Goal: Task Accomplishment & Management: Manage account settings

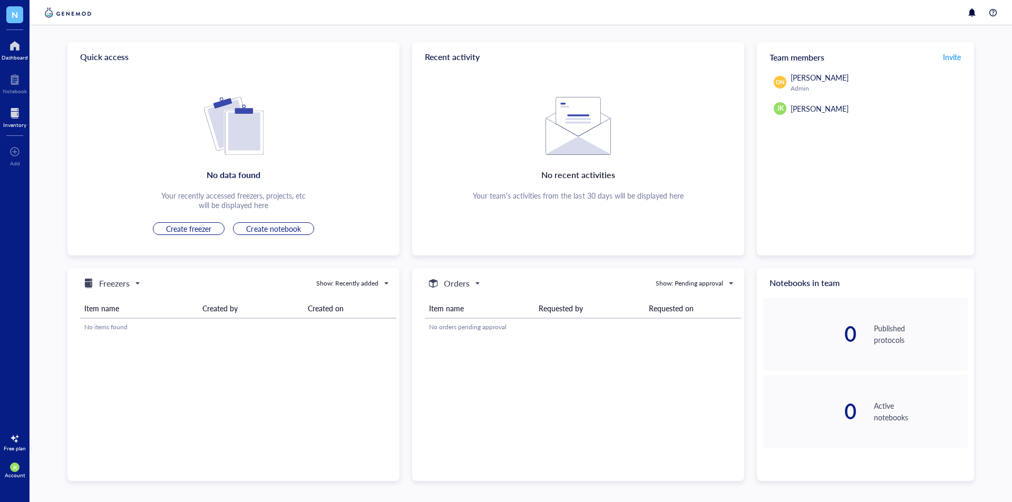
click at [15, 115] on div at bounding box center [14, 113] width 23 height 17
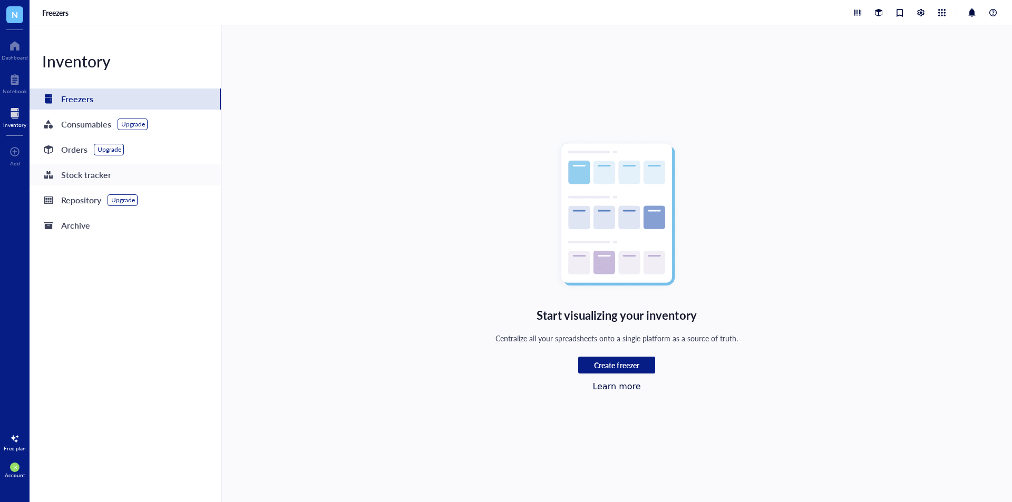
click at [92, 174] on div "Stock tracker" at bounding box center [86, 175] width 50 height 15
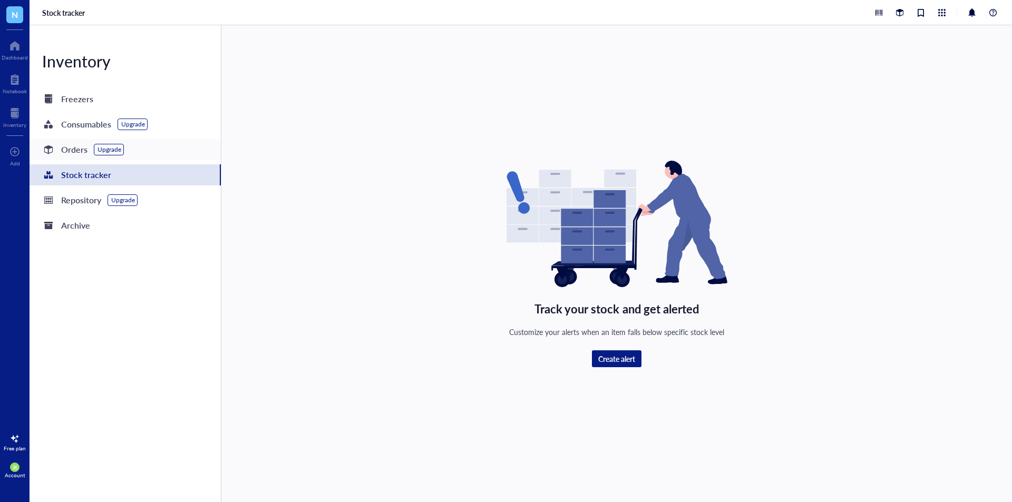
click at [63, 152] on div "Orders" at bounding box center [74, 149] width 26 height 15
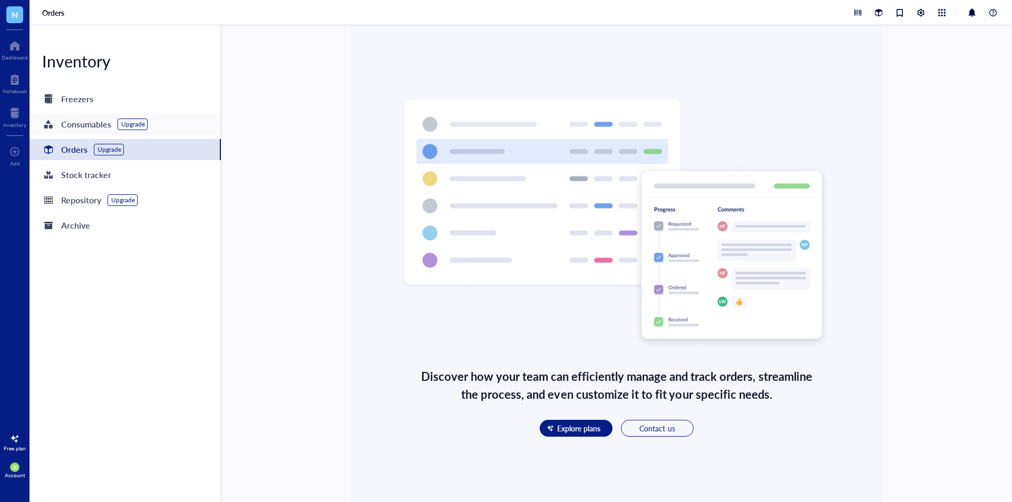
click at [67, 126] on div "Consumables" at bounding box center [86, 124] width 50 height 15
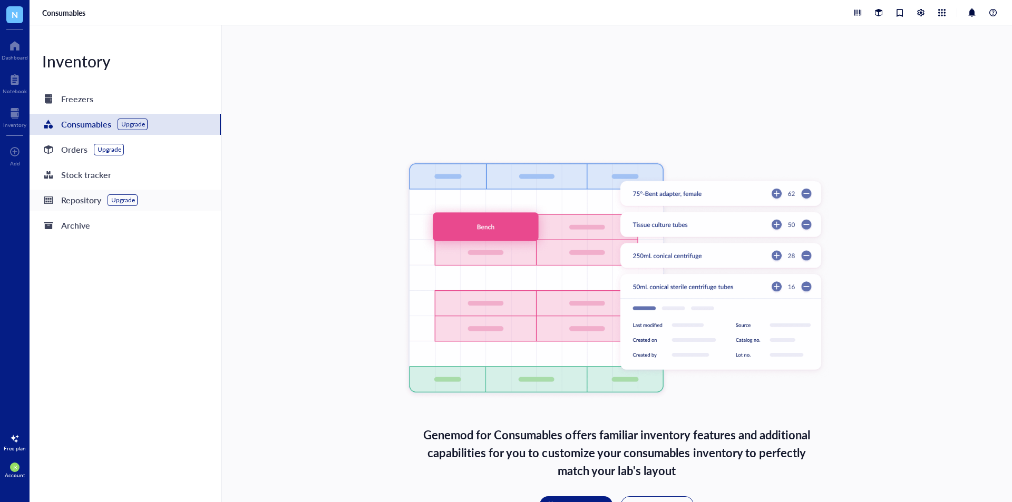
click at [65, 201] on div "Repository" at bounding box center [81, 200] width 40 height 15
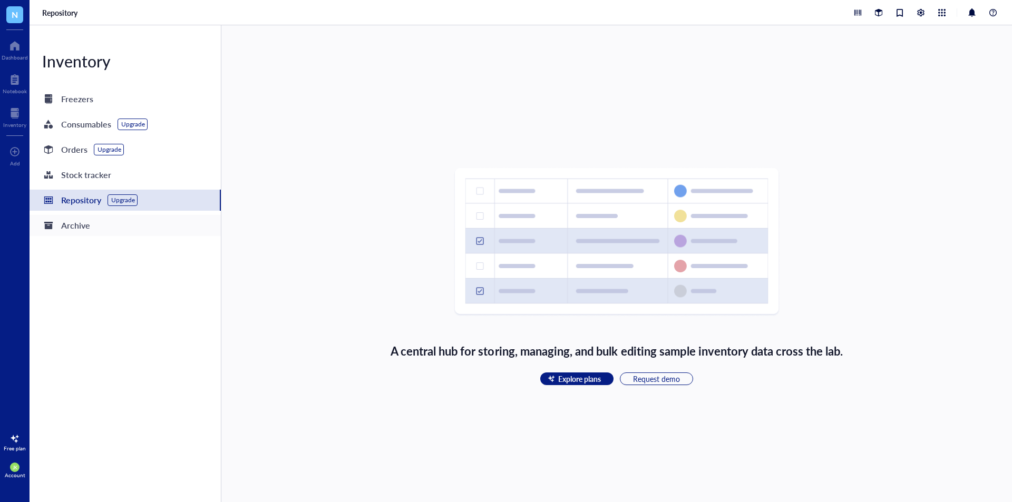
click at [67, 235] on div "Archive" at bounding box center [125, 225] width 191 height 21
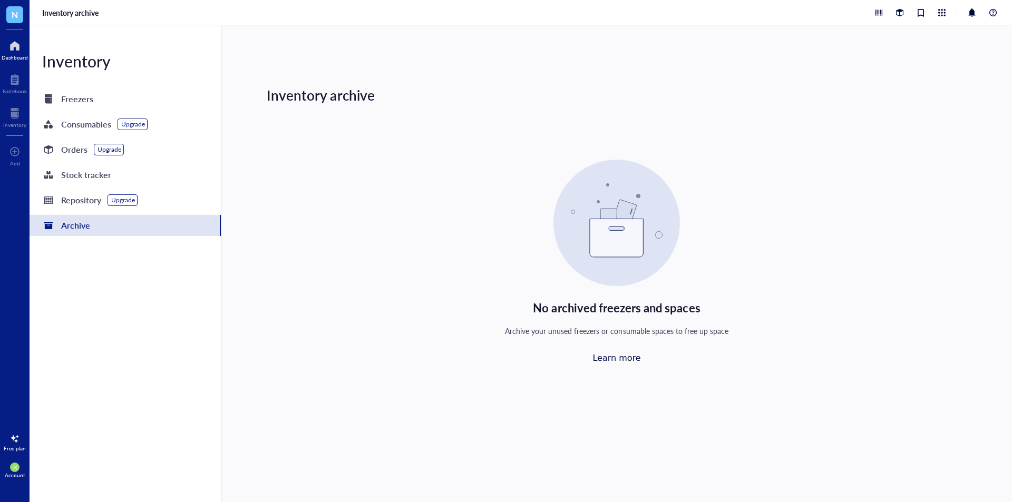
click at [14, 53] on div at bounding box center [15, 45] width 26 height 17
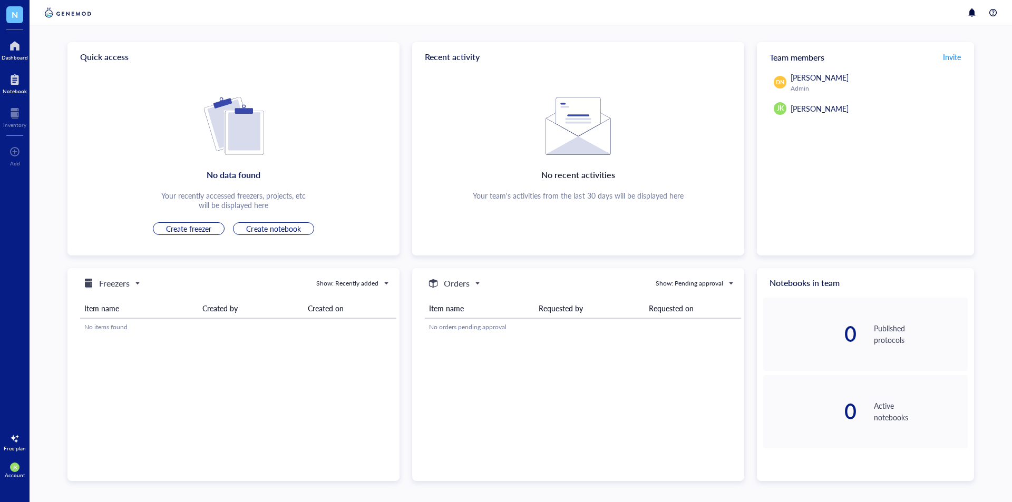
click at [11, 80] on div at bounding box center [15, 79] width 24 height 17
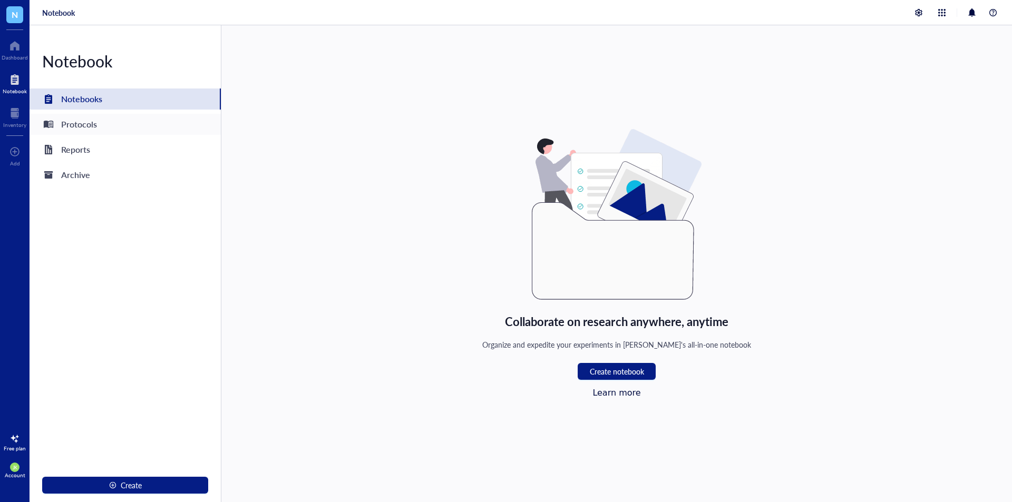
click at [103, 126] on div "Protocols" at bounding box center [125, 124] width 191 height 21
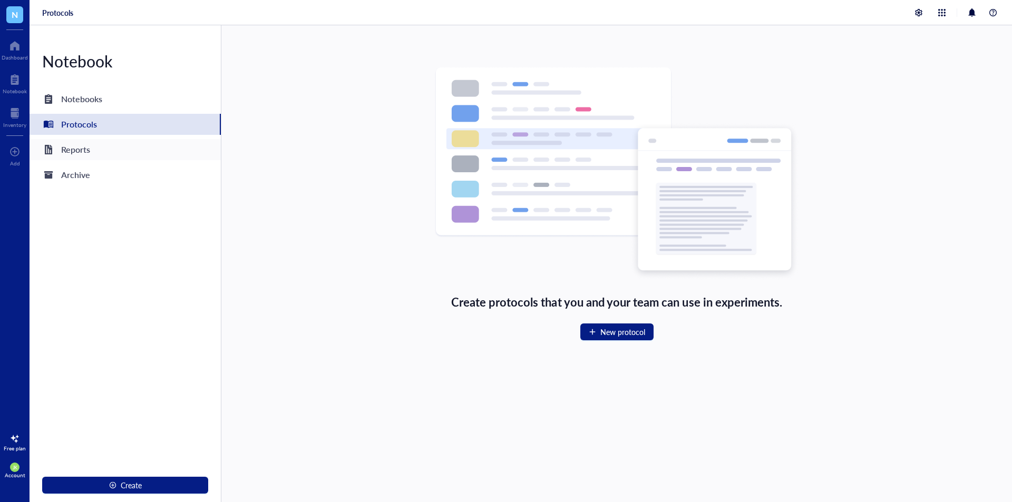
click at [87, 153] on div "Reports" at bounding box center [75, 149] width 29 height 15
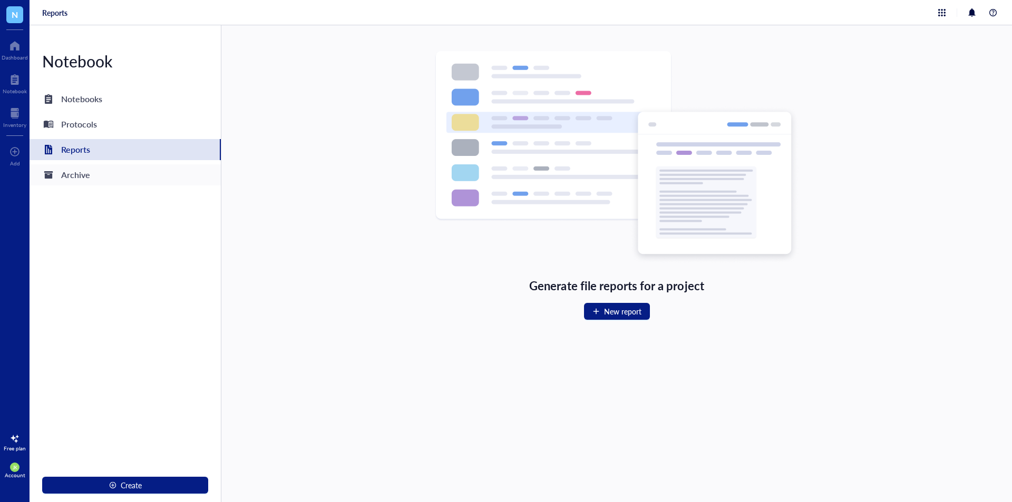
click at [87, 181] on div "Archive" at bounding box center [75, 175] width 29 height 15
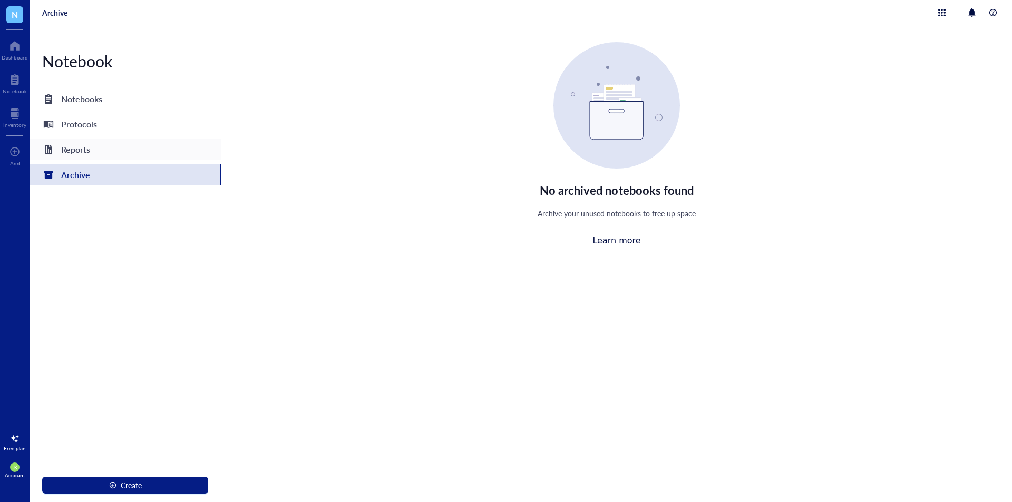
click at [81, 155] on div "Reports" at bounding box center [75, 149] width 29 height 15
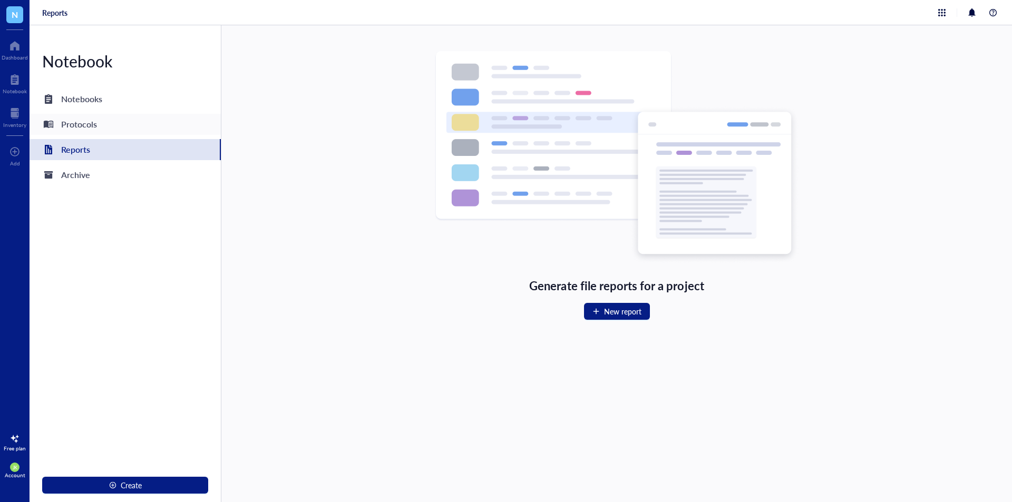
click at [92, 124] on div "Protocols" at bounding box center [79, 124] width 36 height 15
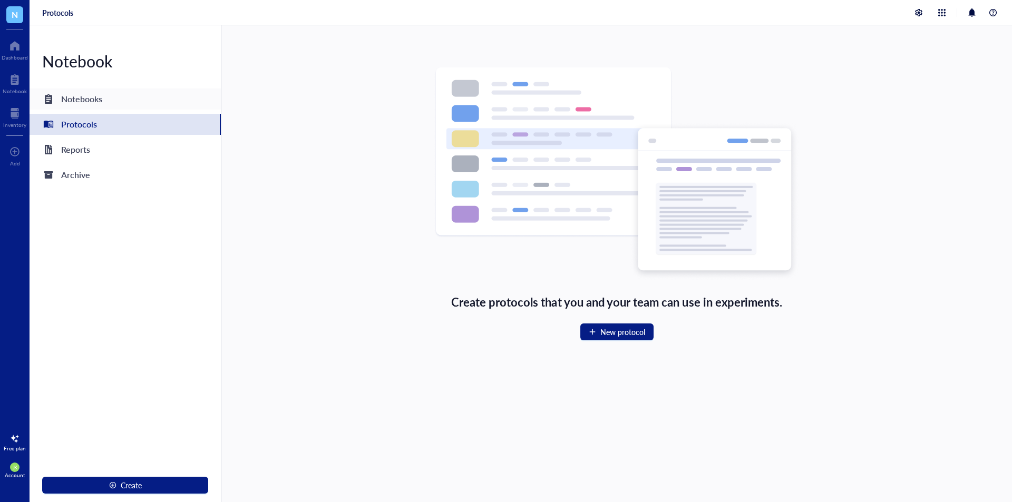
click at [99, 103] on div "Notebooks" at bounding box center [81, 99] width 41 height 15
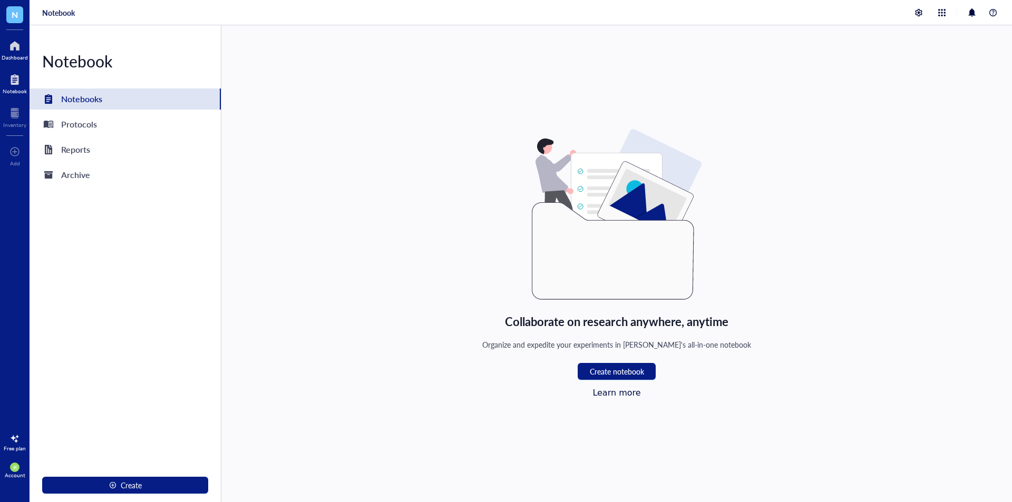
click at [14, 44] on div at bounding box center [15, 45] width 26 height 17
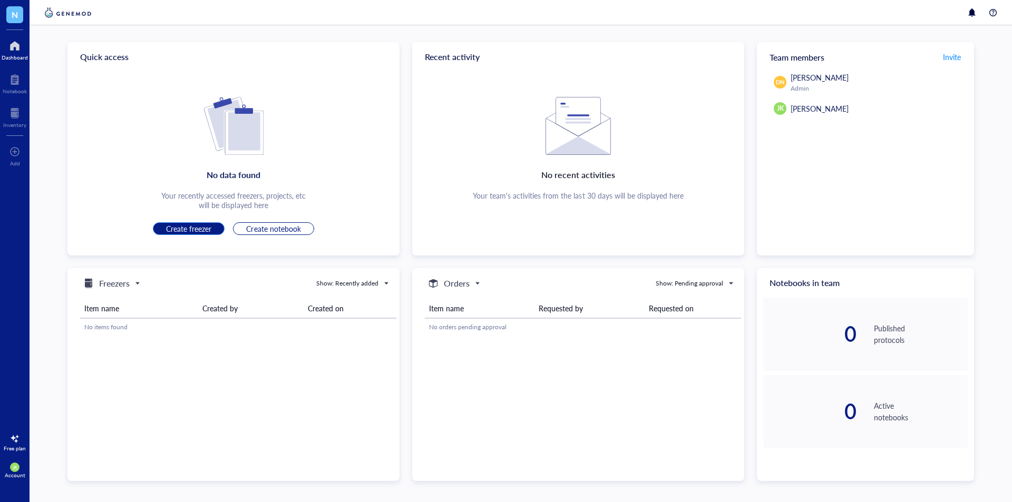
click at [206, 227] on span "Create freezer" at bounding box center [188, 228] width 45 height 9
click at [296, 230] on span "Create notebook" at bounding box center [273, 228] width 54 height 9
click at [196, 228] on span "Create freezer" at bounding box center [188, 228] width 45 height 9
click at [7, 117] on div at bounding box center [14, 113] width 23 height 17
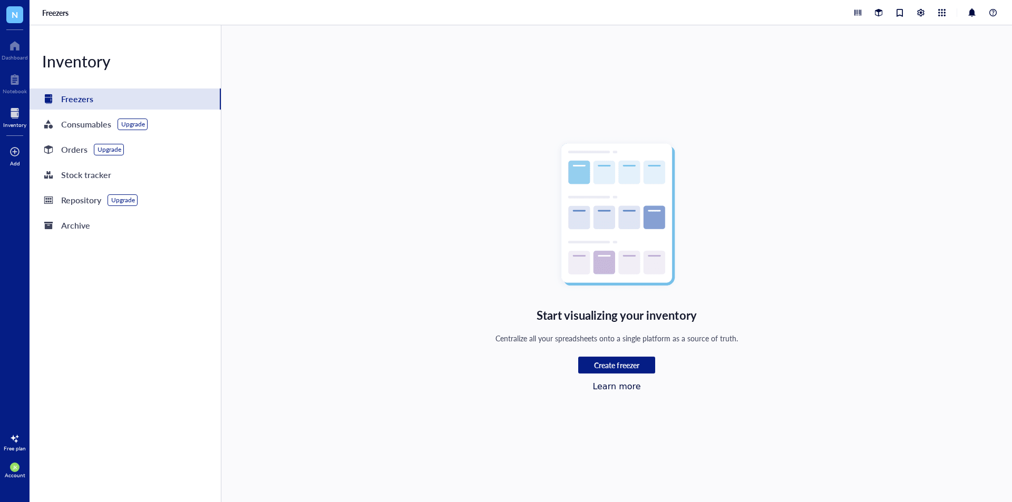
click at [9, 160] on div "Add" at bounding box center [15, 155] width 30 height 30
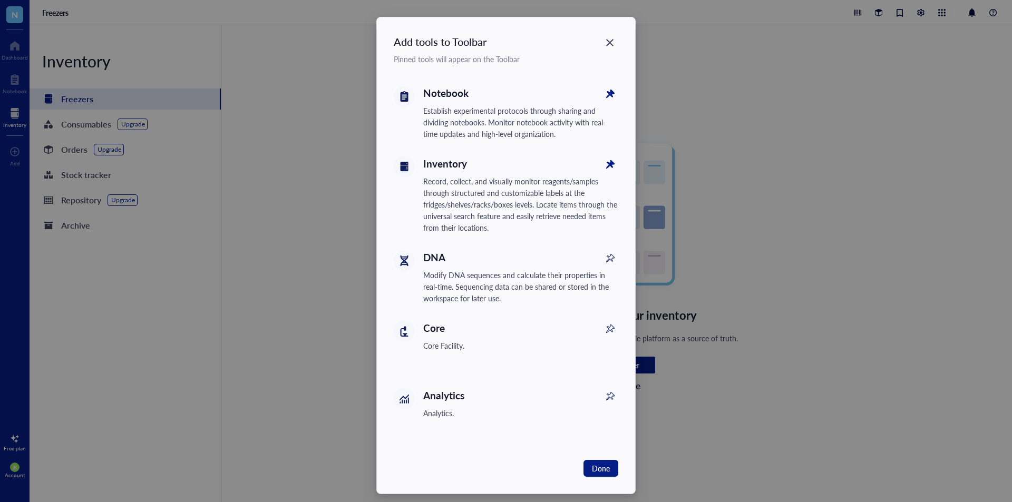
click at [435, 165] on div "Inventory" at bounding box center [521, 164] width 196 height 15
click at [606, 44] on icon "Close" at bounding box center [609, 42] width 7 height 7
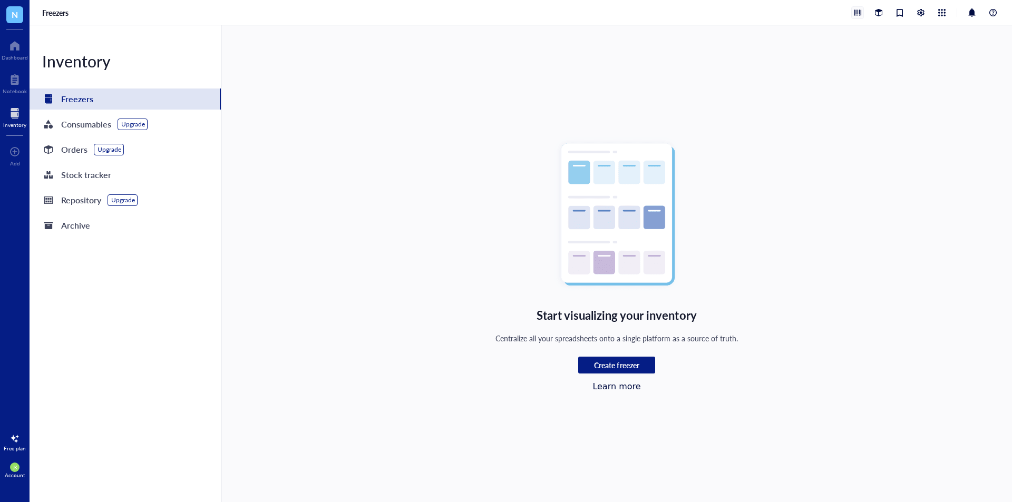
click at [854, 15] on div at bounding box center [858, 13] width 12 height 12
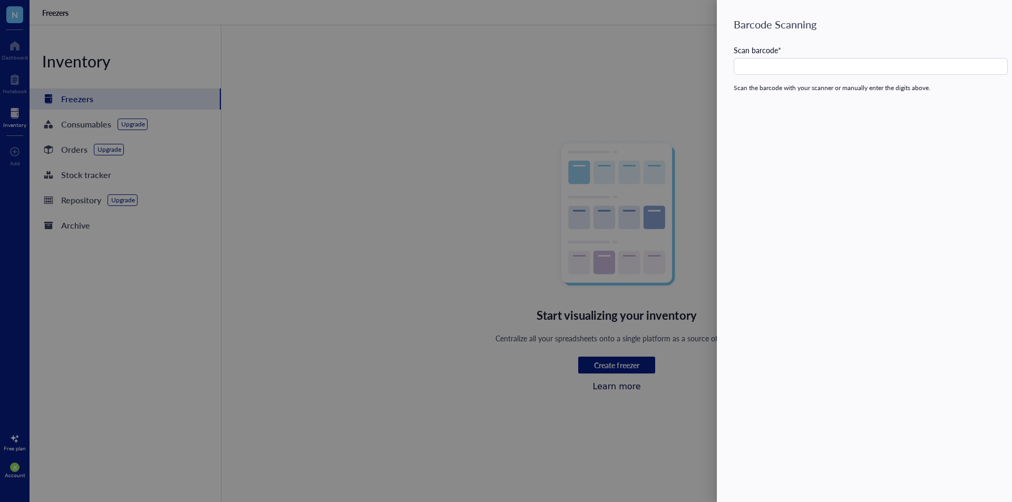
click at [604, 77] on div at bounding box center [506, 251] width 1012 height 502
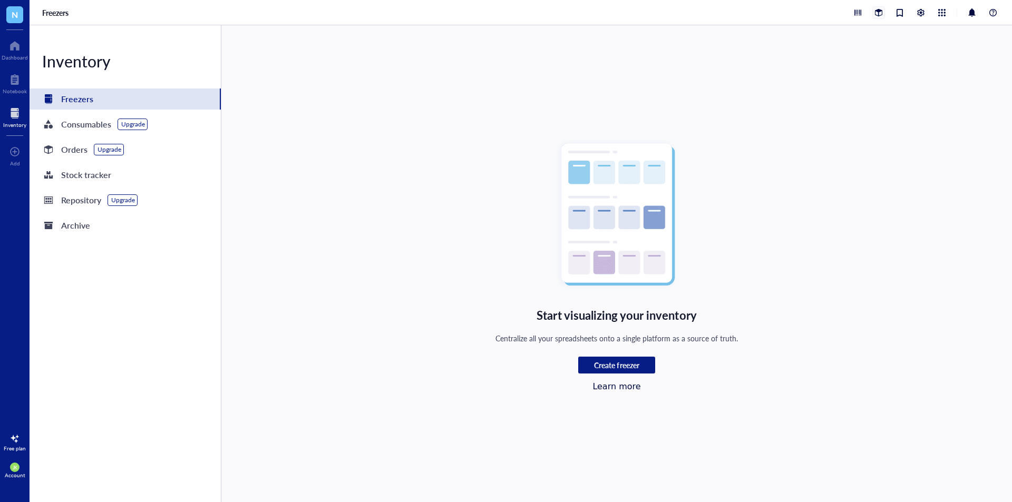
click at [879, 8] on div at bounding box center [879, 13] width 12 height 12
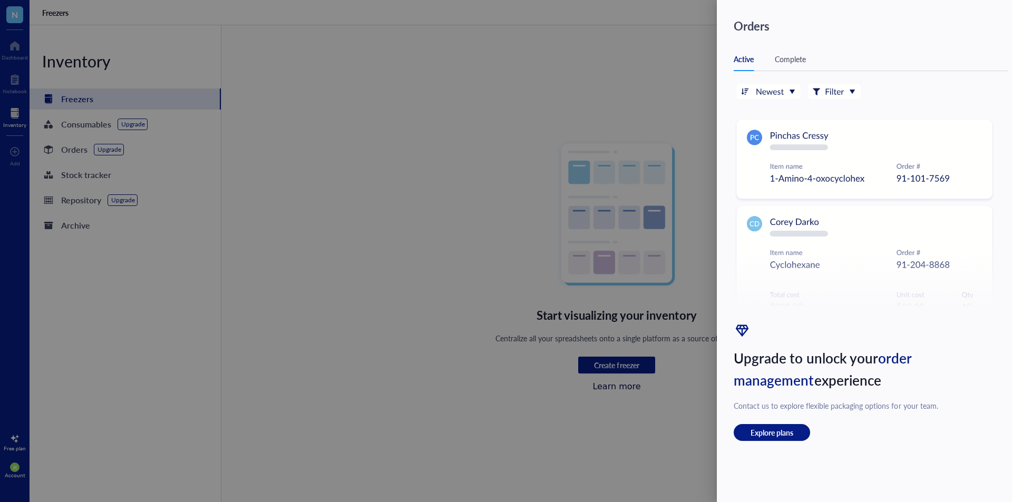
click at [802, 149] on img at bounding box center [864, 263] width 261 height 358
click at [836, 94] on img at bounding box center [864, 263] width 261 height 358
click at [793, 89] on img at bounding box center [864, 263] width 261 height 358
click at [792, 59] on div "Complete" at bounding box center [790, 59] width 31 height 12
click at [742, 56] on div "Active" at bounding box center [744, 59] width 20 height 12
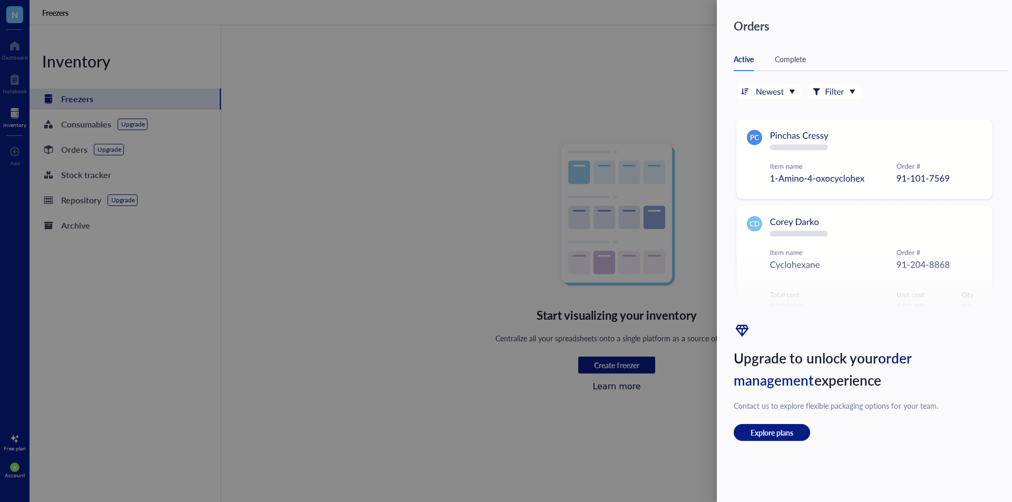
click at [645, 63] on div at bounding box center [506, 251] width 1012 height 502
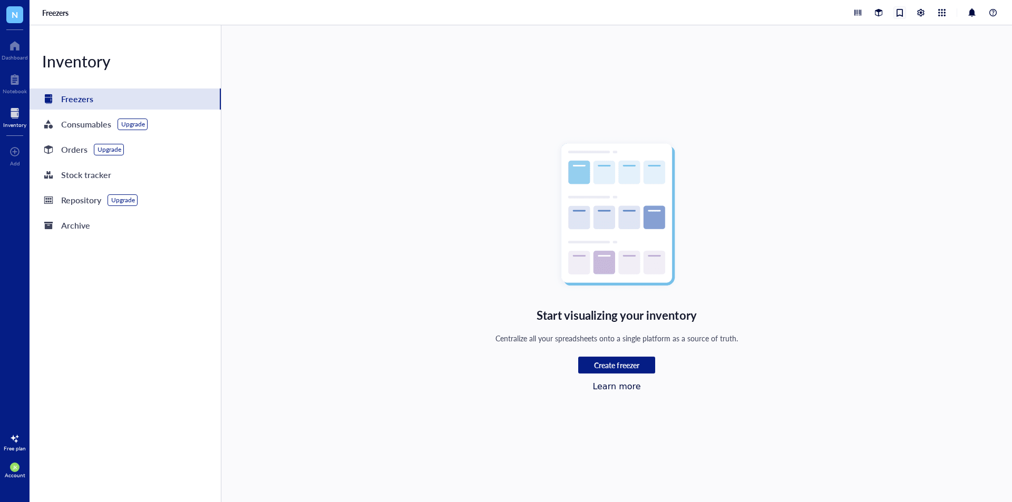
click at [900, 13] on div at bounding box center [900, 13] width 12 height 12
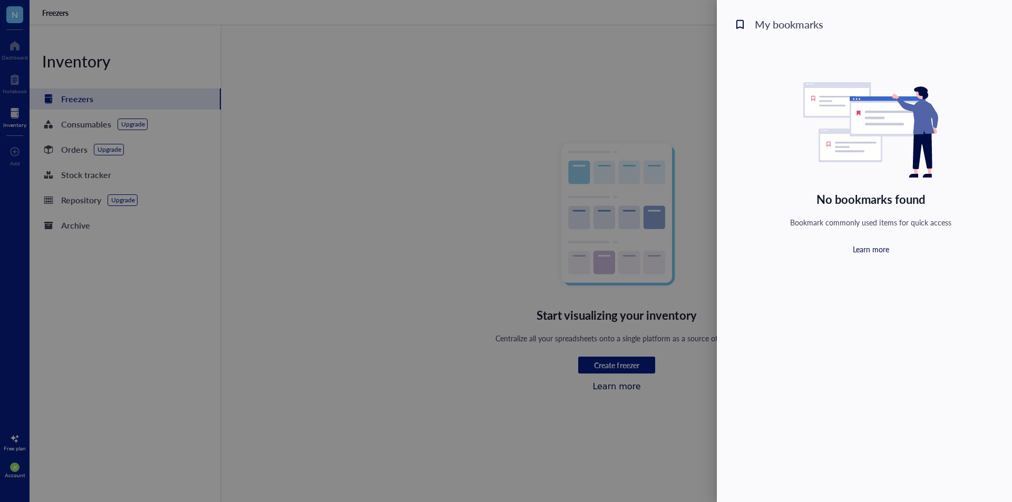
click at [684, 72] on div at bounding box center [506, 251] width 1012 height 502
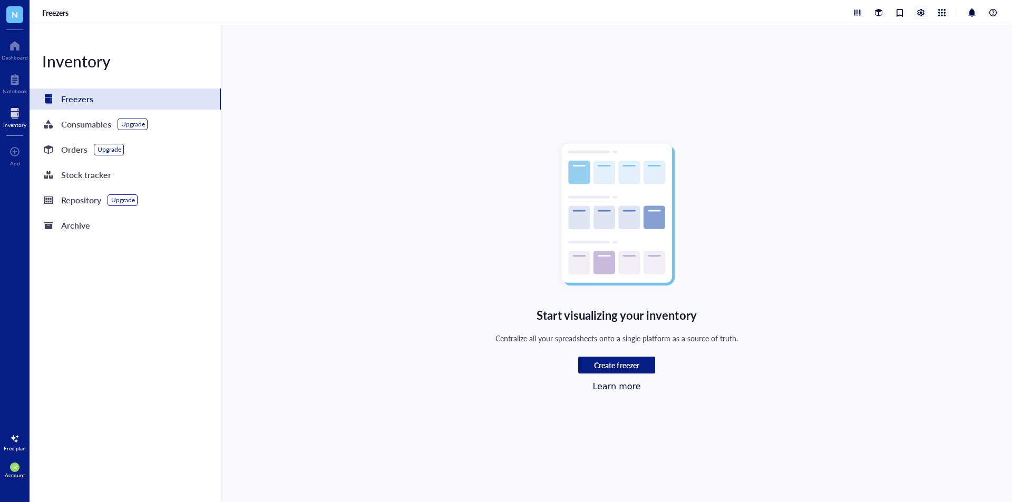
click at [921, 16] on div at bounding box center [921, 13] width 12 height 12
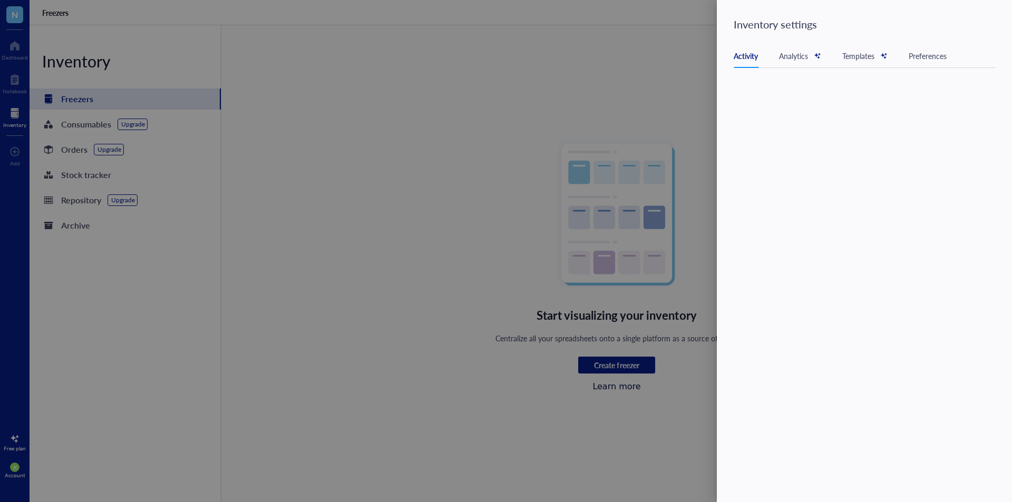
click at [798, 53] on div "Analytics" at bounding box center [800, 56] width 42 height 12
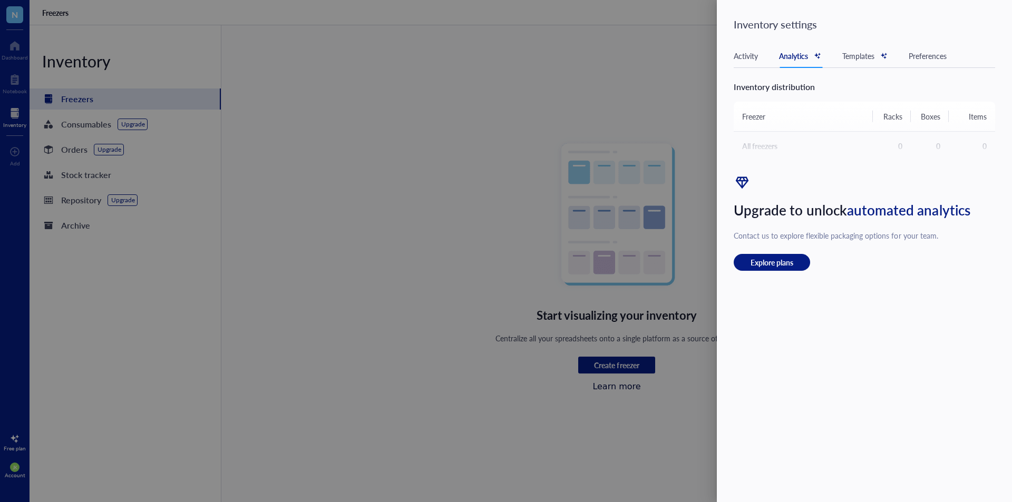
click at [863, 52] on div "Templates" at bounding box center [864, 56] width 45 height 12
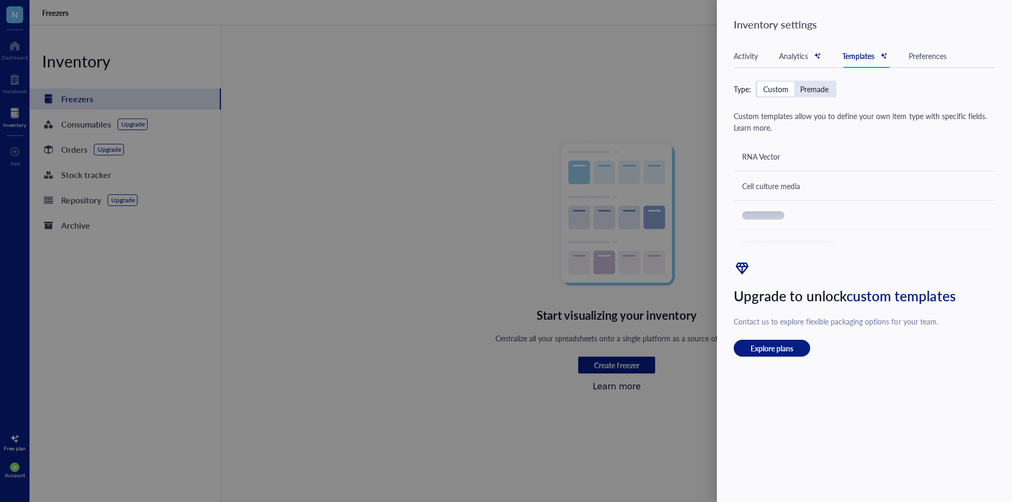
click at [916, 55] on div "Preferences" at bounding box center [928, 56] width 38 height 12
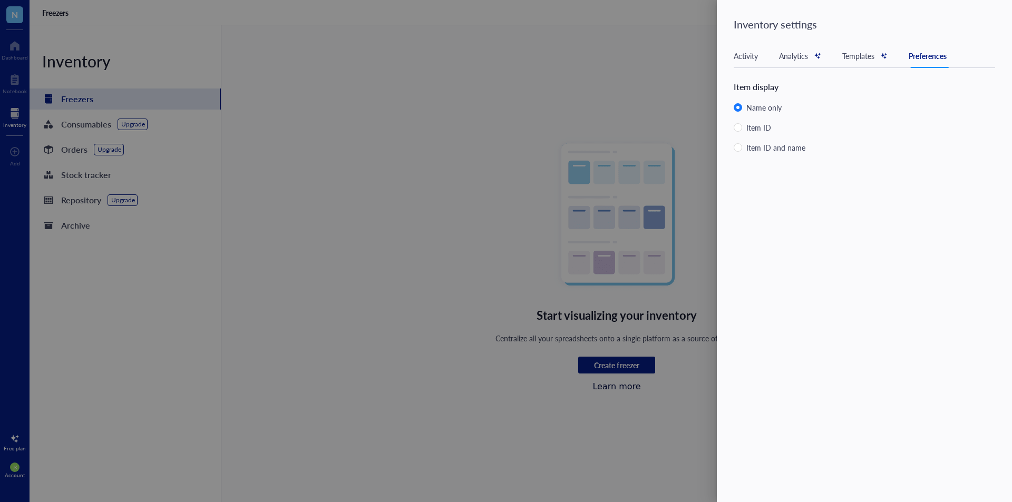
click at [755, 58] on div "Activity" at bounding box center [746, 56] width 24 height 12
click at [666, 78] on div at bounding box center [506, 251] width 1012 height 502
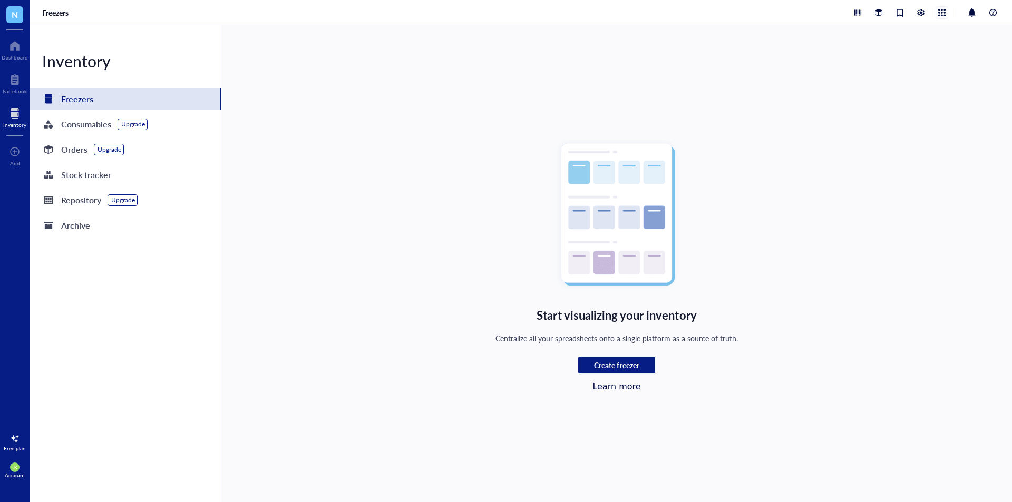
click at [944, 18] on div at bounding box center [942, 13] width 12 height 12
click at [70, 184] on div "Stock tracker" at bounding box center [125, 174] width 191 height 21
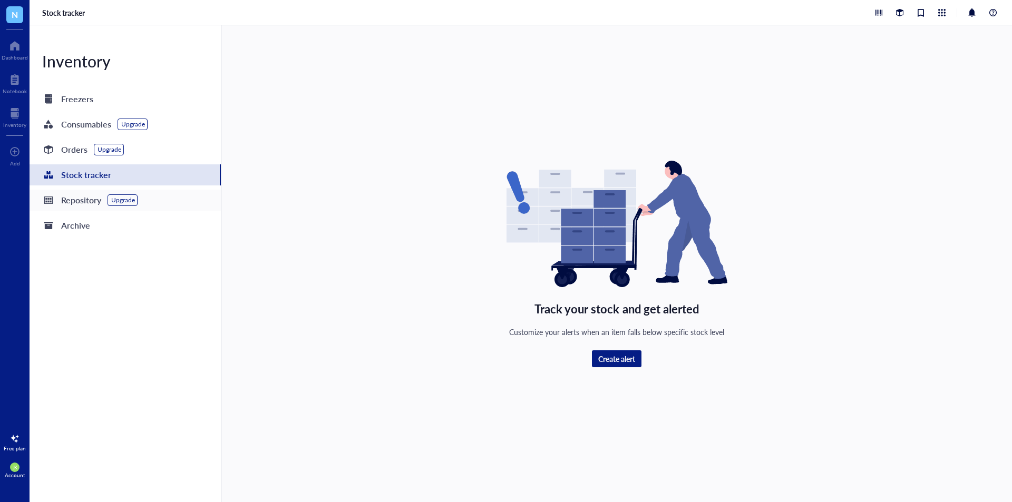
click at [61, 206] on div "Repository Upgrade" at bounding box center [89, 200] width 95 height 15
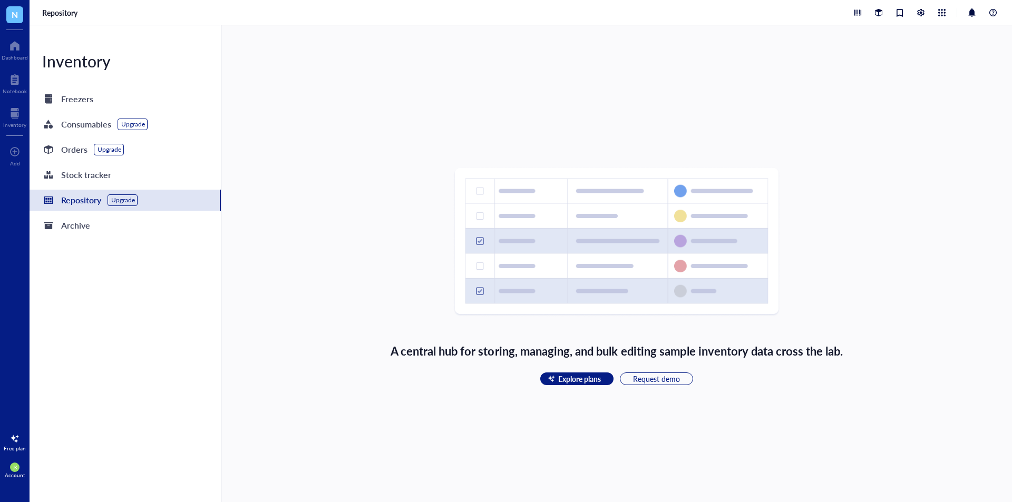
click at [13, 444] on div at bounding box center [14, 439] width 17 height 17
click at [107, 452] on button "See plans" at bounding box center [104, 447] width 35 height 13
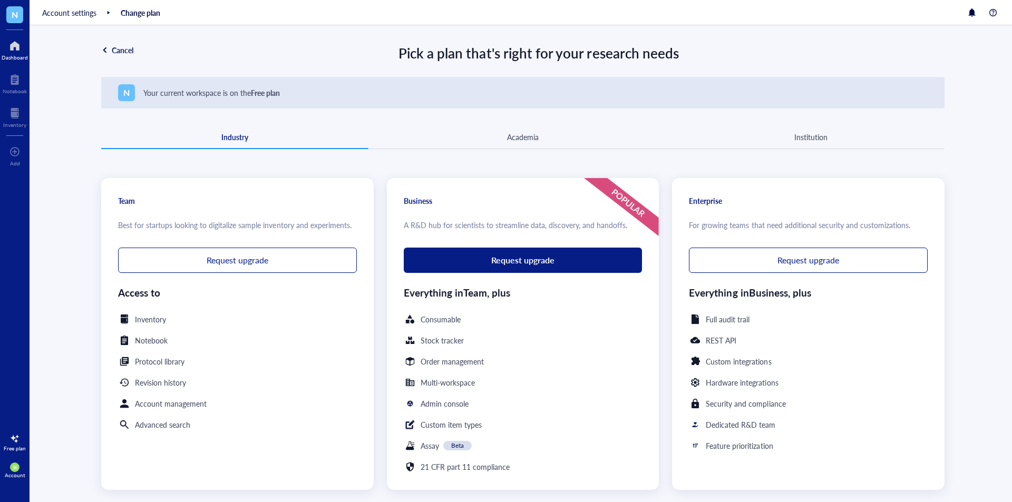
click at [21, 43] on div at bounding box center [15, 45] width 26 height 17
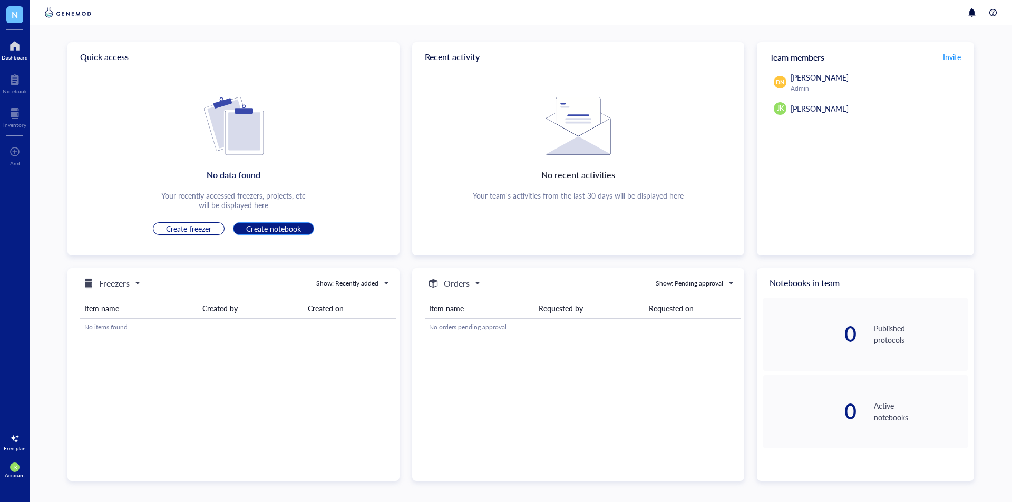
click at [251, 227] on span "Create notebook" at bounding box center [273, 228] width 54 height 9
click at [17, 83] on div at bounding box center [15, 79] width 24 height 17
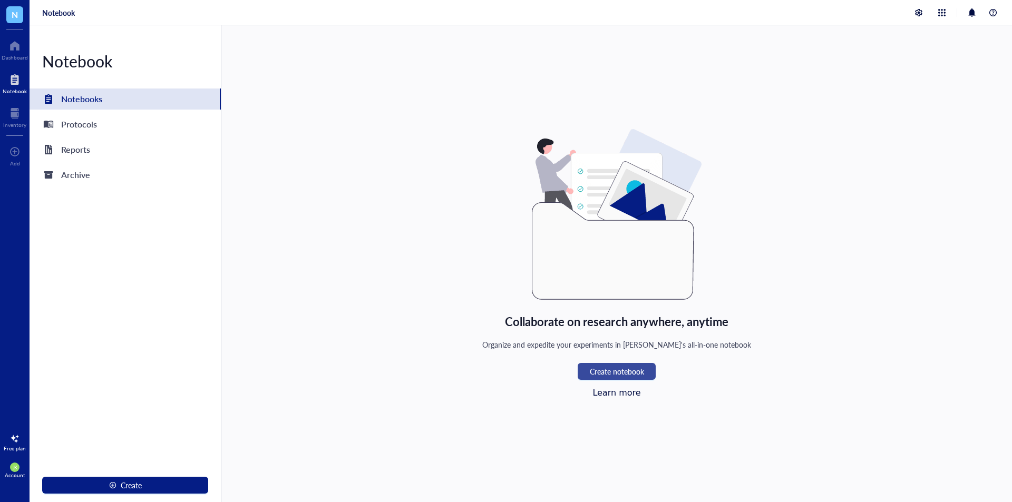
click at [616, 370] on span "Create notebook" at bounding box center [617, 371] width 54 height 8
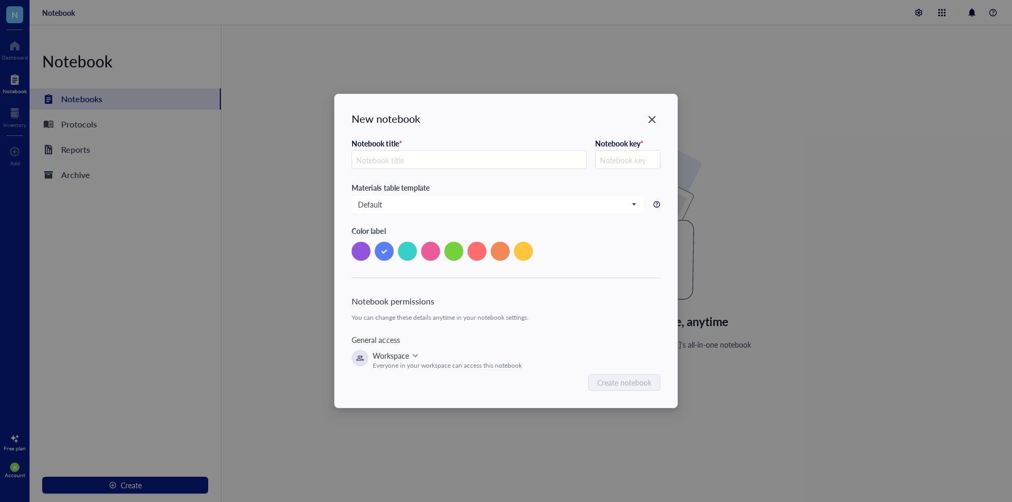
click at [513, 162] on input "text" at bounding box center [469, 160] width 234 height 19
type input "T"
type input "Te"
type input "TE"
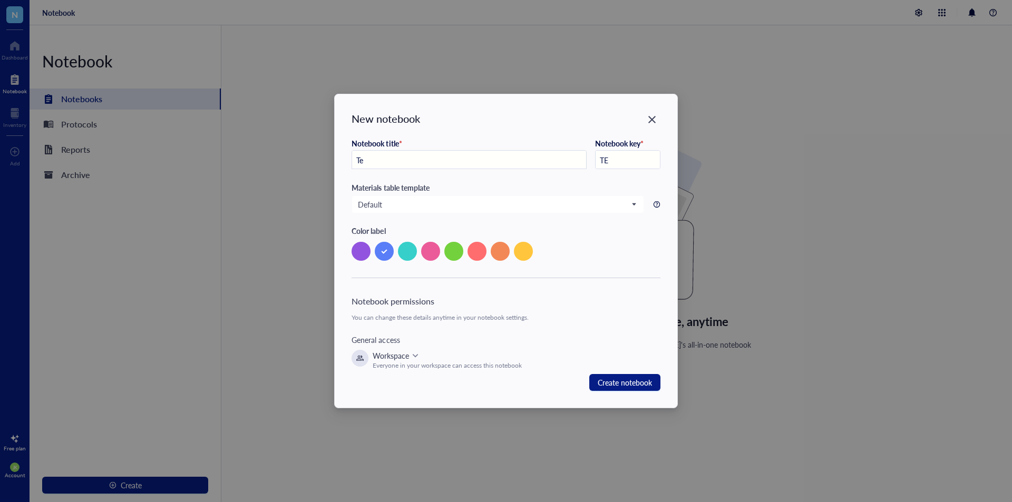
type input "Tes"
type input "TES"
type input "Test"
click at [632, 154] on input "TES" at bounding box center [628, 160] width 64 height 19
click at [579, 203] on span "Default" at bounding box center [496, 204] width 277 height 9
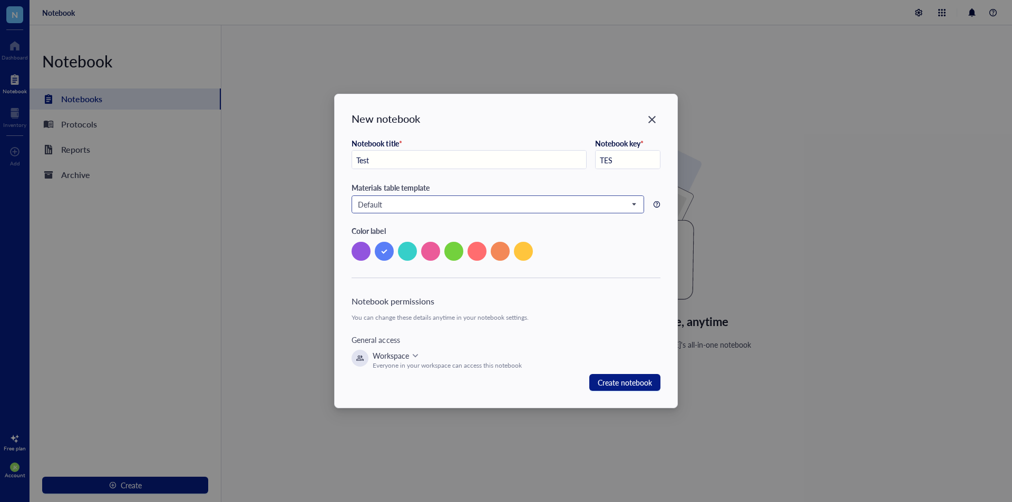
click at [579, 203] on span "Default" at bounding box center [496, 204] width 277 height 9
click at [416, 359] on icon at bounding box center [415, 355] width 7 height 7
click at [474, 207] on span "Default" at bounding box center [496, 204] width 277 height 9
click at [478, 158] on input "Test" at bounding box center [469, 160] width 234 height 19
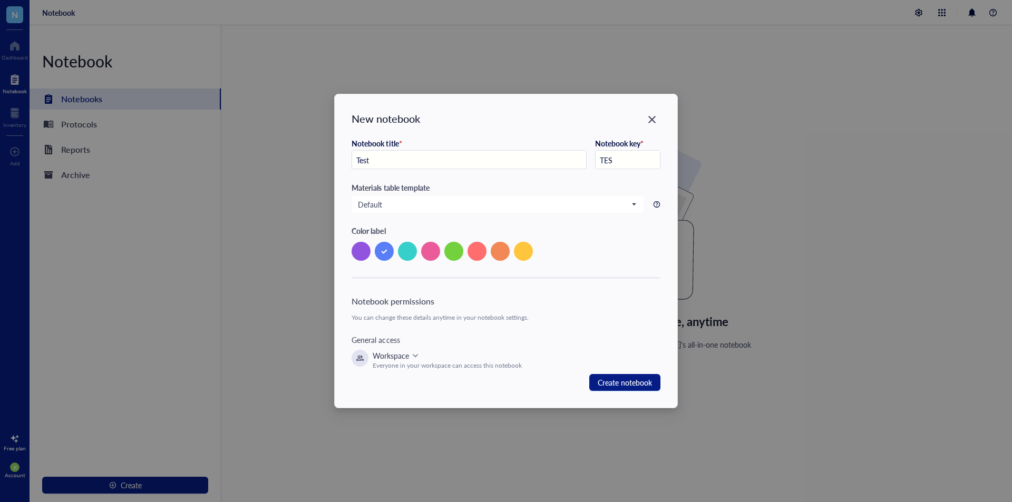
click at [478, 158] on input "Test" at bounding box center [469, 160] width 234 height 19
click at [470, 174] on div "Notebook title * Test Notebook key * TES" at bounding box center [506, 160] width 308 height 43
click at [462, 202] on span "Default" at bounding box center [496, 204] width 277 height 9
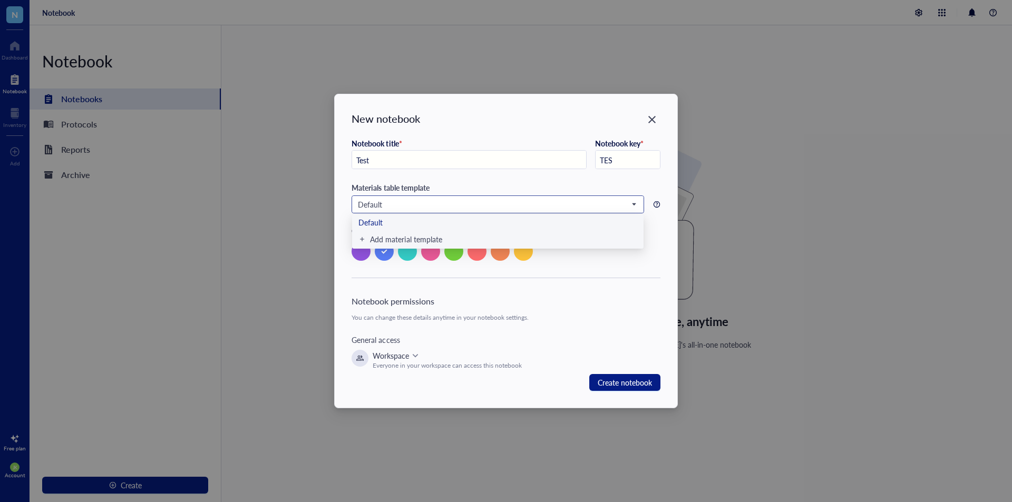
click at [459, 240] on div "Add material template" at bounding box center [497, 239] width 278 height 9
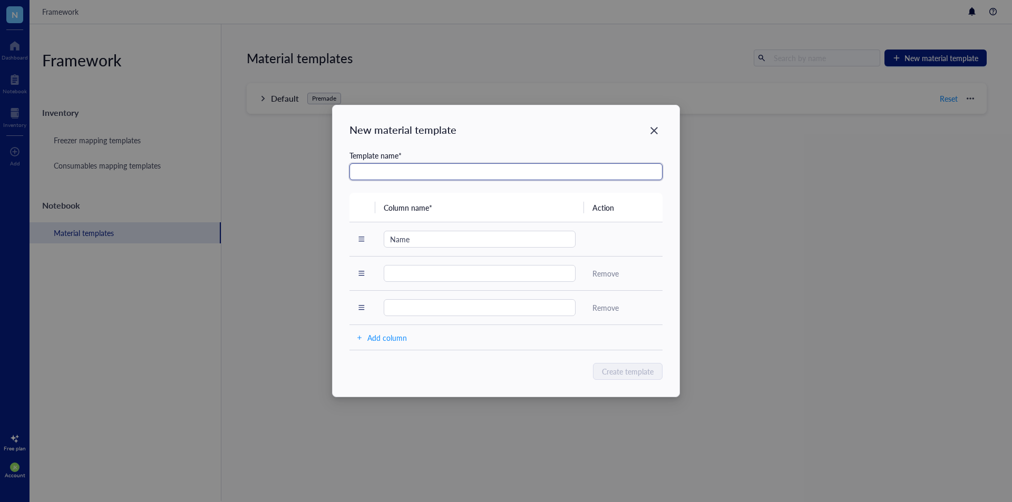
click at [455, 166] on input "text" at bounding box center [505, 171] width 313 height 17
type input "Test PCR Template"
click at [473, 378] on div "Create template" at bounding box center [505, 371] width 313 height 17
click at [618, 378] on button "Create template" at bounding box center [628, 371] width 69 height 17
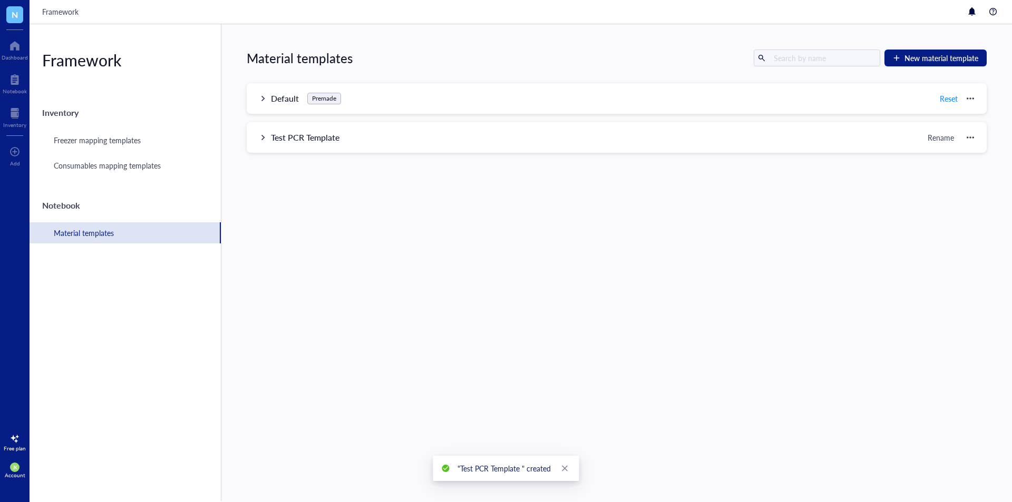
click at [264, 139] on div at bounding box center [262, 137] width 7 height 7
click at [959, 171] on div "Edit" at bounding box center [959, 170] width 13 height 12
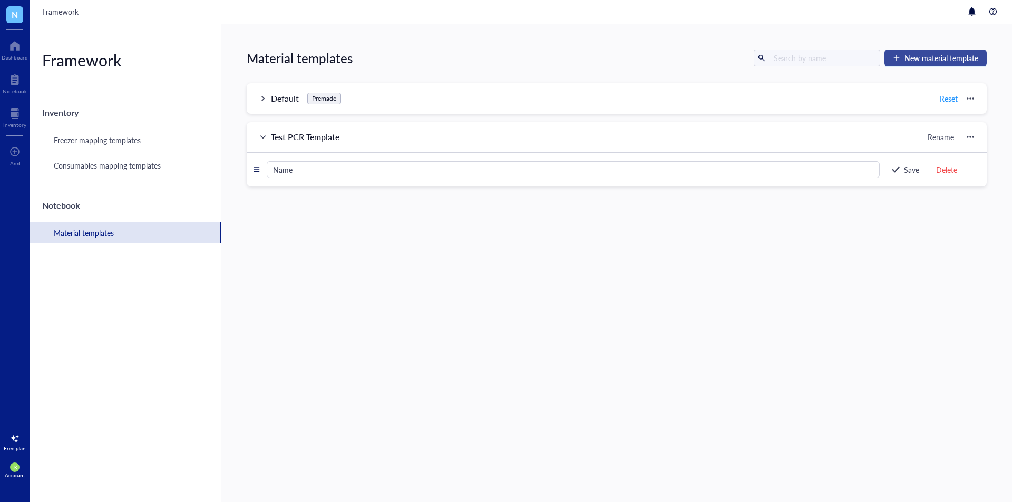
click at [944, 55] on span "New material template" at bounding box center [941, 58] width 74 height 8
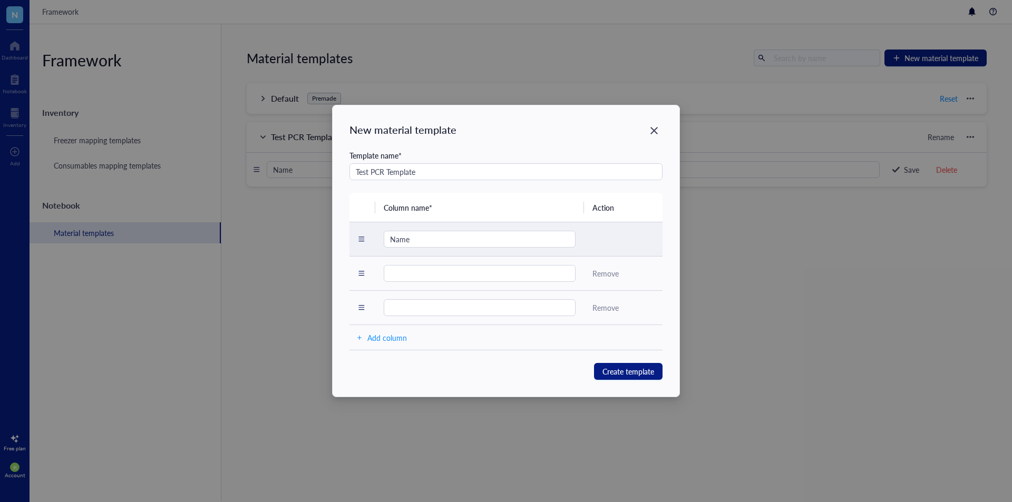
click at [426, 230] on td "Name" at bounding box center [479, 239] width 209 height 34
click at [360, 242] on icon at bounding box center [361, 239] width 7 height 7
drag, startPoint x: 360, startPoint y: 242, endPoint x: 360, endPoint y: 308, distance: 66.4
drag, startPoint x: 360, startPoint y: 308, endPoint x: 363, endPoint y: 229, distance: 79.6
click at [363, 237] on icon at bounding box center [361, 240] width 7 height 7
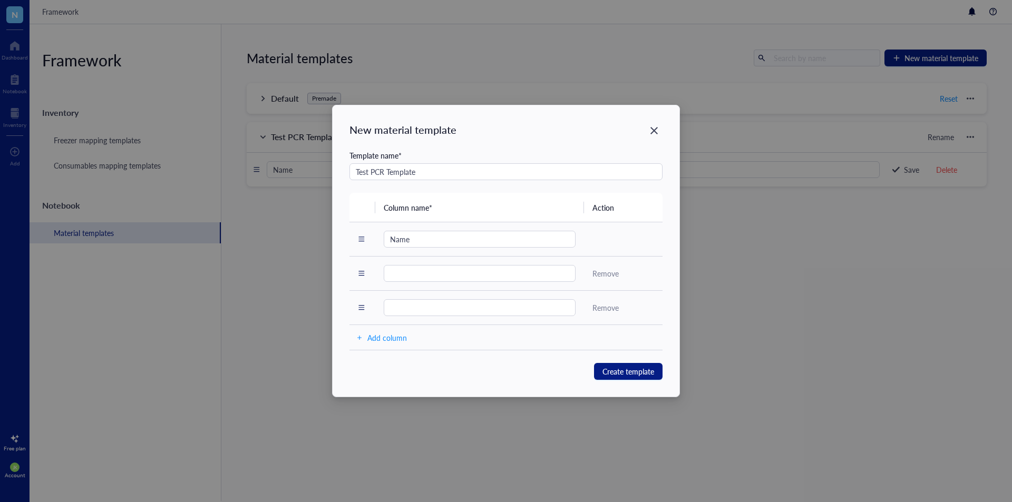
click at [661, 119] on div "New material template Template name * Test PCR Template Column name* Action Nam…" at bounding box center [506, 251] width 347 height 292
click at [649, 131] on icon "Close" at bounding box center [654, 130] width 10 height 10
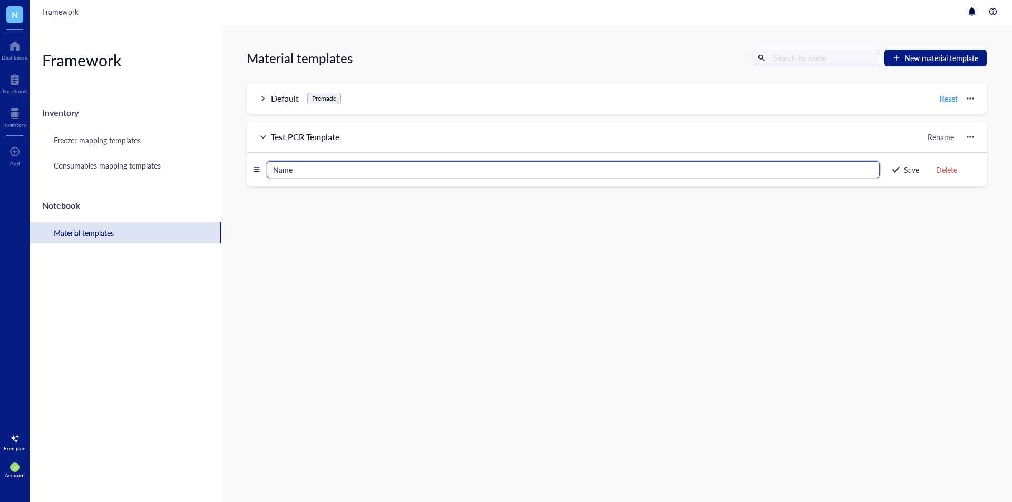
click at [443, 171] on input "Name" at bounding box center [573, 169] width 613 height 17
type input "PCR Template"
click at [905, 170] on div "Save" at bounding box center [911, 170] width 15 height 12
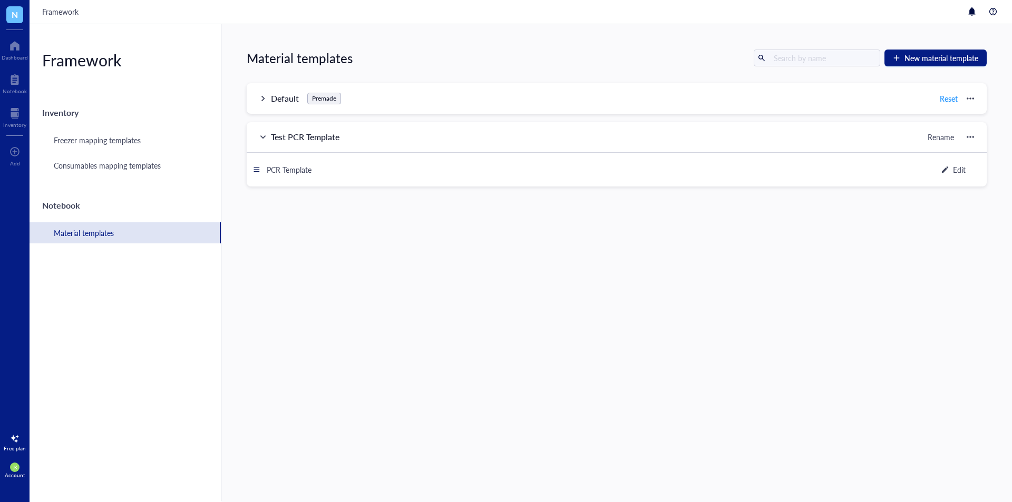
click at [258, 167] on div at bounding box center [256, 169] width 7 height 7
click at [960, 131] on div "Test PCR Template Rename" at bounding box center [617, 137] width 740 height 31
click at [973, 138] on div "Test PCR Template Rename" at bounding box center [617, 137] width 740 height 31
click at [970, 138] on div "Test PCR Template Rename" at bounding box center [617, 137] width 740 height 31
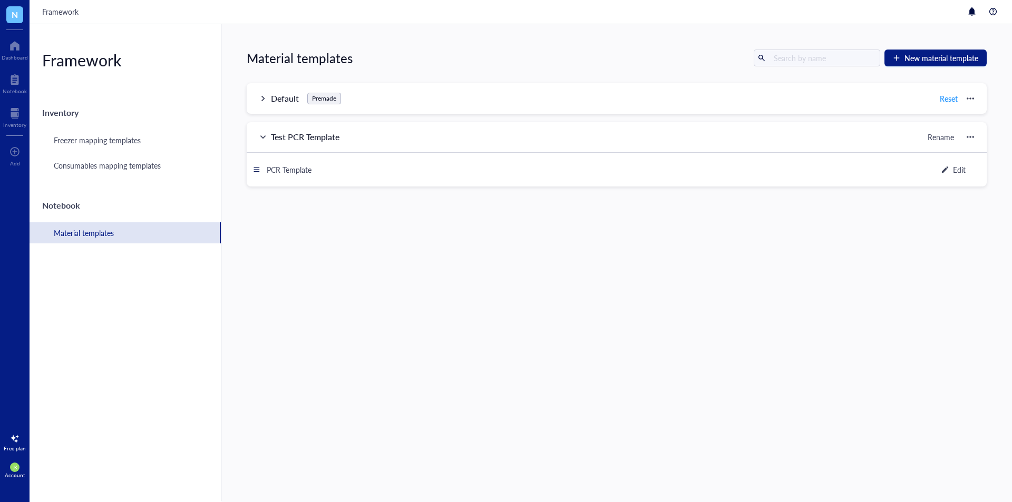
click at [967, 138] on div at bounding box center [970, 136] width 7 height 7
click at [592, 188] on div "Material templates New material template Default Premade Reset Name Quantity Pr…" at bounding box center [616, 263] width 791 height 478
click at [348, 109] on div "Default Premade Reset" at bounding box center [617, 98] width 740 height 31
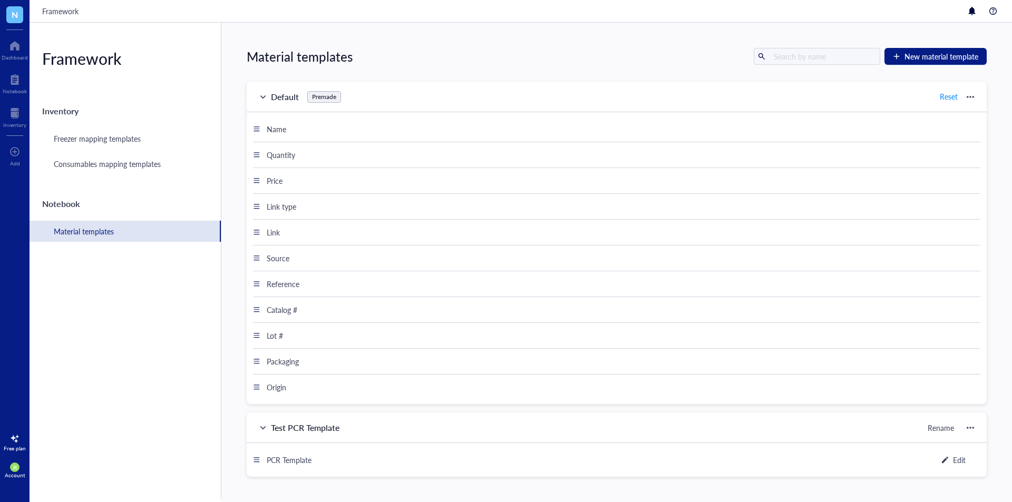
click at [258, 93] on div "Default Premade Reset" at bounding box center [617, 97] width 740 height 31
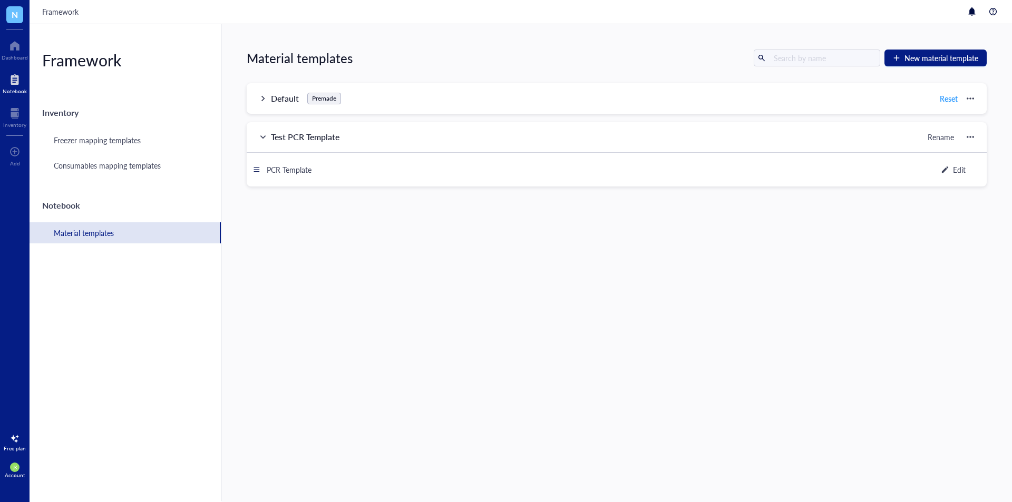
click at [6, 84] on div at bounding box center [15, 79] width 24 height 17
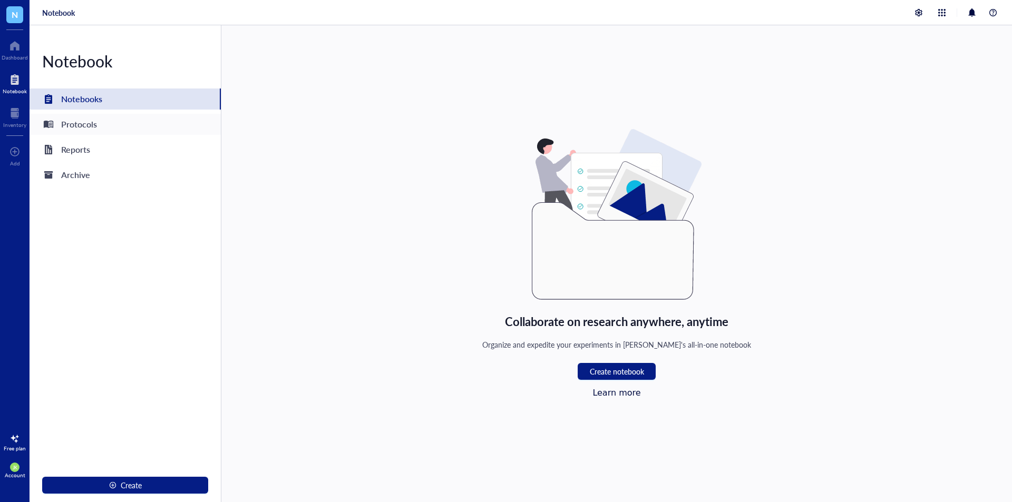
click at [94, 123] on div "Protocols" at bounding box center [79, 124] width 36 height 15
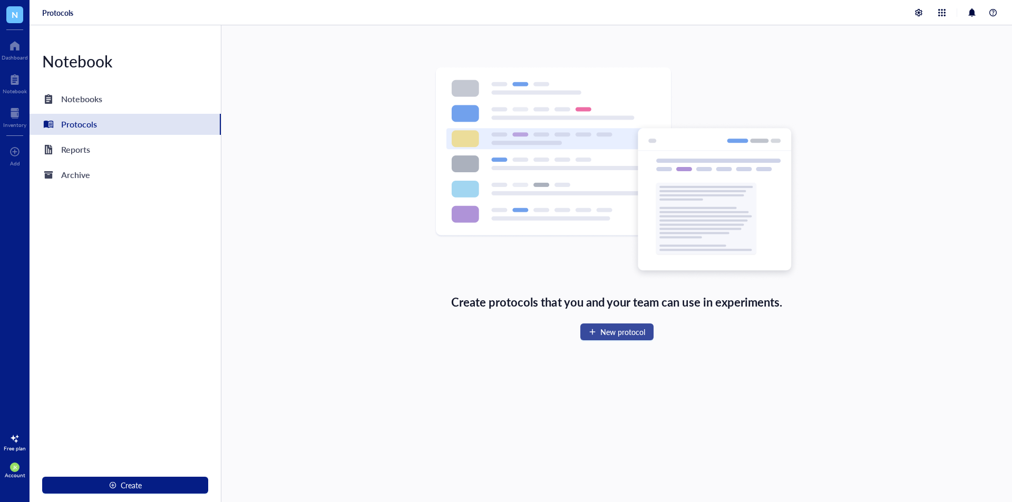
click at [604, 329] on span "New protocol" at bounding box center [622, 332] width 45 height 8
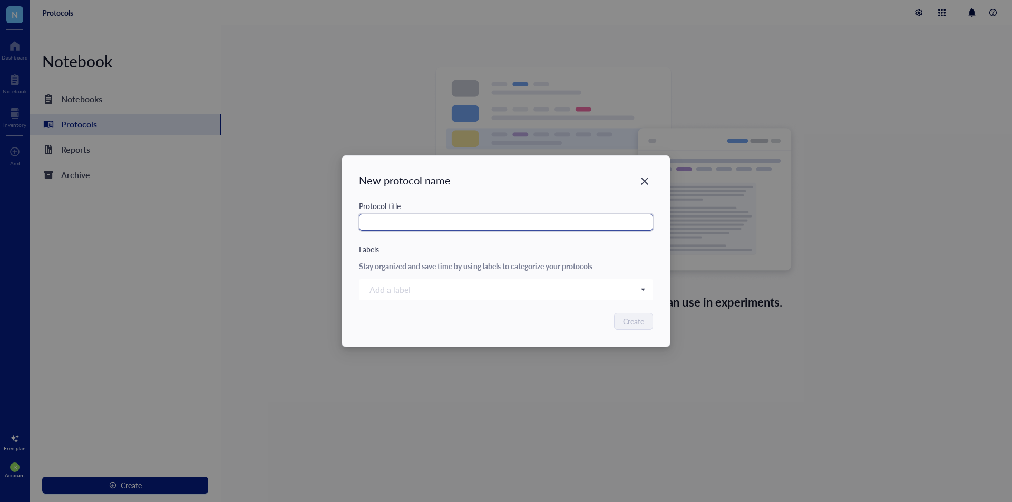
click at [455, 230] on input "text" at bounding box center [506, 222] width 294 height 17
click at [454, 288] on div at bounding box center [500, 289] width 270 height 15
type input "Test PCR protocol"
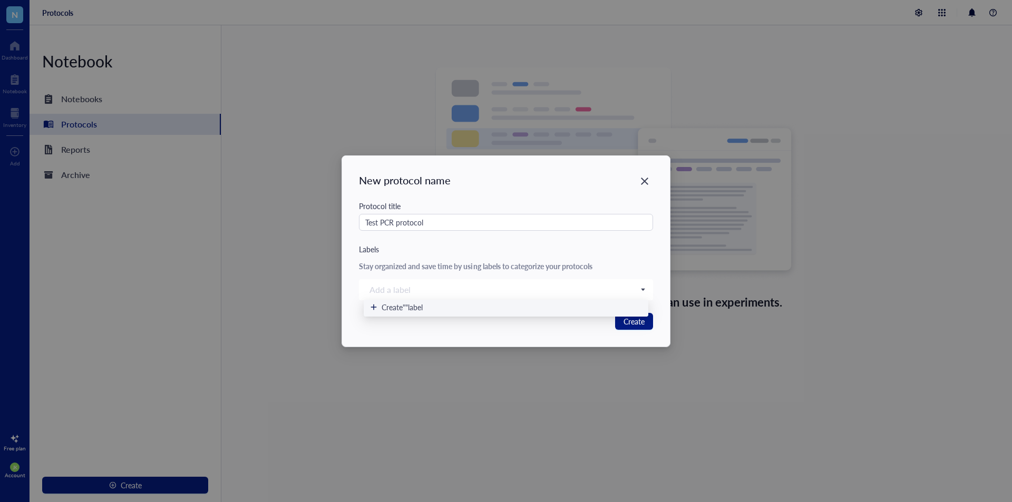
click at [535, 261] on div "Stay organized and save time by using labels to categorize your protocols" at bounding box center [506, 265] width 294 height 9
click at [642, 321] on span "Create" at bounding box center [633, 322] width 21 height 12
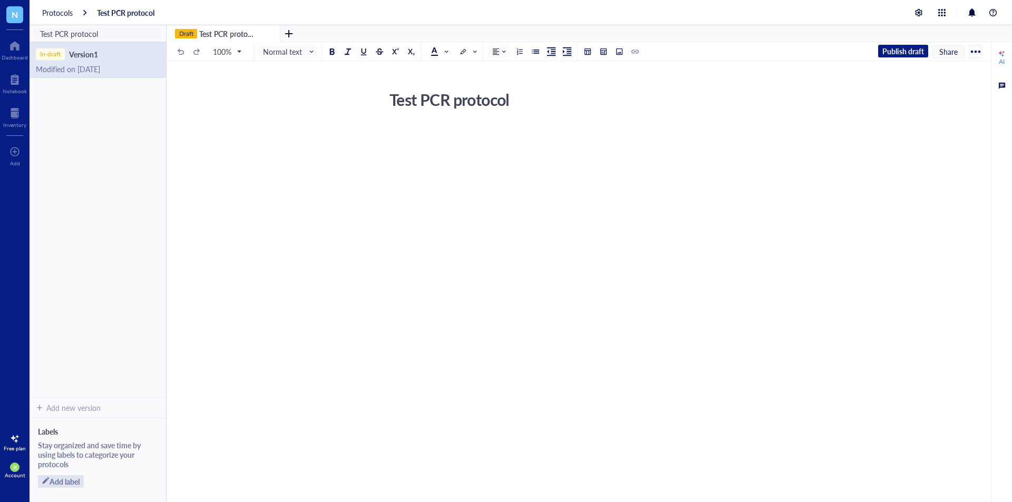
click at [440, 101] on div "Test PCR protocol" at bounding box center [572, 99] width 375 height 26
click at [451, 114] on div "Test PCR protocol Test PCR protocol ﻿" at bounding box center [577, 207] width 820 height 243
click at [441, 101] on div "Test PCR protocol" at bounding box center [572, 99] width 375 height 26
click at [441, 101] on textarea "Test PCR protocol" at bounding box center [572, 99] width 374 height 25
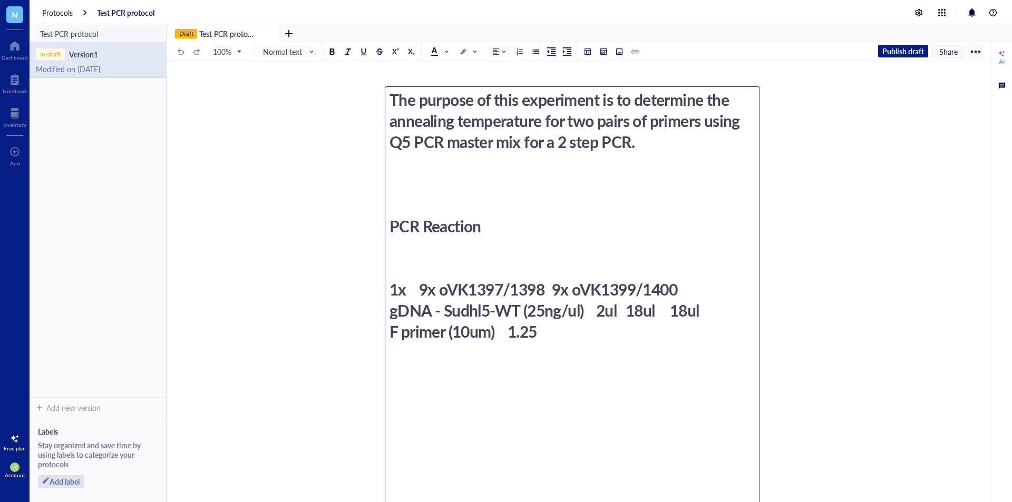
type textarea "The purpose of this experiment is to determine the annealing temperature for tw…"
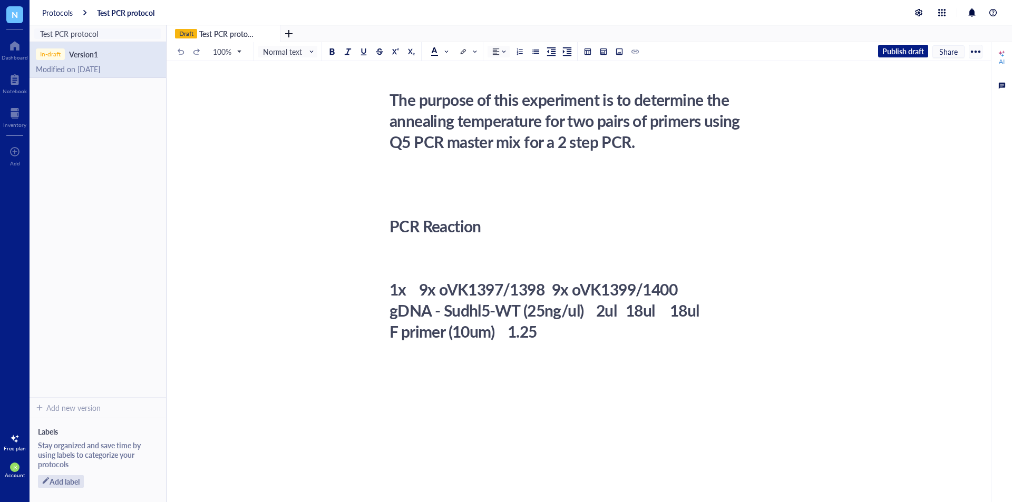
drag, startPoint x: 579, startPoint y: 342, endPoint x: 367, endPoint y: 12, distance: 392.1
click at [384, 22] on div "Protocols Test PCR protocol Test PCR protocol In-draft Version 1 Modified on [D…" at bounding box center [521, 251] width 982 height 502
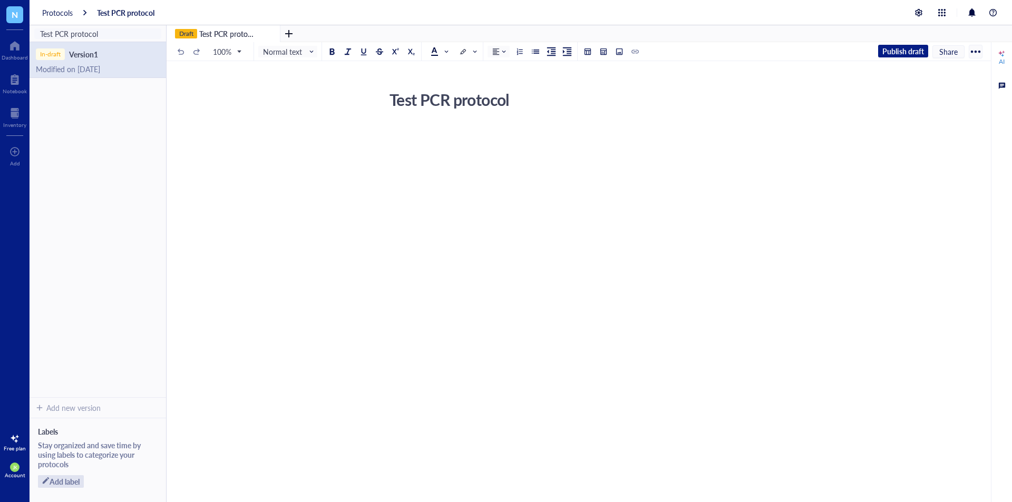
click at [450, 102] on div "Test PCR protocol" at bounding box center [572, 99] width 375 height 26
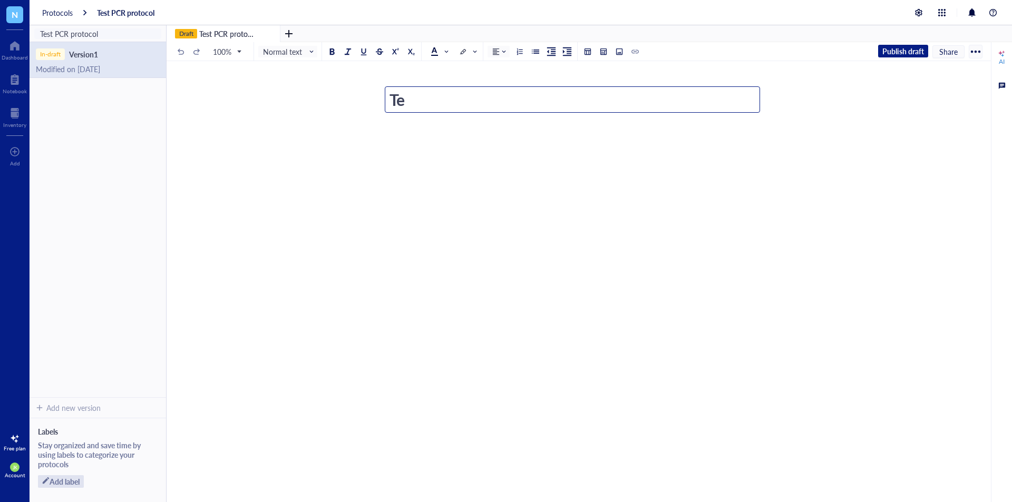
type textarea "T"
type textarea "Purpose The purpose of this experiment is to determine the annealing temperatur…"
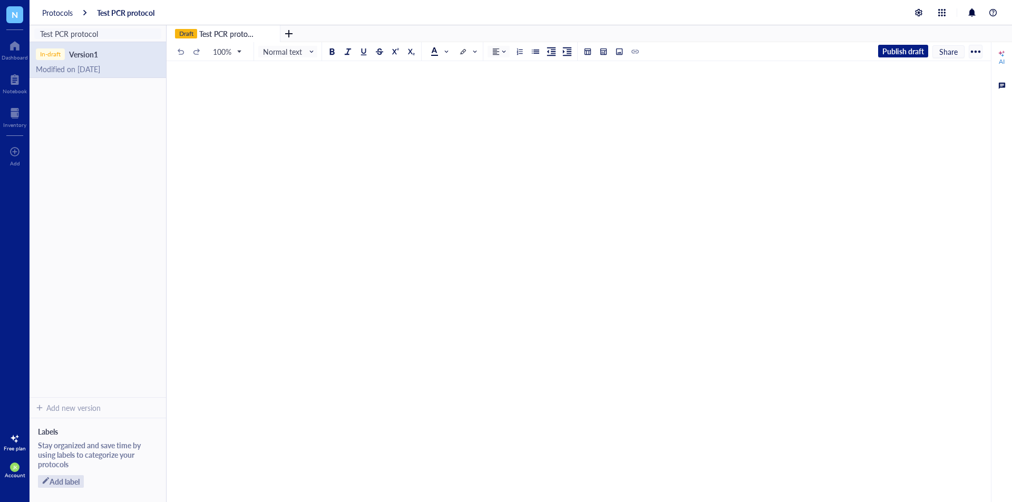
drag, startPoint x: 514, startPoint y: 418, endPoint x: 509, endPoint y: 389, distance: 29.5
click at [511, 403] on div "Purpose The purpose of this experiment is to determine the annealing temperatur…" at bounding box center [579, 303] width 824 height 485
click at [588, 52] on div at bounding box center [587, 51] width 7 height 7
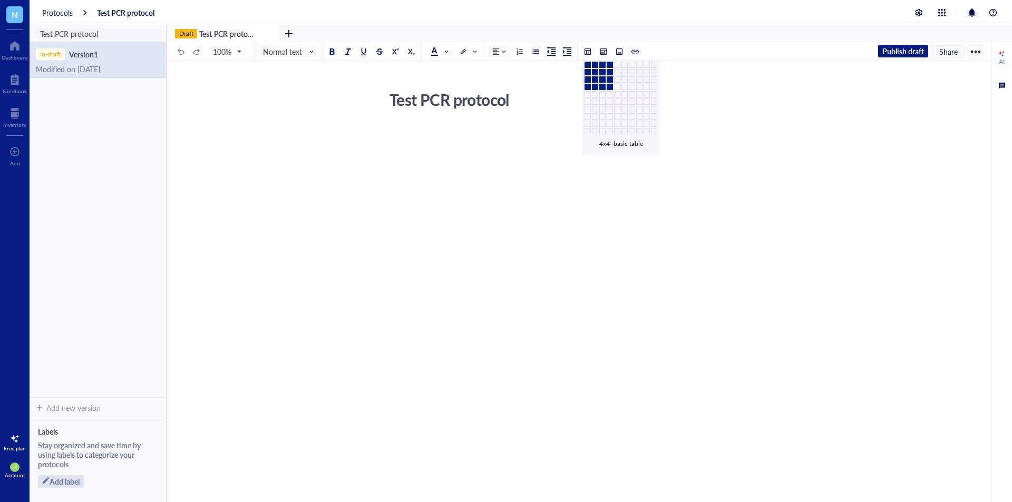
click at [608, 89] on td at bounding box center [610, 87] width 6 height 6
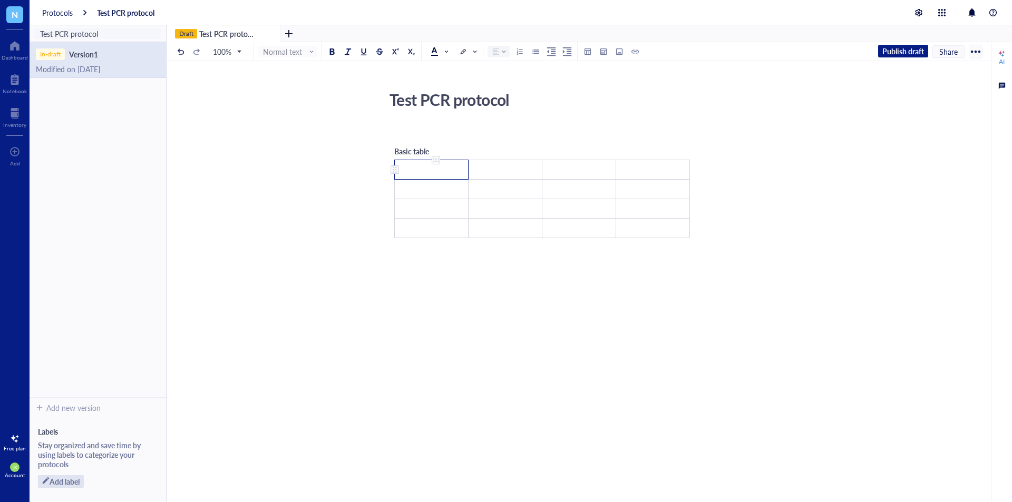
click at [411, 171] on td "﻿" at bounding box center [432, 170] width 74 height 20
drag, startPoint x: 449, startPoint y: 165, endPoint x: 443, endPoint y: 169, distance: 6.9
click at [443, 169] on td "﻿" at bounding box center [432, 170] width 74 height 20
click at [437, 156] on div at bounding box center [436, 160] width 8 height 8
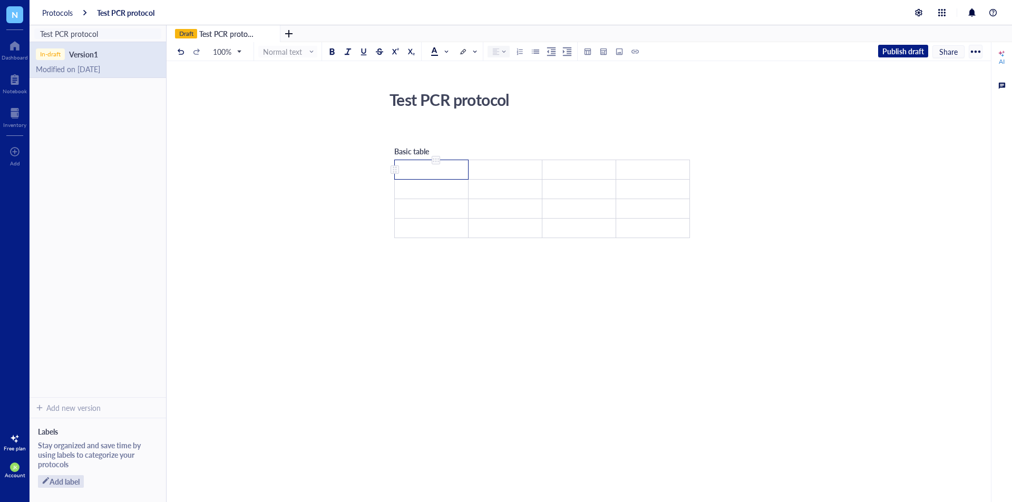
click at [411, 171] on td "﻿" at bounding box center [432, 170] width 74 height 20
drag, startPoint x: 439, startPoint y: 229, endPoint x: 426, endPoint y: 233, distance: 13.8
click at [426, 233] on td "﻿" at bounding box center [432, 229] width 74 height 20
click at [551, 241] on div at bounding box center [542, 242] width 296 height 8
click at [436, 176] on td "﻿" at bounding box center [432, 170] width 74 height 20
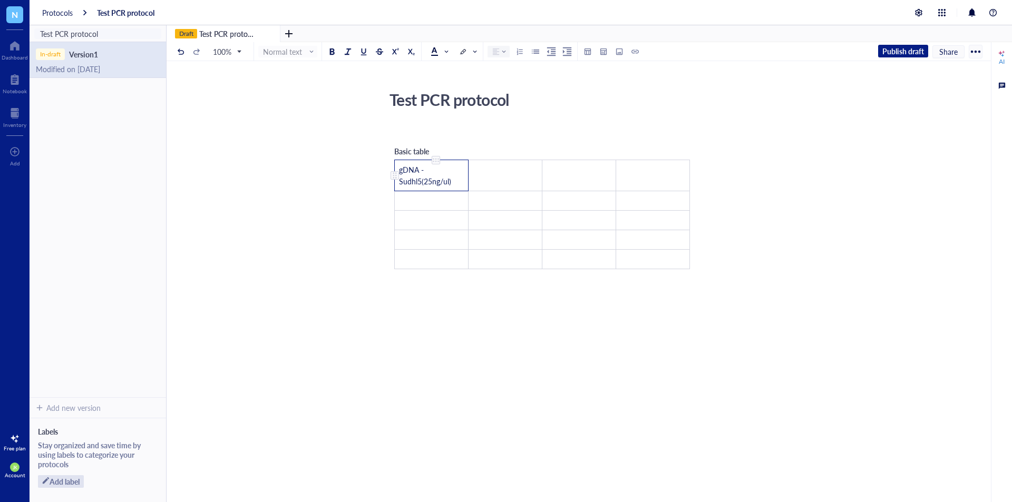
click at [423, 181] on span "gDNA - Sudhl5(25ng/ul)" at bounding box center [425, 175] width 52 height 22
click at [452, 198] on td "﻿" at bounding box center [432, 201] width 74 height 20
click at [426, 94] on div "Test PCR protocol" at bounding box center [572, 99] width 375 height 26
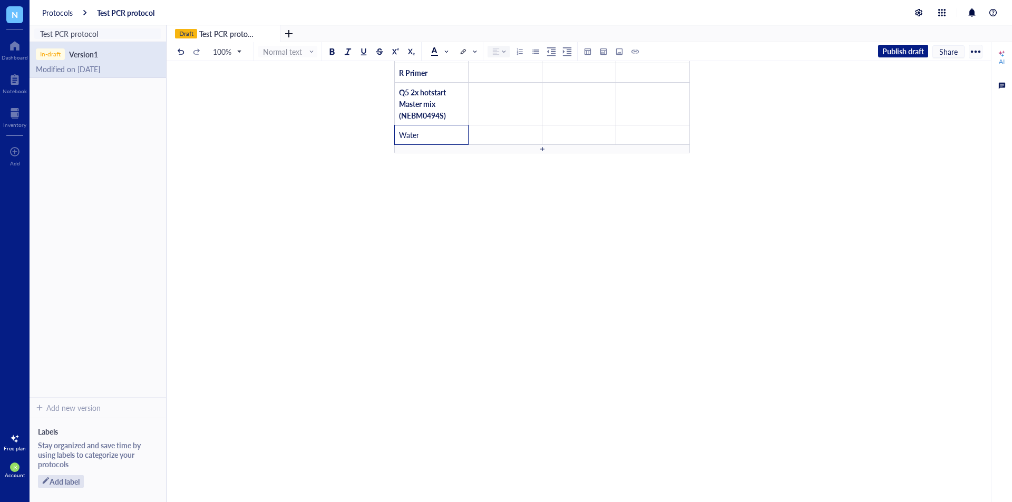
scroll to position [843, 0]
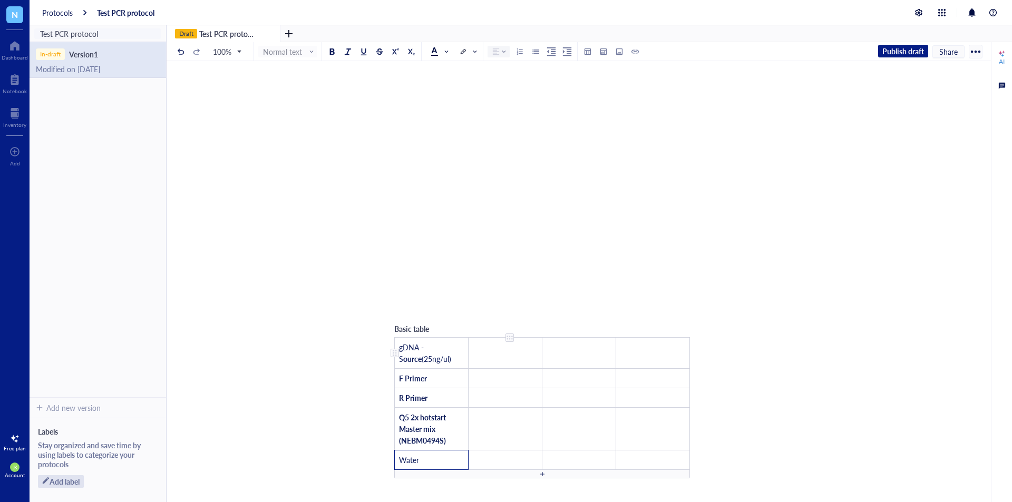
scroll to position [0, 0]
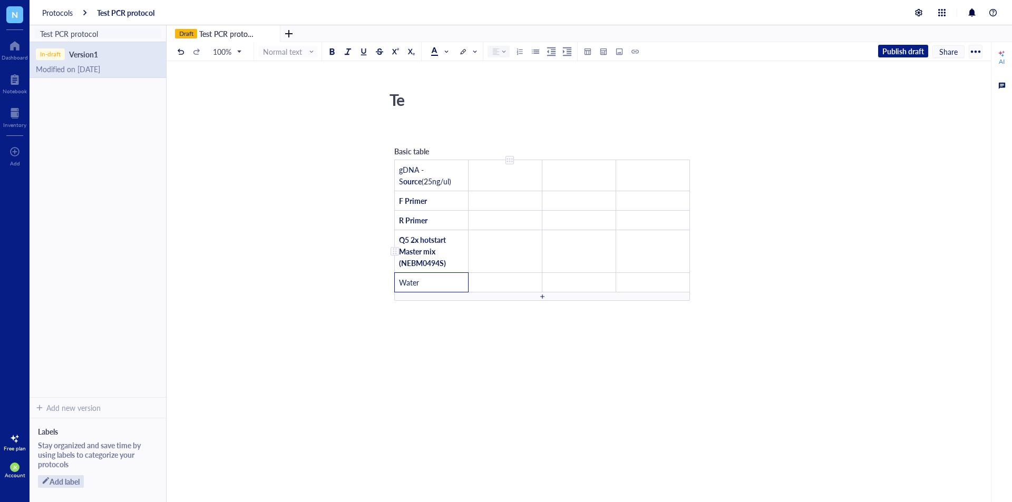
type textarea "T"
type textarea "-"
type textarea "0"
drag, startPoint x: 405, startPoint y: 118, endPoint x: 405, endPoint y: 112, distance: 5.8
click at [405, 118] on div "0 0 ﻿ Basic table gDNA - S ource (25ng/ul) ﻿ ﻿ ﻿ F Primer ﻿ ﻿ ﻿ R Primer ﻿ ﻿ ﻿ …" at bounding box center [577, 298] width 820 height 424
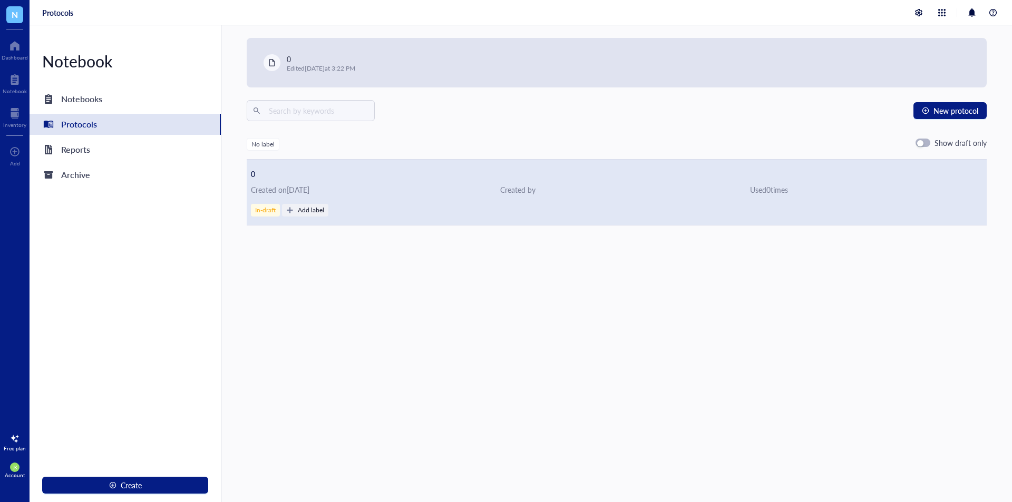
click at [265, 210] on div "In-draft" at bounding box center [265, 210] width 21 height 7
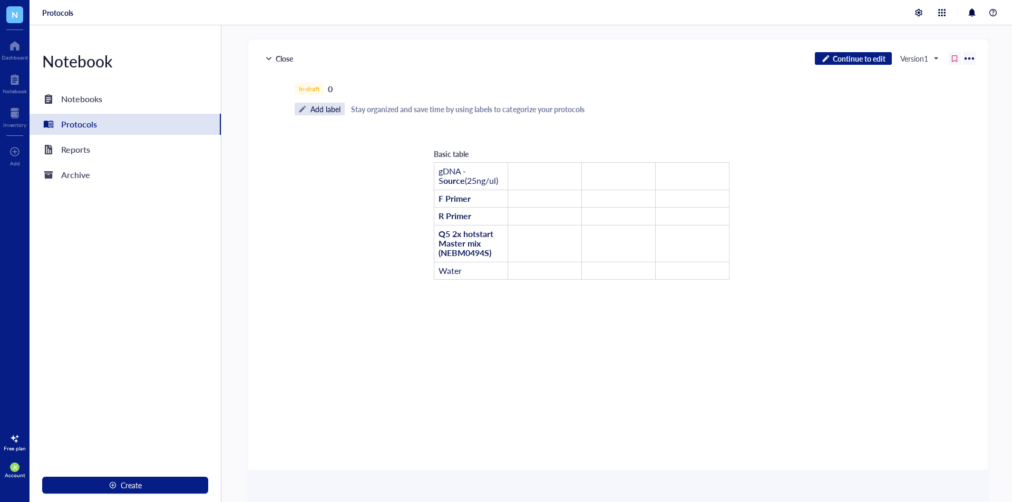
click at [372, 112] on div "Stay organized and save time by using labels to categorize your protocols" at bounding box center [467, 109] width 233 height 13
click at [827, 60] on div "button" at bounding box center [825, 58] width 9 height 9
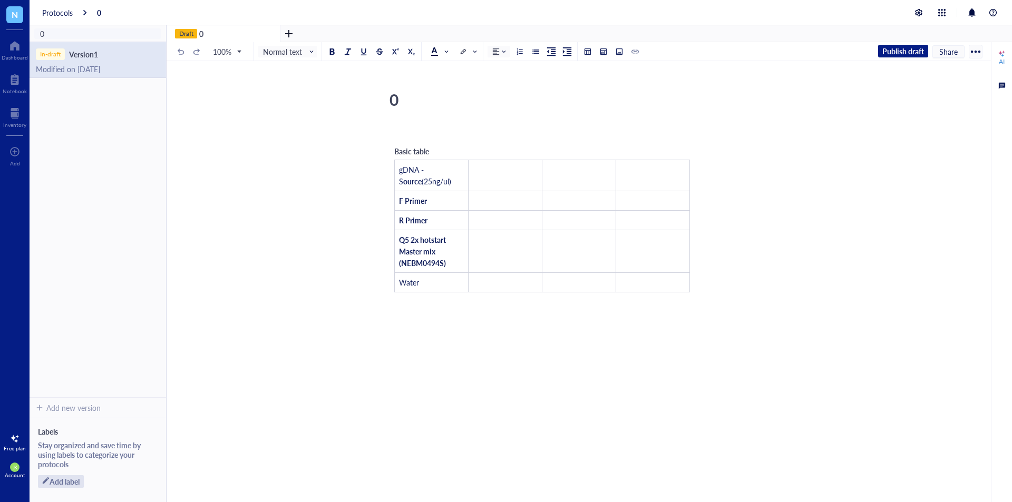
click at [410, 115] on div "0 0 ﻿ Basic table gDNA - S ource (25ng/ul) ﻿ ﻿ ﻿ F Primer ﻿ ﻿ ﻿ R Primer ﻿ ﻿ ﻿ …" at bounding box center [577, 294] width 820 height 416
drag, startPoint x: 389, startPoint y: 99, endPoint x: 421, endPoint y: 101, distance: 31.7
click at [421, 101] on div "0" at bounding box center [572, 99] width 375 height 26
type textarea "0"
click at [413, 130] on div "﻿ Type ‘/’ for commands" at bounding box center [576, 133] width 375 height 11
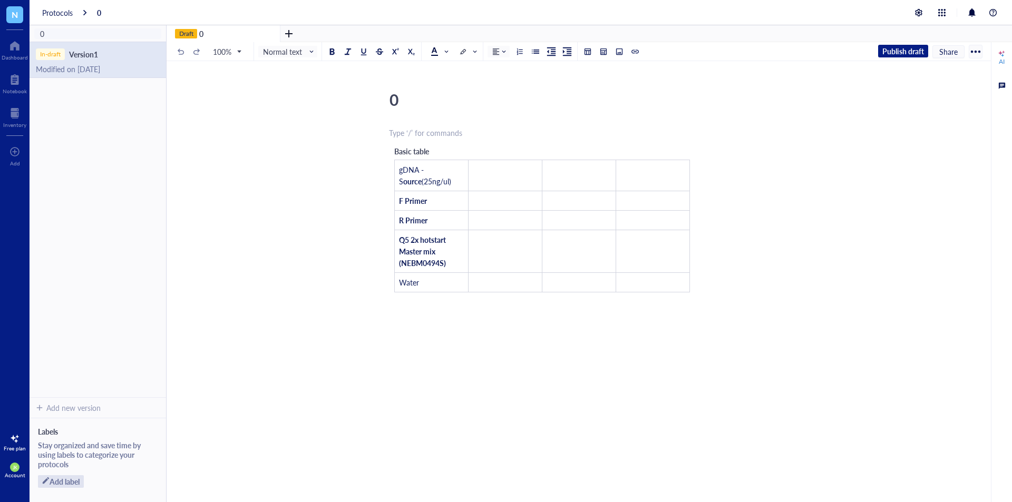
click at [406, 102] on div "0" at bounding box center [572, 99] width 375 height 26
click at [436, 135] on div "﻿ Type ‘/’ for commands" at bounding box center [576, 133] width 375 height 11
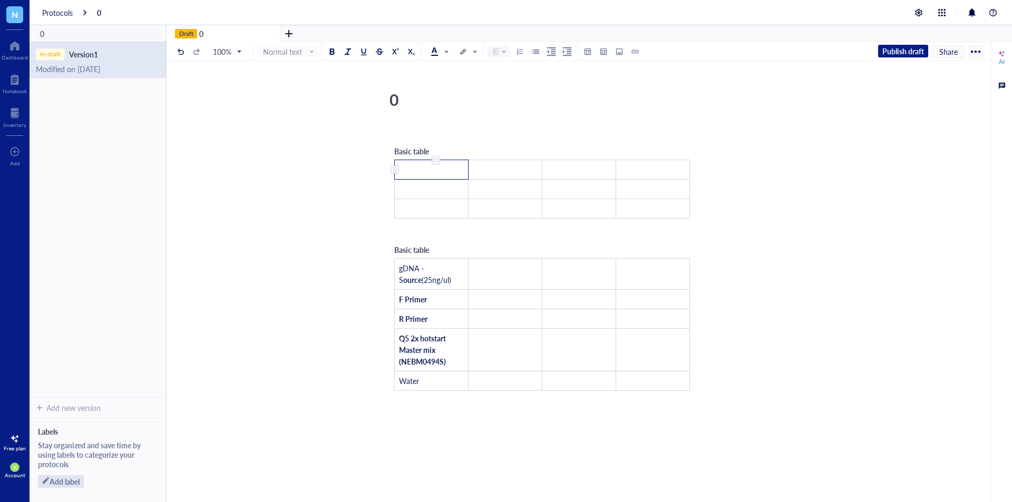
click at [422, 165] on td "﻿" at bounding box center [432, 170] width 74 height 20
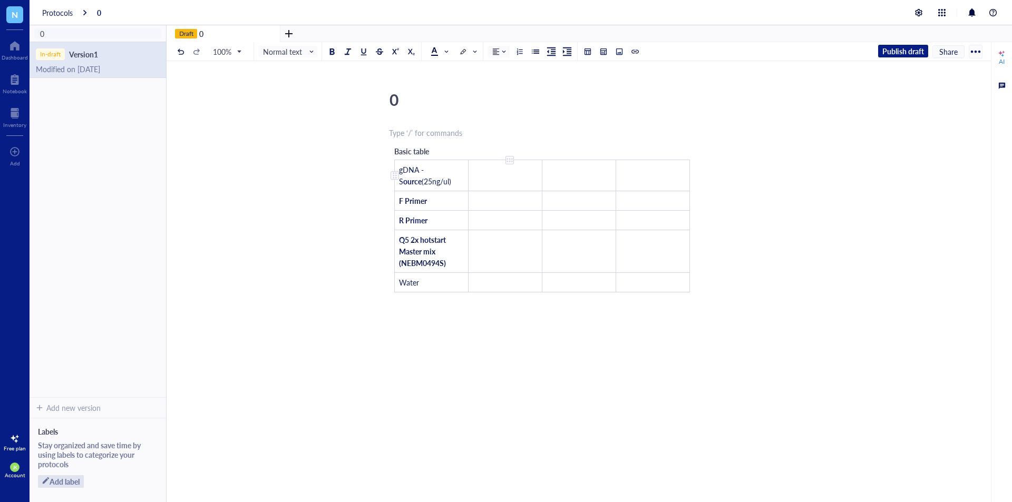
click at [504, 186] on td "﻿" at bounding box center [506, 175] width 74 height 31
click at [471, 316] on div "﻿ Basic table gDNA - S ource (25ng/ul) ﻿ ﻿ ﻿ F Primer ﻿ ﻿ ﻿ R Primer ﻿ ﻿ ﻿ Q5 2…" at bounding box center [576, 313] width 375 height 377
click at [394, 140] on div "﻿ Basic table gDNA - S ource (25ng/ul) ﻿ ﻿ ﻿ F Primer ﻿ ﻿ ﻿ R Primer ﻿ ﻿ ﻿ Q5 2…" at bounding box center [576, 313] width 375 height 377
click at [404, 131] on span "Purpose" at bounding box center [402, 133] width 26 height 11
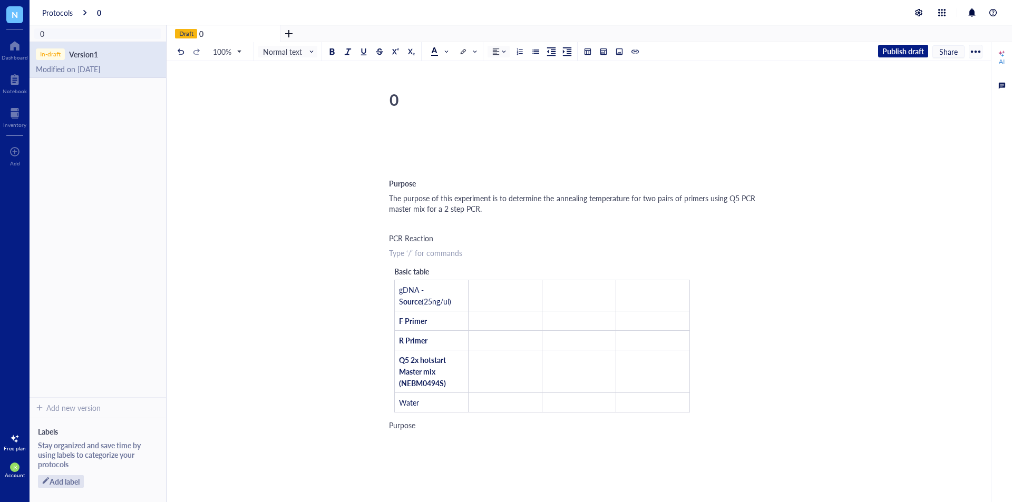
click at [425, 270] on span "Basic table" at bounding box center [411, 271] width 35 height 11
click at [420, 241] on span "PCR Reaction" at bounding box center [411, 238] width 44 height 11
click at [417, 269] on div "﻿" at bounding box center [431, 272] width 74 height 12
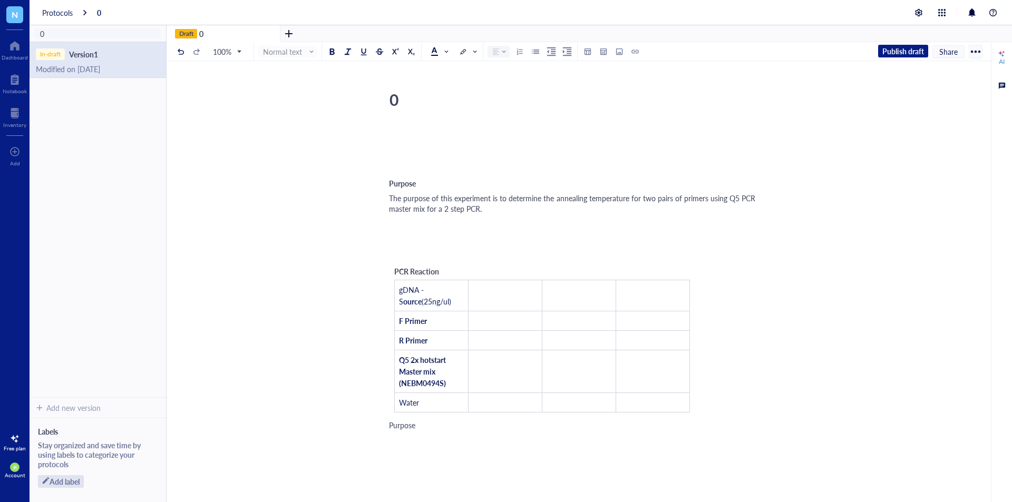
click at [417, 249] on div "﻿" at bounding box center [576, 253] width 375 height 11
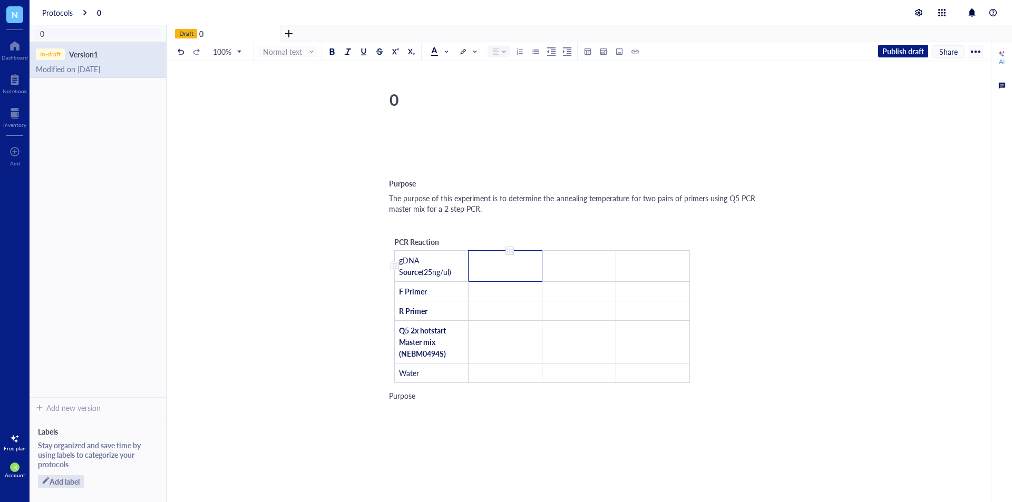
click at [511, 257] on td "﻿" at bounding box center [506, 266] width 74 height 31
click at [510, 252] on div at bounding box center [509, 250] width 7 height 7
click at [487, 268] on td "﻿" at bounding box center [506, 266] width 74 height 31
click at [510, 249] on div at bounding box center [509, 250] width 7 height 7
click at [483, 274] on td "﻿" at bounding box center [506, 266] width 74 height 31
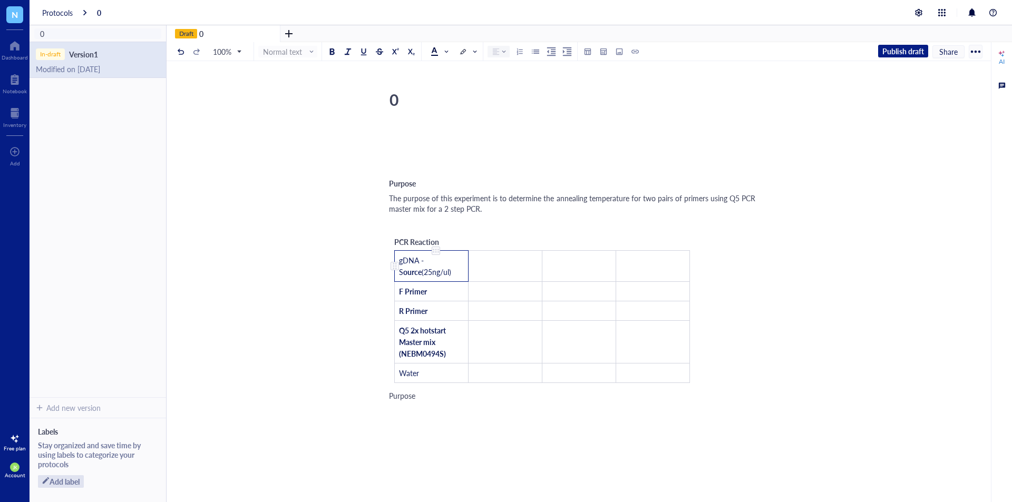
click at [395, 266] on div at bounding box center [394, 265] width 7 height 7
click at [417, 353] on div "Insert above" at bounding box center [430, 350] width 40 height 12
click at [428, 260] on td "﻿" at bounding box center [432, 261] width 74 height 20
click at [545, 463] on div "﻿ Purpose The purpose of this experiment is to determine the annealing temperat…" at bounding box center [576, 368] width 375 height 487
click at [605, 54] on div at bounding box center [603, 51] width 7 height 7
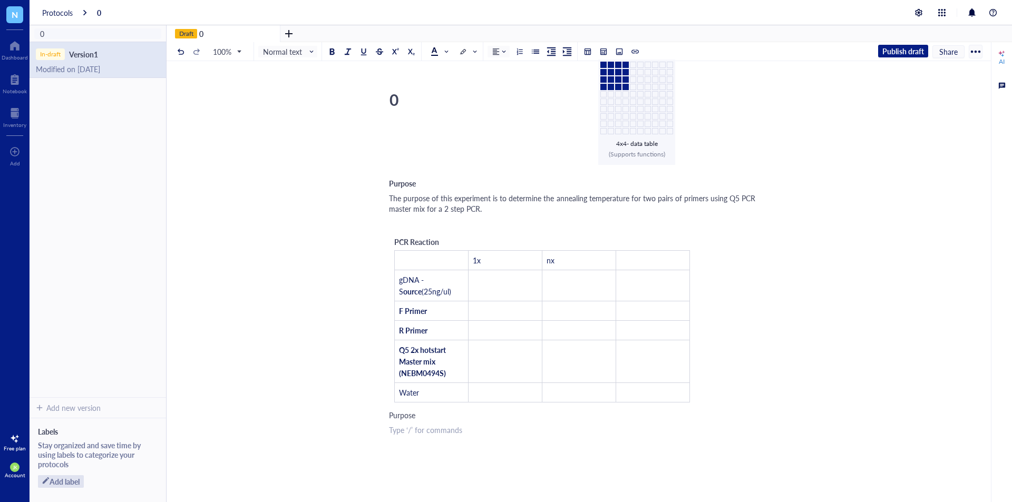
click at [627, 87] on td at bounding box center [625, 87] width 6 height 6
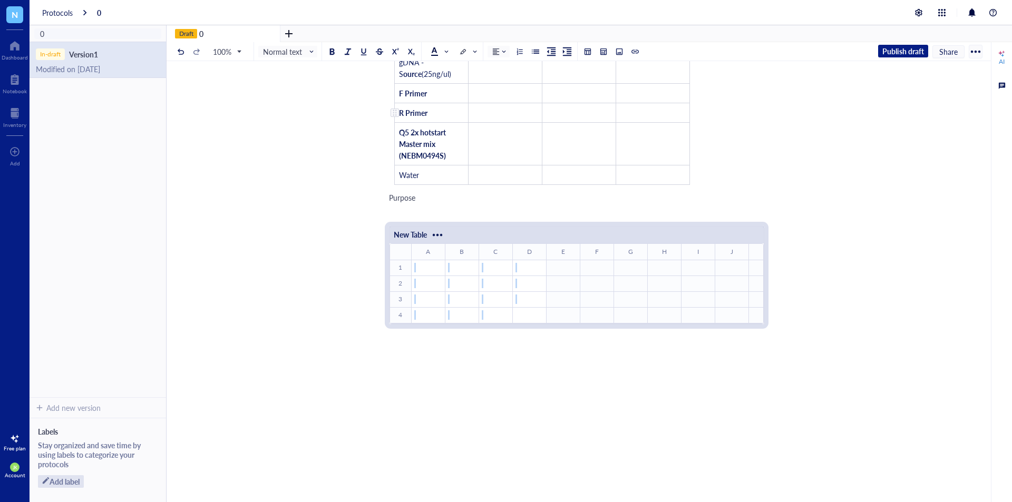
scroll to position [224, 0]
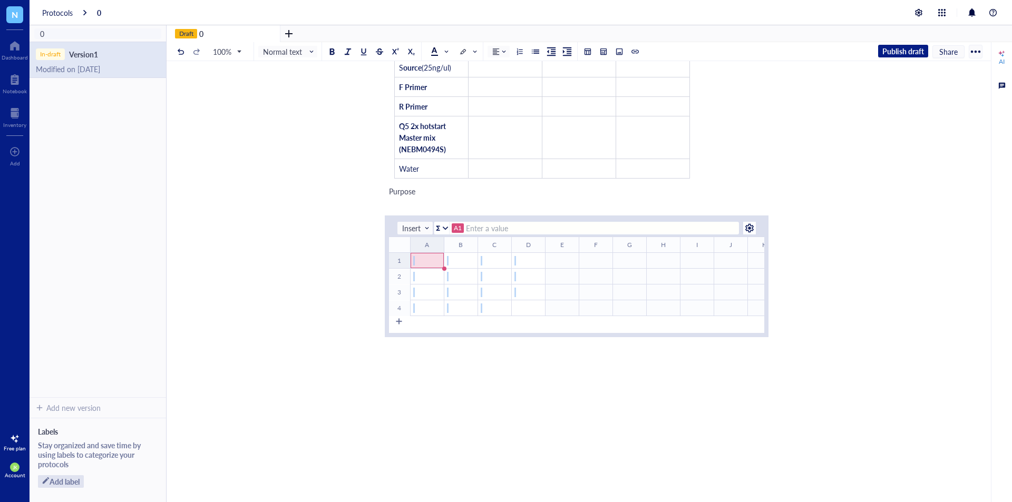
click at [439, 263] on div "﻿" at bounding box center [427, 260] width 32 height 9
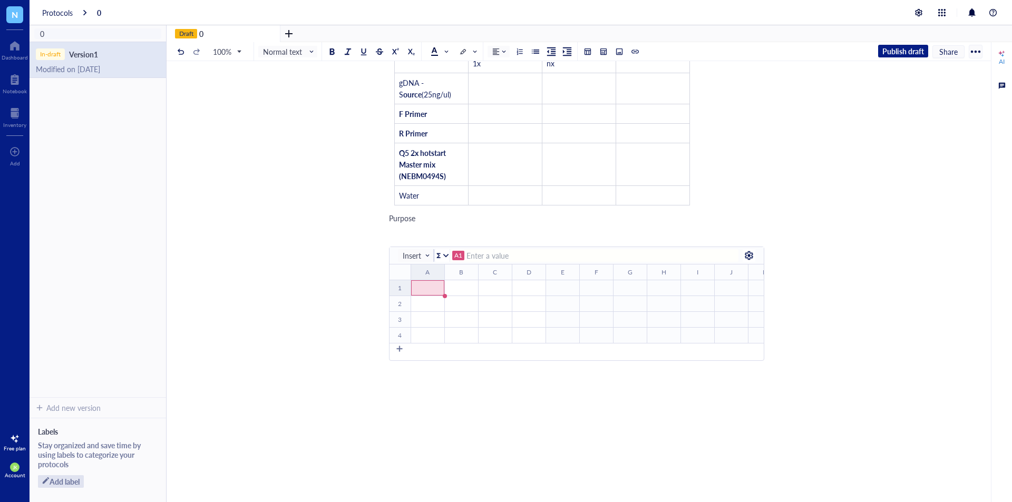
scroll to position [171, 0]
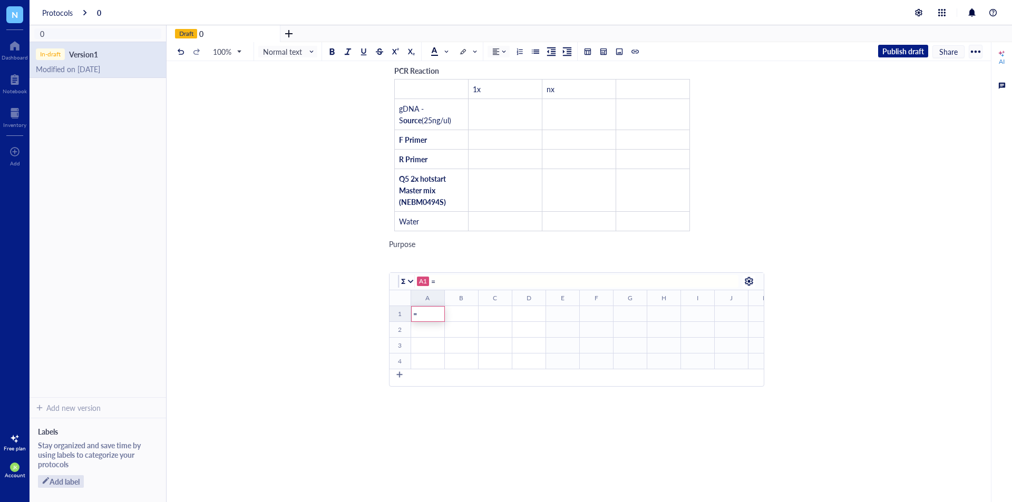
type input "=1"
click at [423, 317] on div "=1" at bounding box center [428, 313] width 32 height 9
type input "=A1+1"
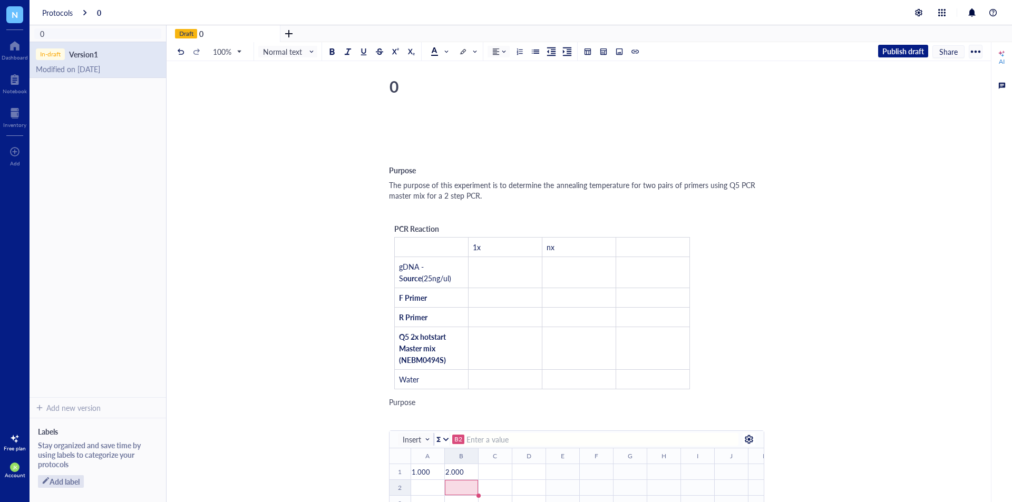
scroll to position [0, 0]
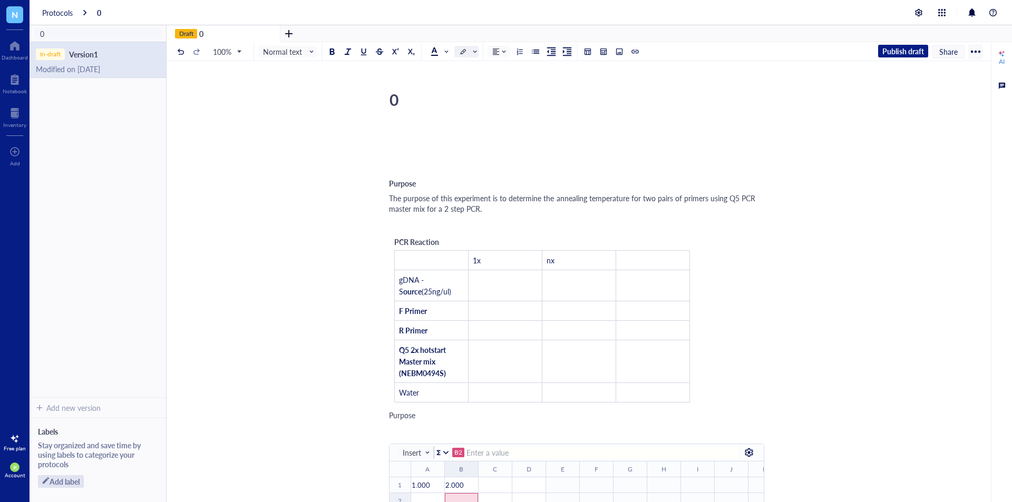
click at [474, 59] on span at bounding box center [468, 52] width 19 height 16
click at [443, 48] on span at bounding box center [439, 51] width 17 height 8
click at [539, 129] on div at bounding box center [576, 144] width 375 height 32
click at [501, 161] on div "﻿ Purpose The purpose of this experiment is to determine the annealing temperat…" at bounding box center [576, 447] width 375 height 645
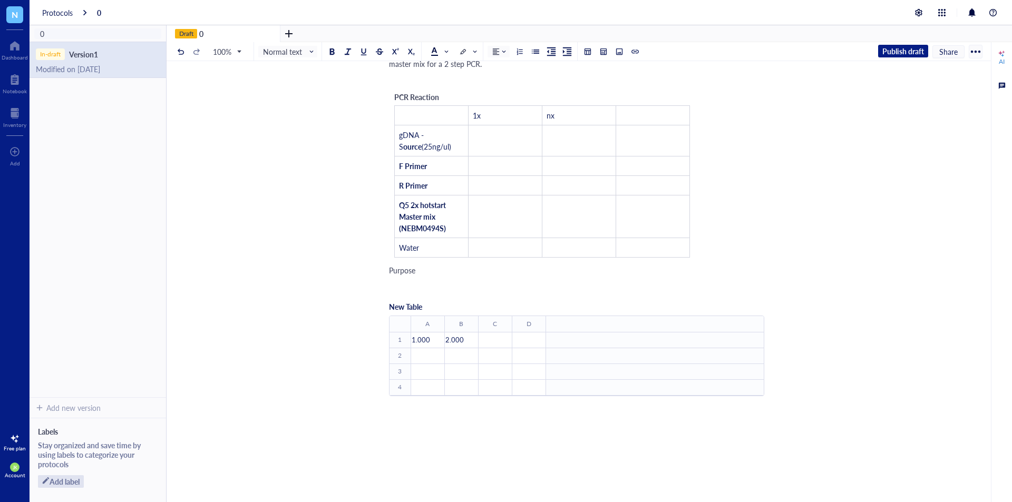
scroll to position [158, 0]
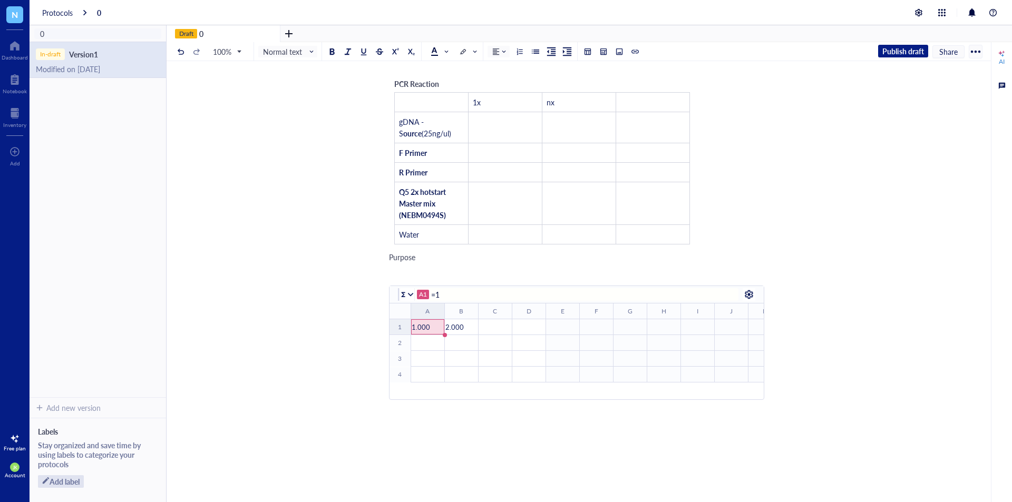
click at [432, 328] on div "=1" at bounding box center [428, 327] width 32 height 9
click at [430, 342] on div "﻿" at bounding box center [428, 342] width 32 height 9
type input "DNA"
click at [426, 378] on div "﻿" at bounding box center [428, 374] width 32 height 9
click at [401, 391] on div at bounding box center [399, 387] width 7 height 7
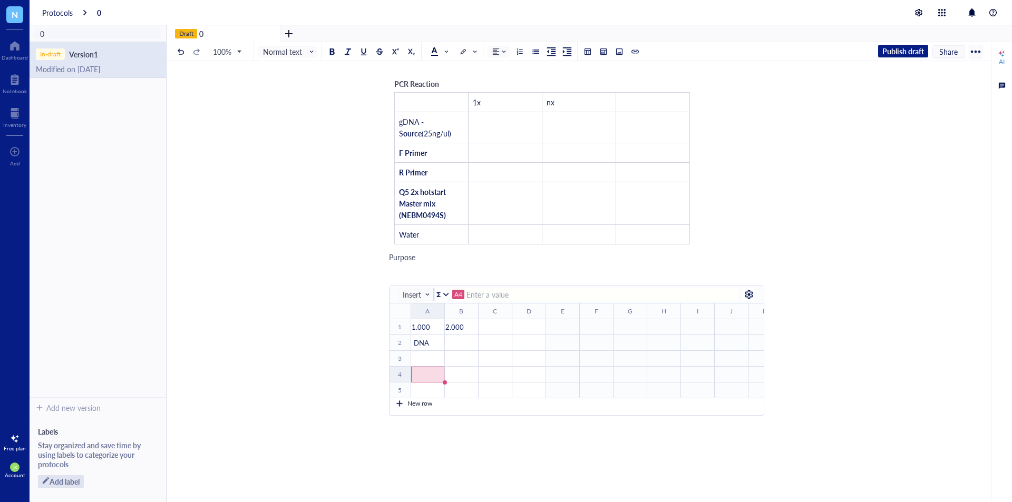
click at [395, 408] on div "New row" at bounding box center [410, 403] width 43 height 13
type input "=1"
click at [432, 328] on div "=1" at bounding box center [428, 327] width 32 height 9
click at [494, 327] on div "﻿" at bounding box center [495, 327] width 32 height 9
type input "1"
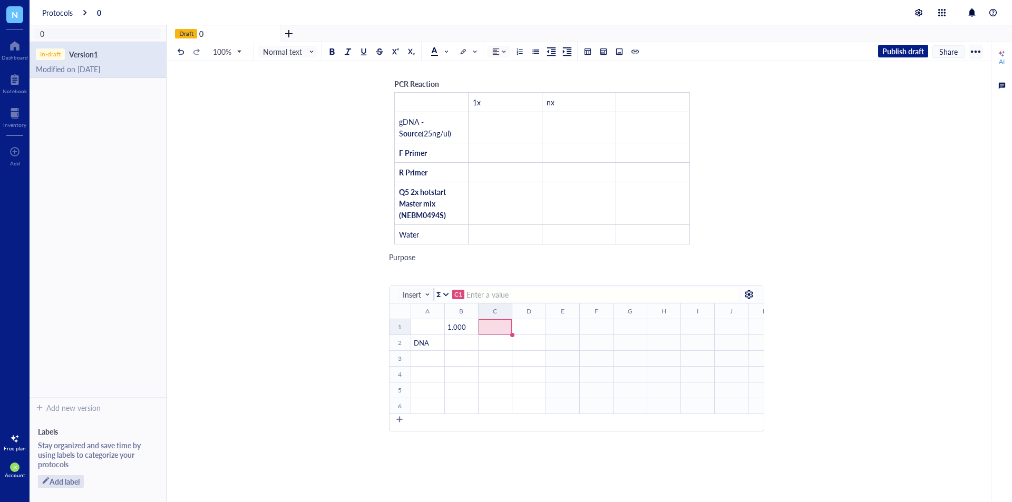
type input "N"
type input "n X"
click at [501, 346] on div "﻿" at bounding box center [495, 342] width 32 height 9
click at [498, 327] on div "n X" at bounding box center [495, 327] width 32 height 9
drag, startPoint x: 484, startPoint y: 295, endPoint x: 408, endPoint y: 314, distance: 78.2
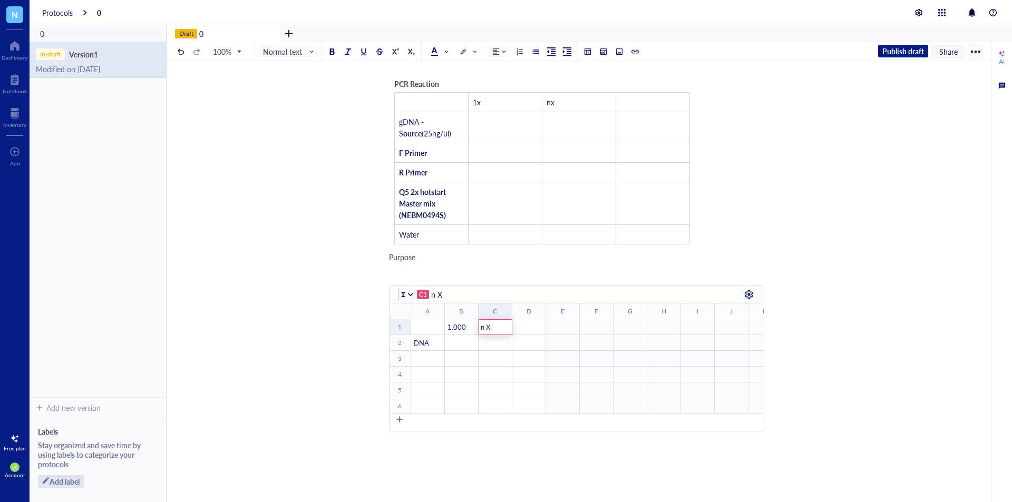
click at [410, 314] on div "New Table C1 n X ﻿ To pick up a draggable item, press the space bar. While drag…" at bounding box center [576, 359] width 375 height 146
type input "10"
click at [426, 327] on div "﻿" at bounding box center [428, 327] width 32 height 9
type input "Reactions"
click at [3, 51] on div at bounding box center [15, 45] width 26 height 17
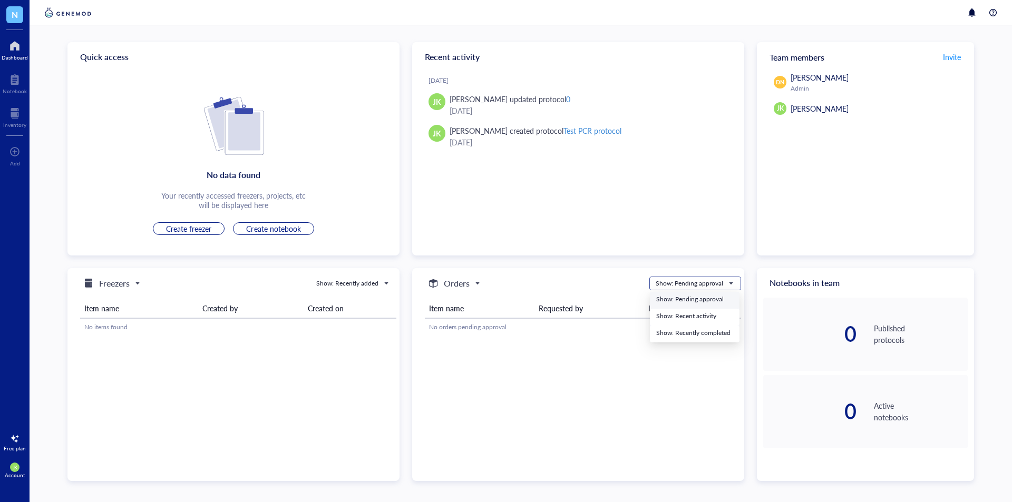
click at [719, 281] on div "Show: Pending approval" at bounding box center [689, 283] width 67 height 9
click at [20, 158] on div "Add" at bounding box center [15, 155] width 30 height 30
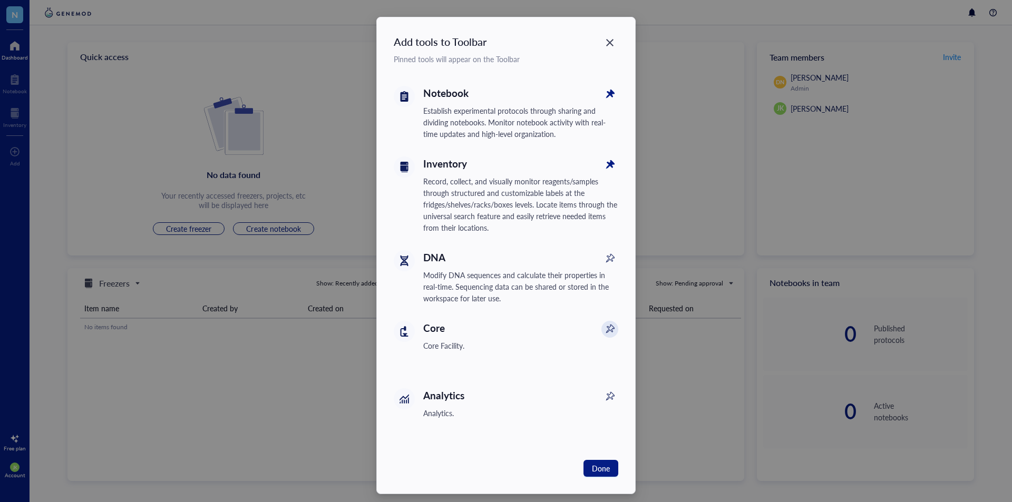
click at [616, 328] on icon at bounding box center [609, 329] width 17 height 17
click at [610, 395] on icon at bounding box center [609, 396] width 17 height 17
click at [606, 254] on icon at bounding box center [609, 258] width 17 height 17
click at [592, 467] on span "Done" at bounding box center [601, 469] width 18 height 12
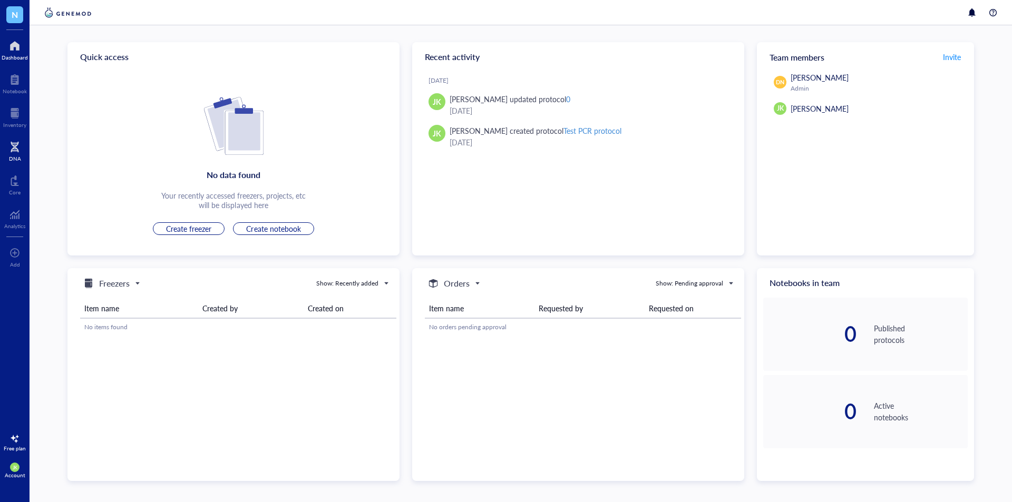
click at [4, 149] on div "DNA" at bounding box center [15, 150] width 30 height 30
click at [18, 151] on div at bounding box center [15, 147] width 12 height 17
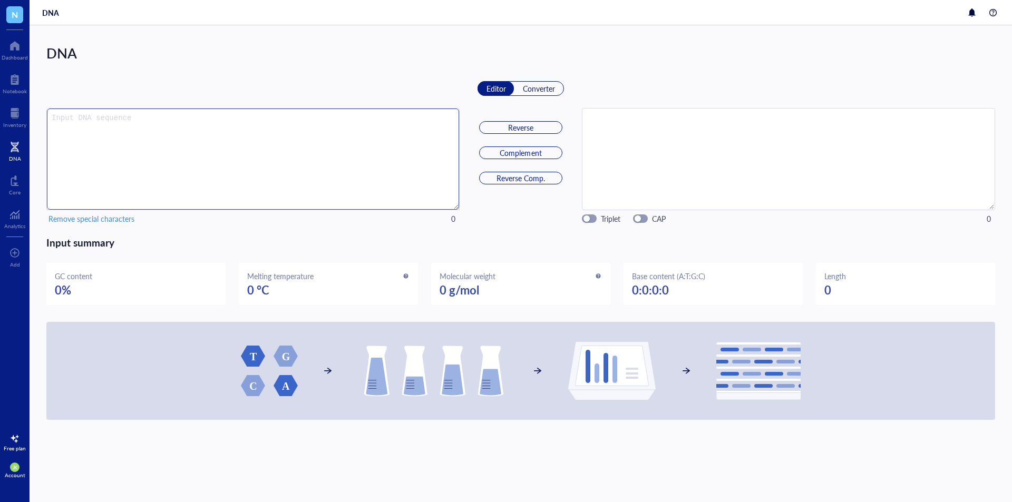
click at [328, 155] on textarea "Editor Converter" at bounding box center [253, 159] width 412 height 101
click at [586, 219] on div "button" at bounding box center [586, 219] width 6 height 6
click at [586, 219] on span "button" at bounding box center [589, 218] width 14 height 7
click at [640, 221] on div "button" at bounding box center [638, 219] width 6 height 6
click at [640, 221] on button "button" at bounding box center [640, 219] width 15 height 8
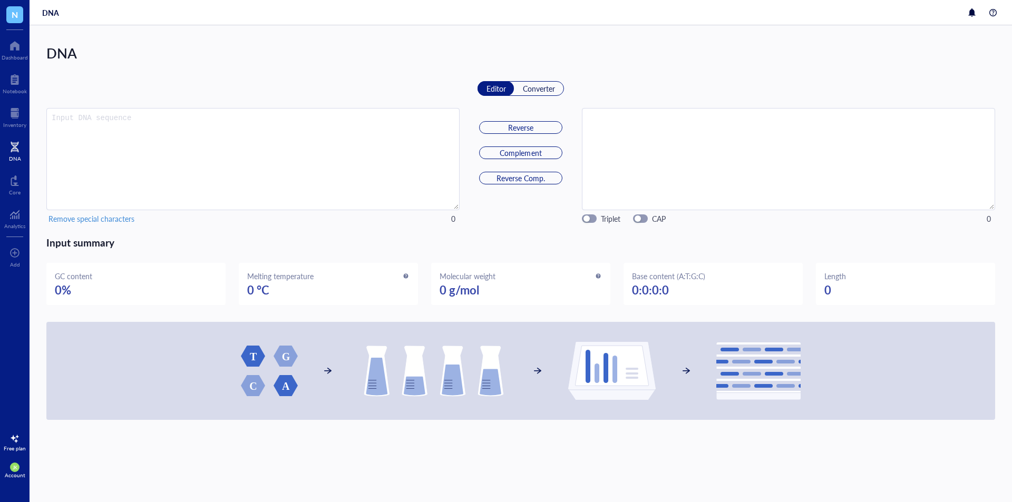
click at [254, 359] on img at bounding box center [521, 371] width 560 height 59
click at [294, 357] on img at bounding box center [521, 371] width 560 height 59
click at [744, 366] on img at bounding box center [521, 371] width 560 height 59
click at [201, 159] on textarea "Editor Converter" at bounding box center [253, 159] width 412 height 101
type textarea "atccgtcat"
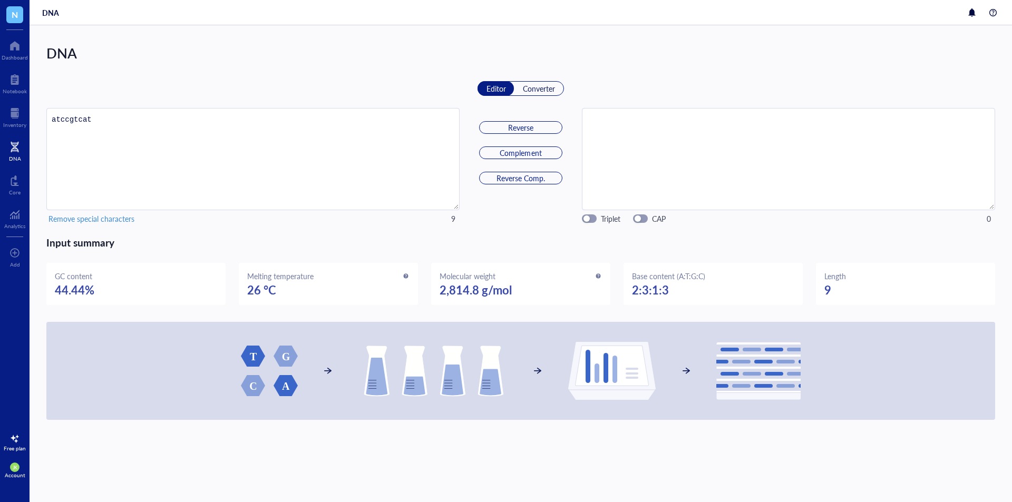
click at [492, 436] on div "DNA atccgtcat Remove special characters 9 Editor Converter Reverse Complement R…" at bounding box center [521, 231] width 982 height 412
click at [251, 361] on img at bounding box center [521, 371] width 560 height 59
click at [289, 354] on img at bounding box center [521, 371] width 560 height 59
click at [254, 388] on img at bounding box center [521, 371] width 560 height 59
click at [273, 388] on img at bounding box center [521, 371] width 560 height 59
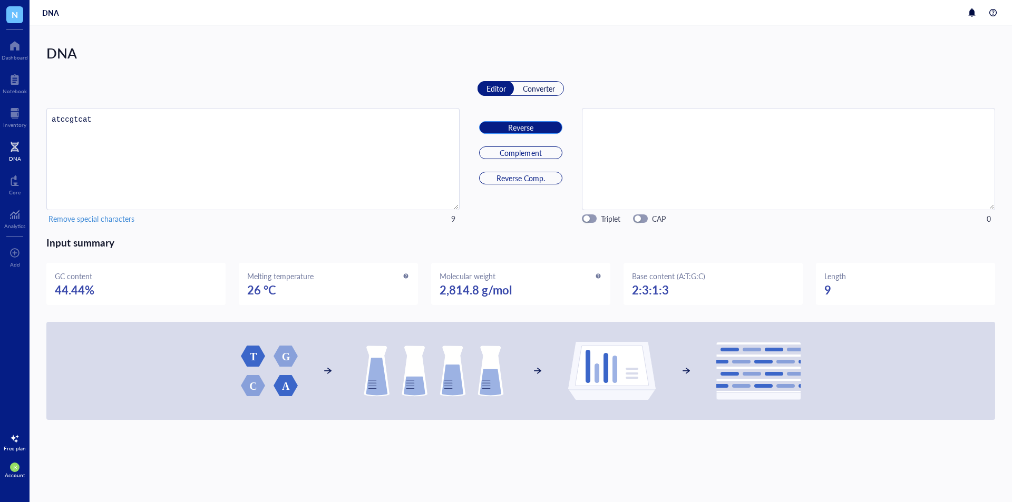
click at [540, 131] on div "Reverse" at bounding box center [520, 127] width 57 height 9
click at [538, 152] on span "Complement" at bounding box center [521, 152] width 42 height 9
click at [536, 178] on span "Reverse Comp." at bounding box center [520, 177] width 48 height 9
click at [591, 220] on span "button" at bounding box center [589, 218] width 14 height 7
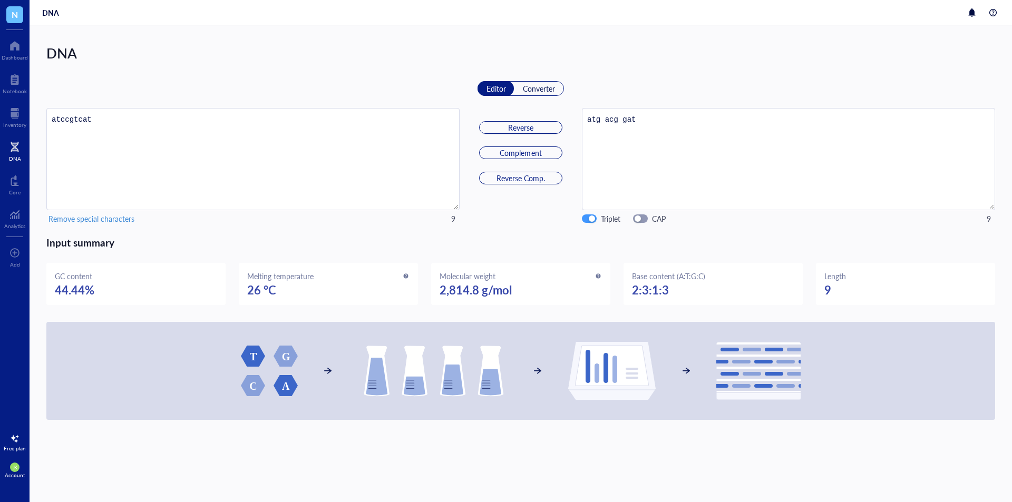
click at [591, 220] on div "button" at bounding box center [592, 219] width 6 height 6
click at [642, 220] on span "button" at bounding box center [640, 218] width 14 height 7
click at [642, 220] on div "button" at bounding box center [643, 219] width 6 height 6
type textarea "atgacggat"
click at [21, 191] on div "Core" at bounding box center [15, 184] width 30 height 30
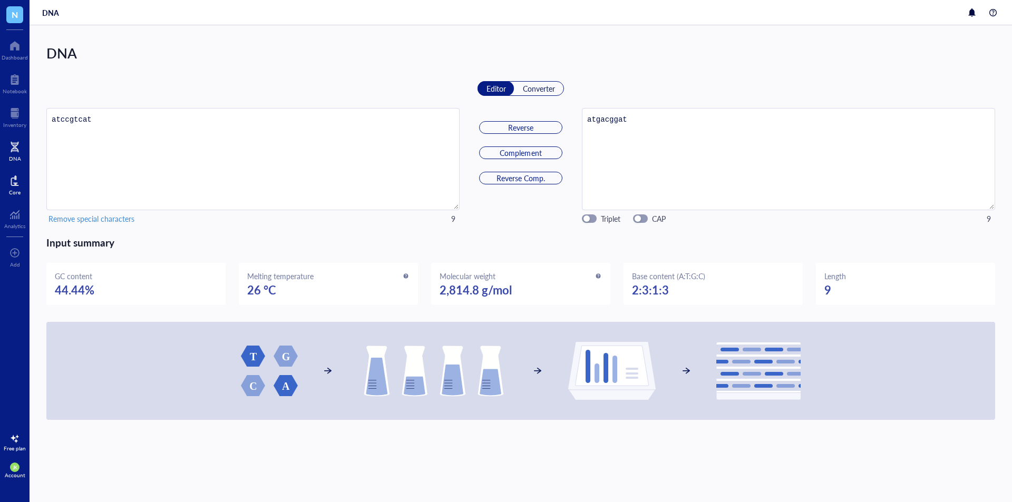
click at [12, 185] on div at bounding box center [15, 180] width 12 height 17
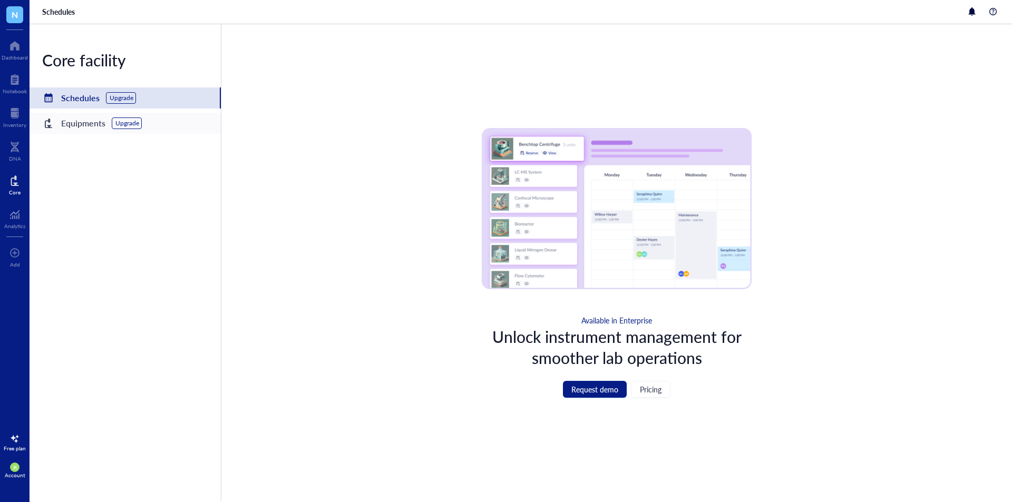
click at [94, 123] on div "Equipments" at bounding box center [83, 123] width 44 height 15
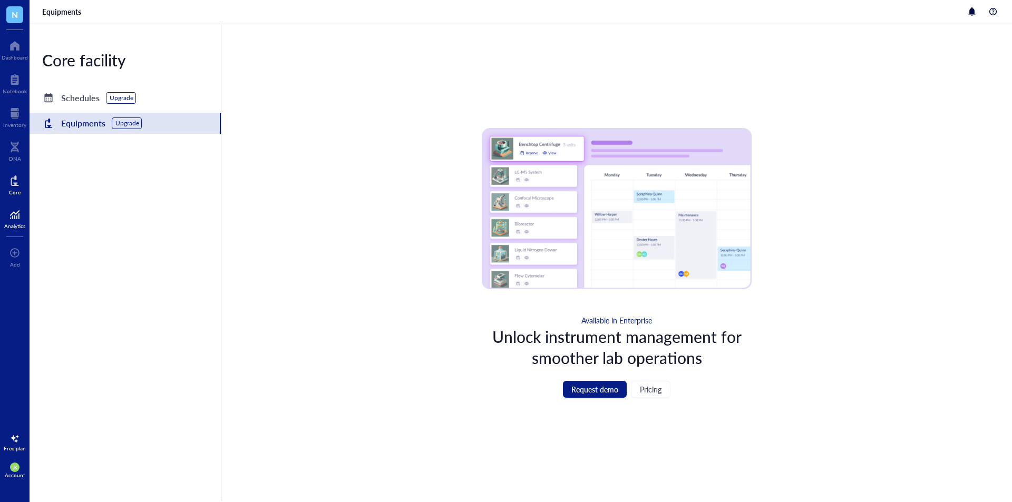
click at [18, 222] on div at bounding box center [14, 214] width 21 height 17
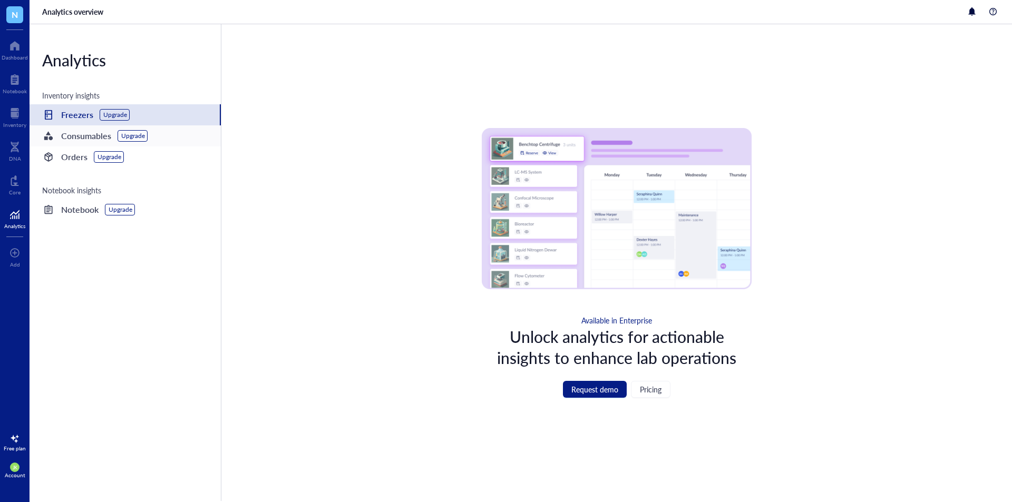
click at [96, 132] on div "Consumables" at bounding box center [86, 136] width 50 height 15
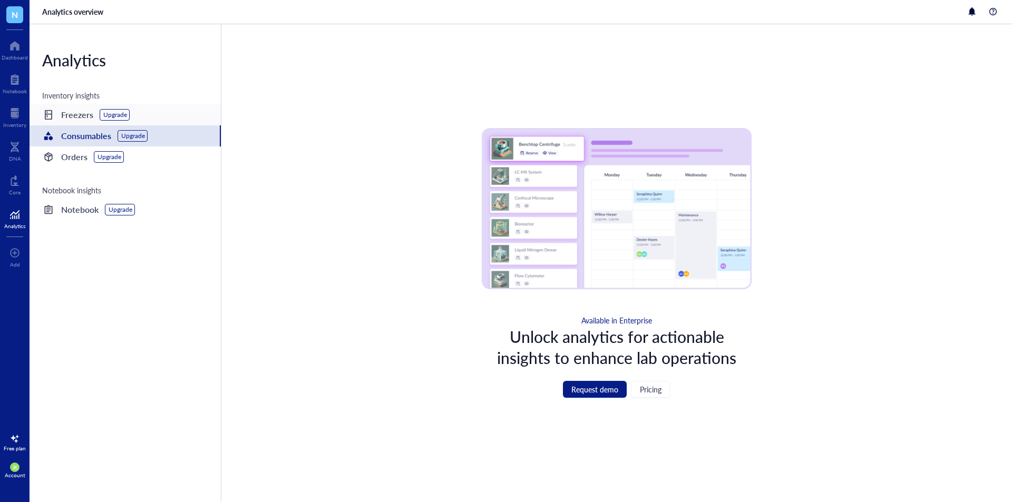
click at [70, 118] on div "Freezers" at bounding box center [77, 115] width 32 height 15
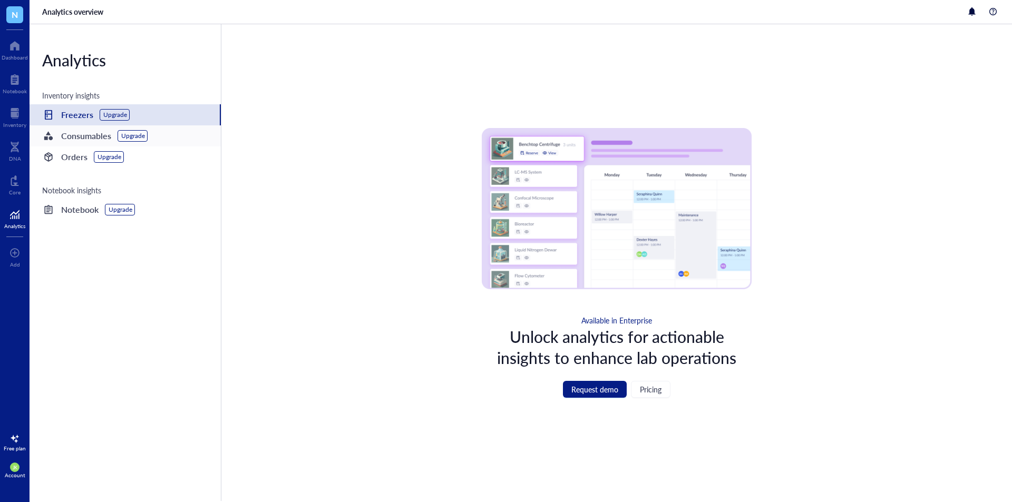
click at [71, 132] on div "Consumables" at bounding box center [86, 136] width 50 height 15
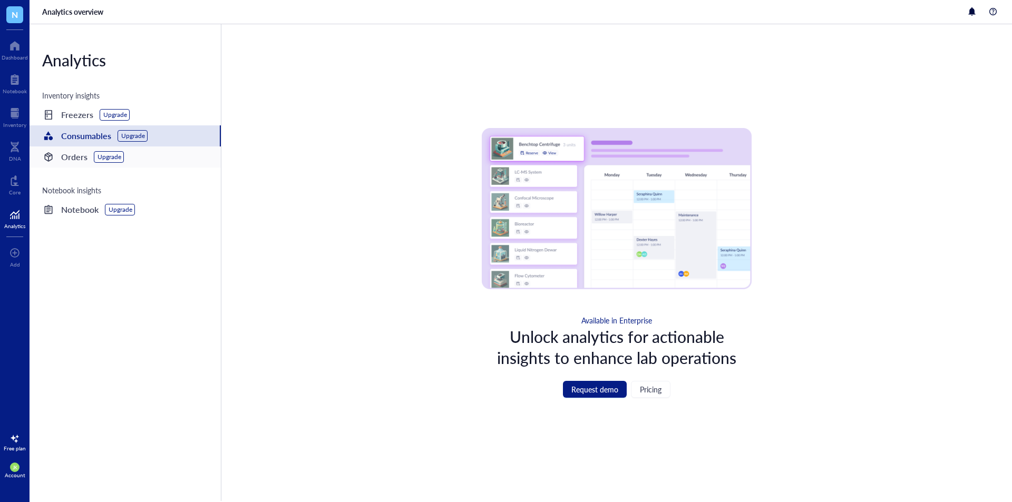
click at [70, 152] on div "Orders" at bounding box center [74, 157] width 26 height 15
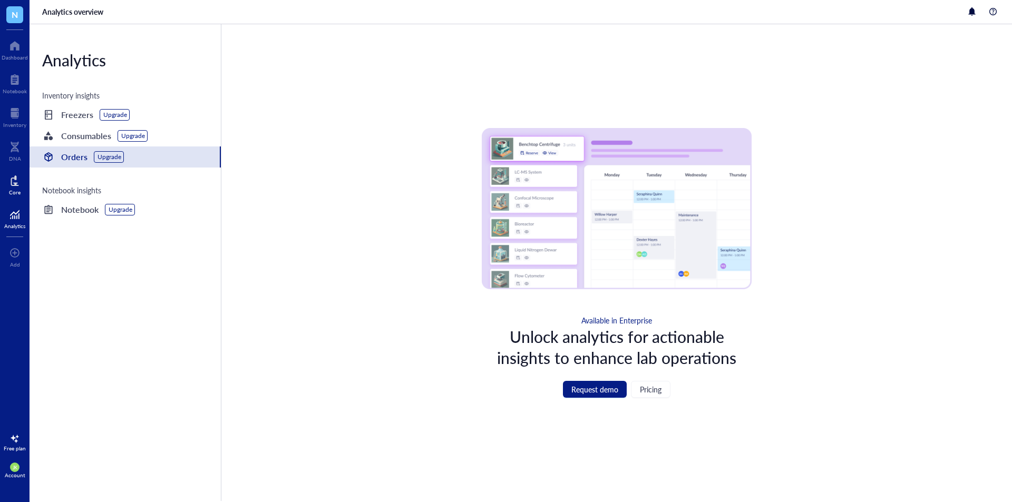
click at [15, 173] on div at bounding box center [15, 180] width 12 height 17
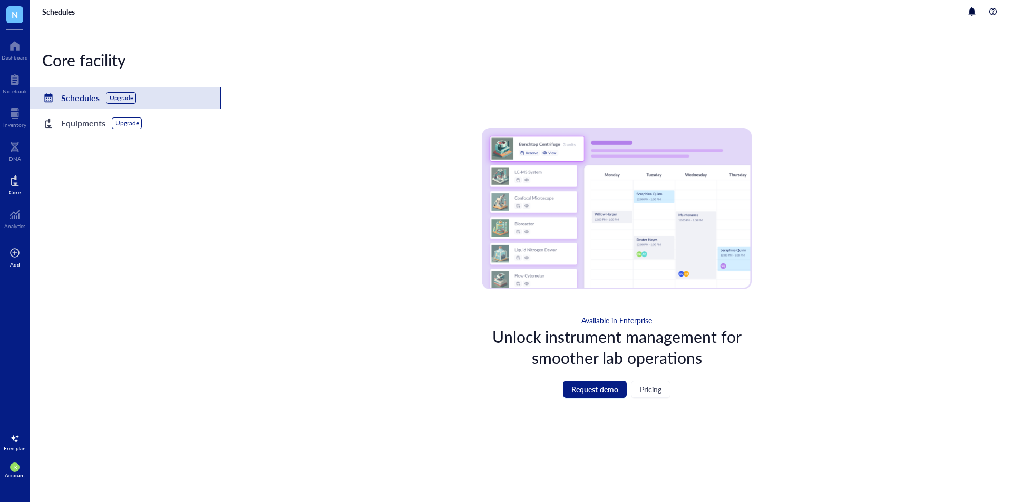
click at [11, 260] on div at bounding box center [14, 253] width 11 height 17
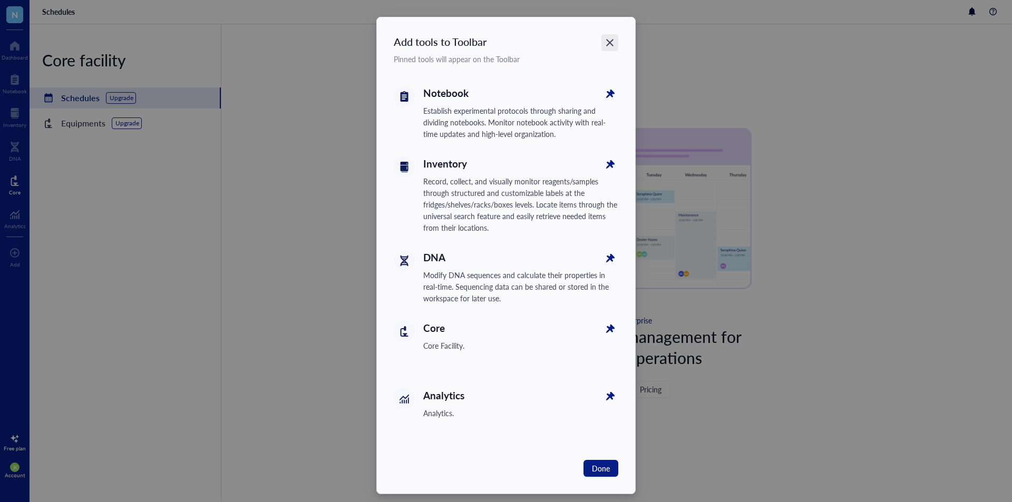
click at [606, 41] on icon "Close" at bounding box center [609, 42] width 7 height 7
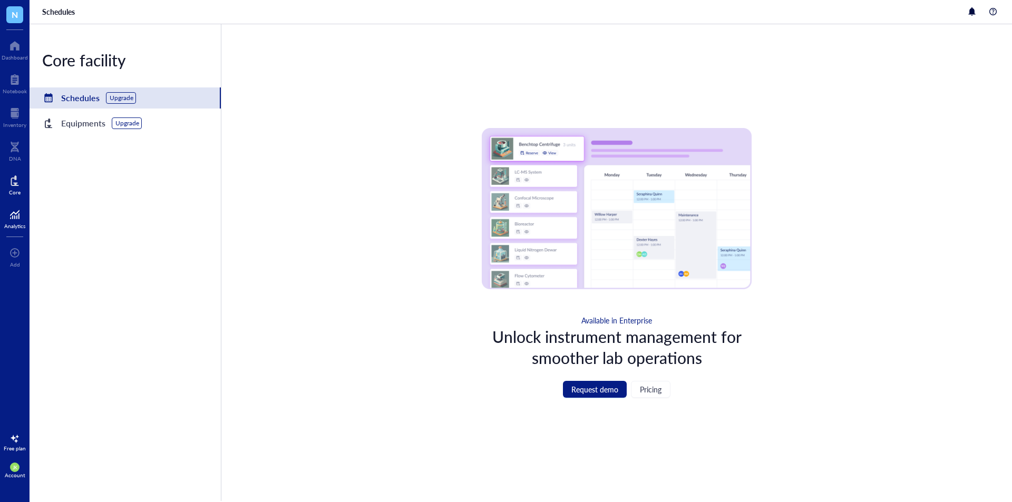
click at [11, 211] on div at bounding box center [14, 214] width 21 height 17
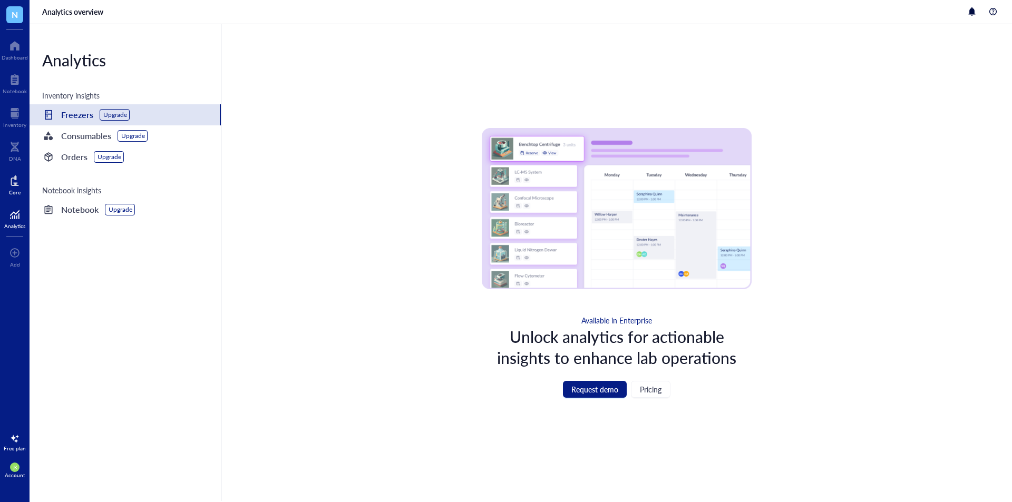
click at [12, 173] on div at bounding box center [15, 180] width 12 height 17
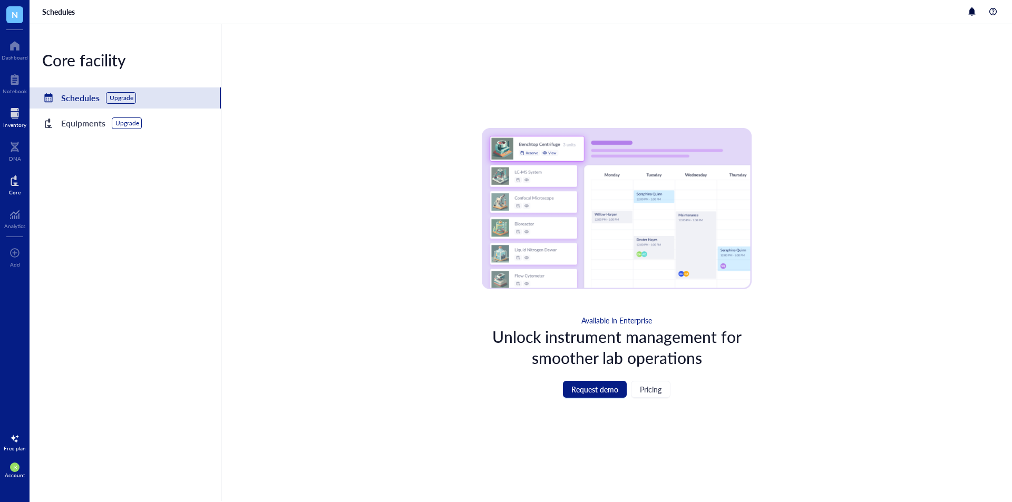
click at [13, 102] on div "Inventory" at bounding box center [15, 117] width 30 height 30
click at [18, 110] on div at bounding box center [14, 113] width 23 height 17
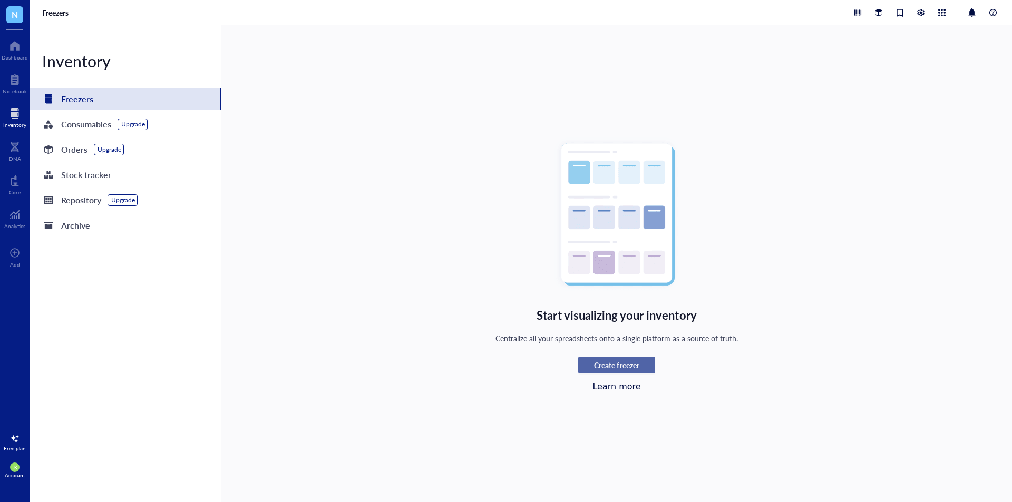
click at [618, 363] on span "Create freezer" at bounding box center [616, 364] width 45 height 9
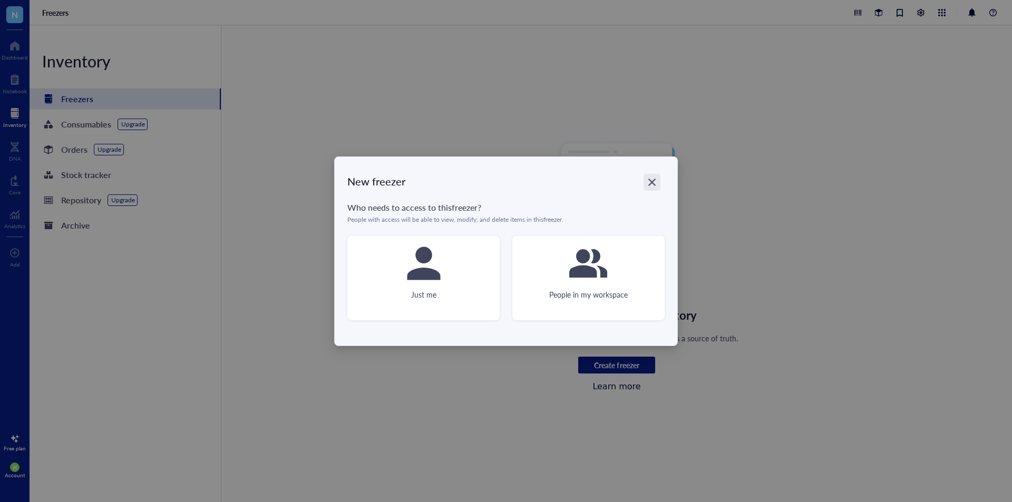
click at [657, 178] on icon "Close" at bounding box center [652, 182] width 10 height 10
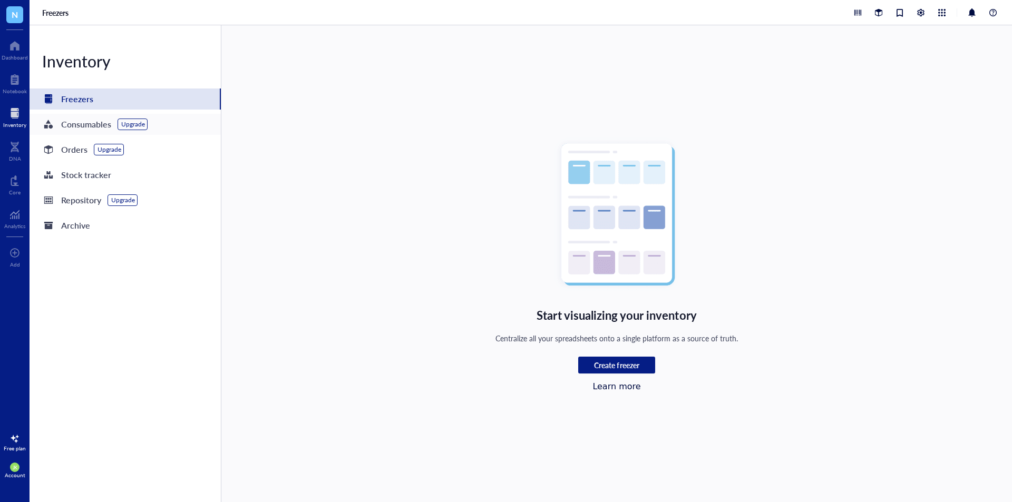
click at [89, 128] on div "Consumables" at bounding box center [86, 124] width 50 height 15
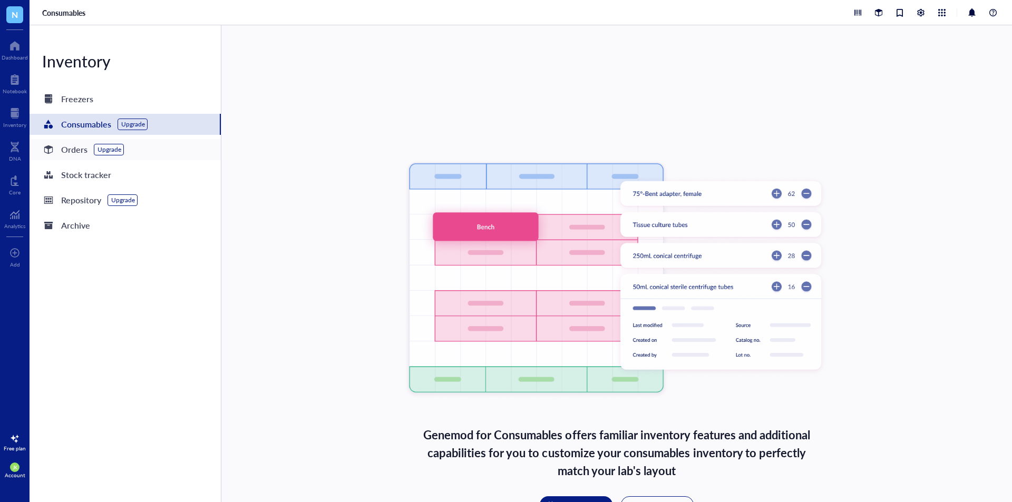
click at [80, 148] on div "Orders" at bounding box center [74, 149] width 26 height 15
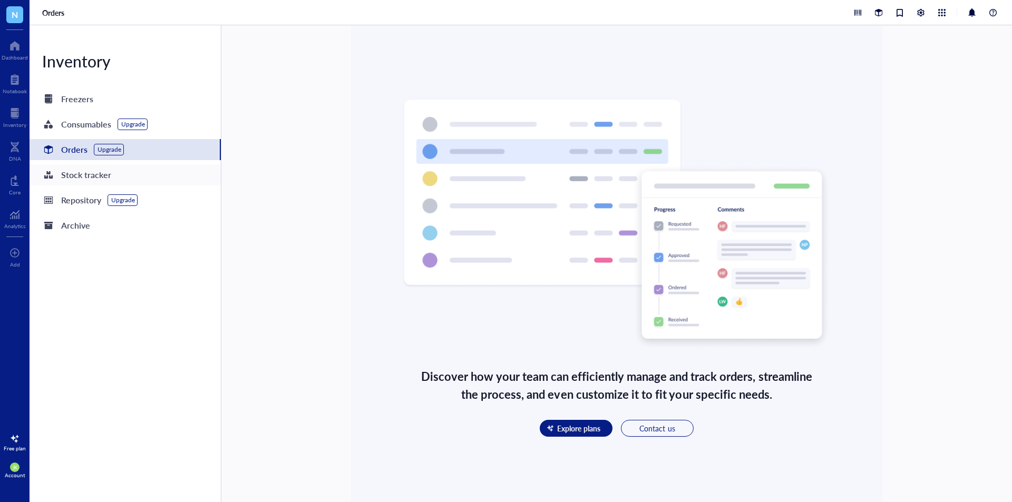
click at [80, 176] on div "Stock tracker" at bounding box center [86, 175] width 50 height 15
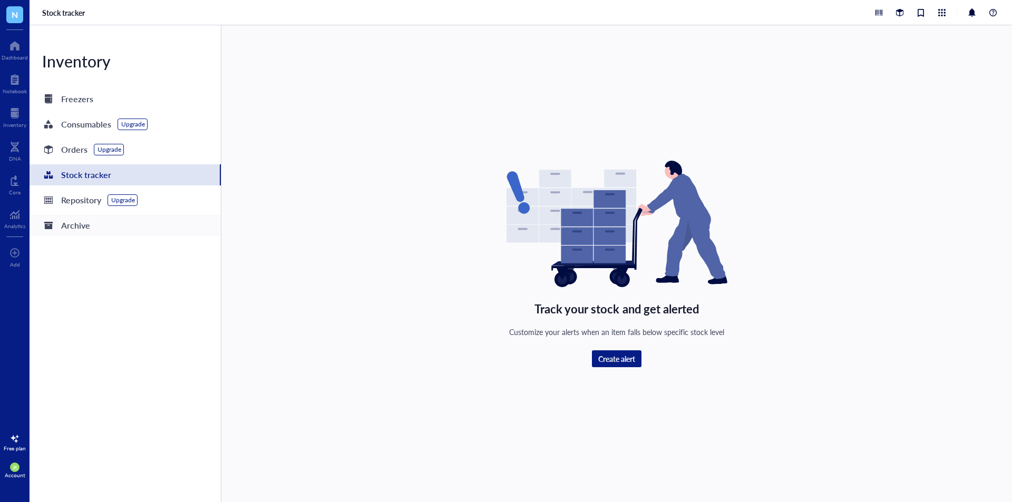
click at [94, 225] on div "Archive" at bounding box center [125, 225] width 191 height 21
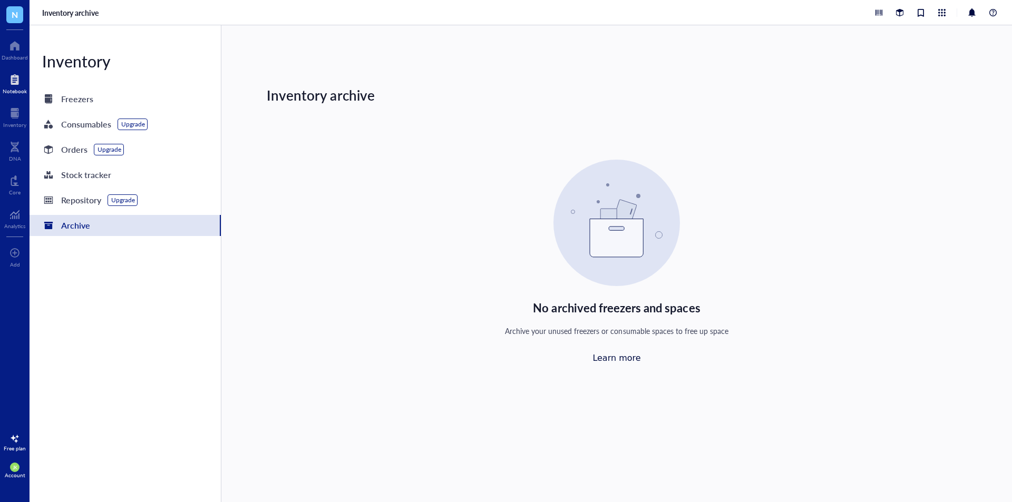
click at [19, 81] on div at bounding box center [15, 79] width 24 height 17
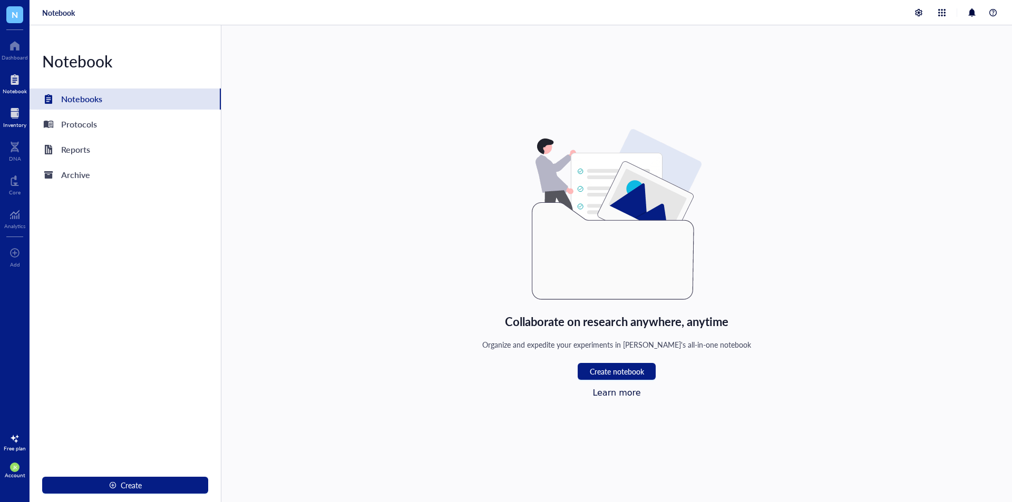
click at [12, 116] on div at bounding box center [14, 113] width 23 height 17
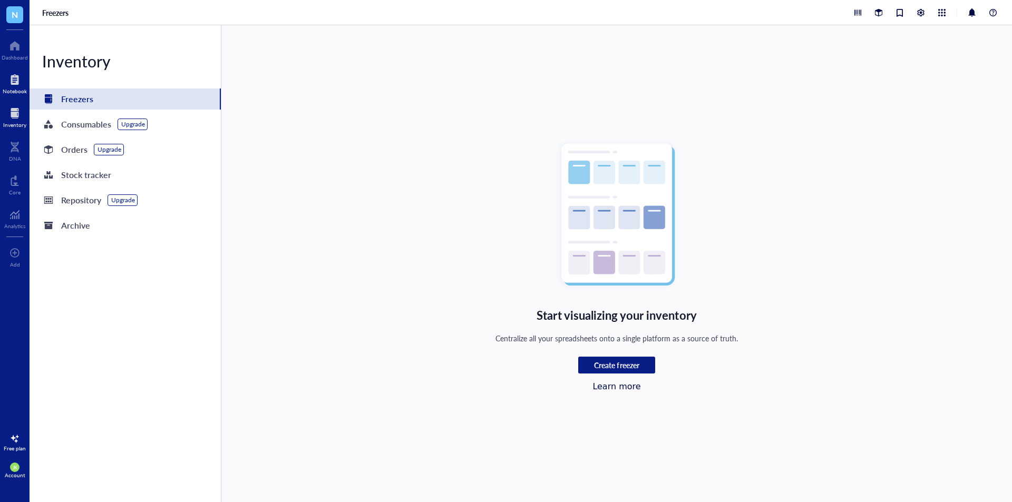
click at [13, 79] on div at bounding box center [15, 79] width 24 height 17
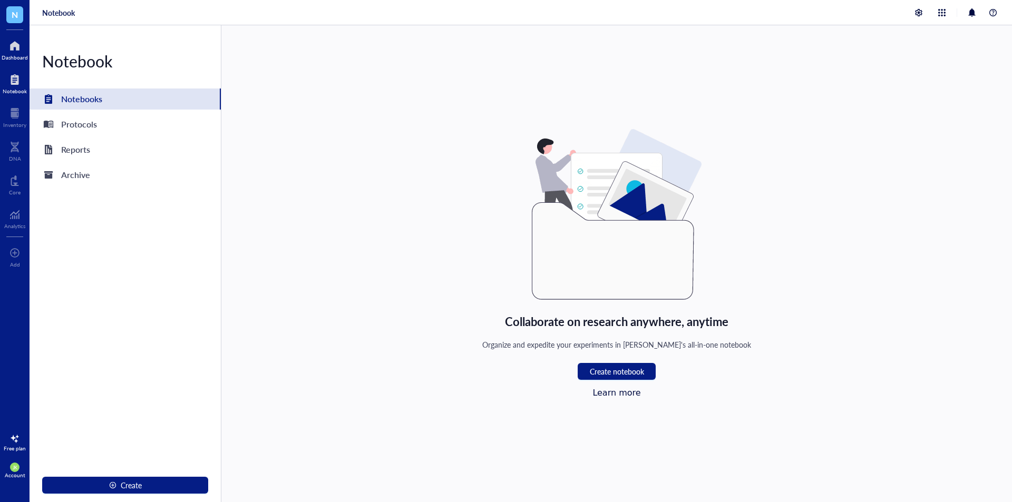
click at [12, 57] on div "Dashboard" at bounding box center [15, 57] width 26 height 6
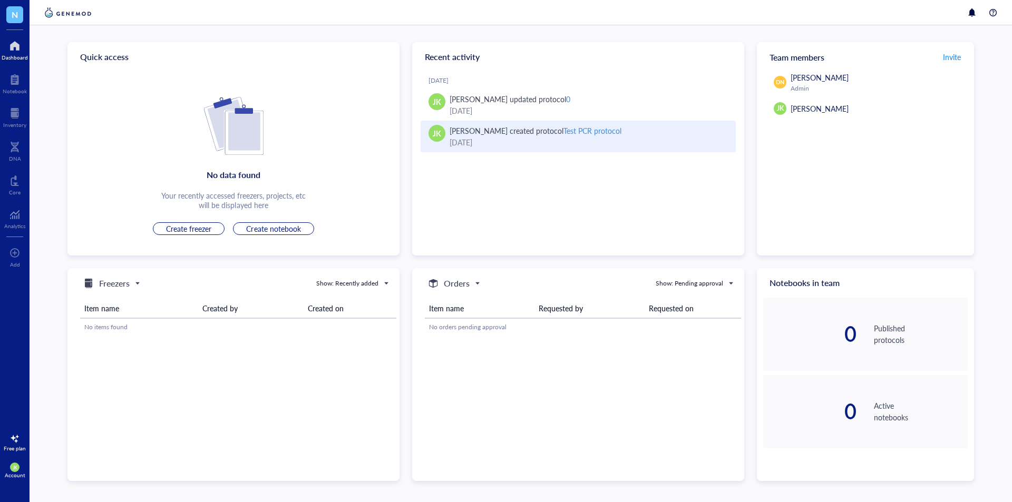
click at [518, 138] on div "[DATE]" at bounding box center [589, 143] width 278 height 12
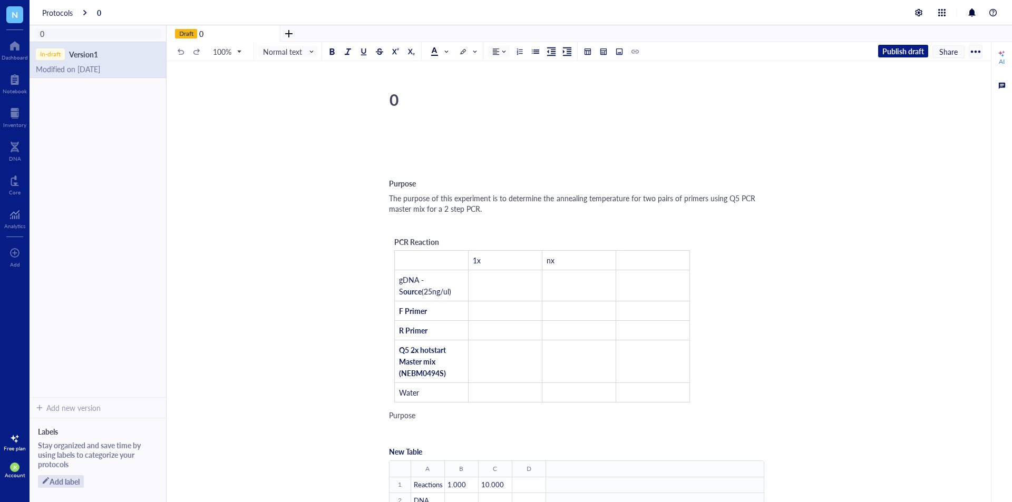
click at [489, 176] on div "﻿ Purpose The purpose of this experiment is to determine the annealing temperat…" at bounding box center [576, 466] width 375 height 683
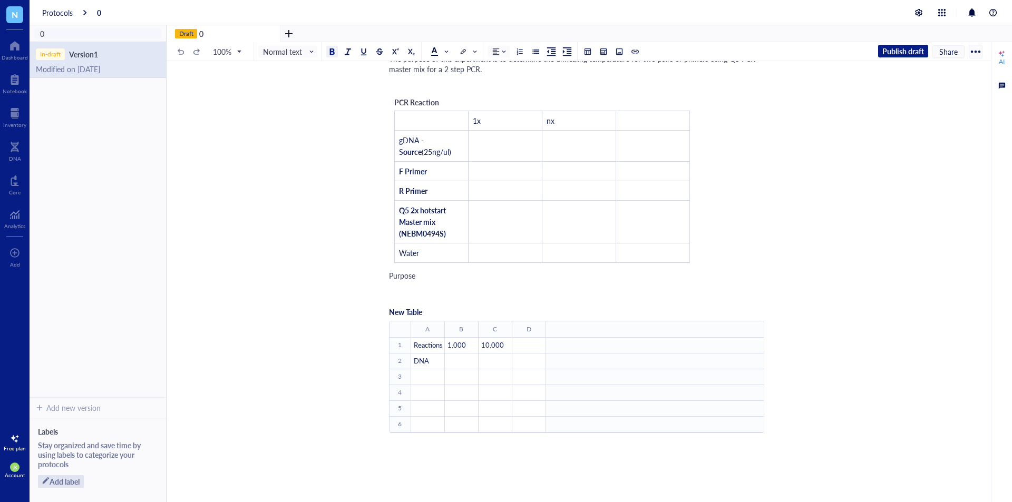
scroll to position [158, 0]
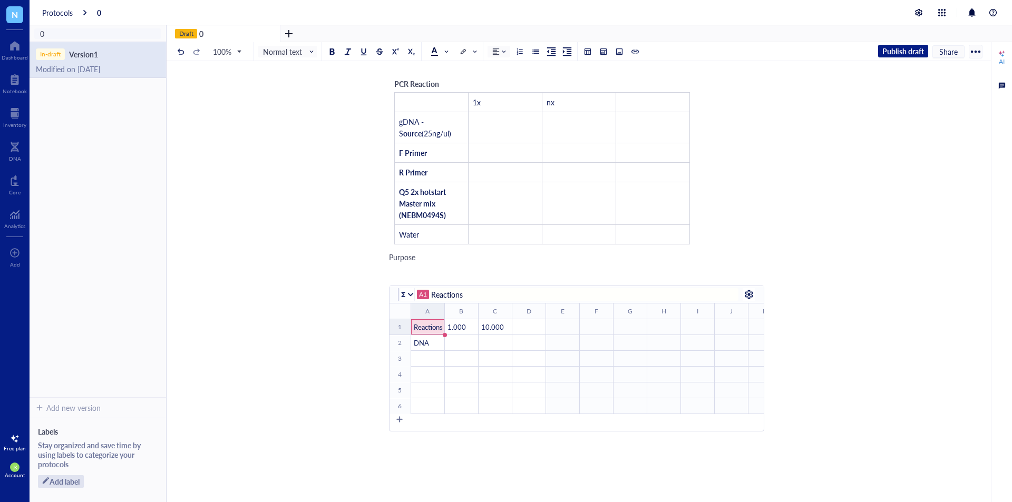
click at [429, 331] on span "Reactions" at bounding box center [428, 327] width 29 height 10
type input "10"
type input "DNA"
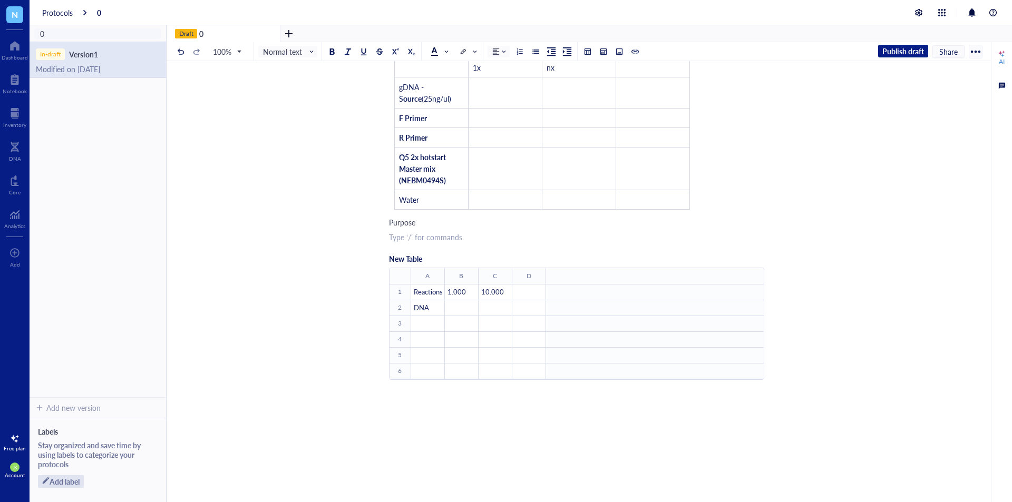
scroll to position [262, 0]
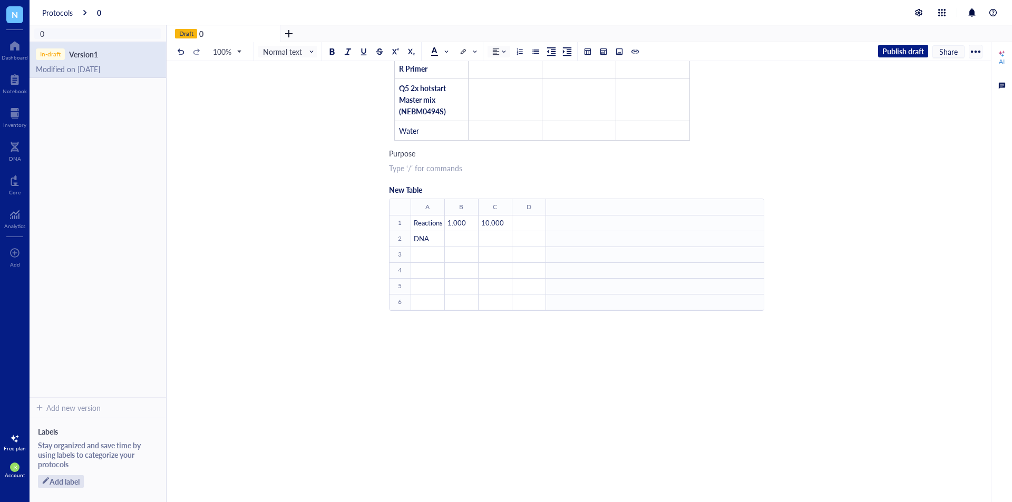
click at [606, 382] on div "﻿ Purpose The purpose of this experiment is to determine the annealing temperat…" at bounding box center [576, 204] width 375 height 683
click at [495, 154] on div "Purpose" at bounding box center [576, 153] width 375 height 11
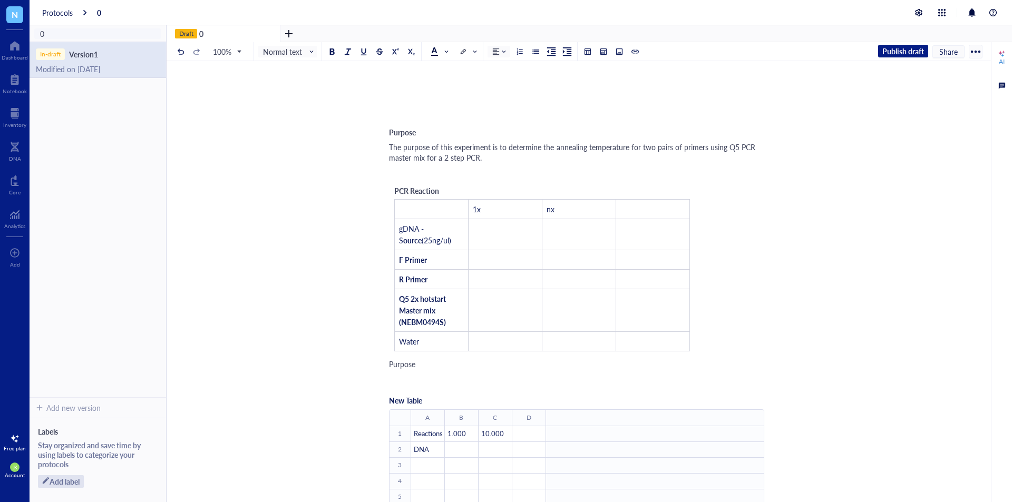
scroll to position [0, 0]
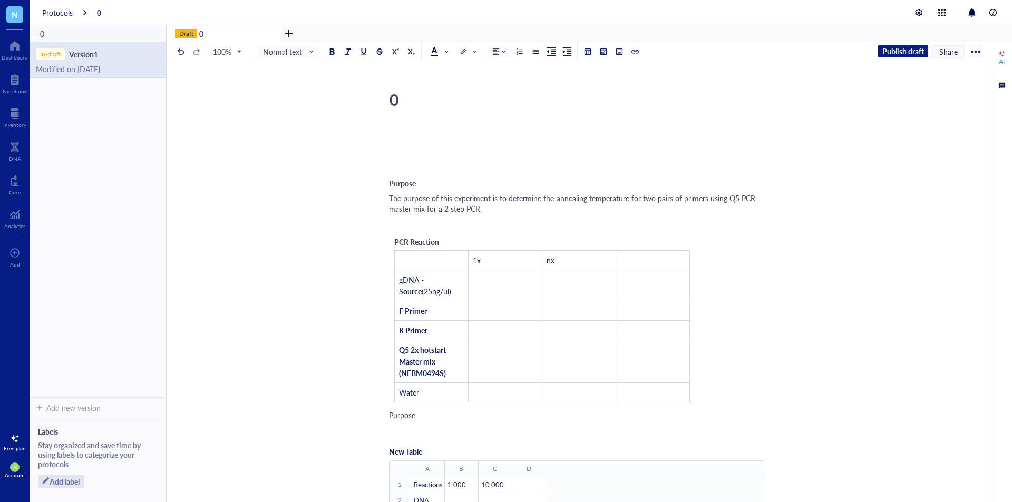
click at [504, 119] on div "0 0 ﻿ Purpose The purpose of this experiment is to determine the annealing temp…" at bounding box center [577, 447] width 820 height 722
click at [399, 99] on div "0" at bounding box center [572, 99] width 375 height 26
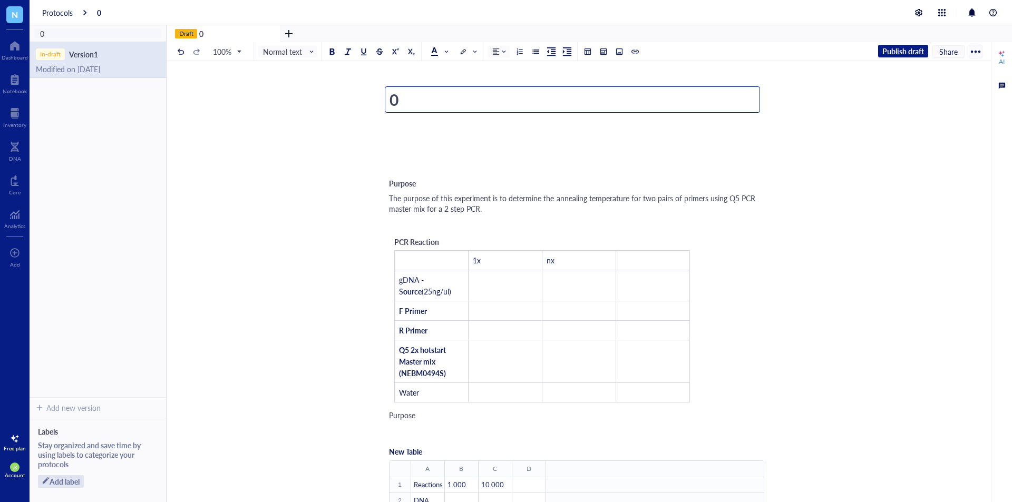
click at [389, 106] on textarea "0" at bounding box center [572, 99] width 374 height 25
click at [398, 101] on textarea "0" at bounding box center [572, 99] width 374 height 25
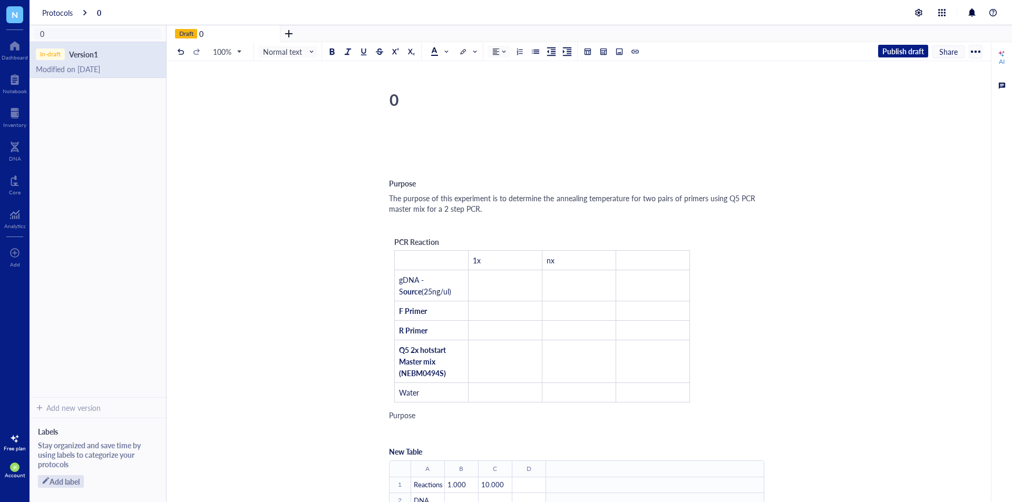
click at [425, 143] on div at bounding box center [576, 144] width 375 height 32
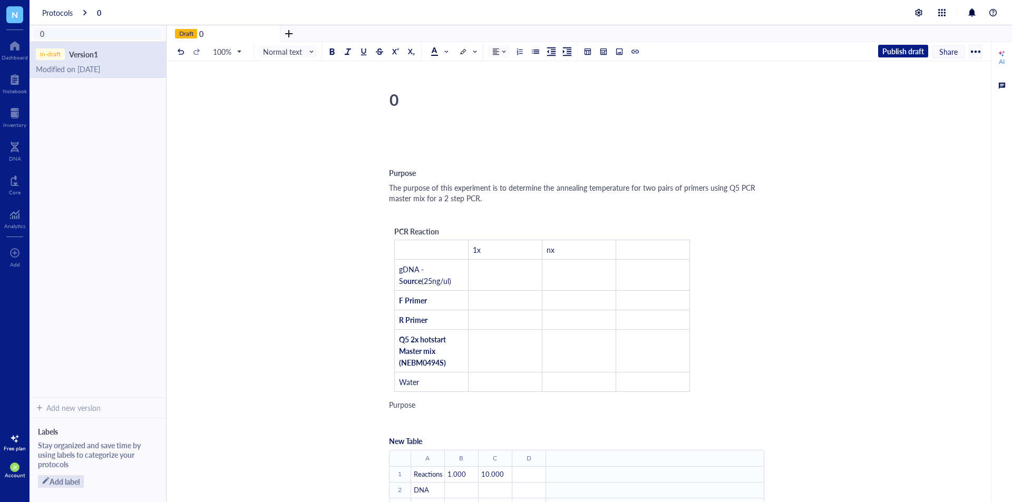
click at [464, 161] on div "﻿" at bounding box center [576, 158] width 375 height 11
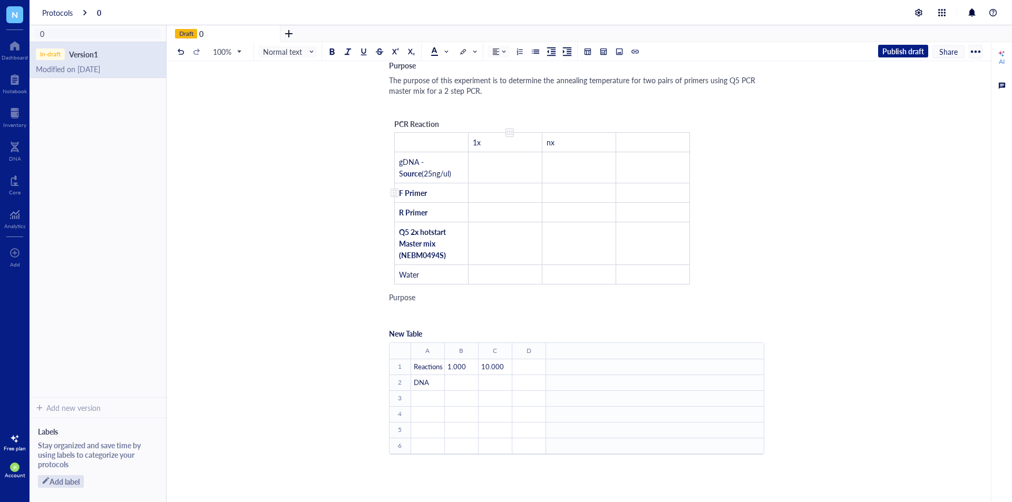
scroll to position [237, 0]
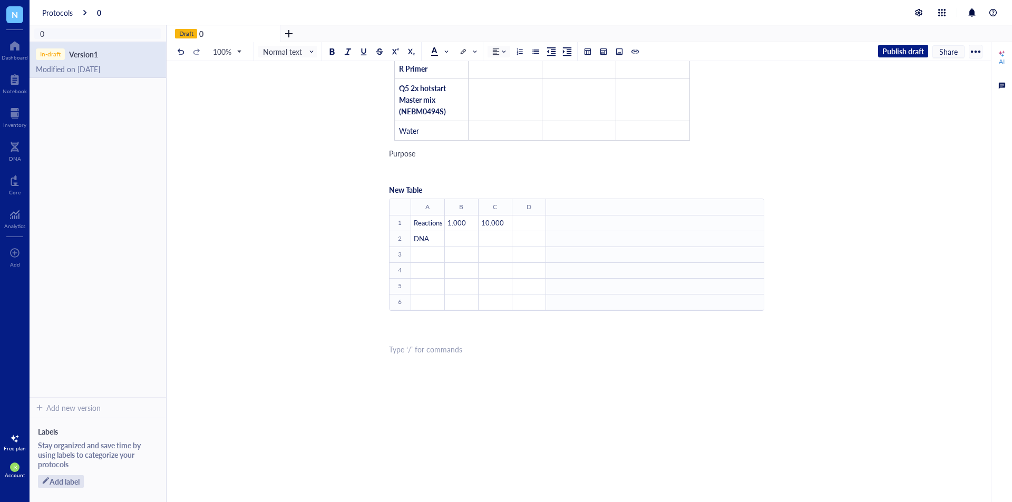
click at [408, 349] on div "﻿ Type ‘/’ for commands" at bounding box center [576, 349] width 375 height 11
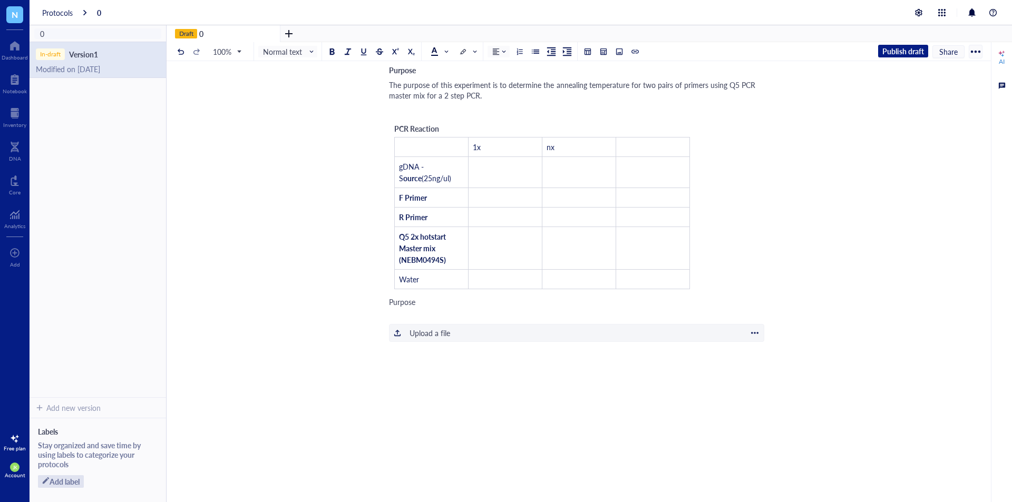
click at [756, 330] on div at bounding box center [754, 332] width 9 height 9
click at [776, 347] on span "Delete" at bounding box center [788, 350] width 60 height 12
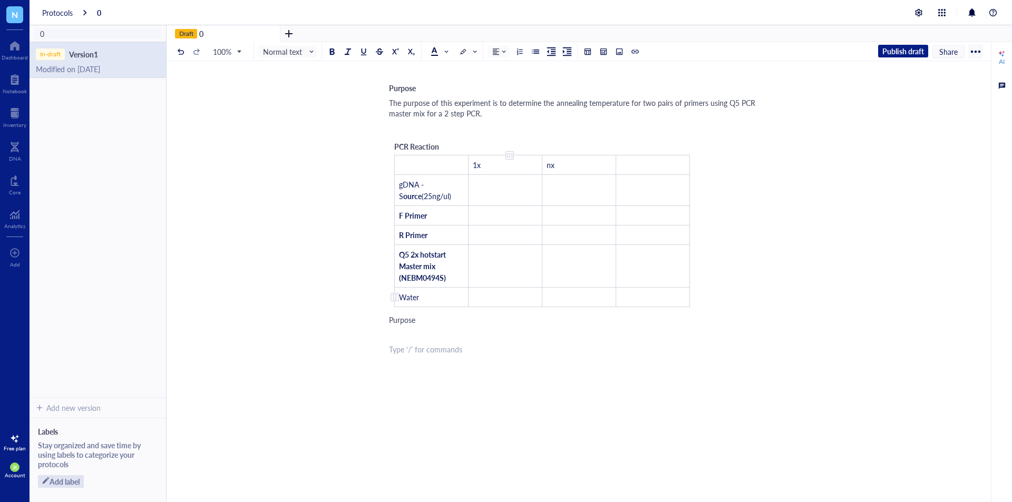
click at [506, 300] on td "﻿" at bounding box center [506, 298] width 74 height 20
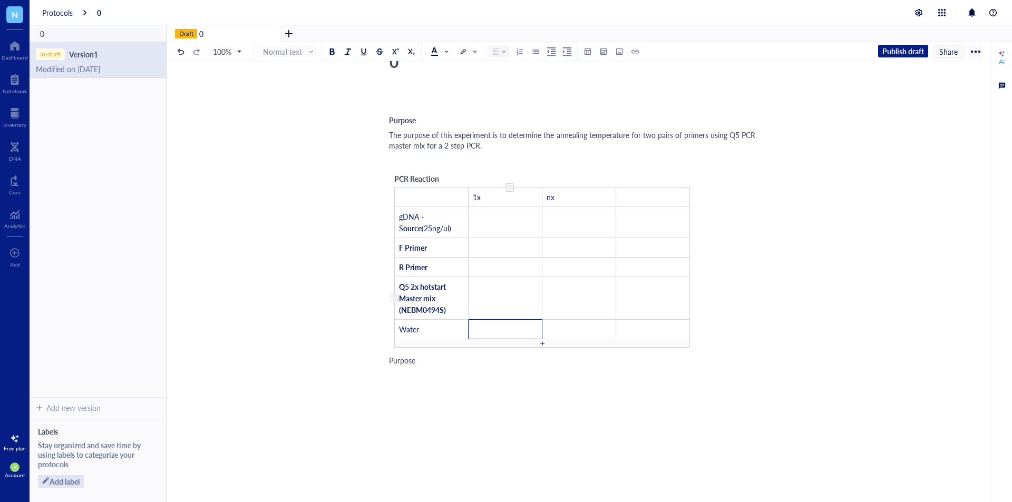
scroll to position [0, 0]
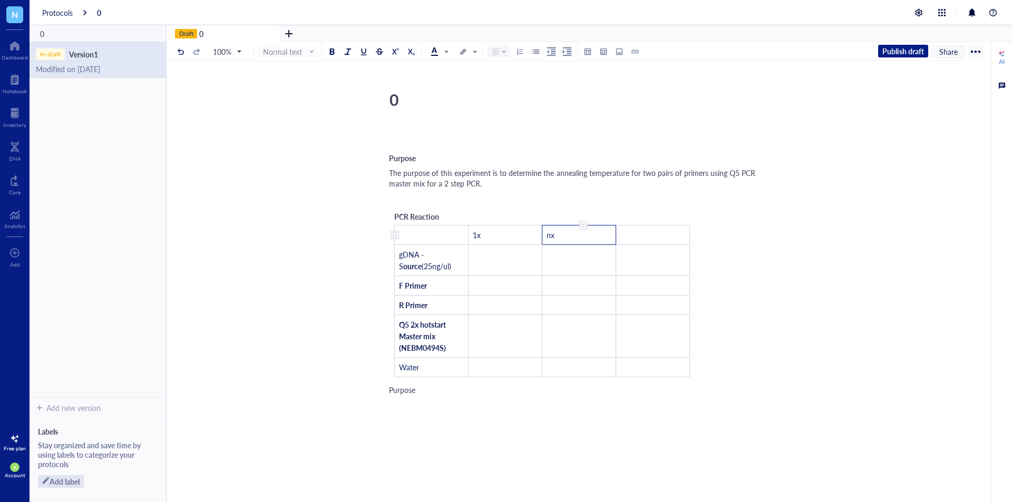
click at [578, 233] on td "nx" at bounding box center [579, 236] width 74 height 20
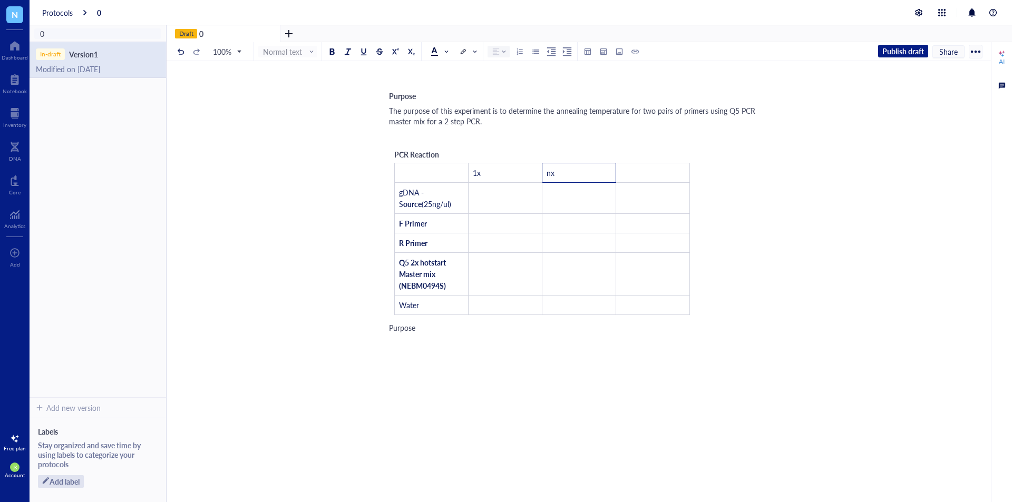
scroll to position [70, 0]
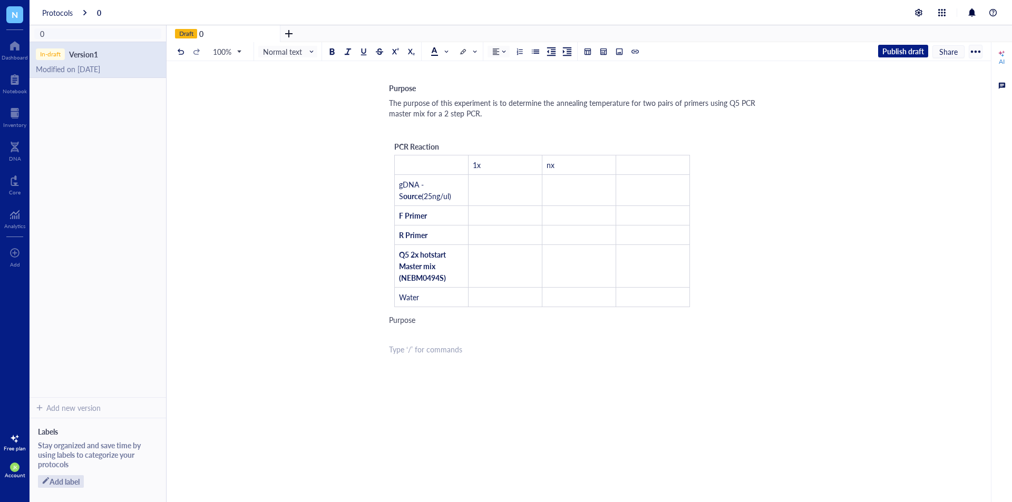
click at [503, 348] on div "﻿ Type ‘/’ for commands" at bounding box center [576, 349] width 375 height 11
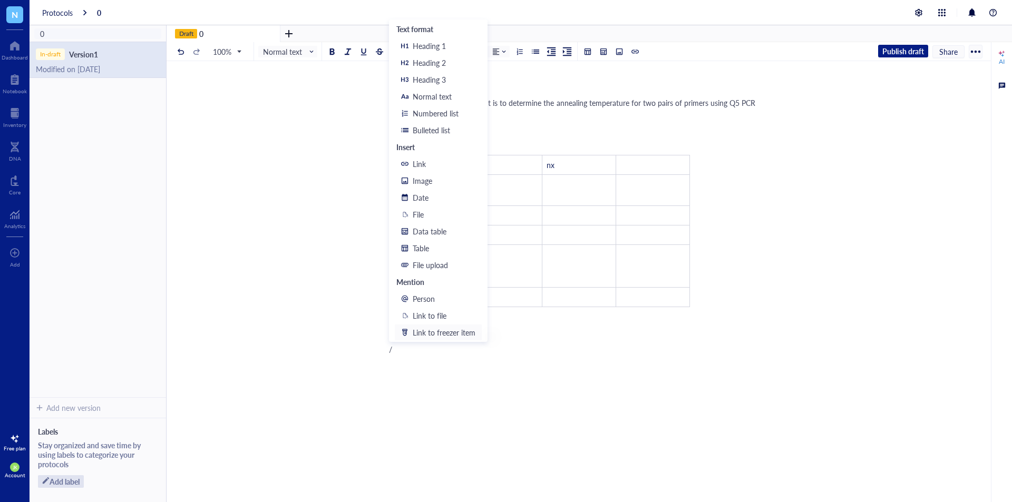
click at [459, 336] on div "Link to freezer item" at bounding box center [444, 333] width 63 height 12
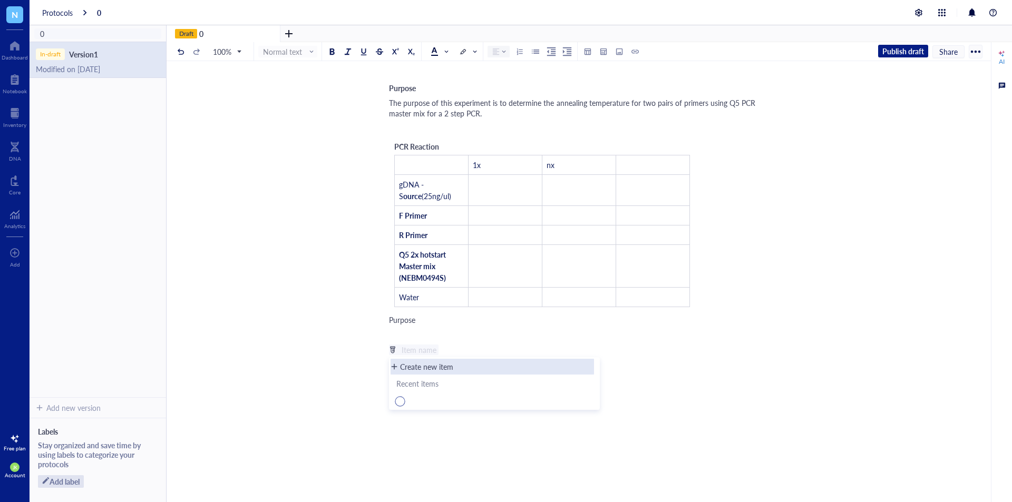
click at [432, 371] on div "Create new item" at bounding box center [426, 367] width 53 height 12
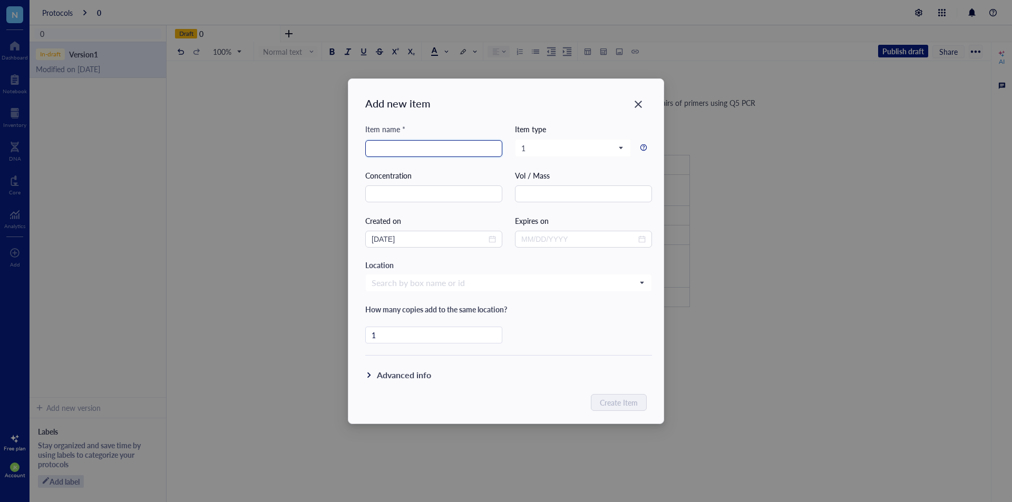
click at [415, 145] on input "search" at bounding box center [434, 149] width 124 height 16
type input "l"
type input "cloneamp"
click at [642, 100] on icon "Close" at bounding box center [638, 104] width 10 height 10
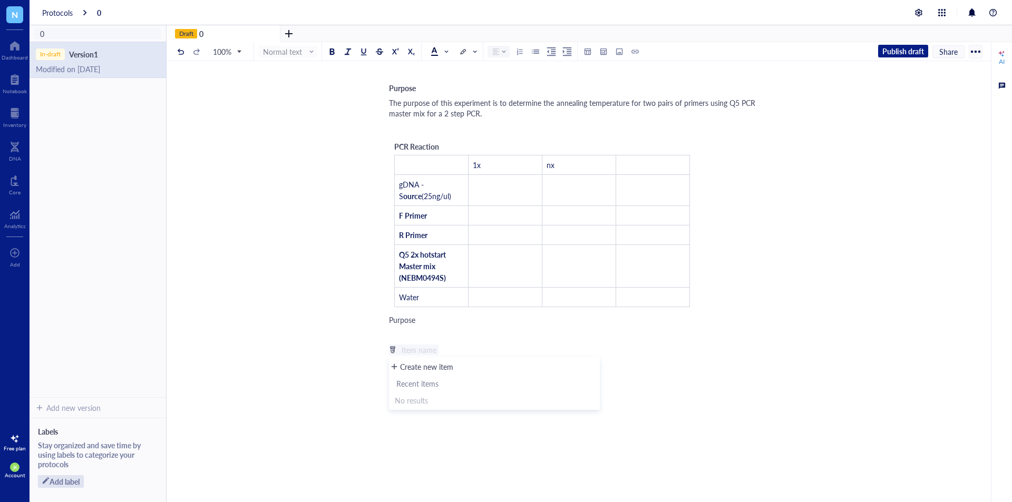
click at [450, 347] on div "﻿ ﻿ Item name ﻿" at bounding box center [576, 349] width 375 height 11
click at [11, 52] on div at bounding box center [15, 45] width 26 height 17
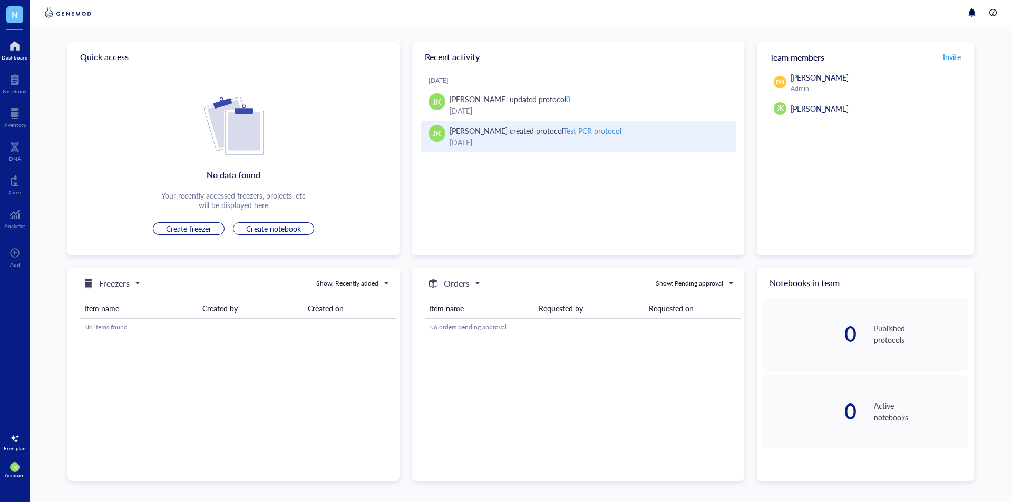
click at [586, 132] on div "Test PCR protocol" at bounding box center [592, 130] width 58 height 11
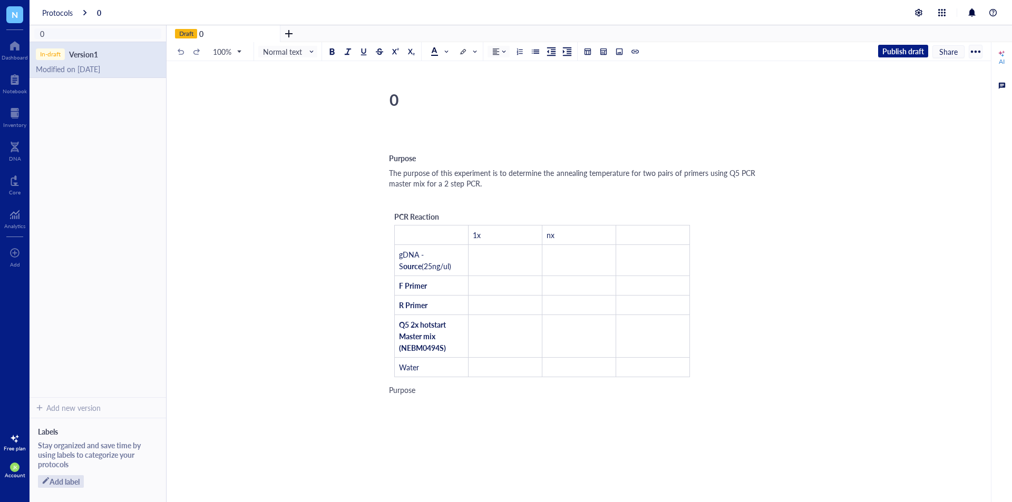
click at [483, 190] on div "Purpose The purpose of this experiment is to determine the annealing temperatur…" at bounding box center [576, 370] width 375 height 491
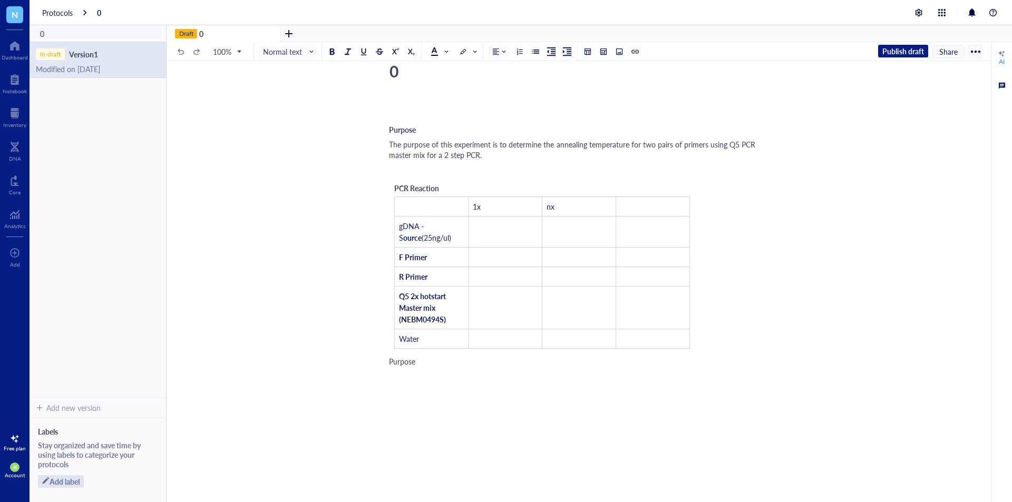
scroll to position [53, 0]
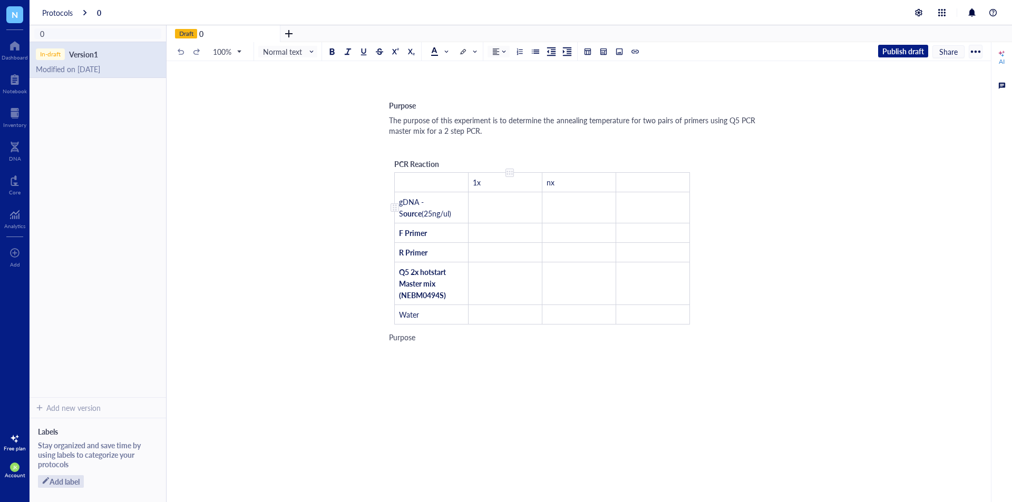
click at [531, 208] on td "﻿" at bounding box center [506, 207] width 74 height 31
click at [639, 184] on td "﻿" at bounding box center [653, 183] width 74 height 20
drag, startPoint x: 668, startPoint y: 228, endPoint x: 667, endPoint y: 213, distance: 14.2
click at [667, 213] on td "﻿" at bounding box center [653, 207] width 74 height 31
click at [659, 170] on div at bounding box center [657, 172] width 7 height 7
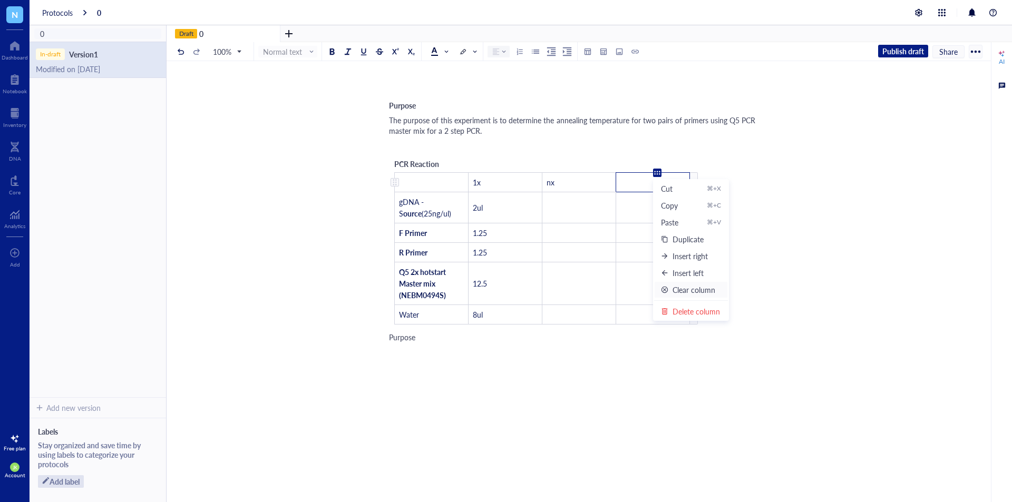
click at [714, 290] on div "Clear column" at bounding box center [693, 290] width 43 height 12
click at [656, 169] on div at bounding box center [657, 172] width 7 height 7
click at [699, 307] on div "Delete column" at bounding box center [695, 312] width 47 height 12
click at [739, 285] on div "Purpose The purpose of this experiment is to determine the annealing temperatur…" at bounding box center [576, 318] width 375 height 491
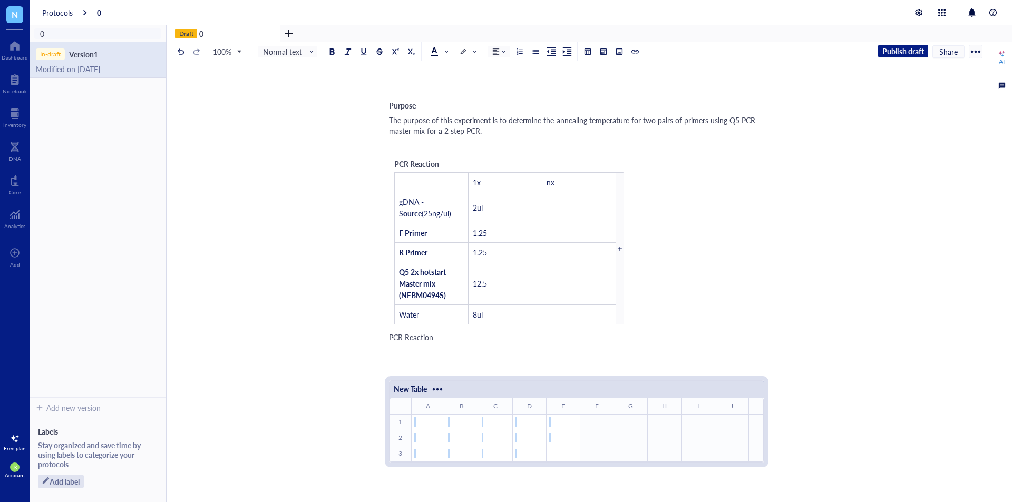
click at [559, 446] on td "﻿" at bounding box center [563, 454] width 34 height 16
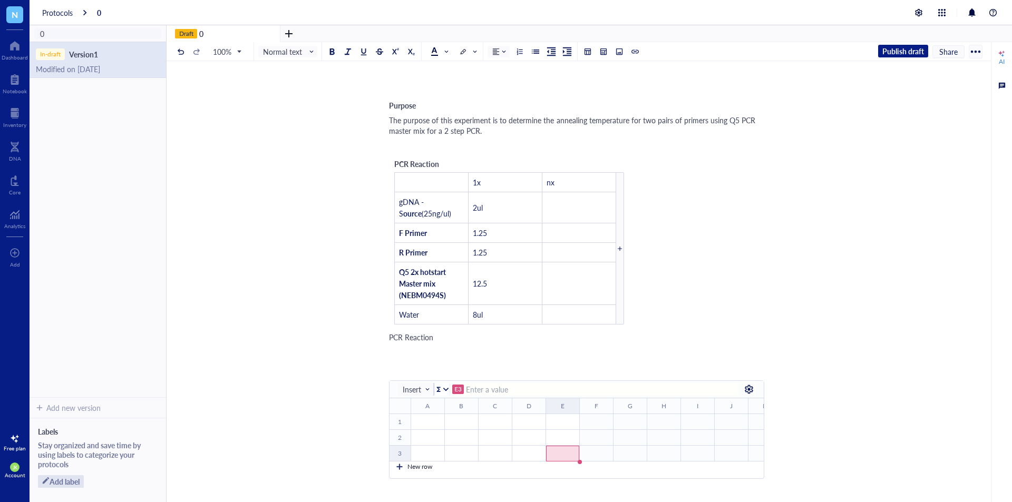
click at [402, 469] on div at bounding box center [399, 466] width 7 height 7
click at [402, 486] on div at bounding box center [399, 482] width 7 height 7
click at [433, 421] on div "﻿" at bounding box center [428, 421] width 32 height 9
type input "1x"
click at [507, 420] on div "﻿" at bounding box center [495, 421] width 32 height 9
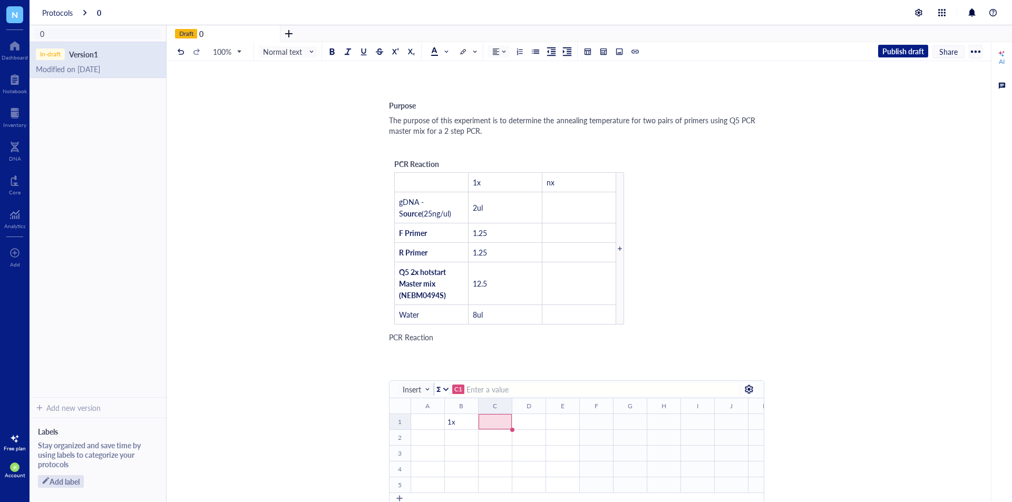
type input "6"
click at [432, 435] on div "﻿" at bounding box center [428, 437] width 32 height 9
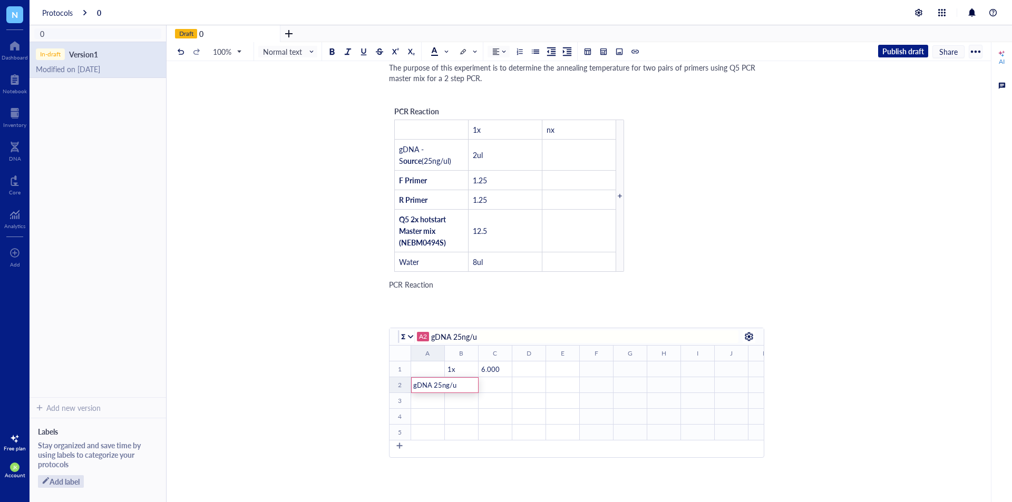
type input "gDNA 25ng/ul"
click at [426, 401] on div "﻿" at bounding box center [428, 400] width 32 height 9
type input "F primer"
click at [449, 353] on th "B ﻿ To pick up a draggable item, press the space bar. While dragging, use the a…" at bounding box center [461, 354] width 34 height 16
drag, startPoint x: 444, startPoint y: 350, endPoint x: 472, endPoint y: 353, distance: 27.5
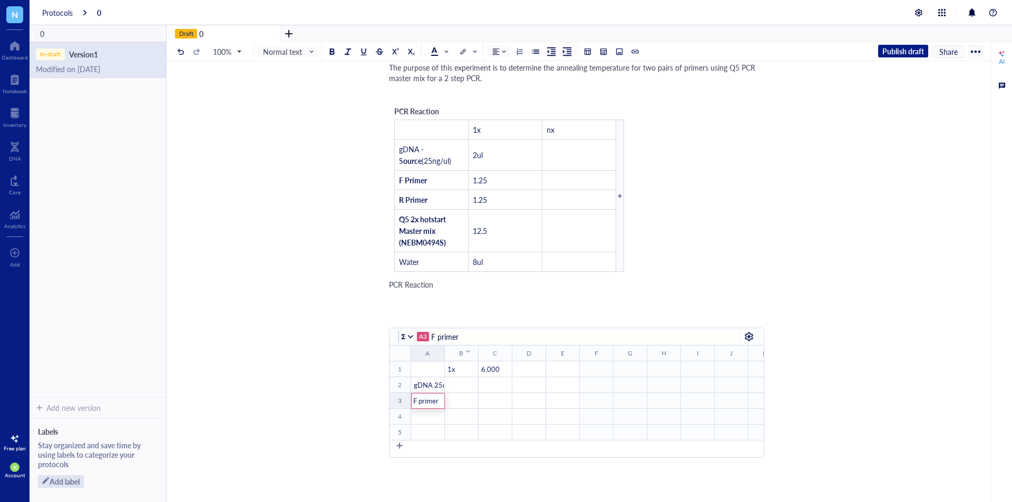
click at [472, 353] on th "B ﻿ To pick up a draggable item, press the space bar. While dragging, use the a…" at bounding box center [461, 354] width 34 height 16
click at [455, 355] on th "B ﻿ To pick up a draggable item, press the space bar. While dragging, use the a…" at bounding box center [461, 354] width 34 height 16
drag, startPoint x: 443, startPoint y: 354, endPoint x: 464, endPoint y: 352, distance: 21.1
click at [464, 352] on div at bounding box center [464, 353] width 4 height 15
click at [441, 414] on div "﻿" at bounding box center [438, 416] width 53 height 9
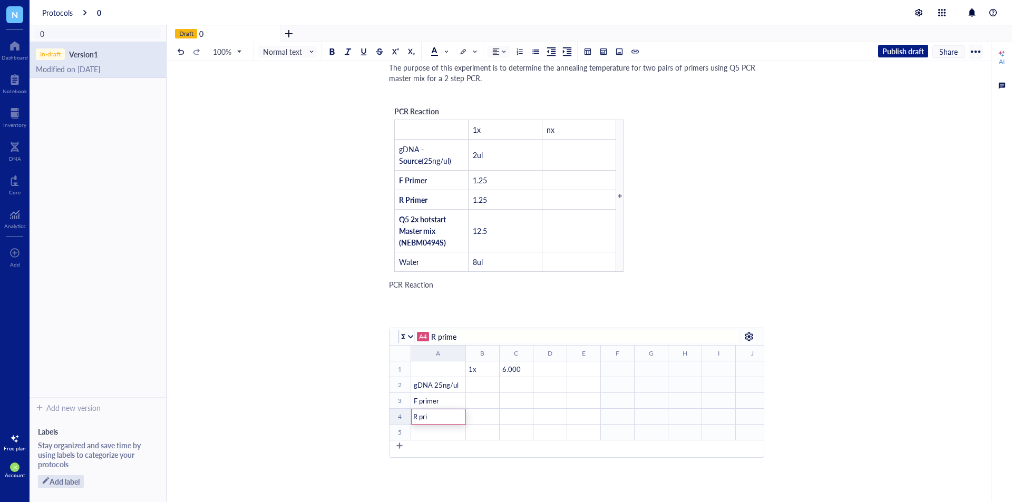
type input "R primer"
click at [403, 452] on div "New row" at bounding box center [410, 446] width 43 height 13
type input "R primer"
click at [419, 433] on div "﻿" at bounding box center [438, 432] width 53 height 9
type input "1"
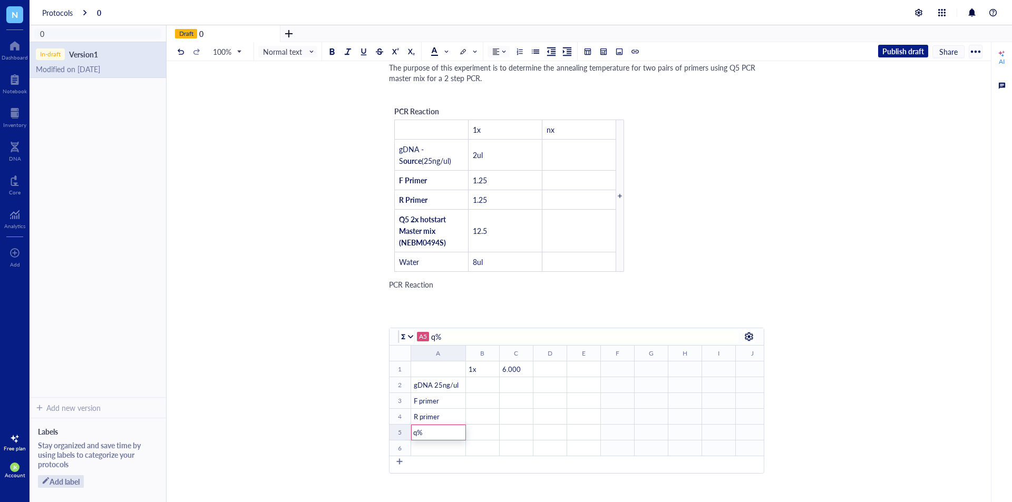
type input "q"
type input "Q5 2x NEB M0494S"
type input "Water"
click at [483, 383] on div "﻿" at bounding box center [482, 385] width 32 height 9
click at [483, 368] on div "1x" at bounding box center [482, 369] width 32 height 9
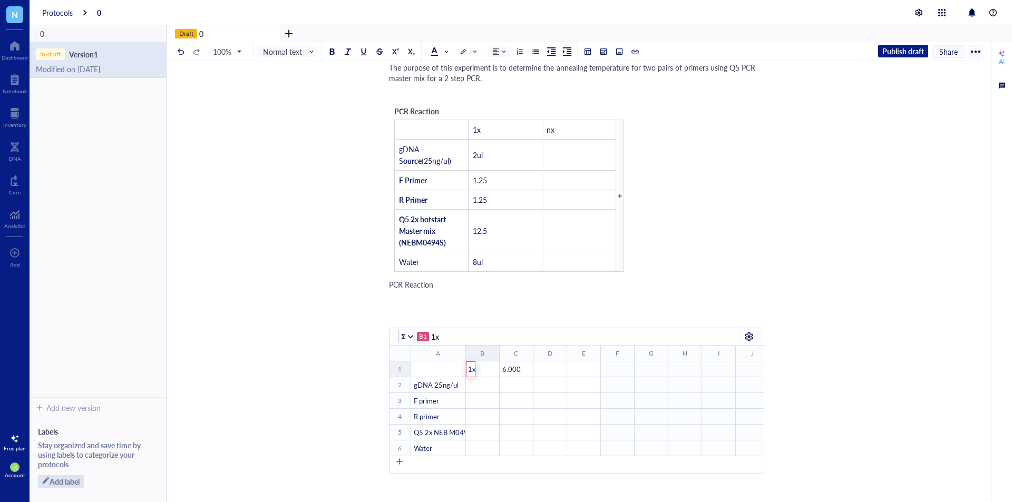
click at [476, 340] on input "1x" at bounding box center [578, 336] width 295 height 13
type input "1"
type input "1 Reaction, ul"
click at [483, 386] on div "﻿" at bounding box center [482, 385] width 32 height 9
type input "1 Reaction, ul"
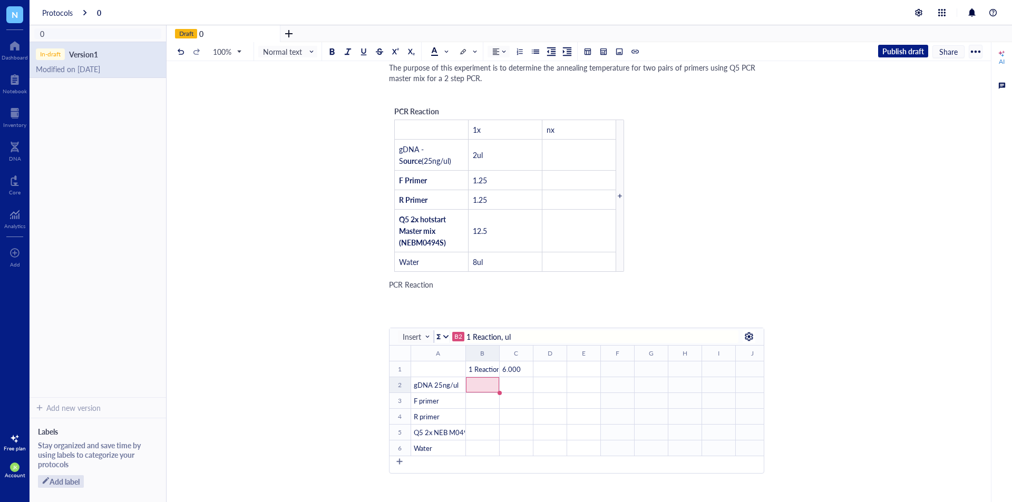
click at [494, 372] on span "1 Reaction, ul" at bounding box center [489, 369] width 40 height 10
click at [500, 354] on th "C ﻿ To pick up a draggable item, press the space bar. While dragging, use the a…" at bounding box center [516, 354] width 34 height 16
drag, startPoint x: 497, startPoint y: 354, endPoint x: 529, endPoint y: 354, distance: 31.6
click at [529, 354] on div at bounding box center [529, 353] width 4 height 15
click at [505, 381] on div "﻿" at bounding box center [498, 385] width 64 height 9
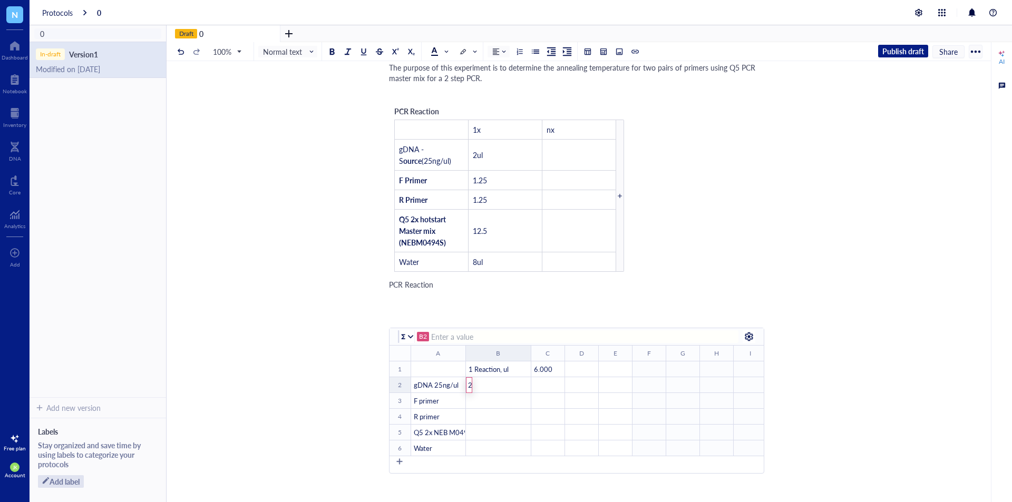
type input "2"
click at [498, 399] on div "﻿" at bounding box center [498, 400] width 64 height 9
type input "1.25"
click at [486, 417] on div "﻿" at bounding box center [498, 416] width 64 height 9
type input "1.25"
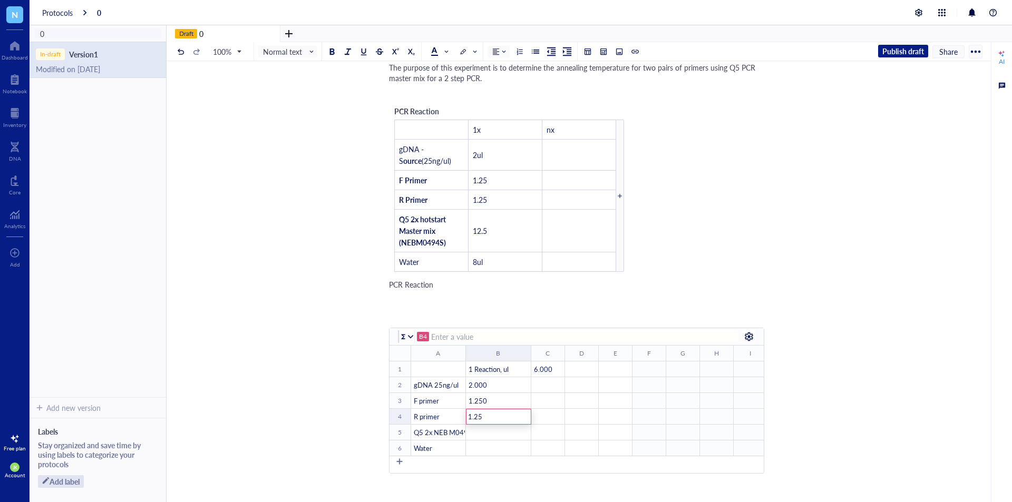
click at [486, 428] on div "﻿" at bounding box center [498, 432] width 64 height 9
type input "12.5"
click at [473, 450] on div "﻿" at bounding box center [498, 448] width 64 height 9
type input "8"
click at [541, 388] on div "﻿" at bounding box center [548, 385] width 32 height 9
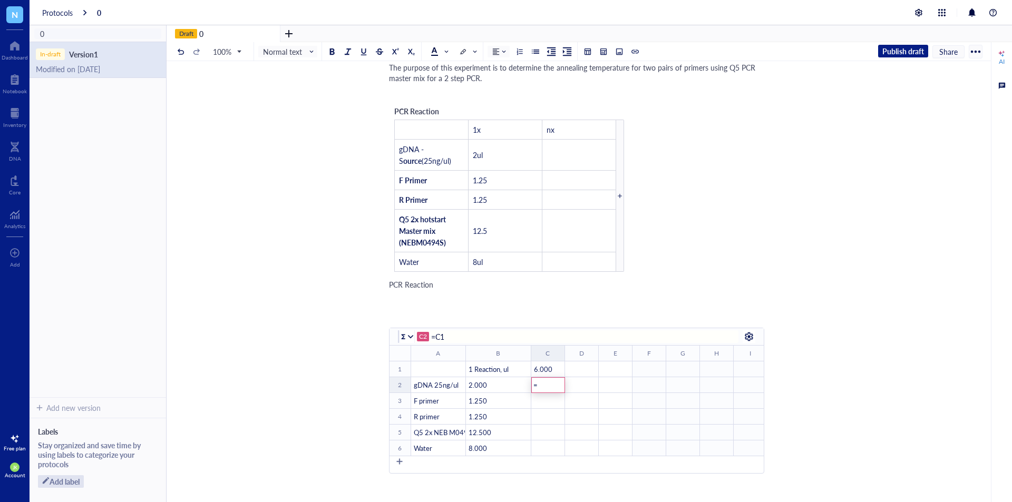
click at [554, 367] on div "6" at bounding box center [548, 369] width 32 height 9
click at [510, 386] on div "2" at bounding box center [498, 385] width 64 height 9
click at [445, 337] on input "=C1B2" at bounding box center [578, 336] width 295 height 13
click at [486, 335] on input "=B2" at bounding box center [578, 336] width 295 height 13
click at [553, 371] on div "6" at bounding box center [548, 369] width 32 height 9
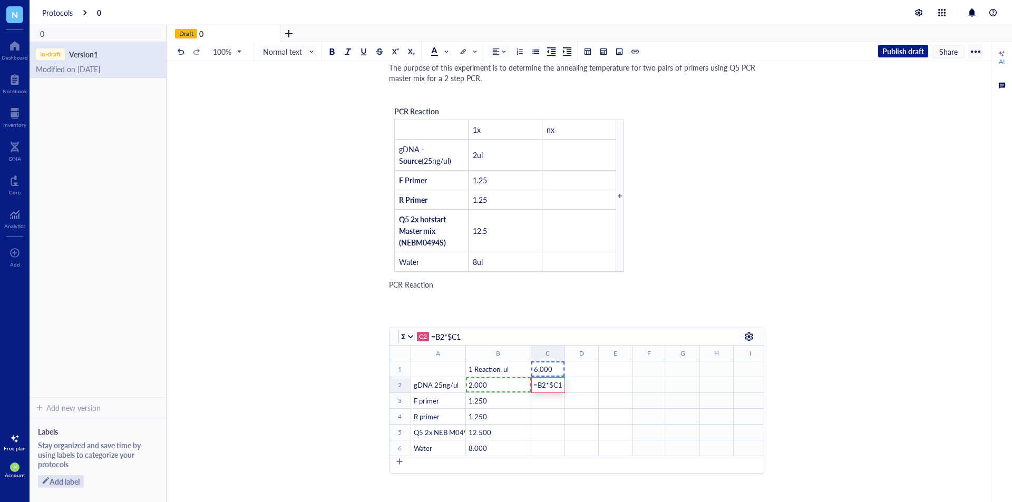
type input "=B2*$C1"
click at [550, 381] on span "=B2*$C1" at bounding box center [548, 385] width 29 height 10
click at [452, 337] on input "=B2*$C1" at bounding box center [578, 336] width 295 height 13
type input "=B2*C1"
click at [540, 385] on span "=B2*C1" at bounding box center [546, 385] width 25 height 10
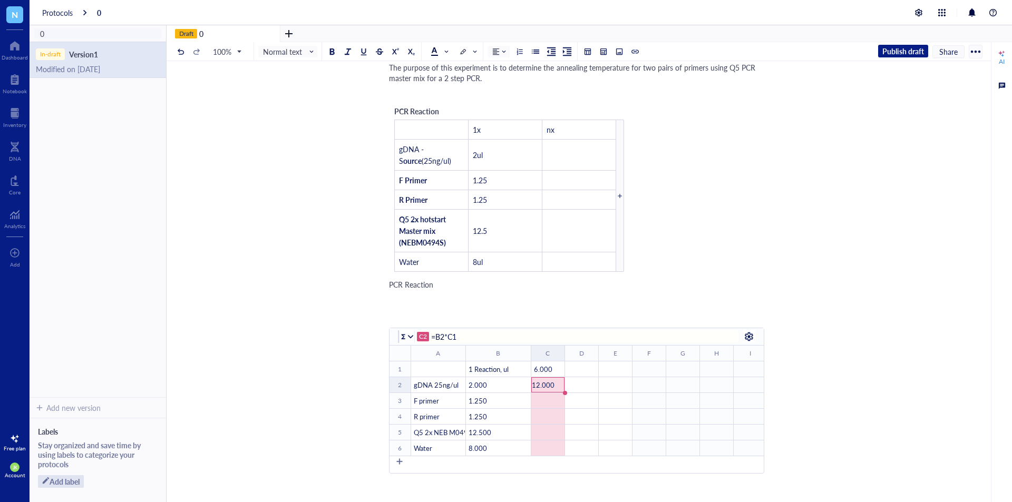
drag, startPoint x: 566, startPoint y: 393, endPoint x: 567, endPoint y: 447, distance: 54.3
click at [567, 447] on table "﻿ To pick up a draggable item, press the space bar. While dragging, use the arr…" at bounding box center [679, 400] width 580 height 111
click at [553, 374] on div "6" at bounding box center [548, 369] width 32 height 9
click at [552, 382] on span "=B2*C1" at bounding box center [546, 385] width 25 height 10
click at [548, 398] on span "=B3*C2" at bounding box center [546, 401] width 25 height 10
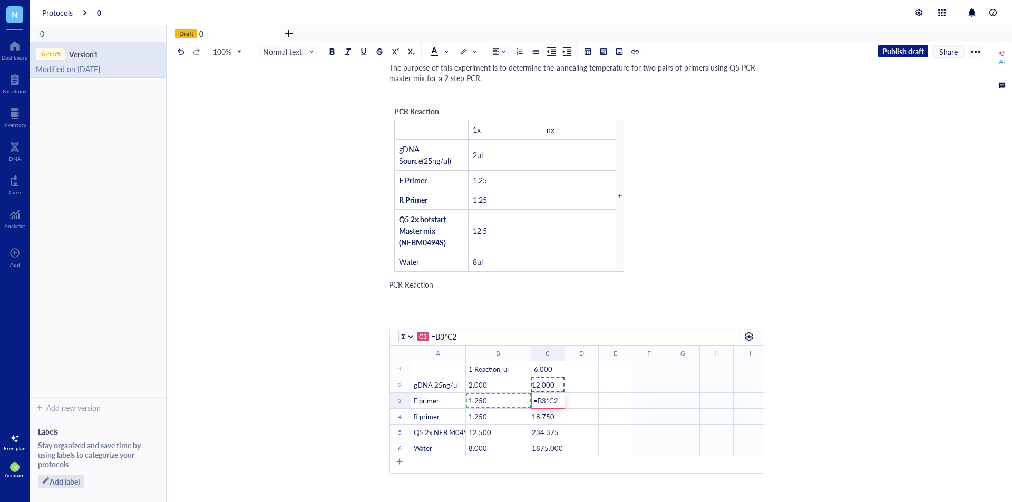
click at [480, 336] on input "=B3*C2" at bounding box center [578, 336] width 295 height 13
click at [548, 382] on span "=B2*C1" at bounding box center [546, 385] width 25 height 10
click at [554, 423] on td "=B4*C3 #ERROR!" at bounding box center [548, 417] width 34 height 16
click at [545, 387] on span "=B2*C1" at bounding box center [546, 385] width 25 height 10
click at [477, 336] on input "=B2*C1" at bounding box center [578, 336] width 295 height 13
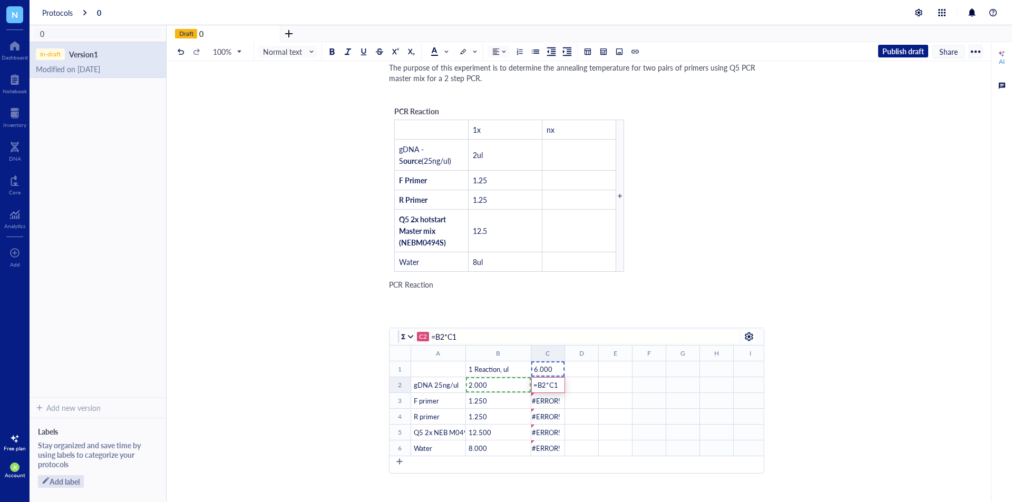
drag, startPoint x: 450, startPoint y: 337, endPoint x: 472, endPoint y: 337, distance: 22.7
click at [472, 337] on input "=B2*C1" at bounding box center [578, 336] width 295 height 13
drag, startPoint x: 454, startPoint y: 337, endPoint x: 628, endPoint y: 336, distance: 173.9
click at [628, 336] on input "=B2*C1" at bounding box center [578, 336] width 295 height 13
click at [750, 335] on div at bounding box center [748, 336] width 17 height 17
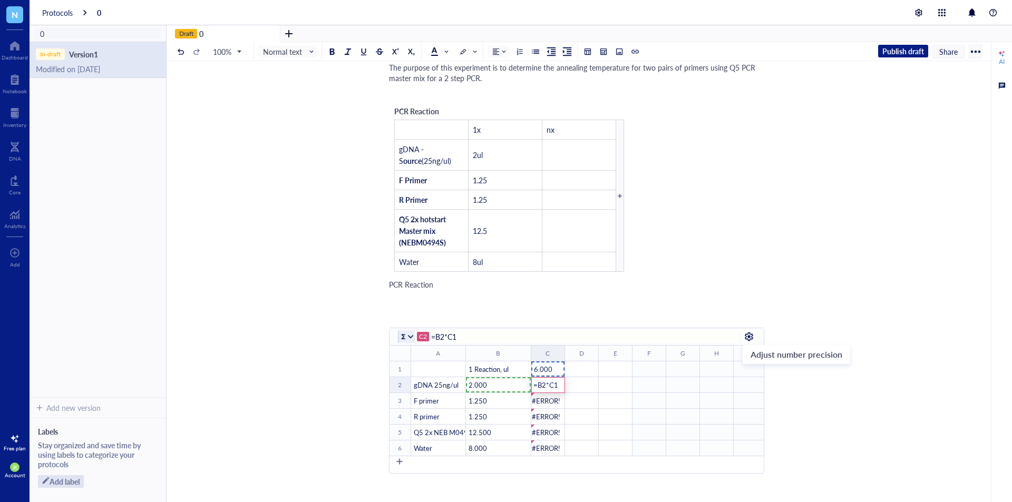
click at [413, 337] on div at bounding box center [410, 336] width 7 height 7
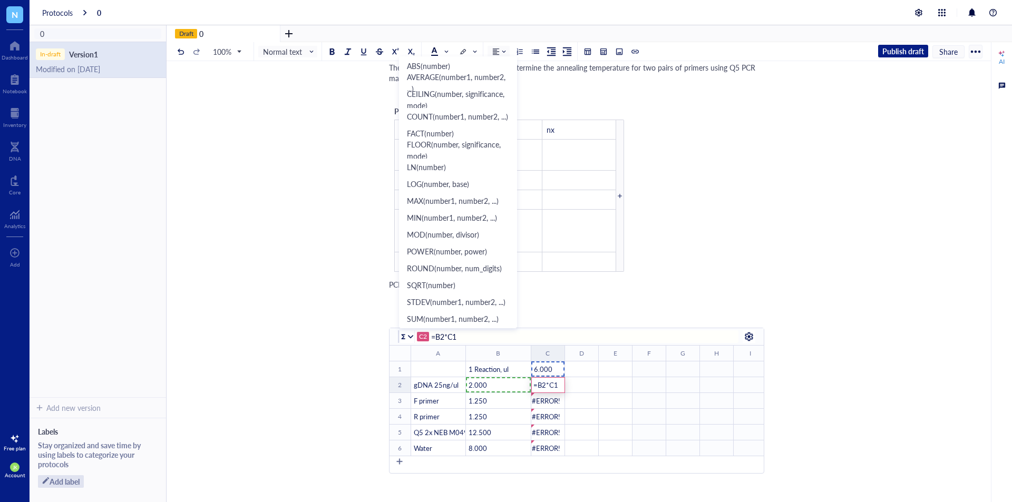
click at [470, 338] on input "=B2*C1" at bounding box center [578, 336] width 295 height 13
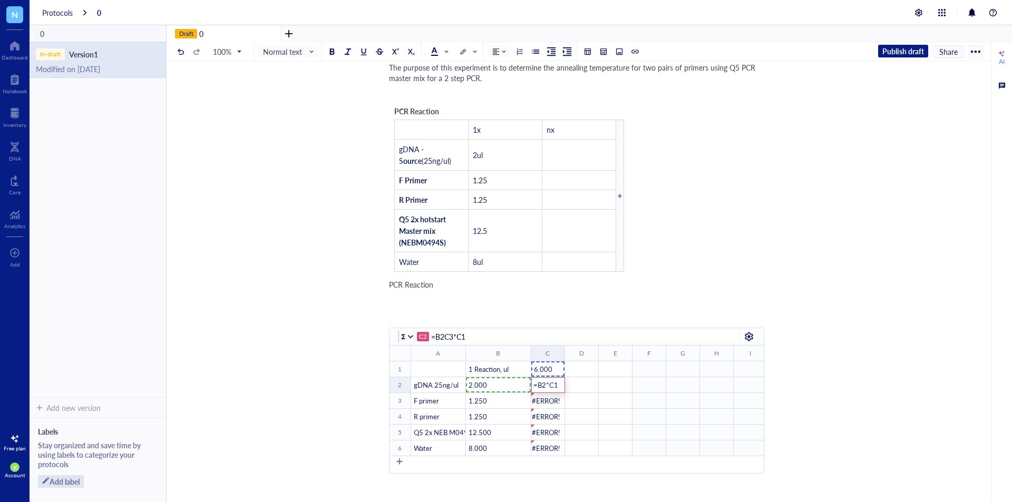
click at [546, 394] on td "=B3*$C2 #ERROR!" at bounding box center [548, 401] width 34 height 16
type input "="
click at [462, 336] on div "C2" at bounding box center [458, 336] width 12 height 9
click at [445, 336] on div at bounding box center [445, 336] width 7 height 7
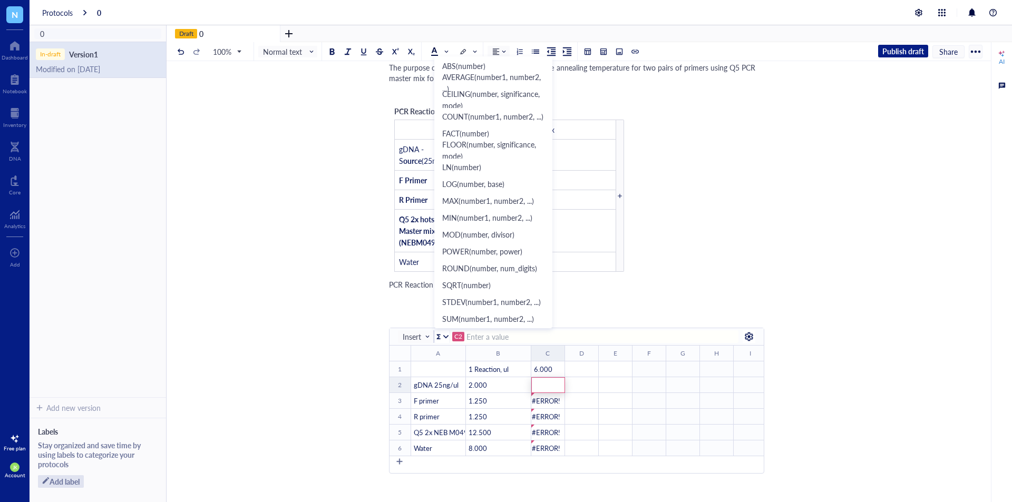
click at [482, 336] on input at bounding box center [596, 336] width 260 height 13
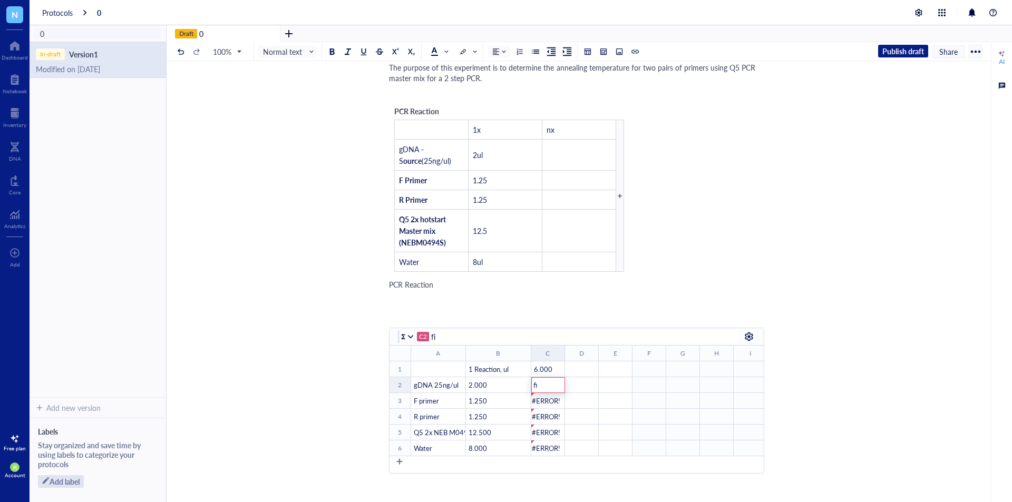
type input "f"
click at [549, 388] on div "﻿" at bounding box center [548, 385] width 34 height 16
click at [558, 375] on td "6 6.000" at bounding box center [548, 370] width 34 height 16
click at [559, 388] on div "=$C1" at bounding box center [548, 385] width 32 height 9
click at [442, 337] on input "=$C1" at bounding box center [578, 336] width 295 height 13
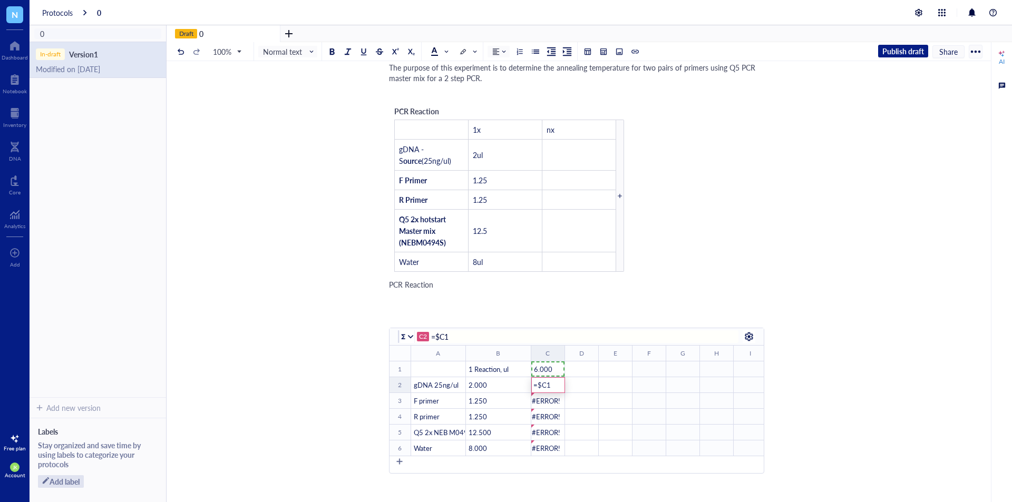
click at [439, 337] on input "=$C1" at bounding box center [578, 336] width 295 height 13
click at [457, 337] on input "=$C1" at bounding box center [578, 336] width 295 height 13
type input "="
click at [423, 335] on span "Insert" at bounding box center [417, 336] width 28 height 9
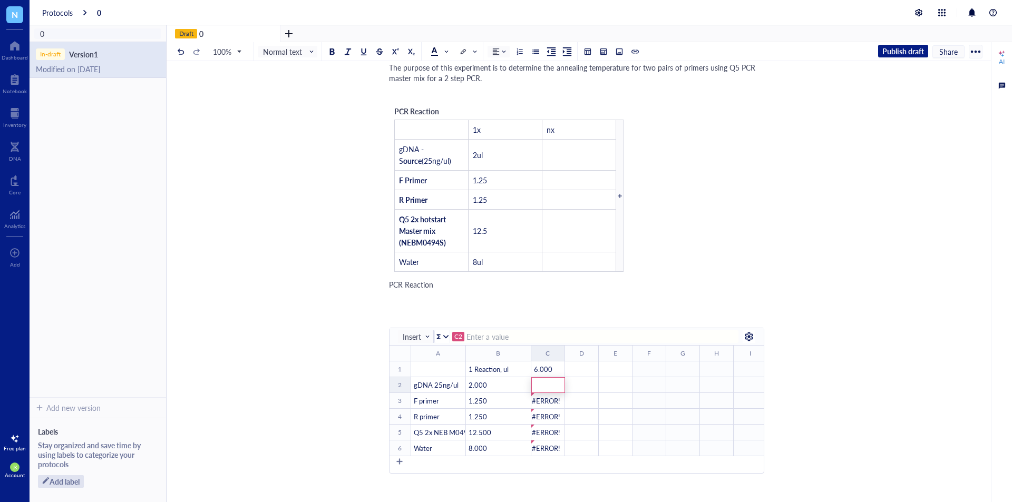
click at [506, 336] on input at bounding box center [596, 336] width 260 height 13
click at [750, 335] on div at bounding box center [748, 336] width 17 height 17
click at [411, 338] on div at bounding box center [410, 336] width 7 height 7
click at [542, 339] on input "=" at bounding box center [578, 336] width 295 height 13
click at [551, 387] on div "=" at bounding box center [548, 385] width 34 height 16
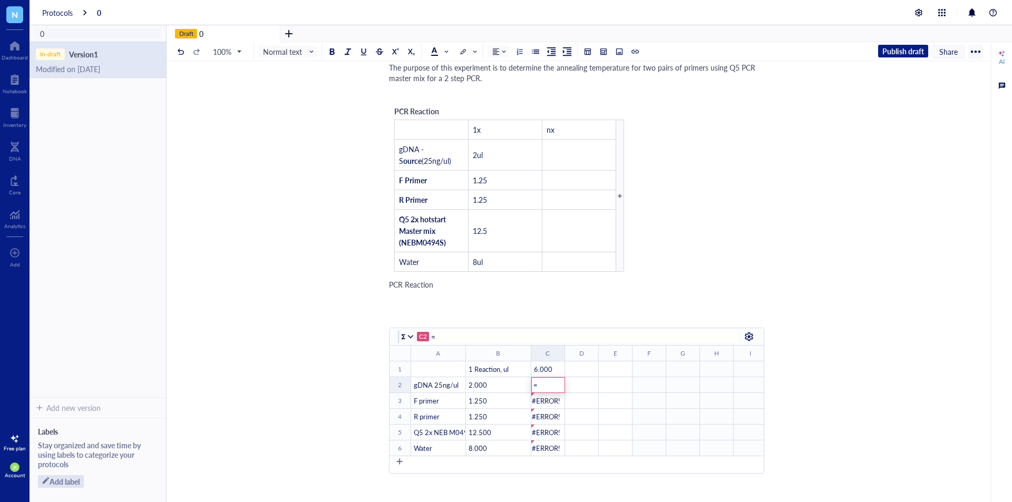
click at [551, 387] on div "=" at bounding box center [548, 385] width 34 height 16
click at [544, 388] on div "=" at bounding box center [548, 385] width 34 height 16
click at [557, 389] on div "=" at bounding box center [548, 385] width 34 height 16
click at [470, 335] on input "=" at bounding box center [578, 336] width 295 height 13
click at [498, 387] on div "2" at bounding box center [498, 385] width 64 height 9
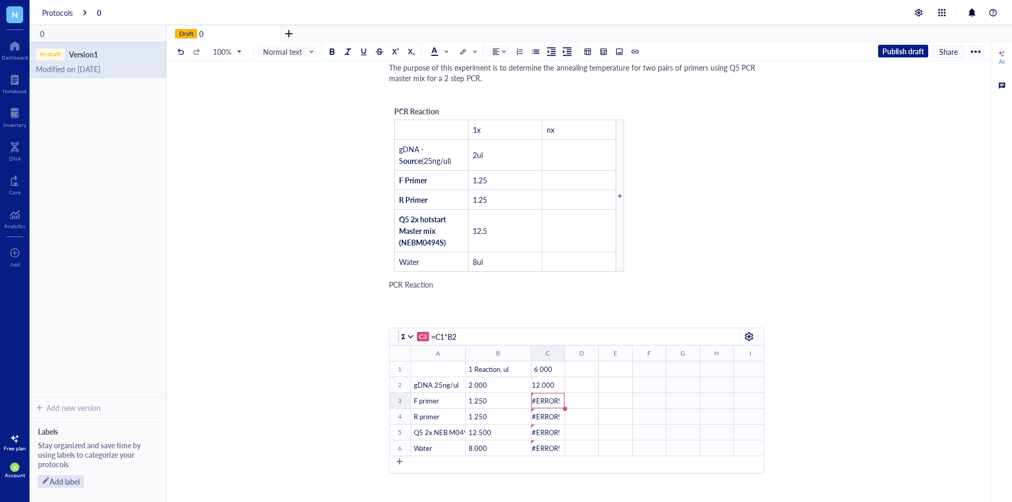
type input "=B3*$C2"
click at [573, 403] on div "﻿" at bounding box center [582, 400] width 32 height 9
click at [554, 392] on td "=C1*B2 12.000" at bounding box center [548, 385] width 34 height 16
click at [552, 403] on span "=B3*$C2" at bounding box center [548, 401] width 29 height 10
drag, startPoint x: 437, startPoint y: 338, endPoint x: 473, endPoint y: 337, distance: 36.4
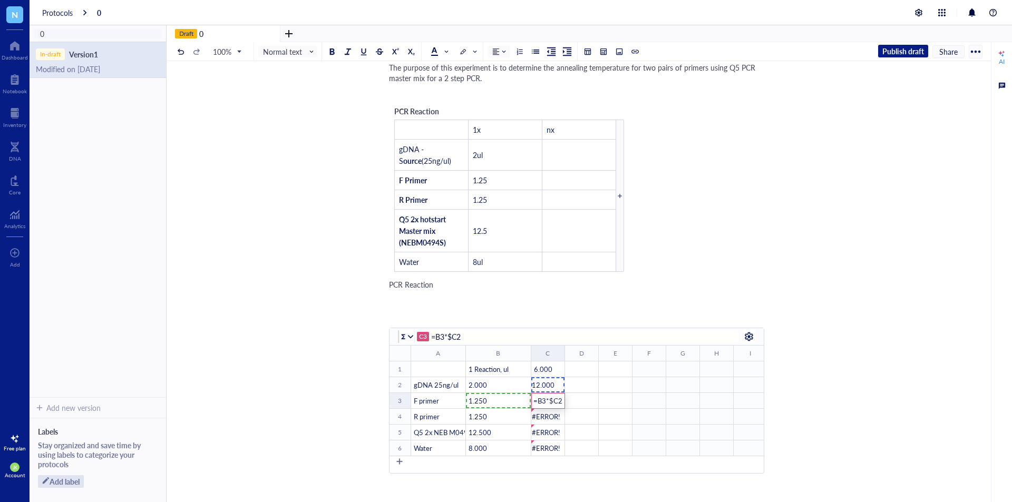
click at [473, 337] on input "=B3*$C2" at bounding box center [578, 336] width 295 height 13
click at [493, 398] on div "1.25" at bounding box center [498, 400] width 64 height 9
type input "=B4*C3"
click at [598, 366] on td "﻿" at bounding box center [581, 370] width 34 height 16
drag, startPoint x: 552, startPoint y: 386, endPoint x: 552, endPoint y: 401, distance: 14.2
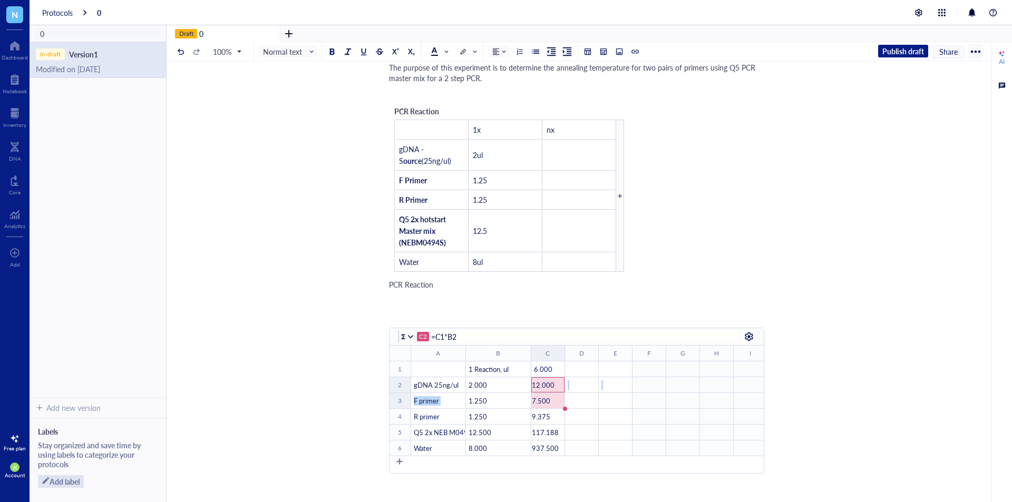
click at [552, 401] on table "﻿ To pick up a draggable item, press the space bar. While dragging, use the arr…" at bounding box center [679, 400] width 580 height 111
drag, startPoint x: 565, startPoint y: 410, endPoint x: 562, endPoint y: 447, distance: 37.5
click at [557, 421] on span "=C3*B4" at bounding box center [546, 417] width 25 height 10
click at [550, 430] on span "=C3*B5" at bounding box center [546, 432] width 25 height 10
click at [545, 371] on div "6" at bounding box center [548, 369] width 32 height 9
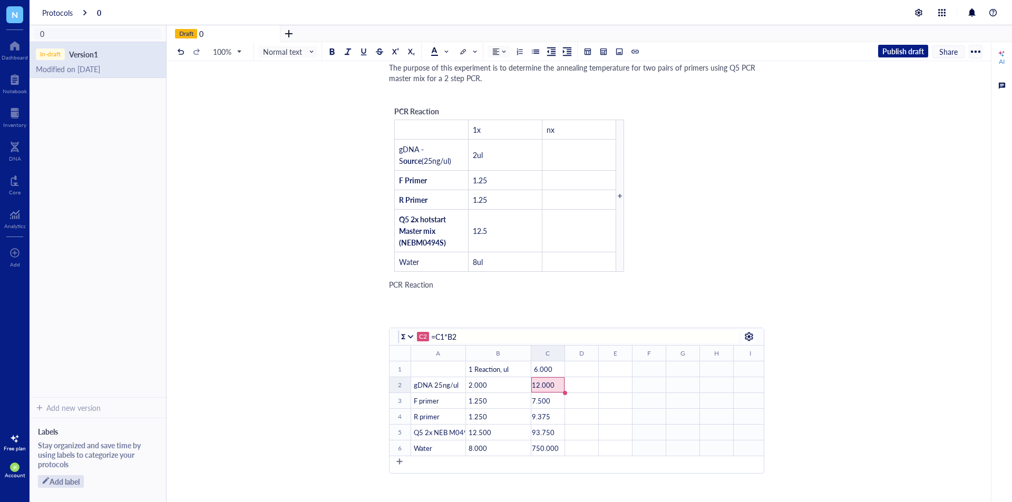
click at [544, 383] on span "=C1*B2" at bounding box center [546, 385] width 25 height 10
click at [544, 397] on span "=C1*B3" at bounding box center [546, 401] width 25 height 10
click at [543, 417] on span "=C3*B4" at bounding box center [546, 417] width 25 height 10
drag, startPoint x: 547, startPoint y: 387, endPoint x: 547, endPoint y: 403, distance: 15.8
click at [547, 403] on table "﻿ To pick up a draggable item, press the space bar. While dragging, use the arr…" at bounding box center [679, 400] width 580 height 111
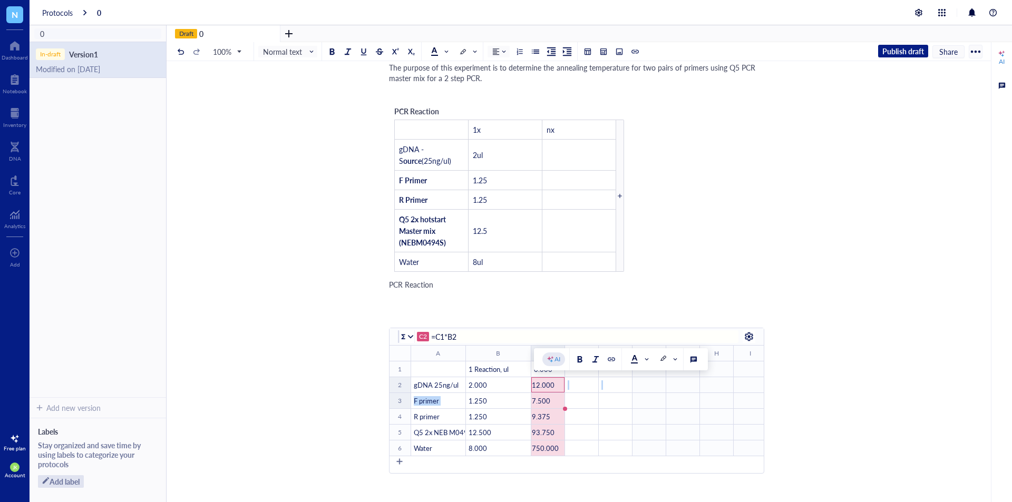
drag, startPoint x: 565, startPoint y: 409, endPoint x: 555, endPoint y: 447, distance: 39.2
click at [544, 414] on span "=C3*B4" at bounding box center [546, 417] width 25 height 10
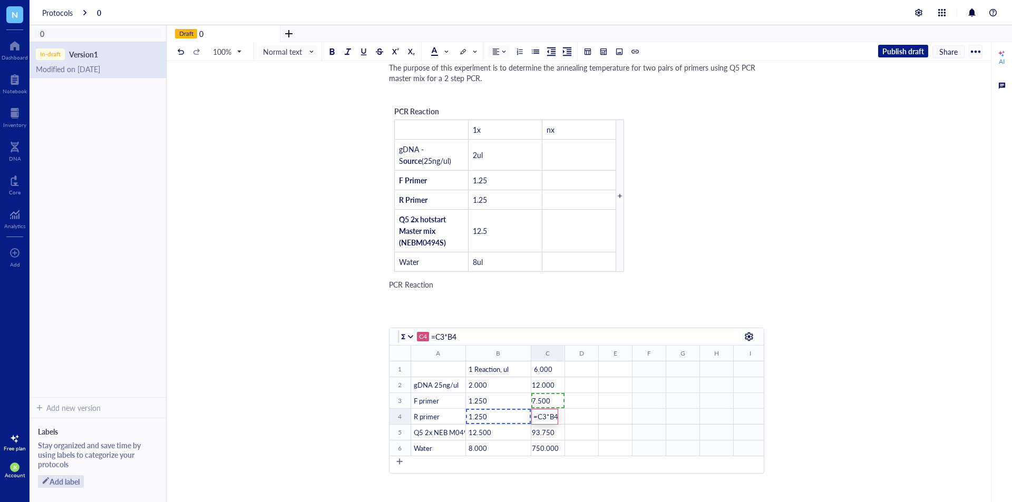
click at [442, 335] on input "=C3*B4" at bounding box center [578, 336] width 295 height 13
click at [542, 430] on span "=C3*B5" at bounding box center [546, 432] width 25 height 10
type input "=C1*B4"
click at [544, 431] on span "=C3*B5" at bounding box center [546, 432] width 25 height 10
click at [445, 338] on input "=C3*B5" at bounding box center [578, 336] width 295 height 13
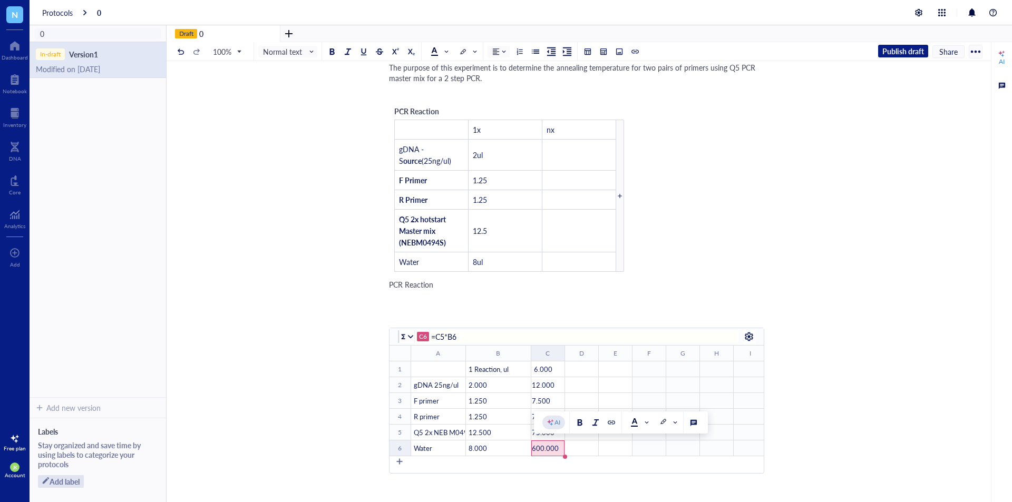
click at [445, 337] on input "=C5*B6" at bounding box center [578, 336] width 295 height 13
click at [850, 381] on div "0 0 Purpose The purpose of this experiment is to determine the annealing temper…" at bounding box center [577, 336] width 820 height 711
click at [547, 368] on div "6" at bounding box center [548, 369] width 32 height 9
click at [457, 333] on input "6" at bounding box center [578, 336] width 295 height 13
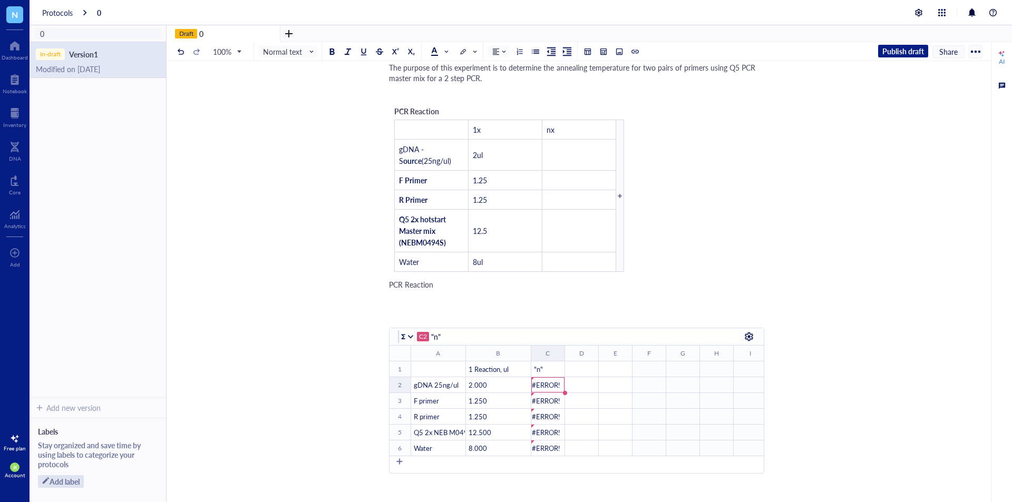
type input "=C1*B2"
click at [584, 391] on td "﻿" at bounding box center [581, 385] width 34 height 16
click at [552, 372] on div ""n"" at bounding box center [548, 369] width 32 height 9
click at [436, 337] on input ""n"" at bounding box center [578, 336] width 295 height 13
type input ""number of reactions""
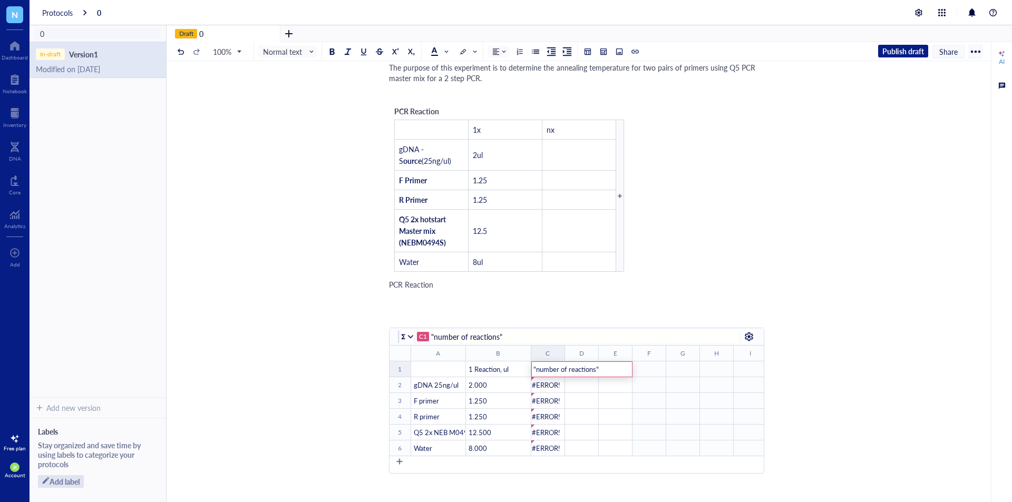
click at [880, 335] on div "0 0 Purpose The purpose of this experiment is to determine the annealing temper…" at bounding box center [577, 336] width 820 height 711
click at [642, 418] on td at bounding box center [649, 417] width 34 height 16
type input ""number of reactions""
drag, startPoint x: 563, startPoint y: 350, endPoint x: 618, endPoint y: 352, distance: 54.8
click at [602, 352] on div at bounding box center [600, 353] width 4 height 15
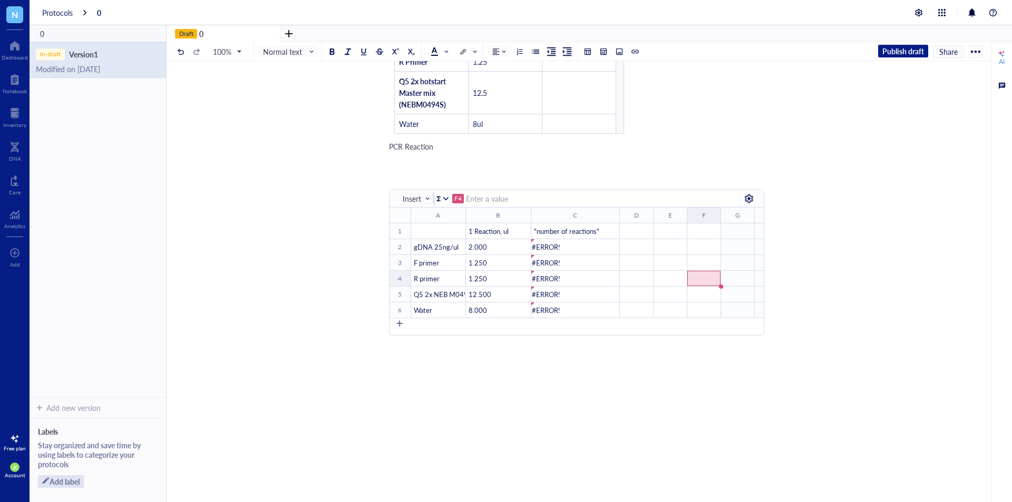
scroll to position [251, 0]
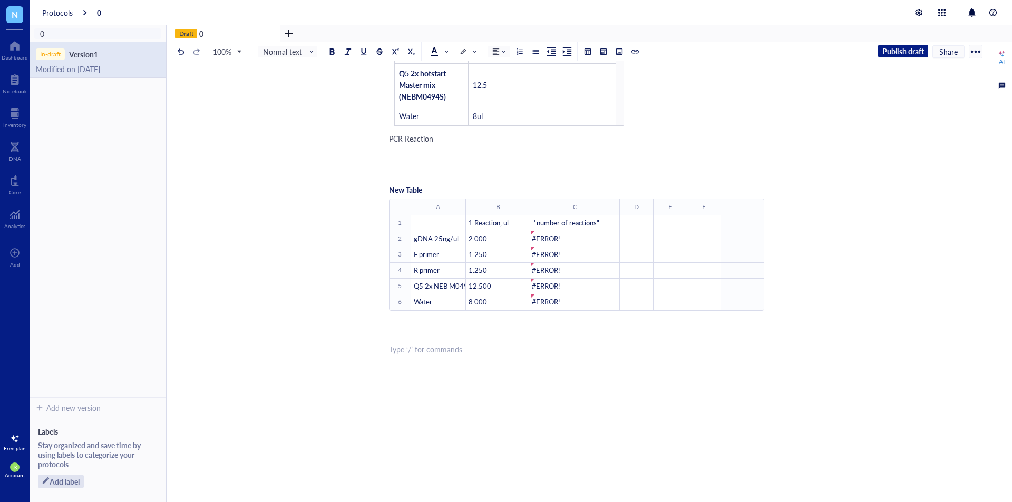
click at [416, 403] on div "Purpose The purpose of this experiment is to determine the annealing temperatur…" at bounding box center [576, 210] width 375 height 672
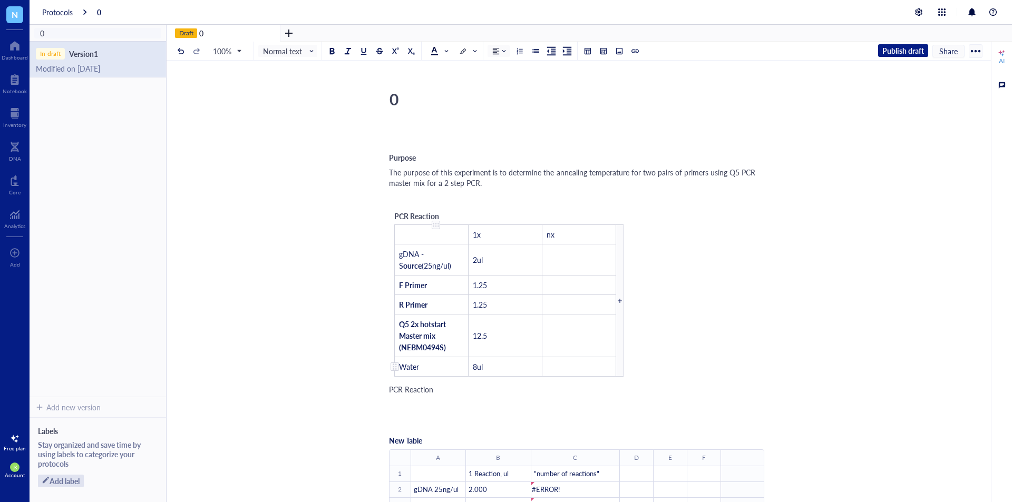
scroll to position [316, 0]
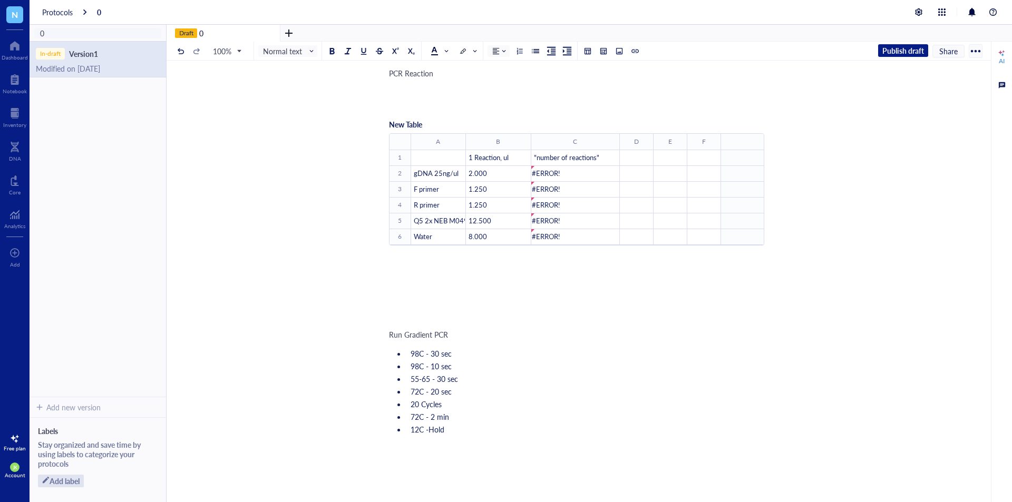
click at [417, 318] on div "﻿" at bounding box center [576, 320] width 375 height 11
click at [442, 288] on div "﻿ Type ‘/’ for commands" at bounding box center [576, 284] width 375 height 11
click at [556, 414] on div "﻿ Type ‘/’ for commands" at bounding box center [576, 413] width 375 height 11
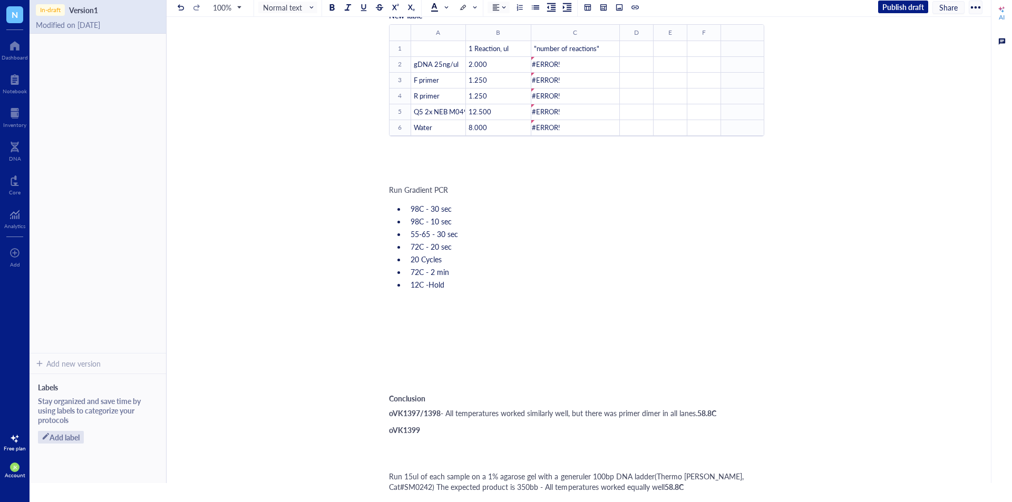
scroll to position [620, 0]
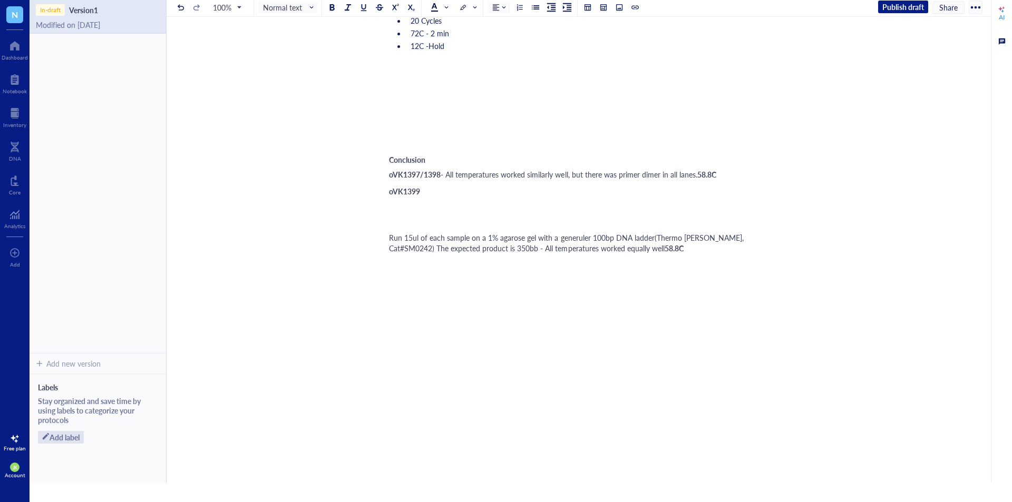
click at [412, 133] on div "﻿" at bounding box center [576, 130] width 375 height 11
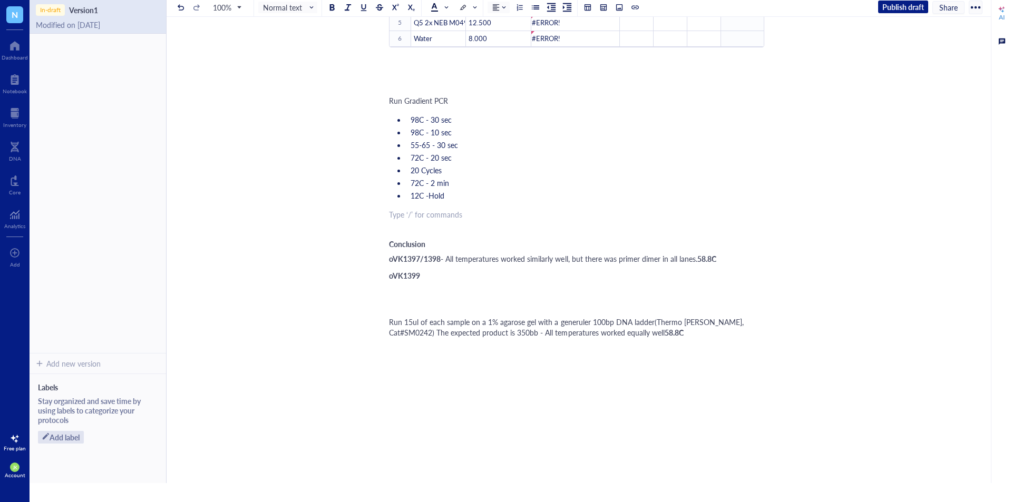
scroll to position [494, 0]
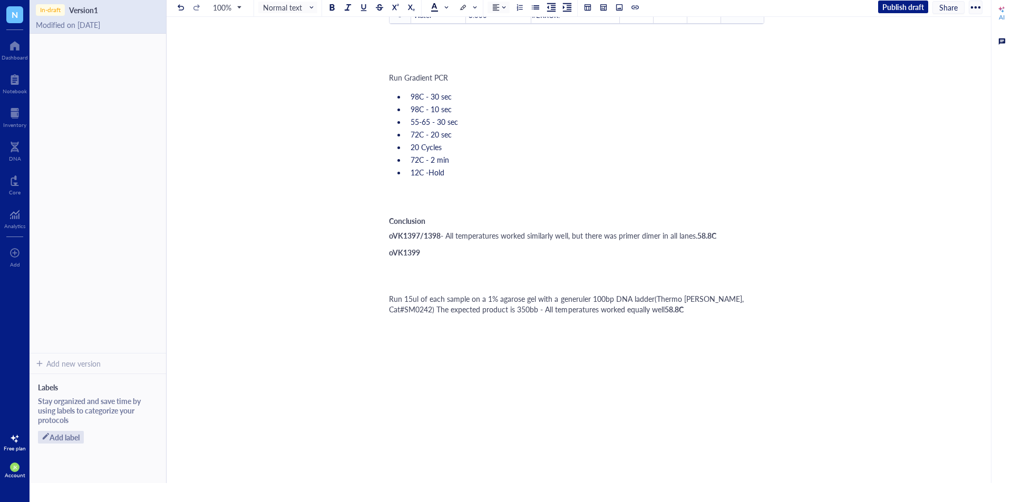
click at [462, 326] on div "Run 15ul of each sample on a 1% agarose gel with a generuler 100bp DNA ladder(T…" at bounding box center [576, 315] width 375 height 42
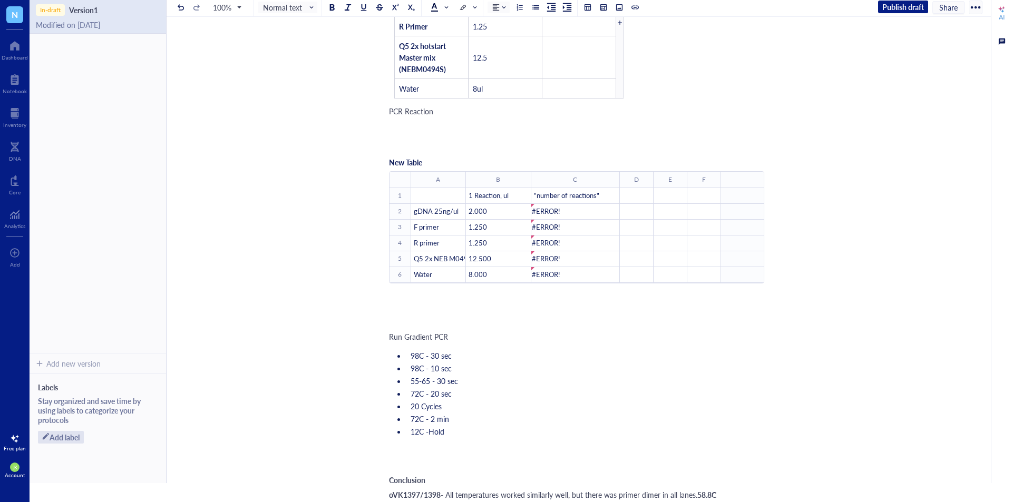
scroll to position [498, 0]
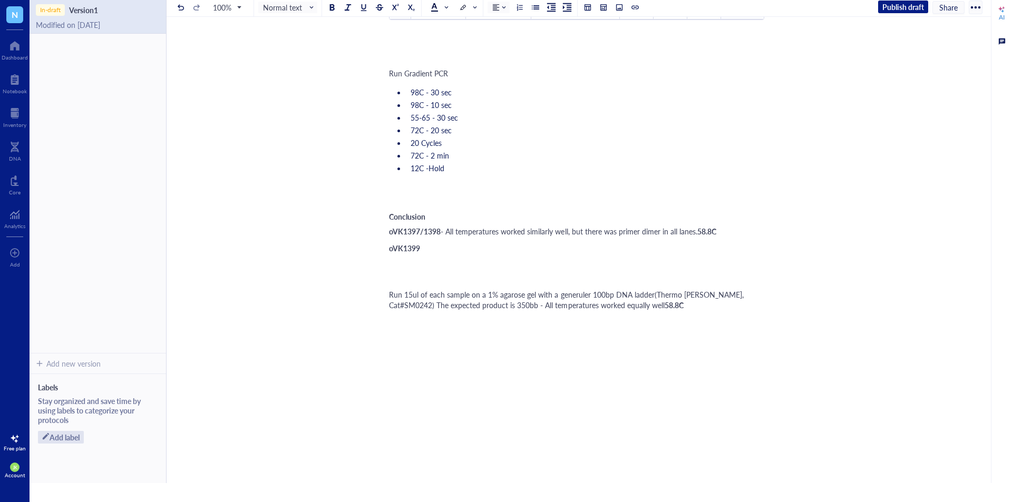
click at [443, 351] on div at bounding box center [576, 352] width 375 height 32
click at [416, 332] on div "Purpose The purpose of this experiment is to determine the annealing temperatur…" at bounding box center [576, 71] width 375 height 976
click at [407, 264] on div "﻿ Type ‘/’ for commands" at bounding box center [576, 265] width 375 height 11
click at [406, 280] on div "﻿ Type ‘/’ for commands" at bounding box center [576, 280] width 375 height 11
click at [407, 347] on div at bounding box center [576, 352] width 375 height 32
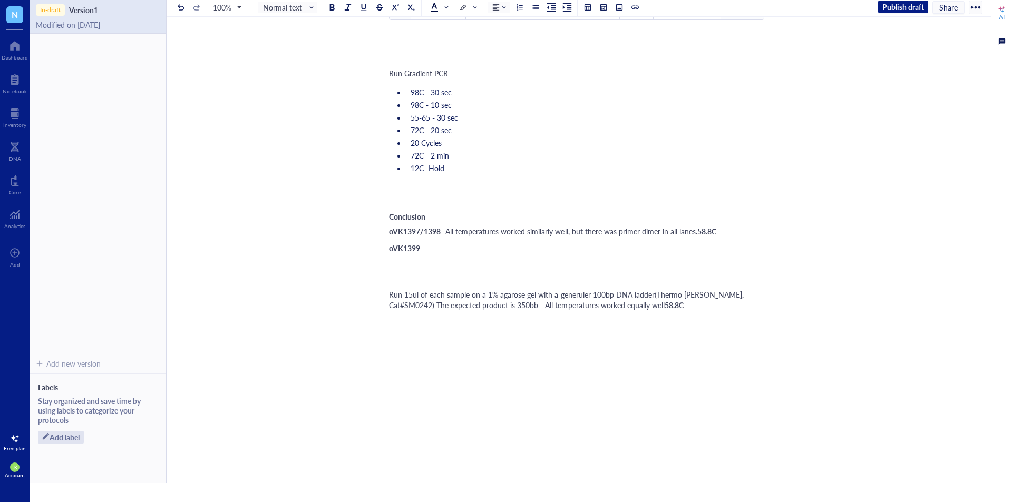
click at [407, 319] on div "Run 15ul of each sample on a 1% agarose gel with a generuler 100bp DNA ladder(T…" at bounding box center [576, 310] width 375 height 42
click at [416, 380] on div "Purpose The purpose of this experiment is to determine the annealing temperatur…" at bounding box center [576, 71] width 375 height 976
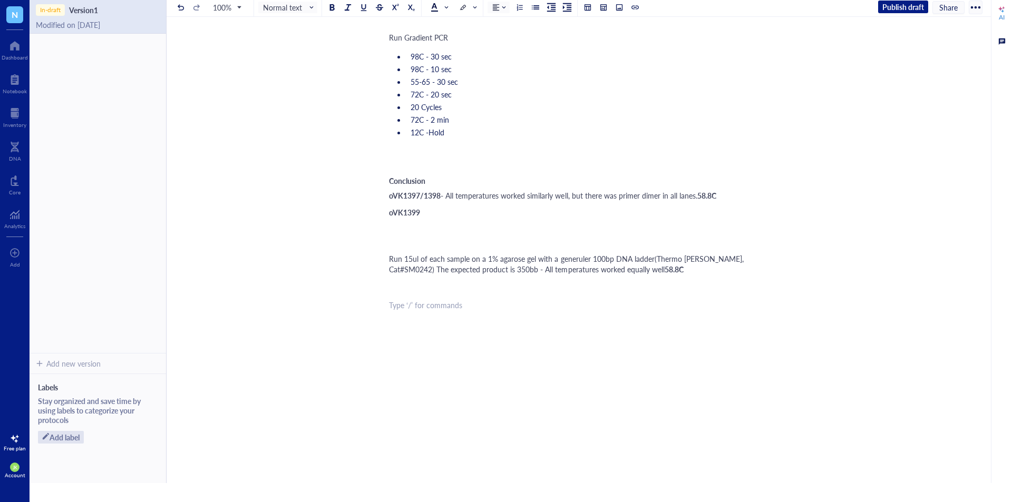
scroll to position [534, 0]
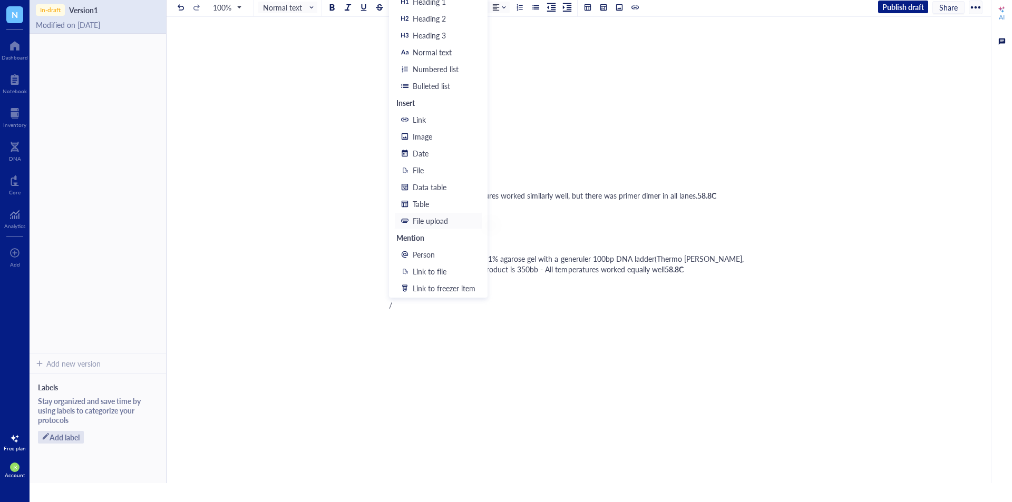
click at [428, 220] on div "File upload" at bounding box center [444, 221] width 63 height 12
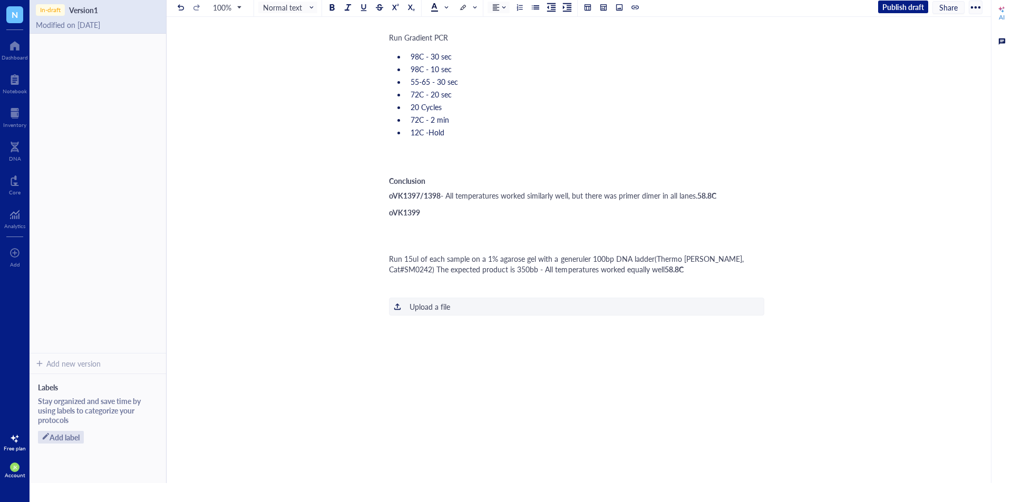
click at [442, 316] on div "Purpose The purpose of this experiment is to determine the annealing temperatur…" at bounding box center [576, 33] width 375 height 973
click at [445, 300] on div "﻿ Upload a file" at bounding box center [576, 307] width 375 height 18
click at [508, 344] on div "Purpose The purpose of this experiment is to determine the annealing temperatur…" at bounding box center [576, 33] width 375 height 973
click at [758, 305] on div at bounding box center [754, 306] width 9 height 9
click at [653, 342] on div "Purpose The purpose of this experiment is to determine the annealing temperatur…" at bounding box center [576, 33] width 375 height 973
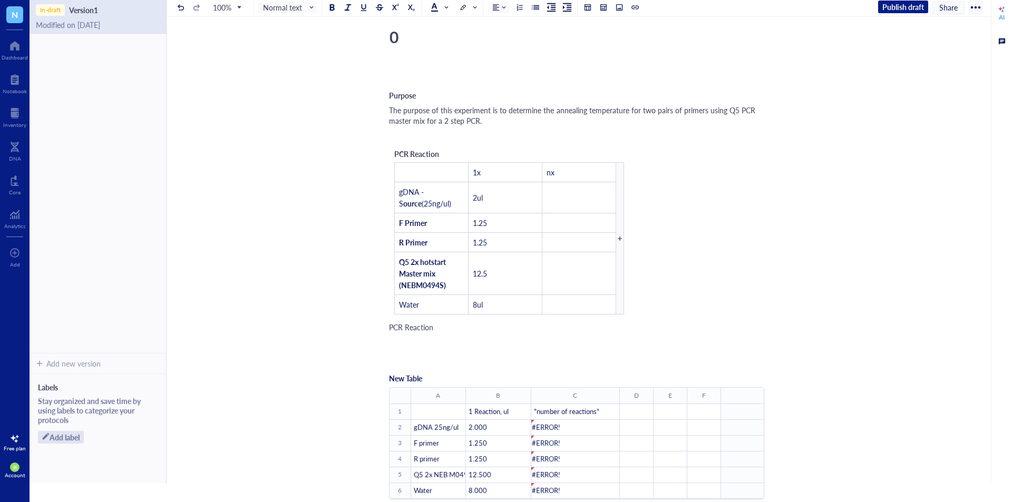
scroll to position [0, 0]
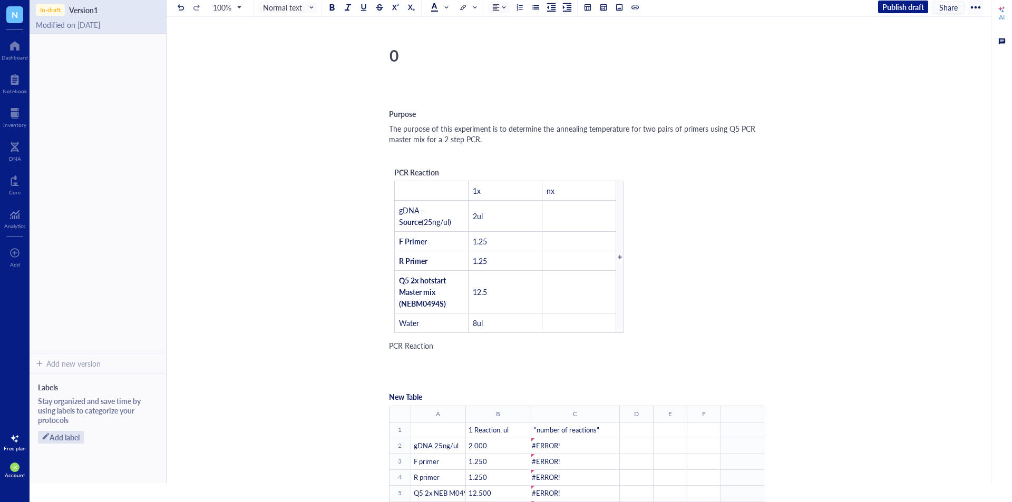
click at [397, 58] on div "0" at bounding box center [572, 55] width 375 height 26
click at [397, 87] on div at bounding box center [576, 93] width 375 height 21
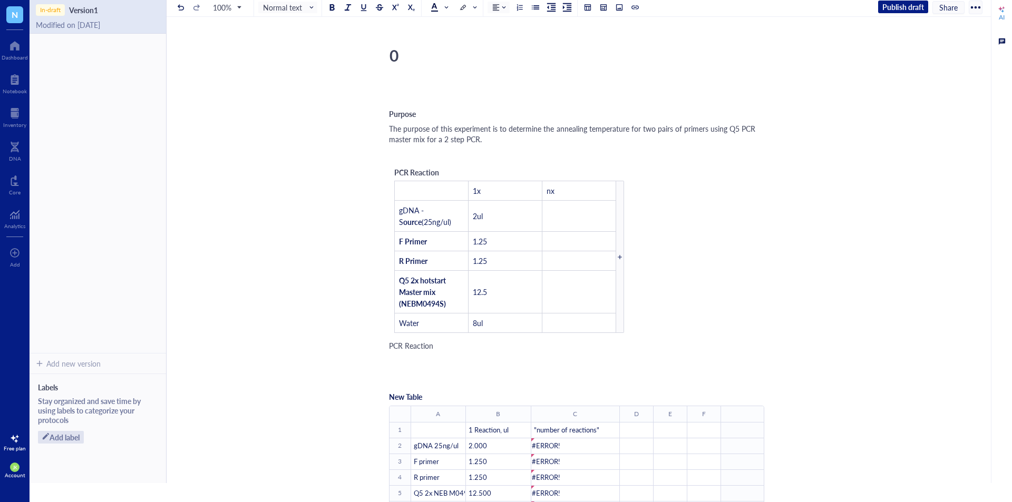
click at [391, 114] on span "Purpose" at bounding box center [402, 114] width 27 height 11
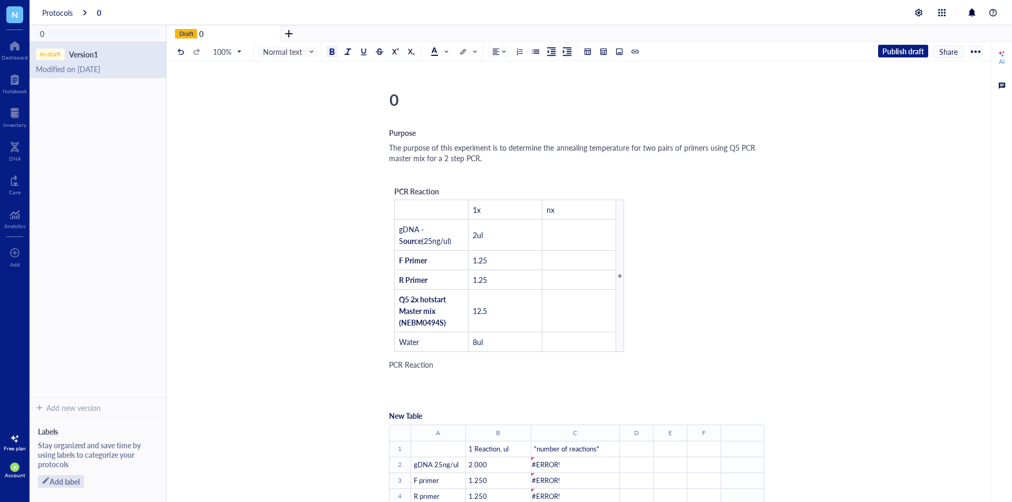
click at [424, 108] on div "0" at bounding box center [572, 99] width 375 height 26
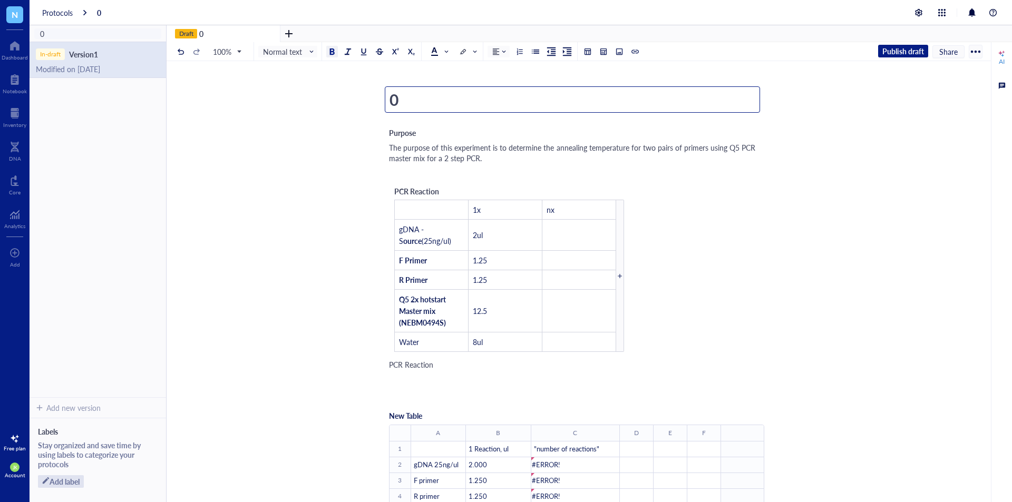
click at [424, 103] on textarea "0" at bounding box center [572, 99] width 374 height 25
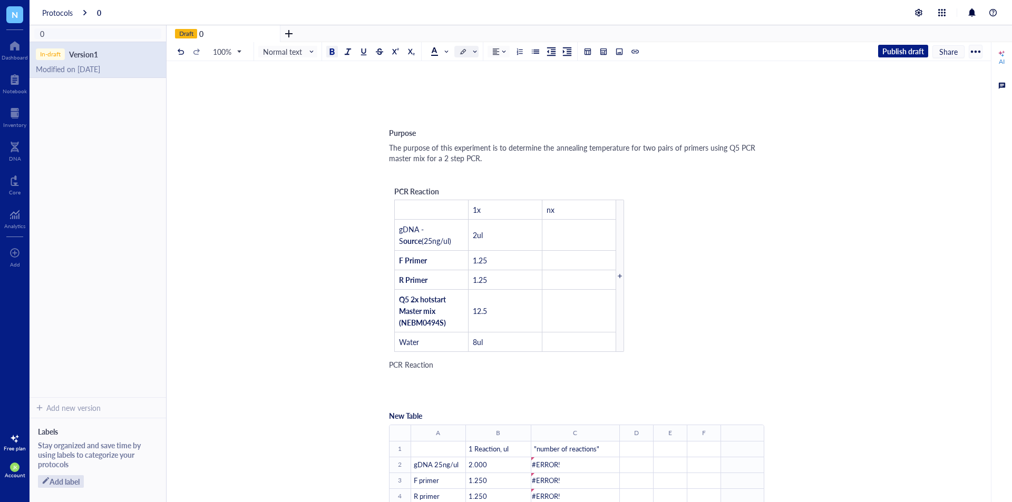
click at [475, 53] on span at bounding box center [467, 51] width 17 height 11
click at [207, 34] on div "Draft 0" at bounding box center [224, 33] width 114 height 17
click at [182, 12] on div "Protocols 0" at bounding box center [521, 12] width 982 height 25
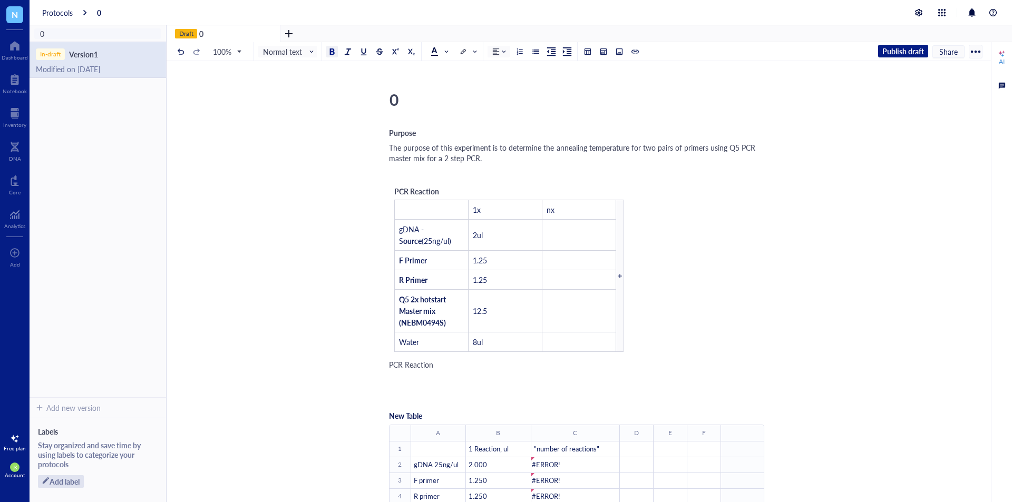
click at [182, 12] on div "Protocols 0" at bounding box center [521, 12] width 982 height 25
drag, startPoint x: 221, startPoint y: 30, endPoint x: 210, endPoint y: 35, distance: 12.0
click at [210, 35] on div "Draft 0" at bounding box center [224, 33] width 114 height 17
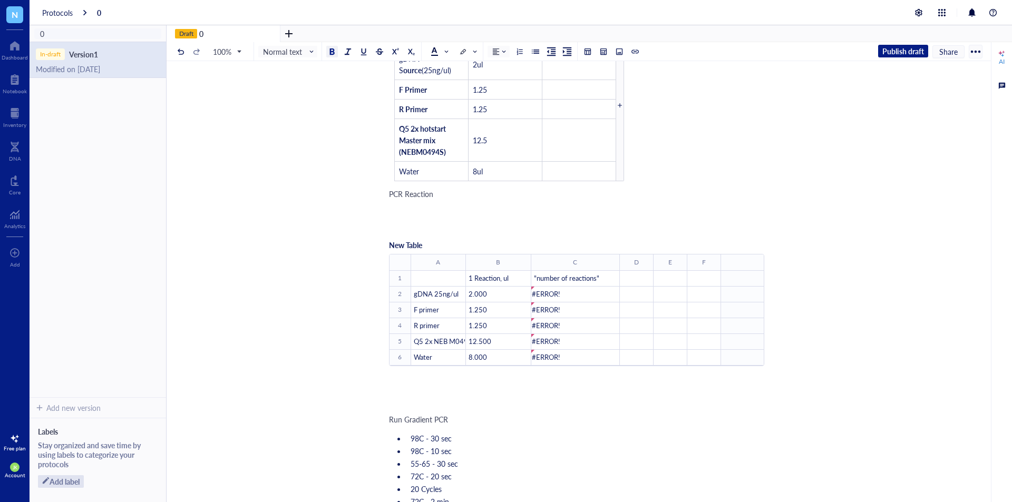
scroll to position [264, 0]
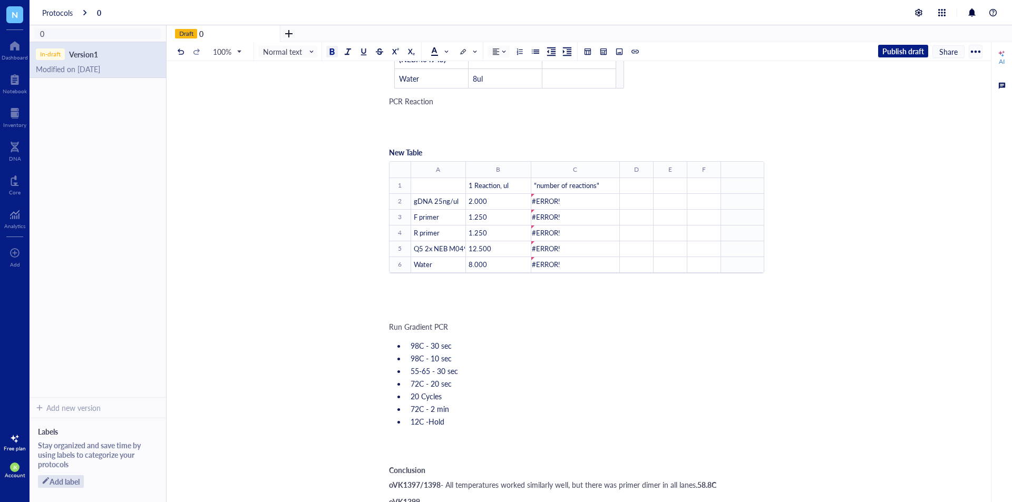
click at [972, 50] on div at bounding box center [975, 51] width 17 height 17
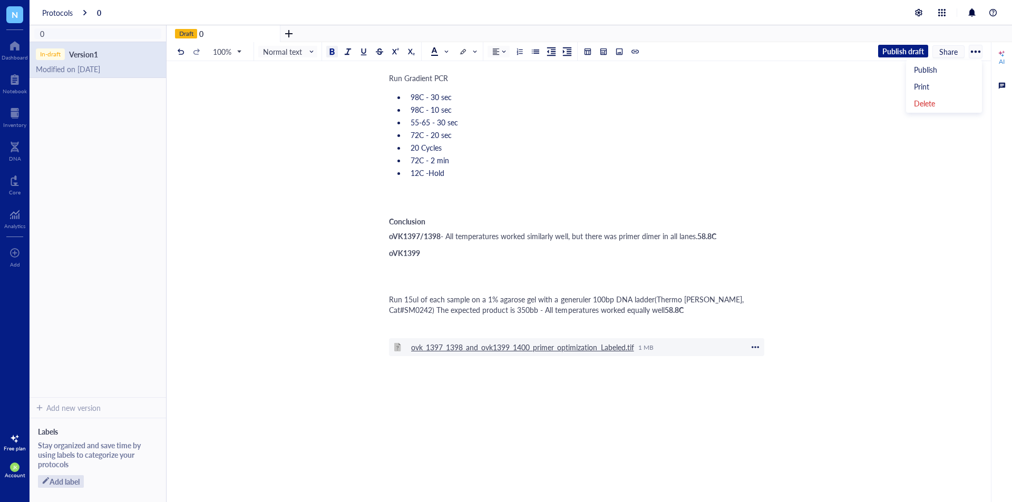
scroll to position [527, 0]
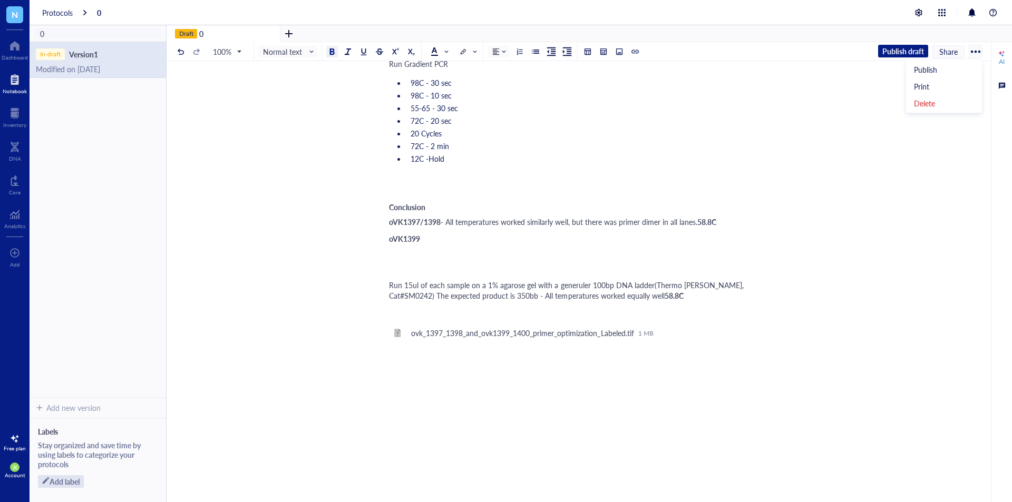
click at [18, 75] on div at bounding box center [15, 79] width 24 height 17
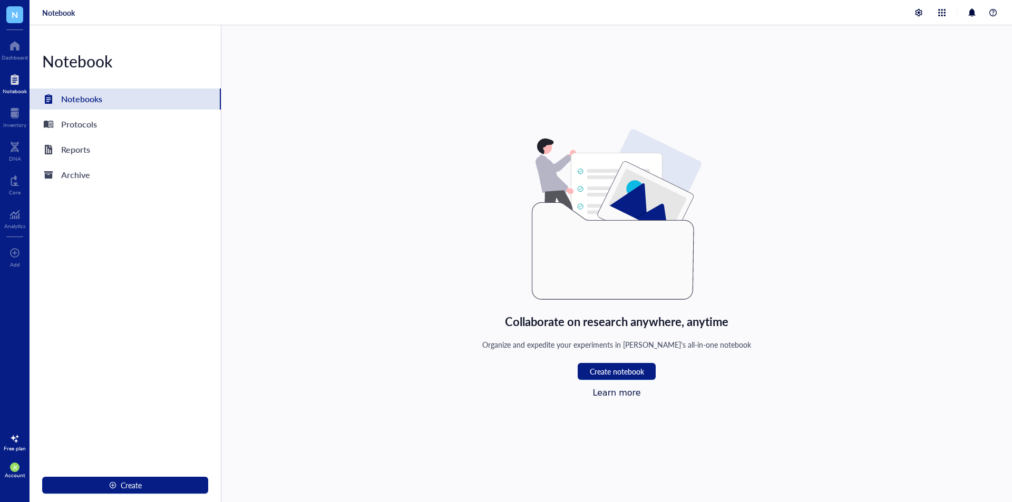
click at [119, 99] on div "Notebooks" at bounding box center [125, 99] width 191 height 21
click at [98, 138] on div "Notebook Notebooks Protocols Reports Archive Create" at bounding box center [126, 263] width 192 height 477
click at [84, 126] on div "Protocols" at bounding box center [79, 124] width 36 height 15
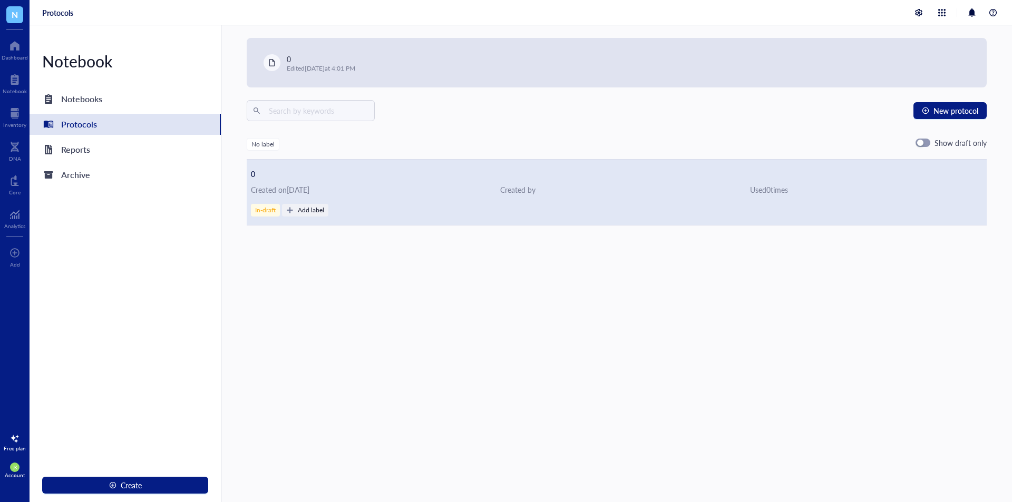
click at [266, 208] on div "In-draft" at bounding box center [265, 210] width 21 height 7
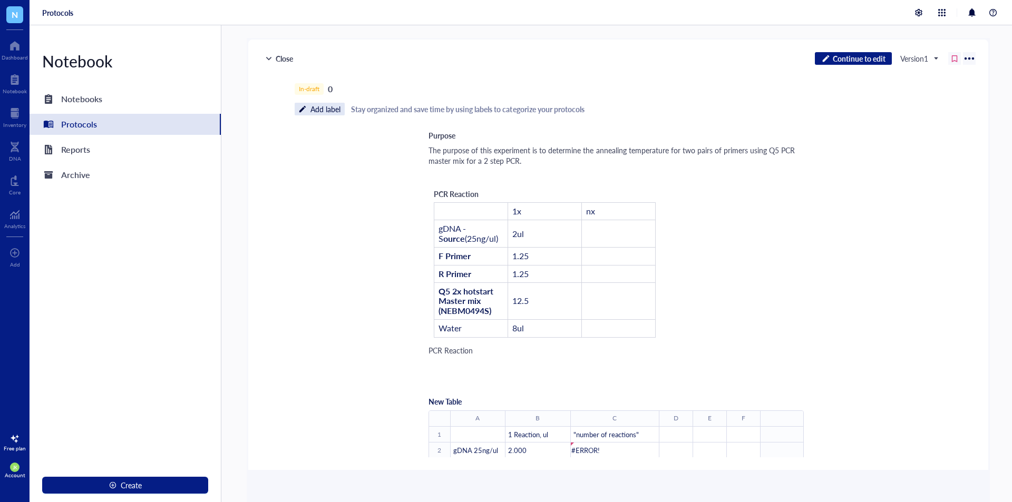
click at [321, 112] on span "Add label" at bounding box center [320, 109] width 50 height 13
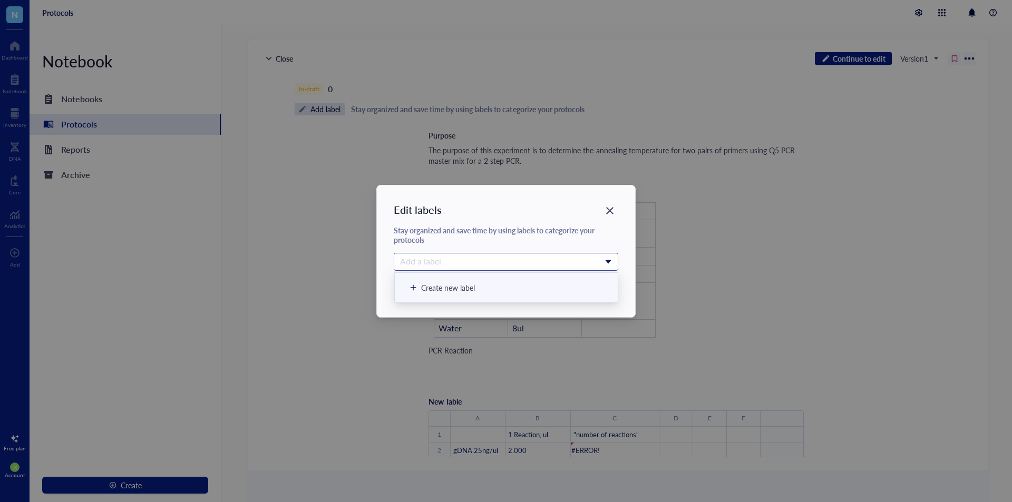
click at [446, 260] on div at bounding box center [501, 261] width 210 height 15
type input "PCR Optimization"
click at [444, 282] on div "Create new label" at bounding box center [448, 288] width 54 height 12
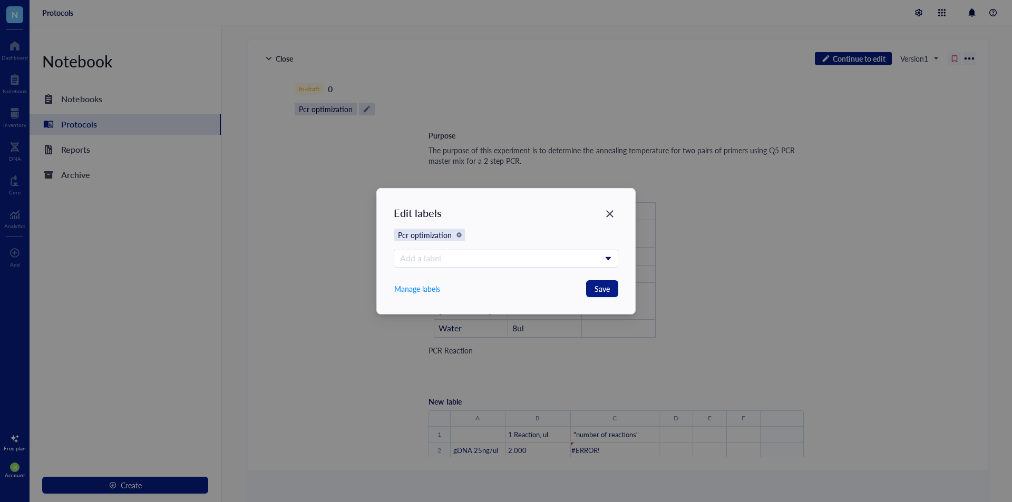
click at [503, 225] on div "Edit labels Pcr optimization Add a label Create new label Manage labels Save" at bounding box center [506, 251] width 259 height 125
click at [510, 261] on div at bounding box center [501, 258] width 210 height 15
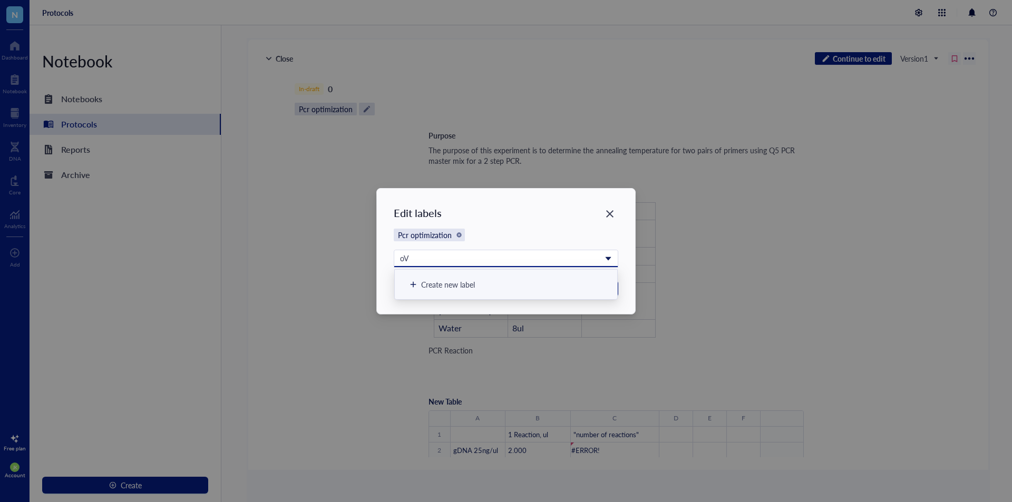
type input "o"
click at [504, 221] on div "Edit labels Pcr optimization Add a label Create new label Manage labels Save" at bounding box center [506, 251] width 259 height 125
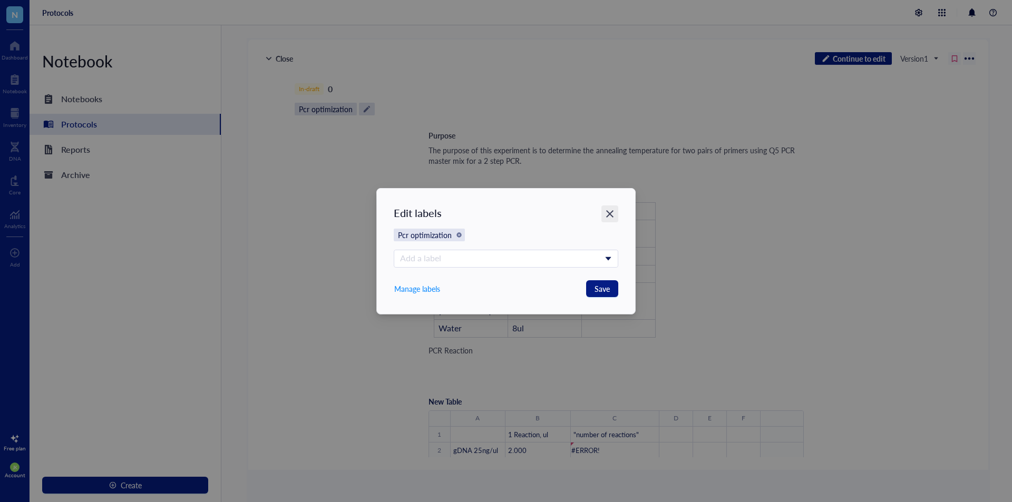
click at [612, 213] on icon "Close" at bounding box center [610, 214] width 10 height 10
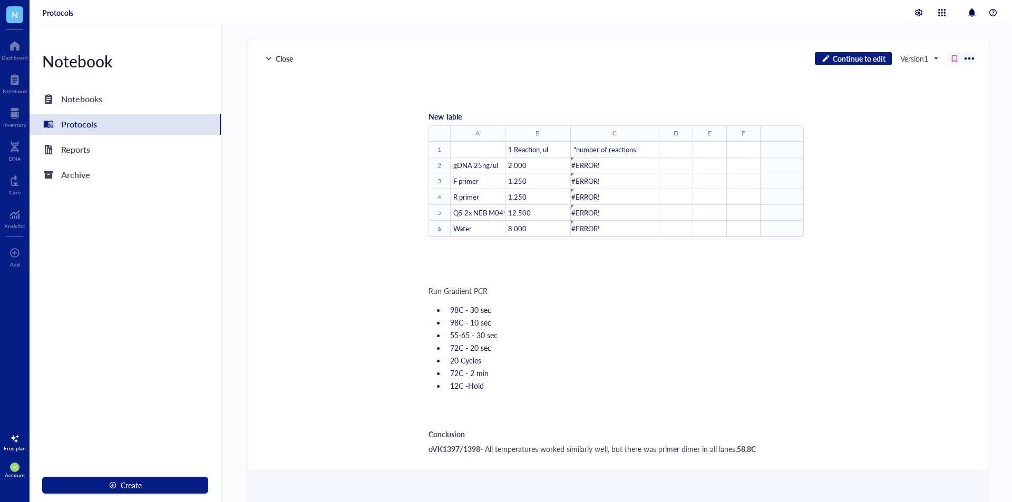
scroll to position [22, 0]
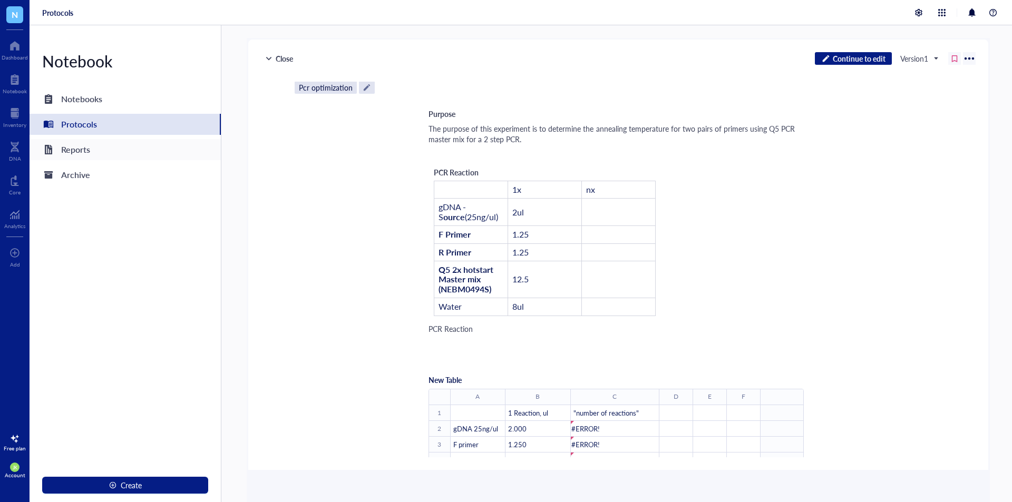
click at [104, 151] on div "Reports" at bounding box center [125, 149] width 191 height 21
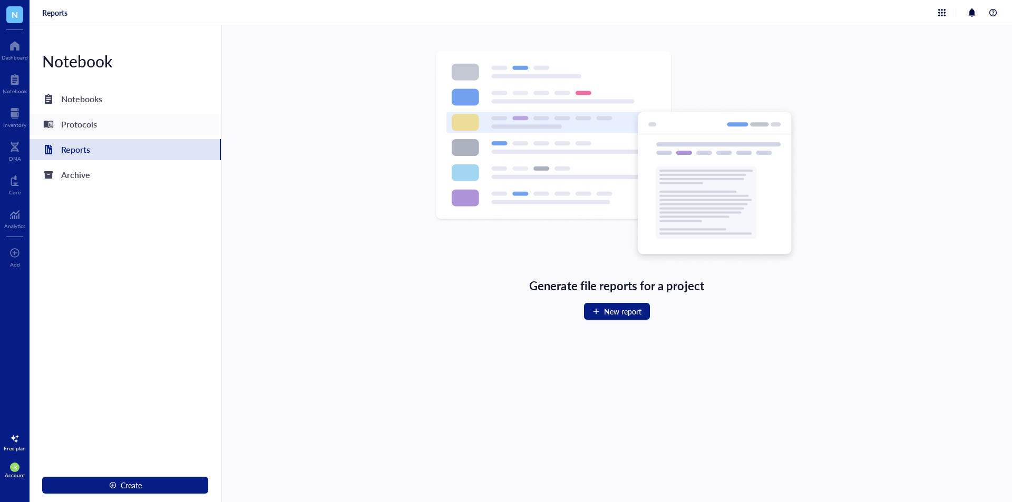
click at [116, 131] on div "Protocols" at bounding box center [125, 124] width 191 height 21
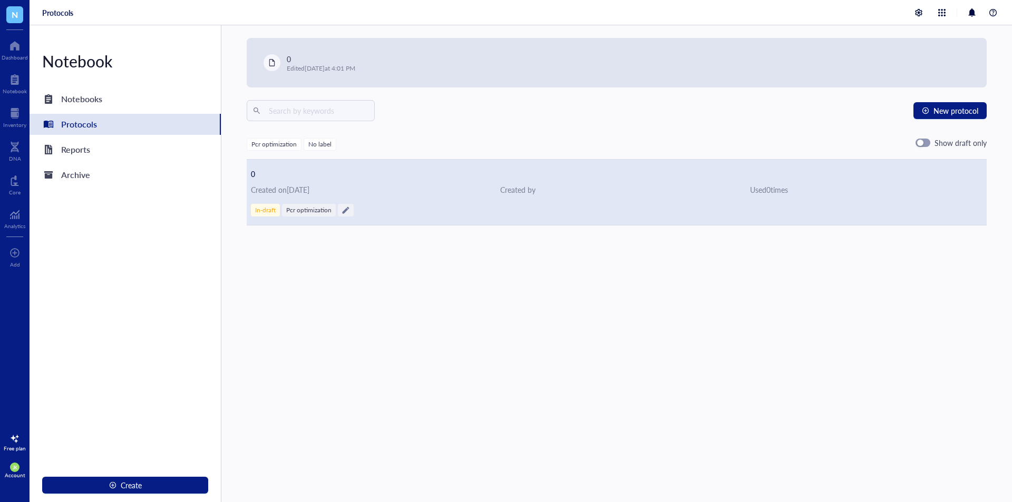
click at [251, 174] on span "0" at bounding box center [253, 174] width 4 height 11
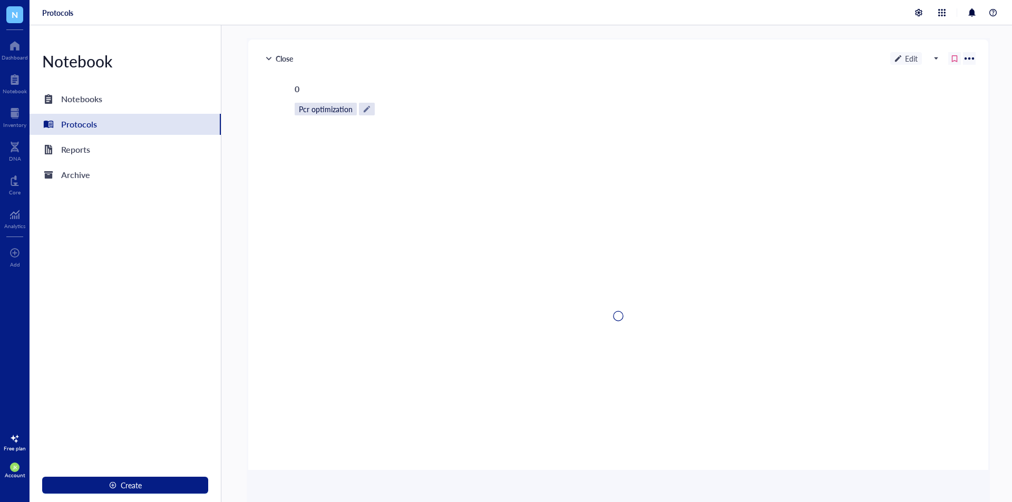
click at [251, 174] on div "0 Pcr optimization" at bounding box center [618, 270] width 736 height 376
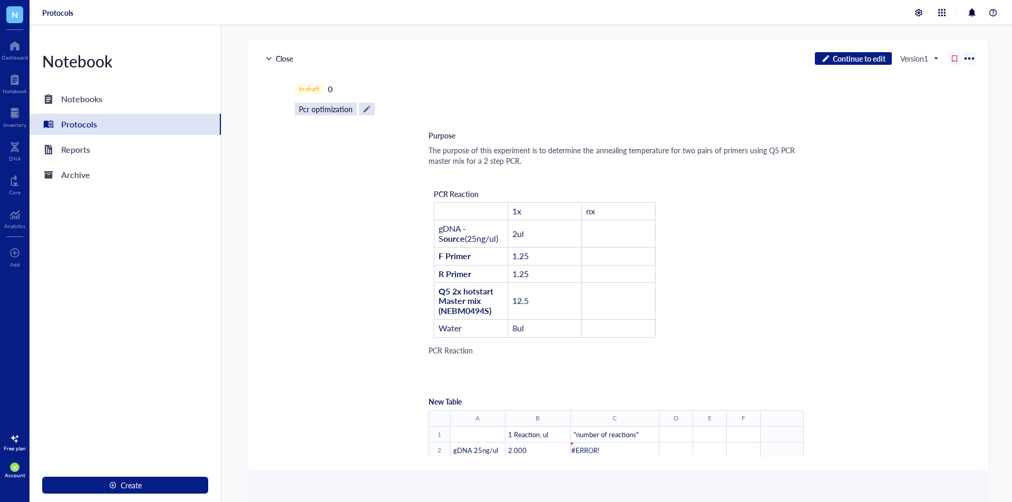
click at [346, 101] on div "In-draft 0 Pcr optimization Purpose The purpose of this experiment is to determ…" at bounding box center [618, 270] width 736 height 376
click at [369, 110] on div at bounding box center [366, 108] width 7 height 7
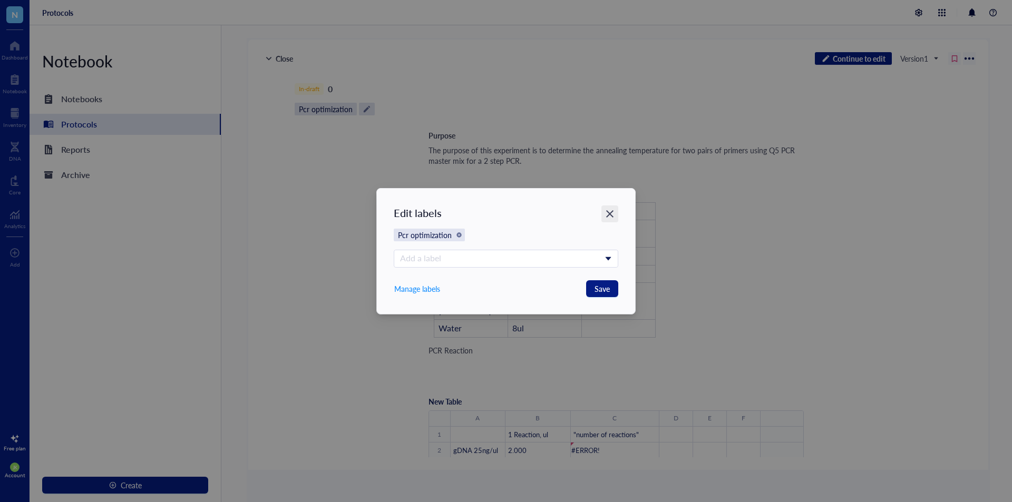
click at [609, 208] on div "Close" at bounding box center [609, 214] width 17 height 17
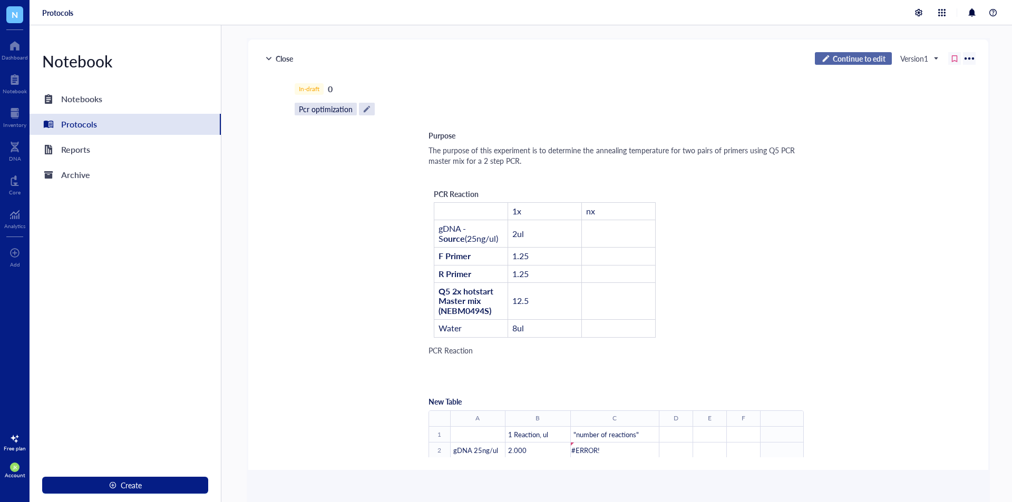
click at [837, 59] on span "Continue to edit" at bounding box center [859, 58] width 53 height 9
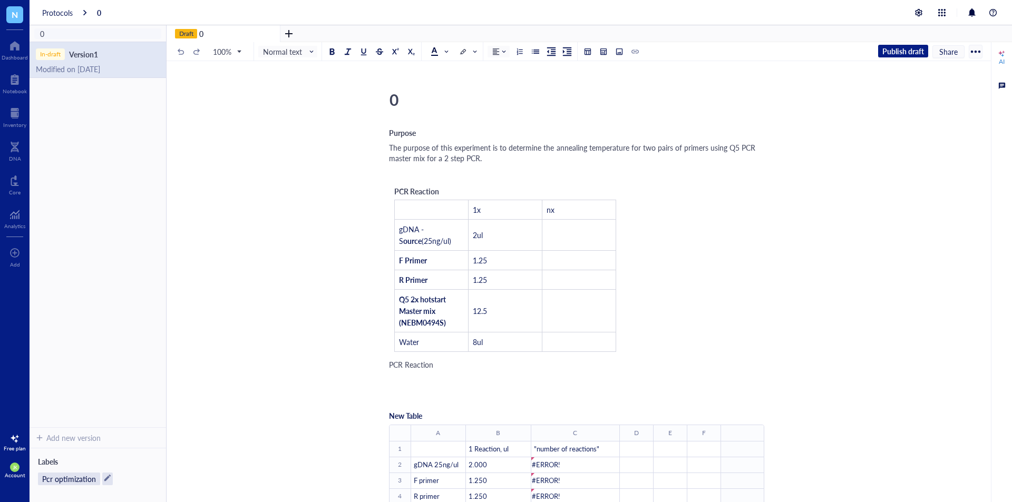
click at [416, 96] on div "0" at bounding box center [572, 99] width 375 height 26
drag, startPoint x: 407, startPoint y: 98, endPoint x: 368, endPoint y: 100, distance: 38.6
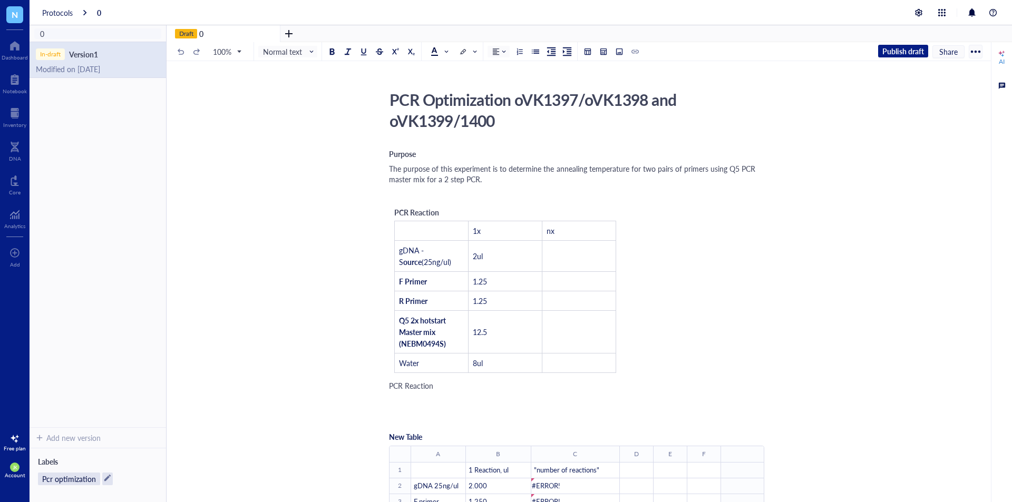
type textarea "PCR Optimization oVK1397/oVK1398 and oVK1399/14000"
click at [518, 179] on div "The purpose of this experiment is to determine the annealing temperature for tw…" at bounding box center [576, 173] width 375 height 21
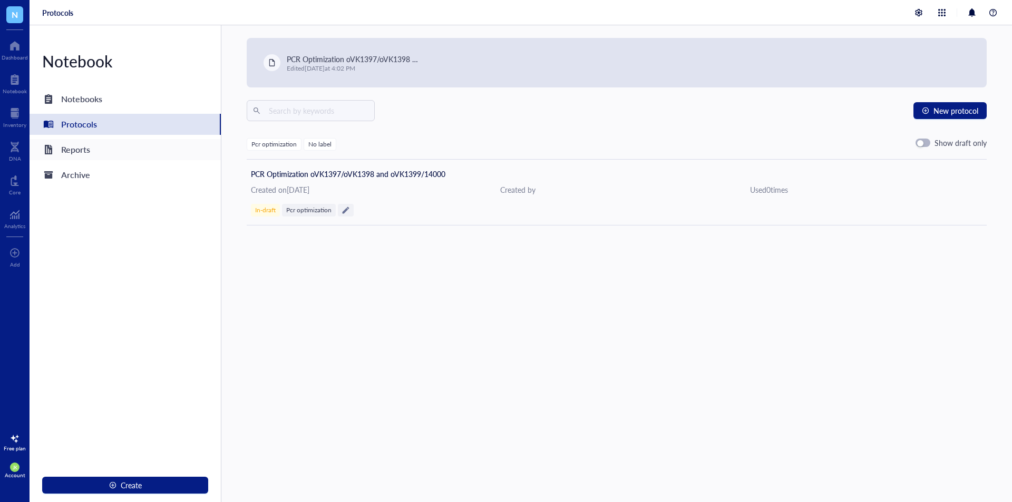
click at [90, 152] on div "Reports" at bounding box center [75, 149] width 29 height 15
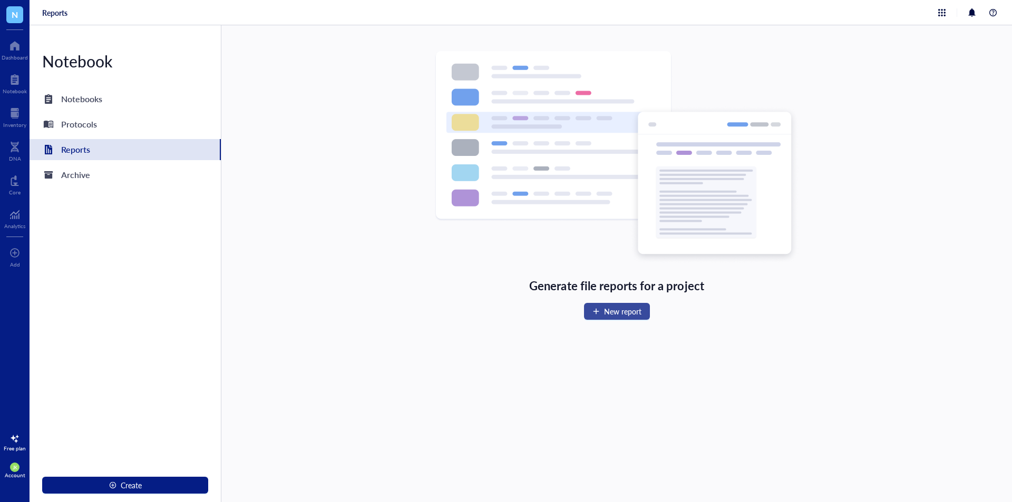
click at [598, 310] on div "button" at bounding box center [595, 311] width 7 height 7
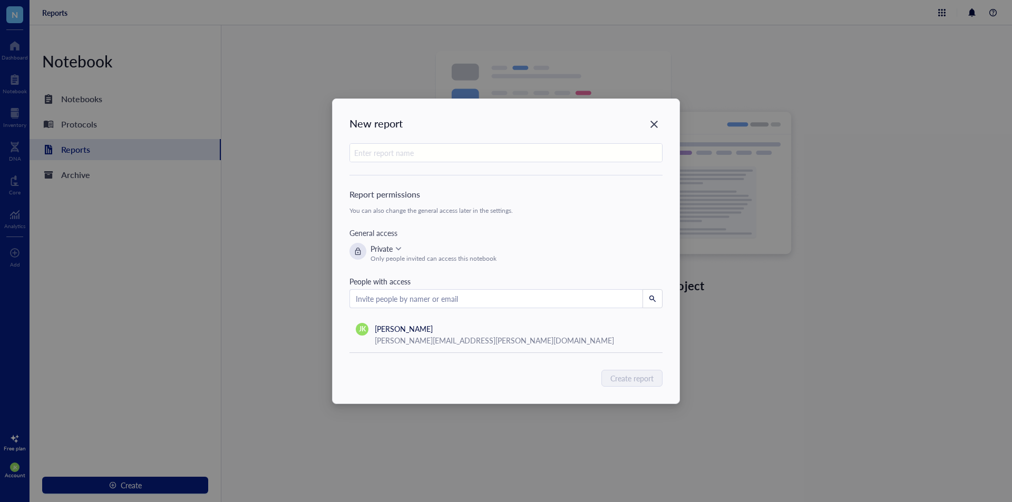
click at [452, 295] on input "search" at bounding box center [496, 299] width 281 height 16
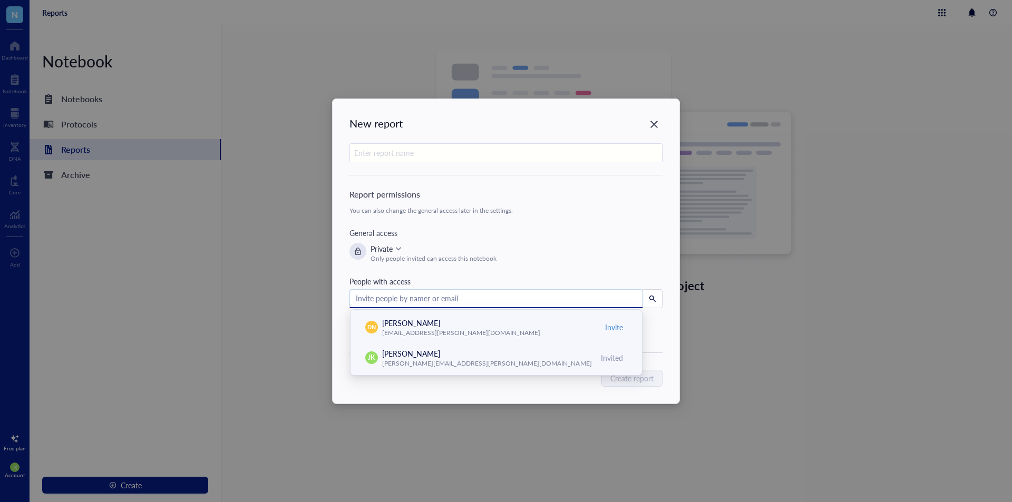
click at [422, 158] on input "text" at bounding box center [506, 153] width 312 height 19
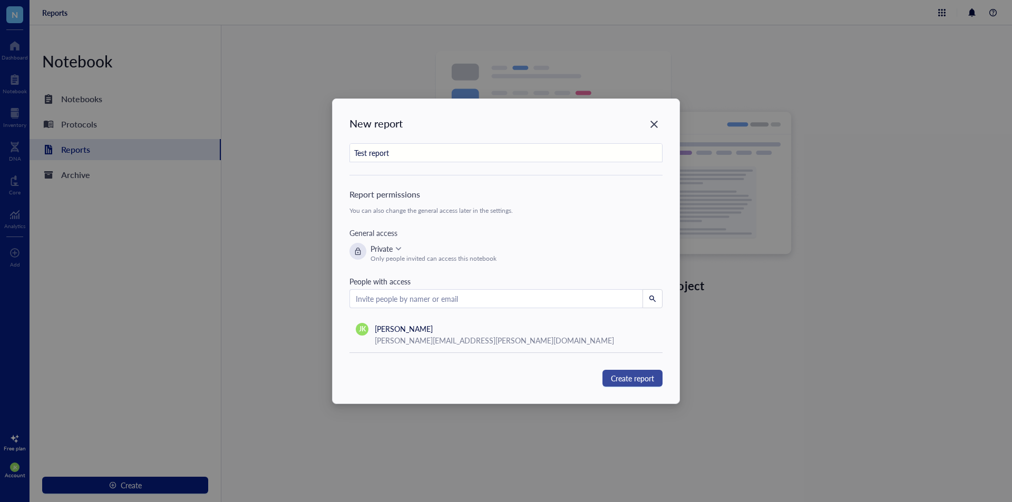
type input "Test report"
click at [656, 373] on button "Create report" at bounding box center [632, 378] width 60 height 17
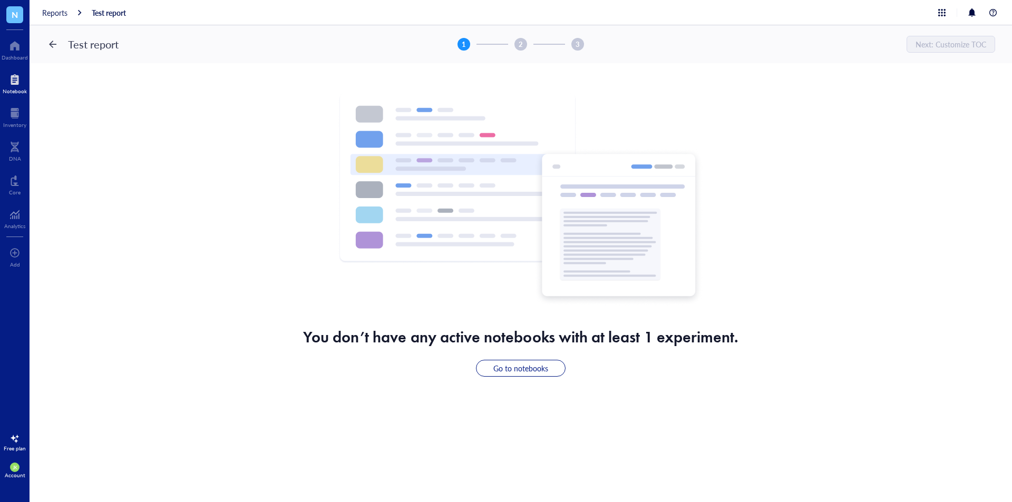
click at [7, 72] on div at bounding box center [15, 79] width 24 height 17
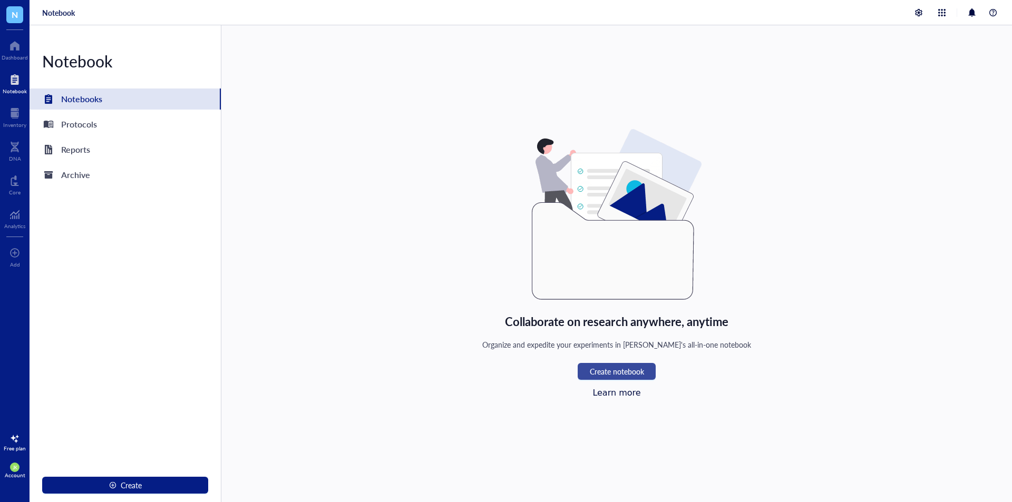
click at [615, 365] on button "Create notebook" at bounding box center [617, 371] width 78 height 17
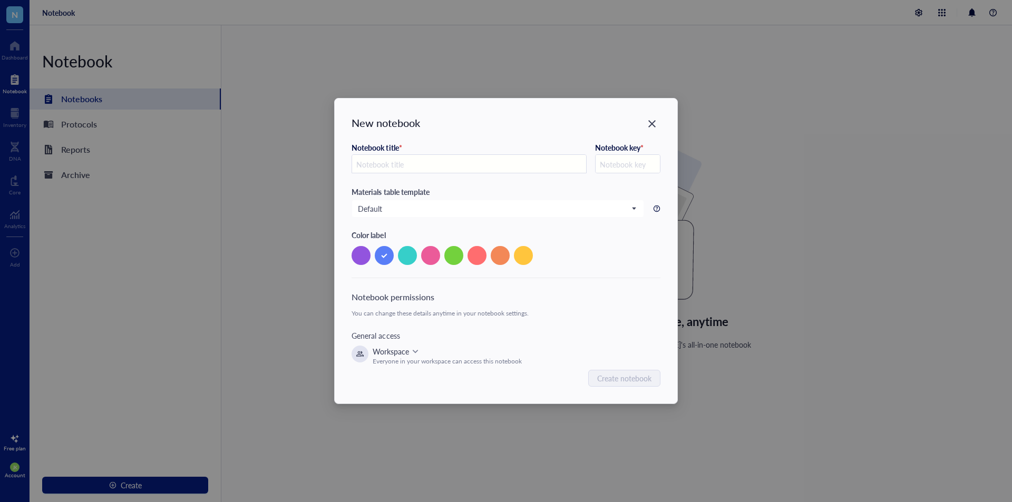
click at [444, 163] on input "text" at bounding box center [469, 164] width 234 height 19
type input "J"
type input "Ja"
type input "JA"
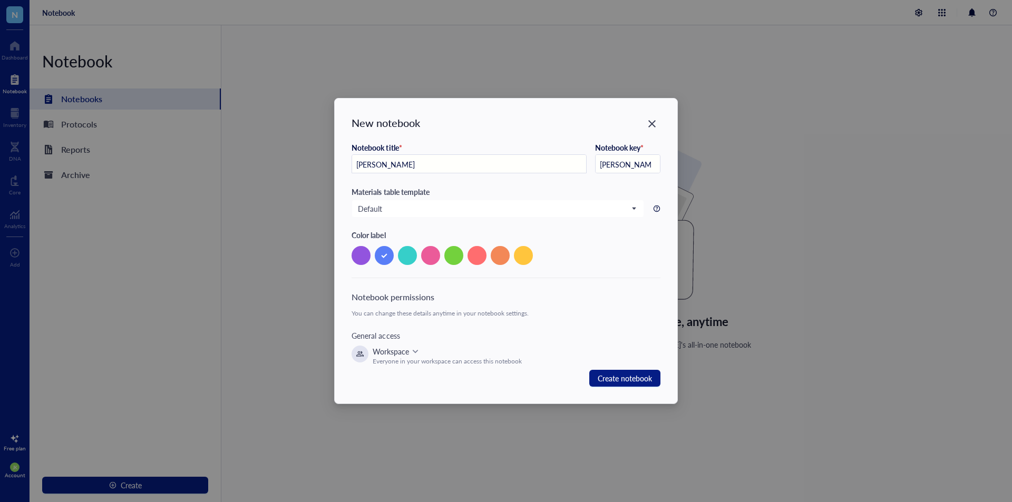
type input "Jac"
type input "JAC"
click at [534, 208] on span "Default" at bounding box center [496, 208] width 277 height 9
type input "Jacob Kimberg Test"
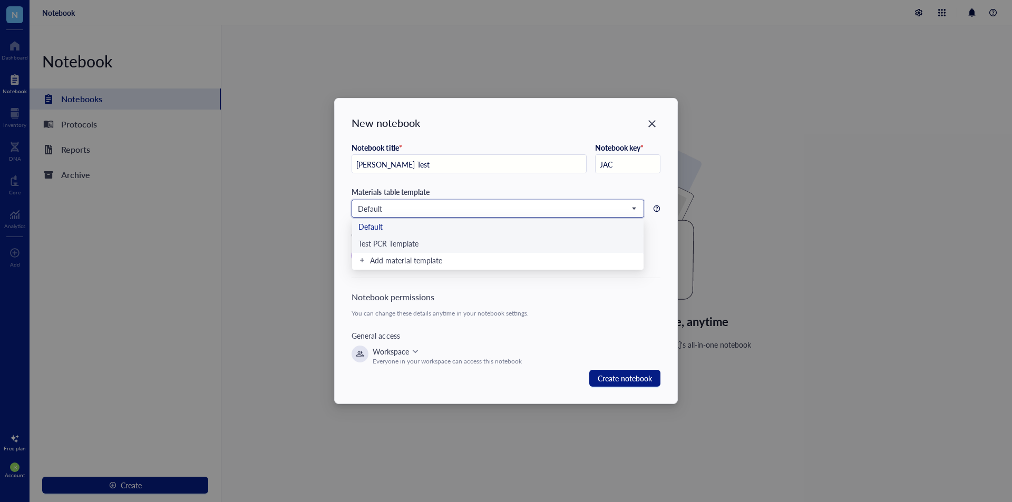
click at [518, 241] on div "Test PCR Template" at bounding box center [497, 245] width 278 height 12
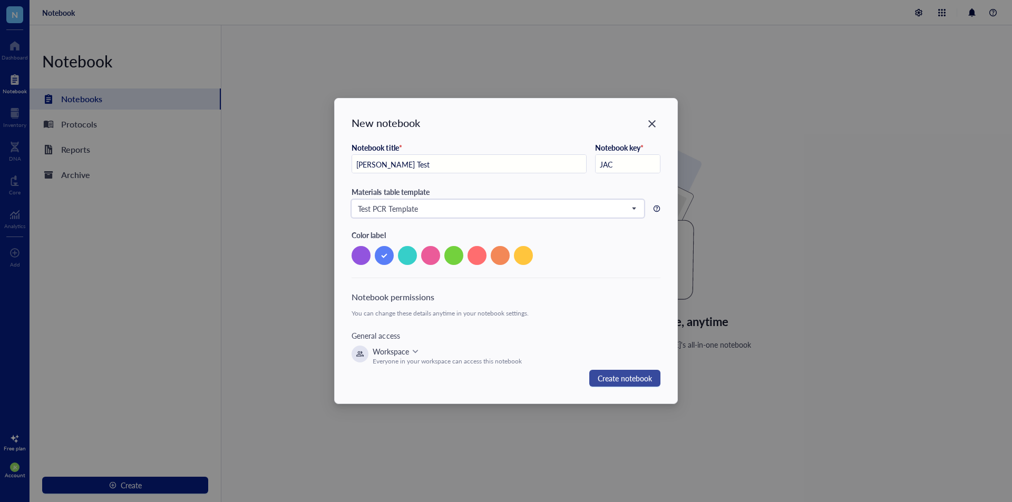
click at [616, 384] on span "Create notebook" at bounding box center [625, 379] width 54 height 14
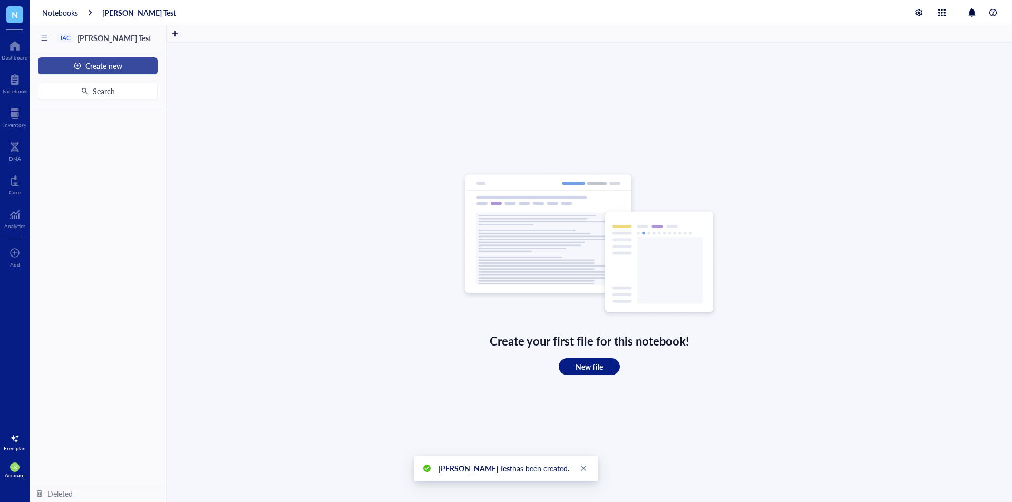
click at [86, 63] on span "Create new" at bounding box center [103, 66] width 37 height 8
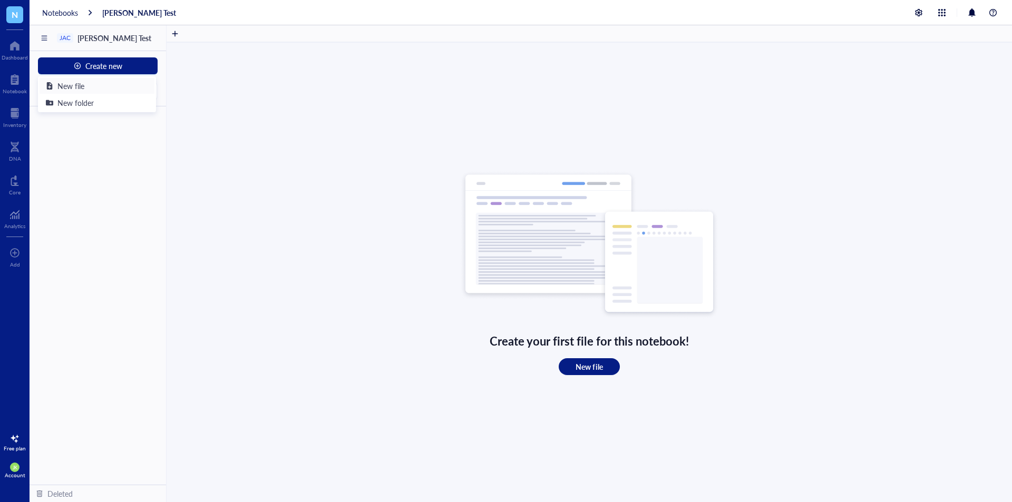
click at [87, 86] on div "New file" at bounding box center [97, 86] width 102 height 12
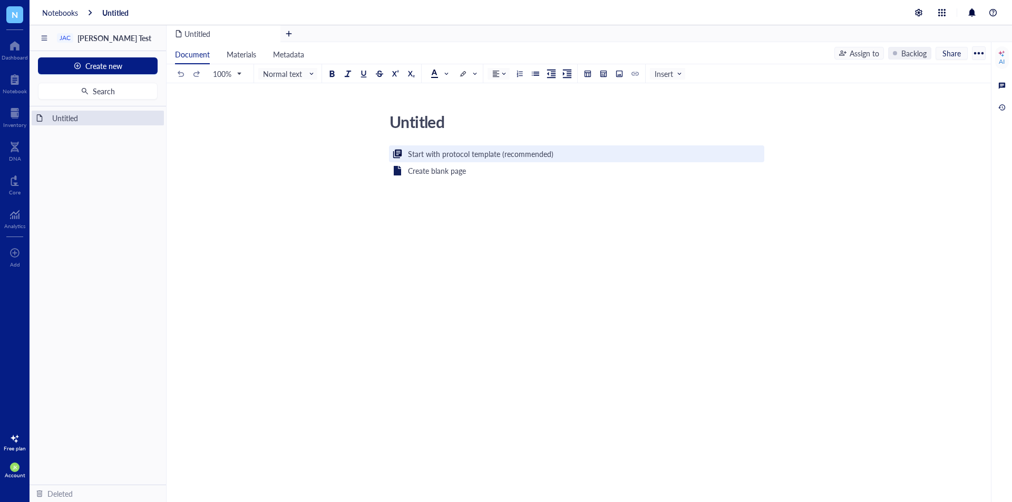
click at [506, 155] on div "Start with protocol template (recommended)" at bounding box center [480, 154] width 145 height 12
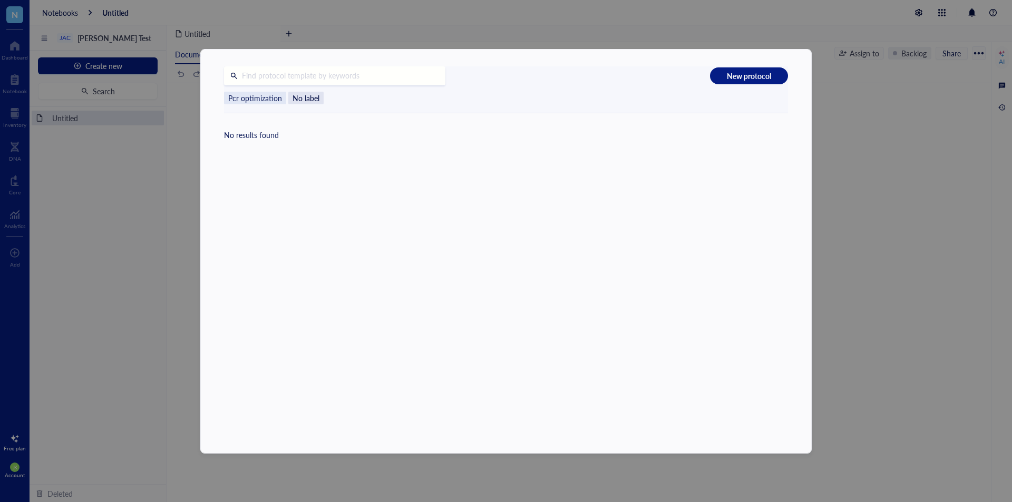
click at [252, 98] on span "Pcr optimization" at bounding box center [255, 98] width 62 height 13
click at [306, 97] on span "No label" at bounding box center [305, 98] width 35 height 13
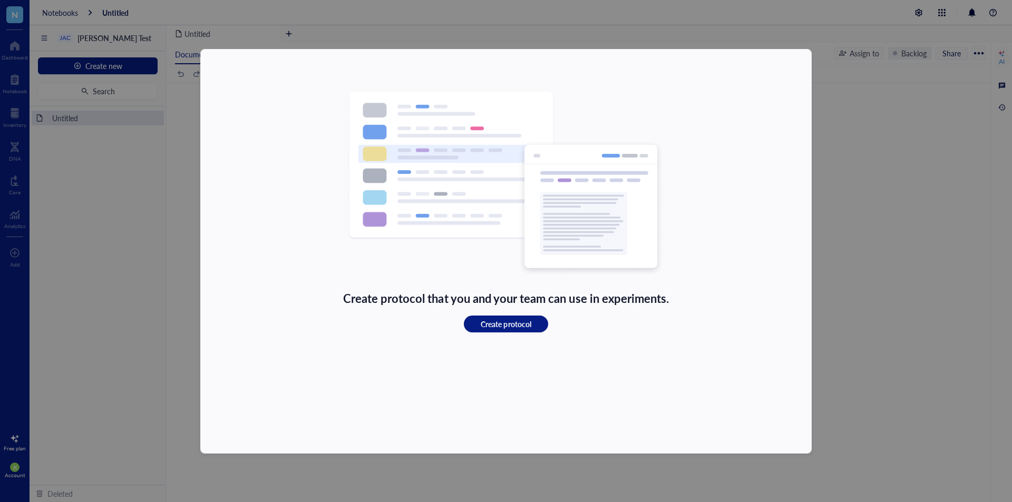
click at [281, 98] on div "Create protocol that you and your team can use in experiments. Create protocol" at bounding box center [506, 212] width 610 height 325
click at [510, 387] on div "Create protocol that you and your team can use in experiments. Create protocol" at bounding box center [506, 252] width 610 height 405
click at [889, 181] on div "Create protocol that you and your team can use in experiments. Create protocol" at bounding box center [506, 251] width 1012 height 502
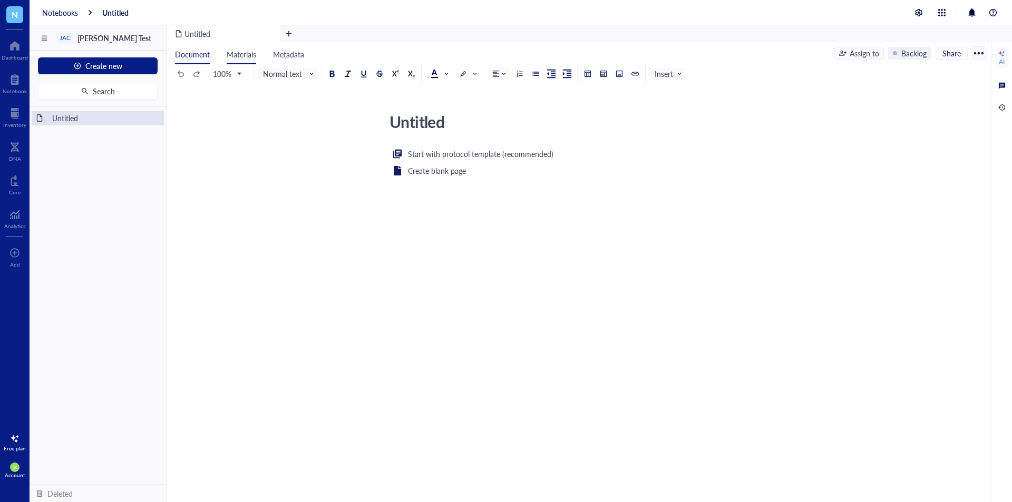
click at [242, 57] on span "Materials" at bounding box center [242, 54] width 30 height 11
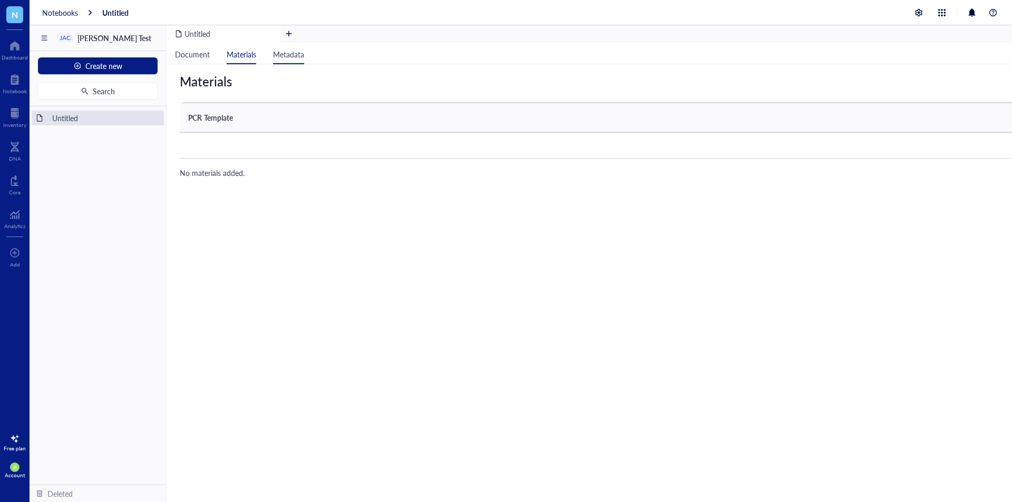
click at [285, 52] on span "Metadata" at bounding box center [288, 54] width 31 height 11
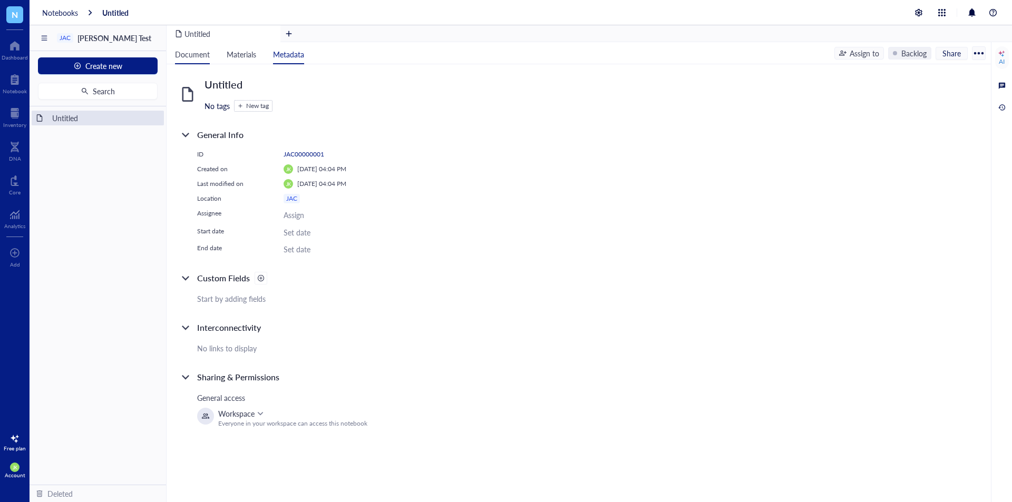
click at [201, 55] on span "Document" at bounding box center [192, 54] width 35 height 11
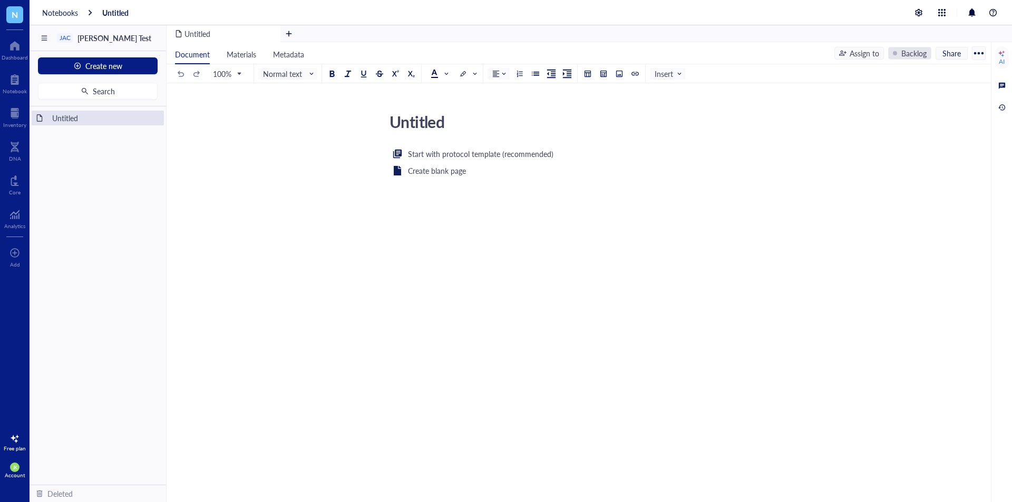
click at [919, 57] on div "Backlog" at bounding box center [913, 53] width 25 height 12
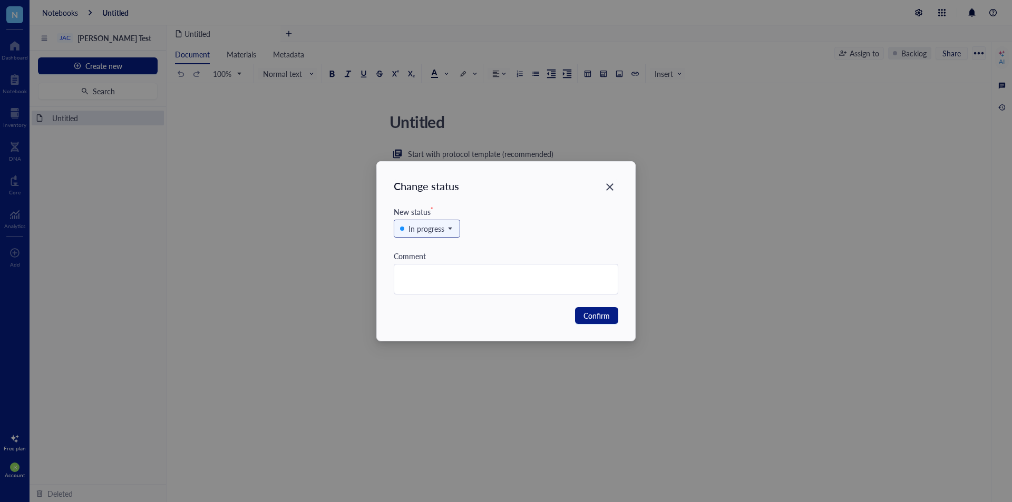
click at [434, 236] on input "search" at bounding box center [422, 229] width 44 height 16
click at [457, 225] on div "In progress" at bounding box center [426, 228] width 65 height 17
click at [607, 183] on icon "Close" at bounding box center [610, 187] width 10 height 10
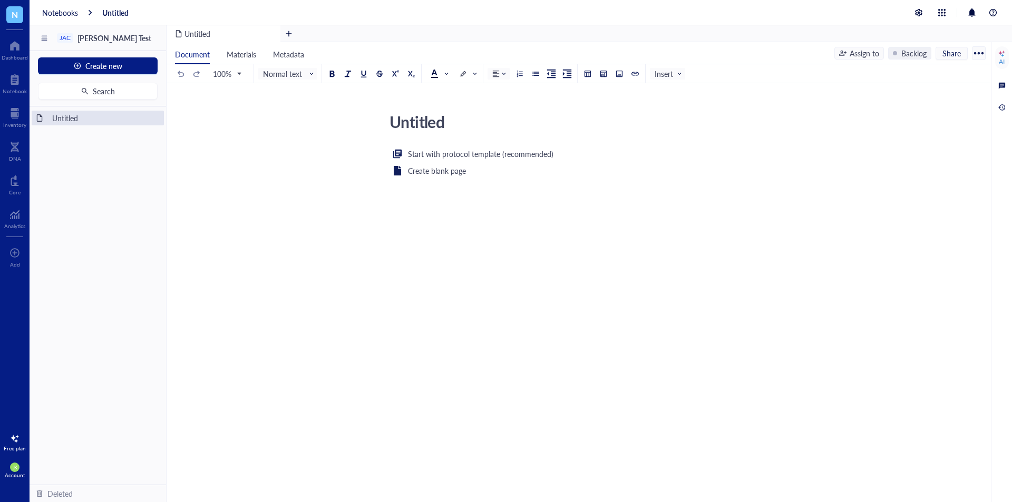
click at [869, 54] on div "Assign to" at bounding box center [865, 53] width 30 height 12
click at [956, 59] on button "Share" at bounding box center [951, 53] width 32 height 13
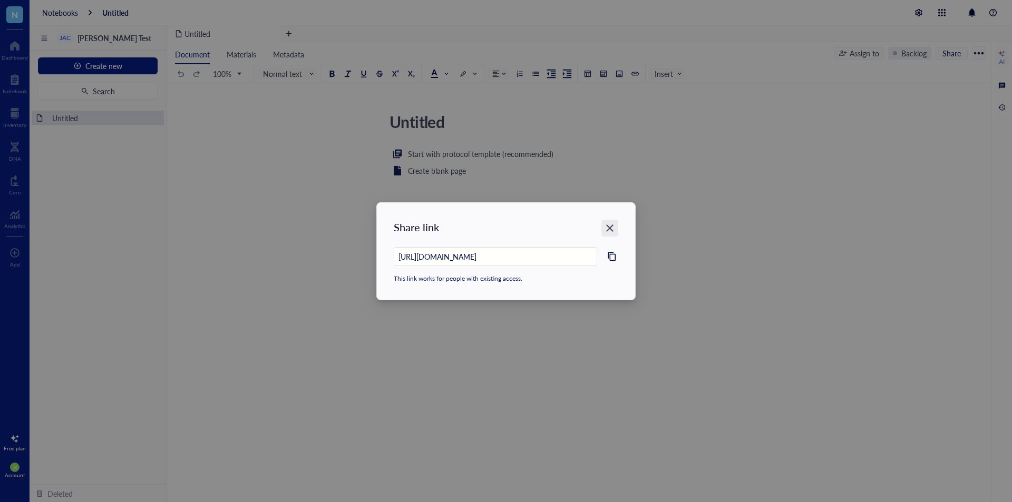
click at [604, 231] on div "Close" at bounding box center [609, 228] width 17 height 17
type input "https://app.genemod.net/app/3c2d19ba-283b-49bf-9732-9428b0e43e47/projects/proje…"
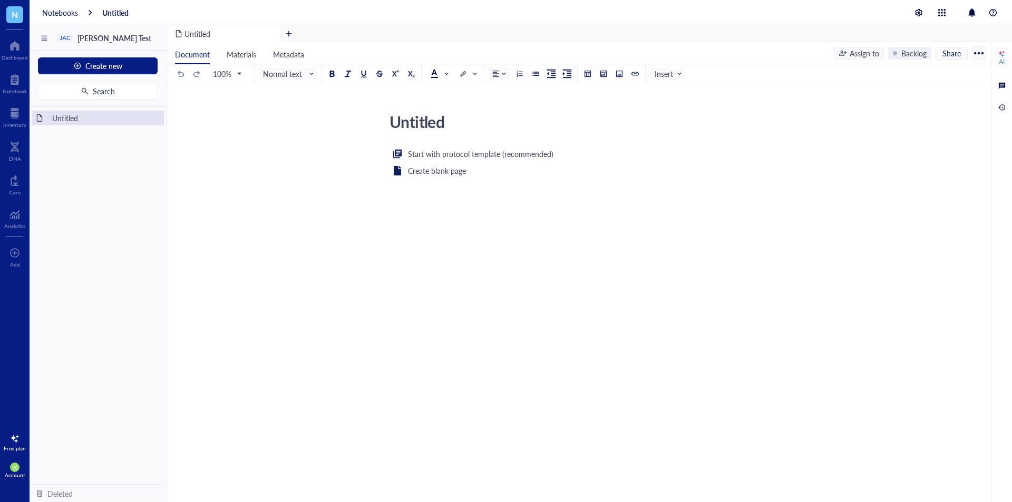
click at [974, 54] on div at bounding box center [978, 53] width 17 height 17
click at [942, 107] on div "Preferences" at bounding box center [931, 104] width 38 height 9
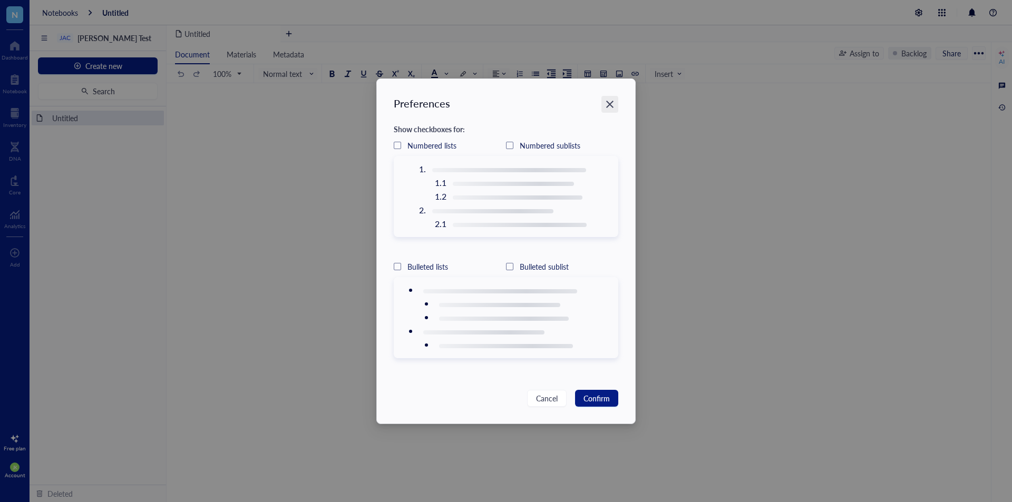
click at [616, 101] on div "Close" at bounding box center [609, 104] width 17 height 17
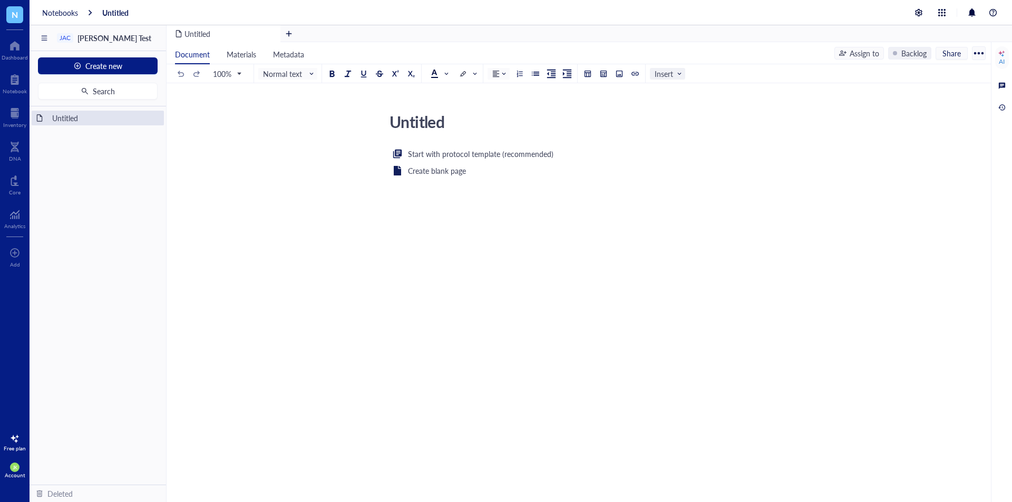
click at [680, 67] on span at bounding box center [670, 74] width 30 height 16
click at [637, 75] on div at bounding box center [634, 73] width 7 height 7
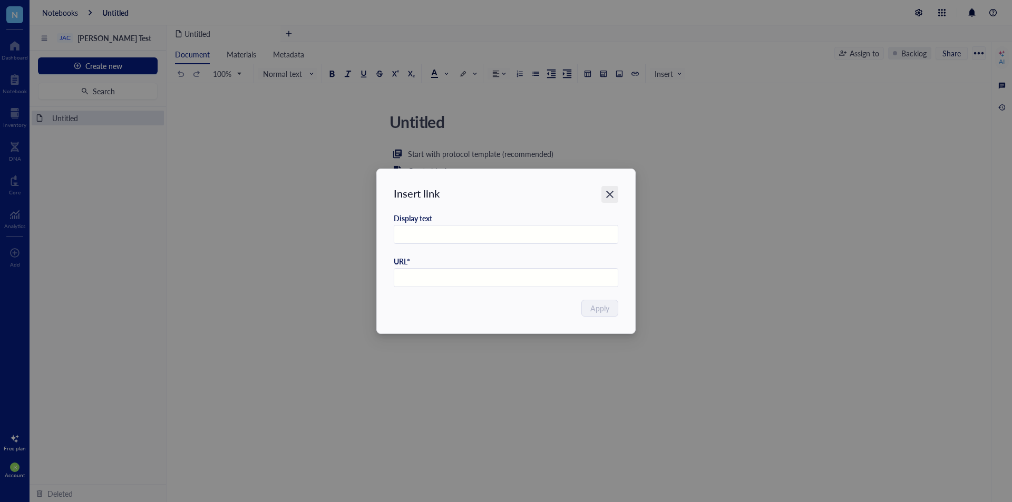
click at [606, 191] on icon "Close" at bounding box center [610, 194] width 10 height 10
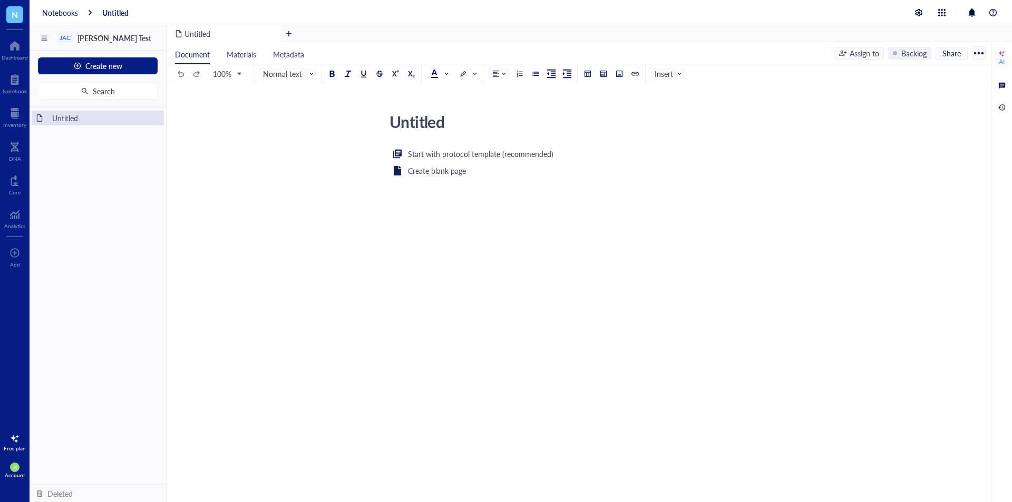
click at [404, 118] on div "Untitled" at bounding box center [572, 122] width 375 height 26
click at [404, 118] on textarea "Untitled" at bounding box center [572, 121] width 374 height 25
click at [14, 96] on div "Notebook" at bounding box center [15, 83] width 30 height 30
click at [12, 113] on div at bounding box center [14, 113] width 23 height 17
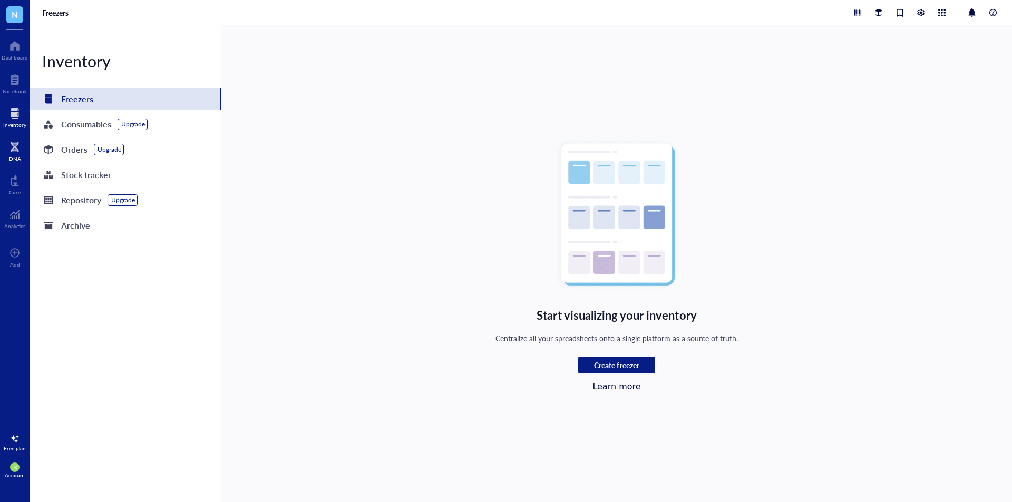
click at [15, 140] on div at bounding box center [15, 147] width 12 height 17
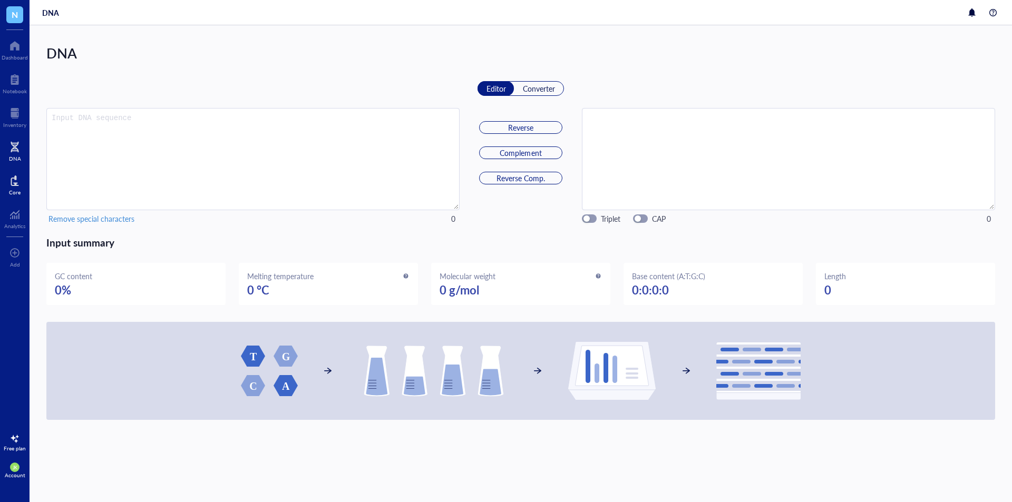
click at [18, 181] on div at bounding box center [15, 180] width 12 height 17
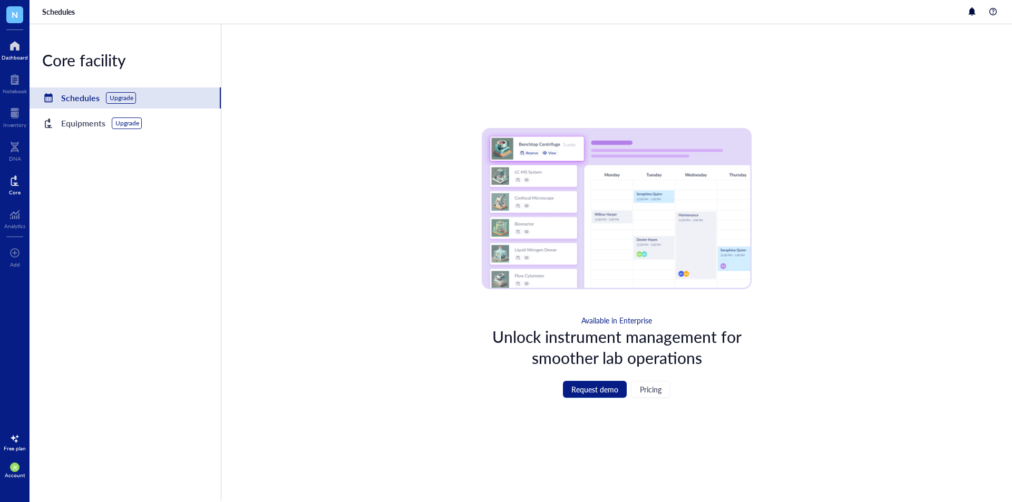
click at [17, 49] on div at bounding box center [15, 45] width 26 height 17
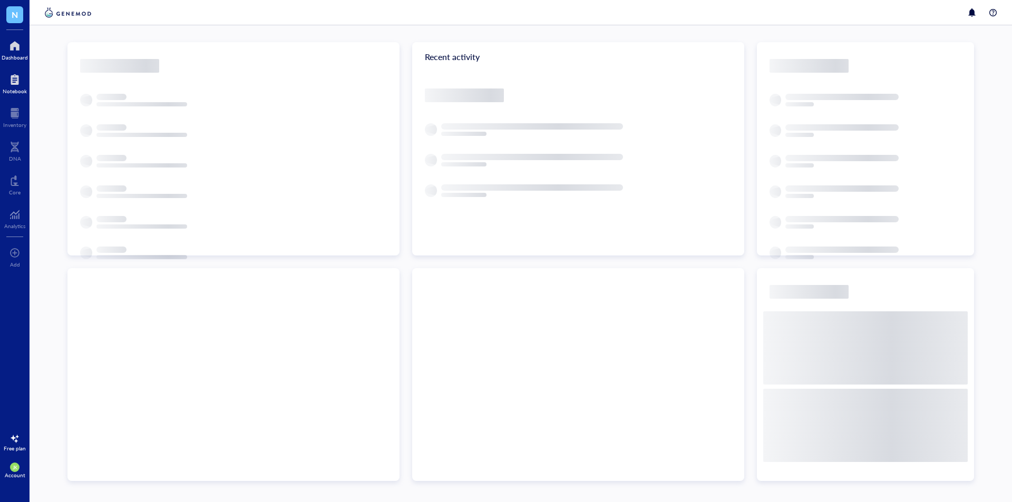
click at [16, 79] on div at bounding box center [15, 79] width 24 height 17
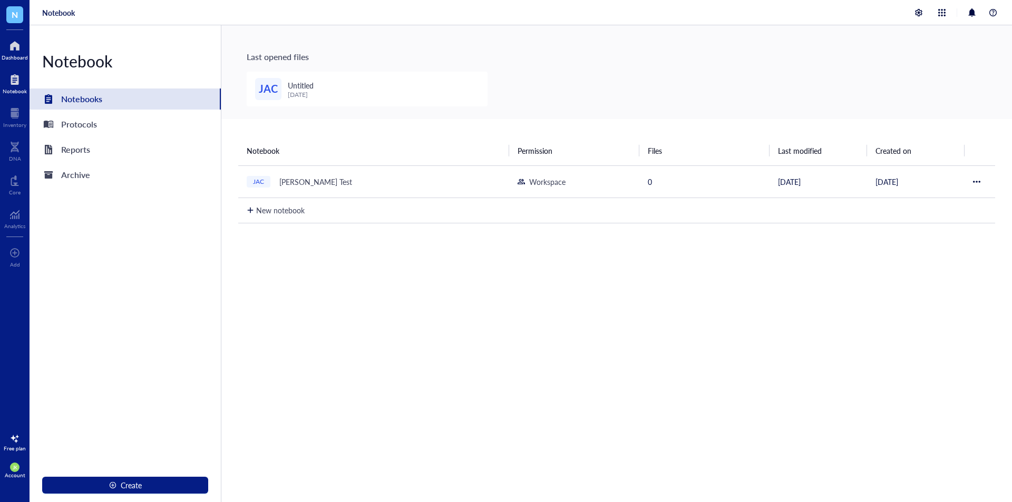
click at [5, 53] on div at bounding box center [15, 45] width 26 height 17
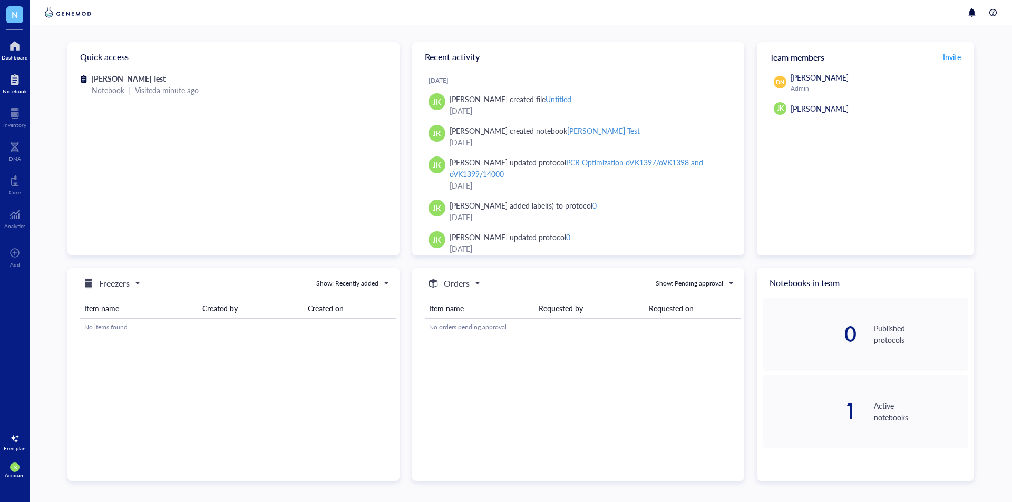
click at [9, 82] on div at bounding box center [15, 79] width 24 height 17
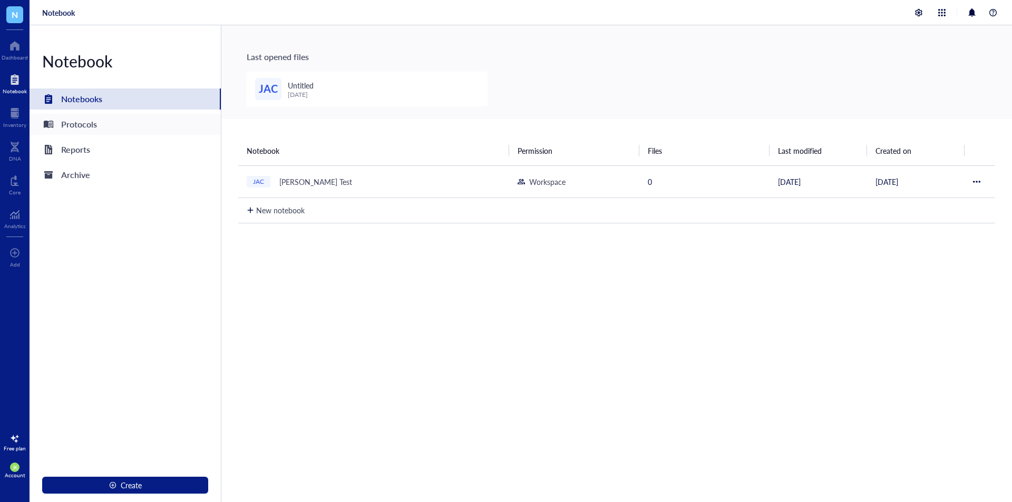
click at [101, 127] on div "Protocols" at bounding box center [125, 124] width 191 height 21
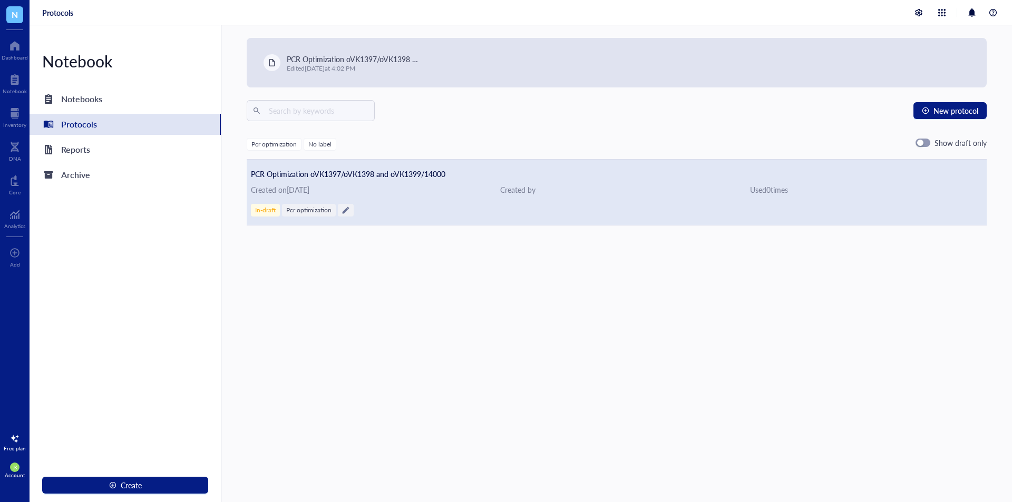
click at [521, 213] on div "In-draft Pcr optimization" at bounding box center [617, 210] width 732 height 13
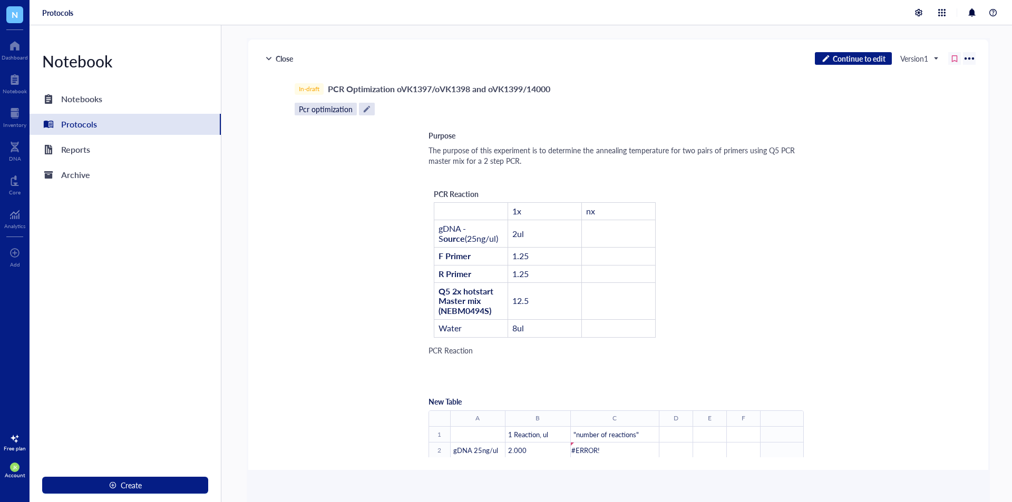
click at [954, 59] on div at bounding box center [954, 58] width 7 height 7
click at [956, 57] on div at bounding box center [954, 58] width 7 height 7
click at [940, 60] on div "Version 1" at bounding box center [919, 58] width 51 height 17
click at [521, 77] on div "Close Continue to edit Version 1 Version 1 Add new version In-draft PCR Optimiz…" at bounding box center [618, 255] width 740 height 431
click at [833, 54] on span "Continue to edit" at bounding box center [859, 58] width 53 height 9
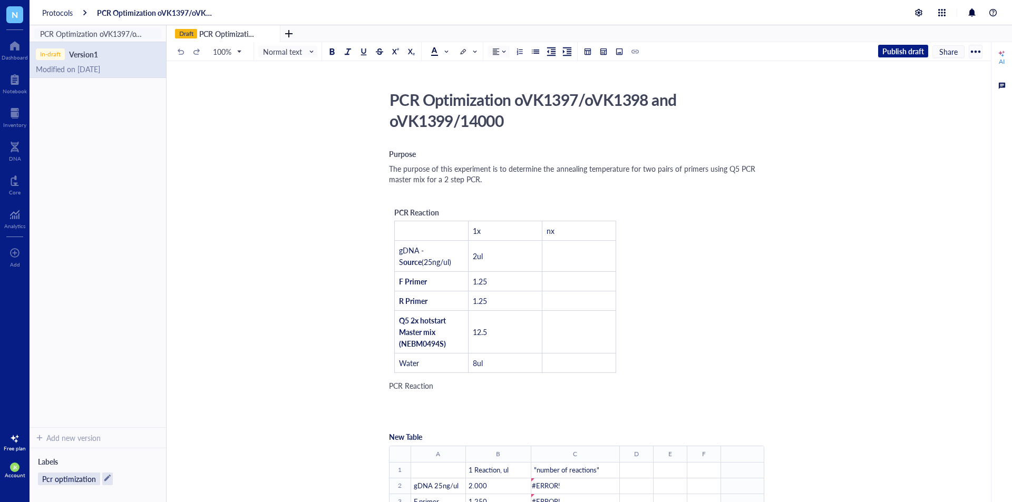
click at [974, 50] on div at bounding box center [975, 51] width 17 height 17
click at [973, 50] on div at bounding box center [975, 51] width 17 height 17
click at [954, 50] on span "Share" at bounding box center [948, 51] width 18 height 9
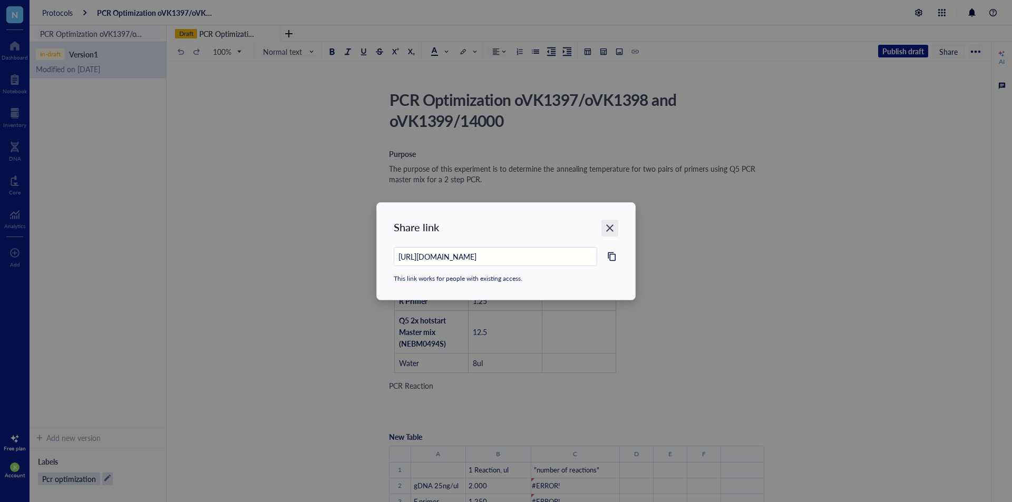
click at [612, 224] on icon "Close" at bounding box center [610, 228] width 10 height 10
type input "https://app.genemod.net/app/3c2d19ba-283b-49bf-9732-9428b0e43e47/projects/proto…"
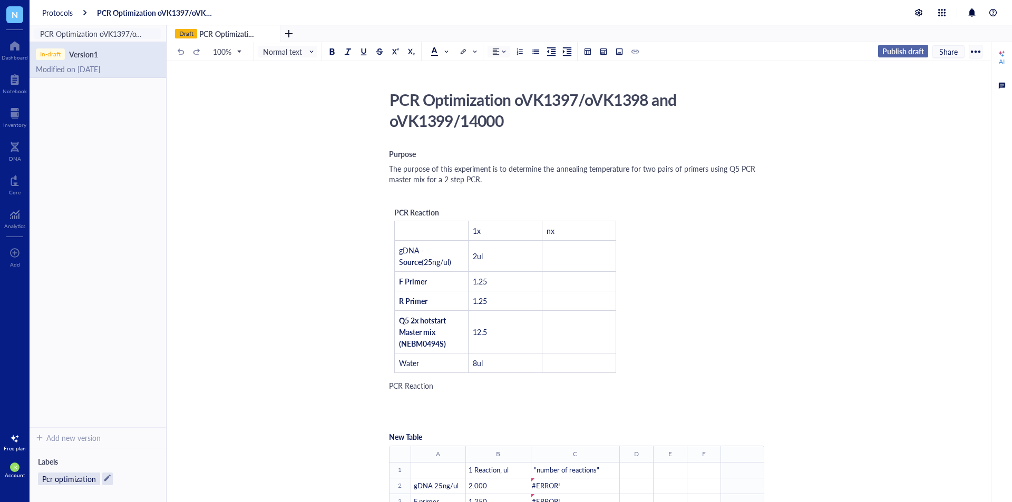
click at [906, 49] on span "Publish draft" at bounding box center [903, 50] width 42 height 9
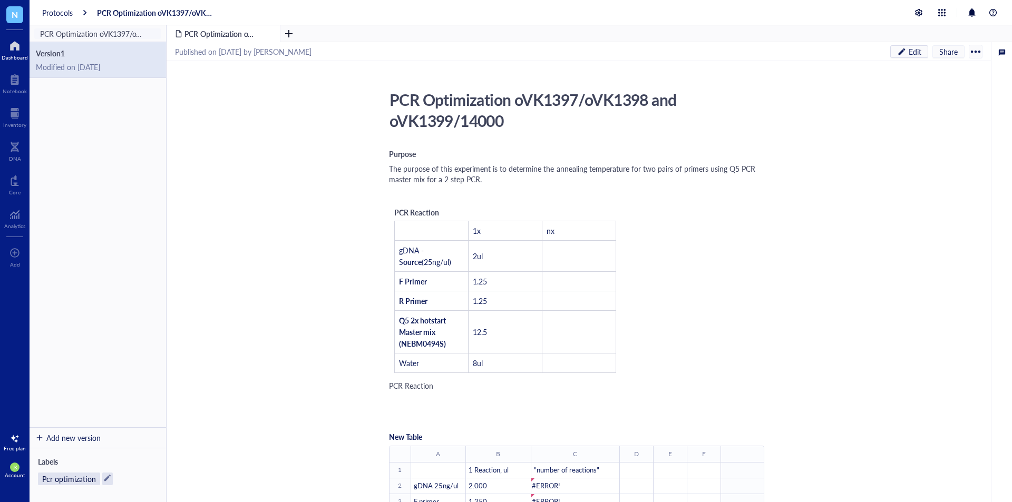
click at [15, 49] on div at bounding box center [15, 45] width 26 height 17
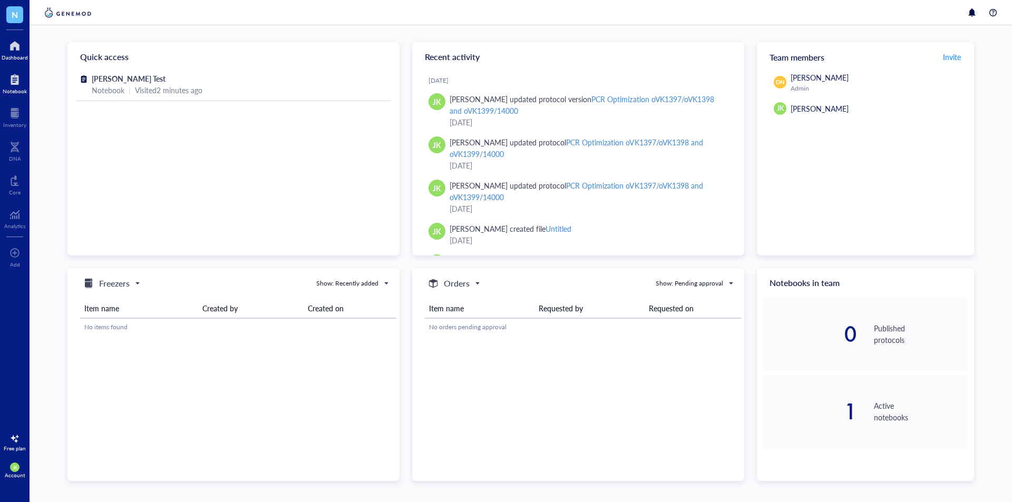
click at [14, 78] on div at bounding box center [15, 79] width 24 height 17
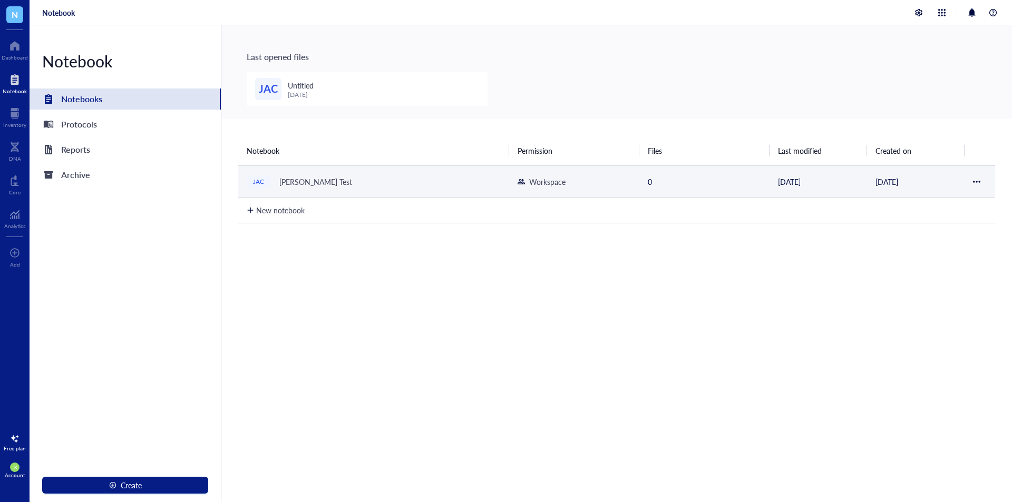
click at [438, 186] on div "JAC Jacob Kimberg Test" at bounding box center [374, 181] width 254 height 15
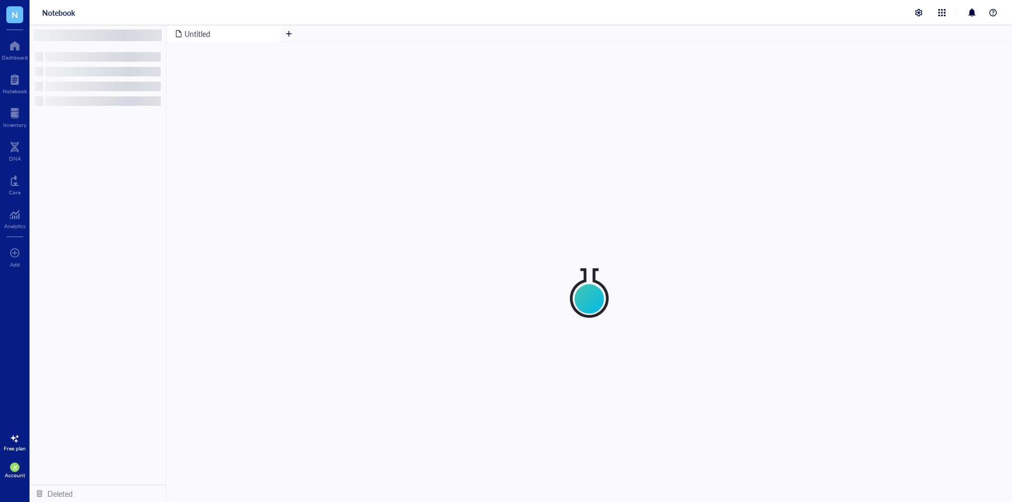
click at [438, 186] on div at bounding box center [589, 272] width 845 height 460
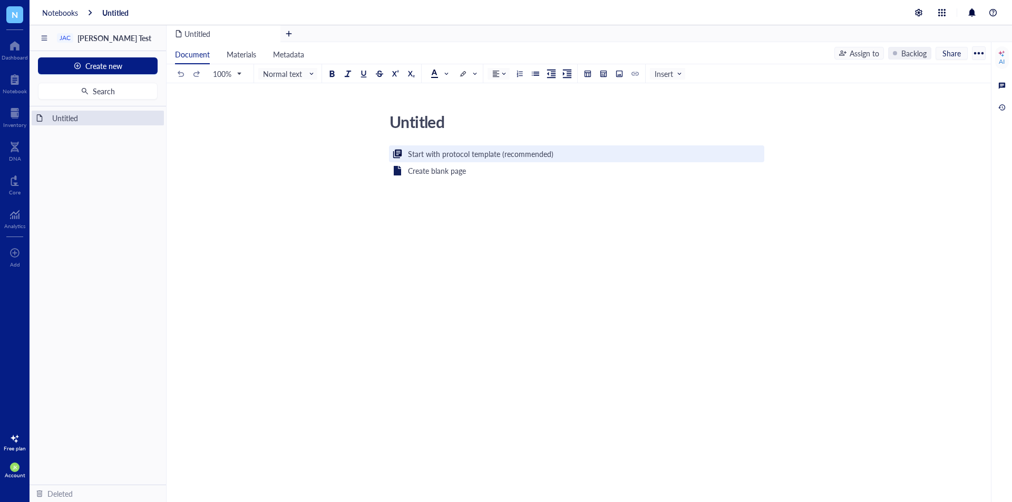
click at [440, 155] on div "Start with protocol template (recommended)" at bounding box center [480, 154] width 145 height 12
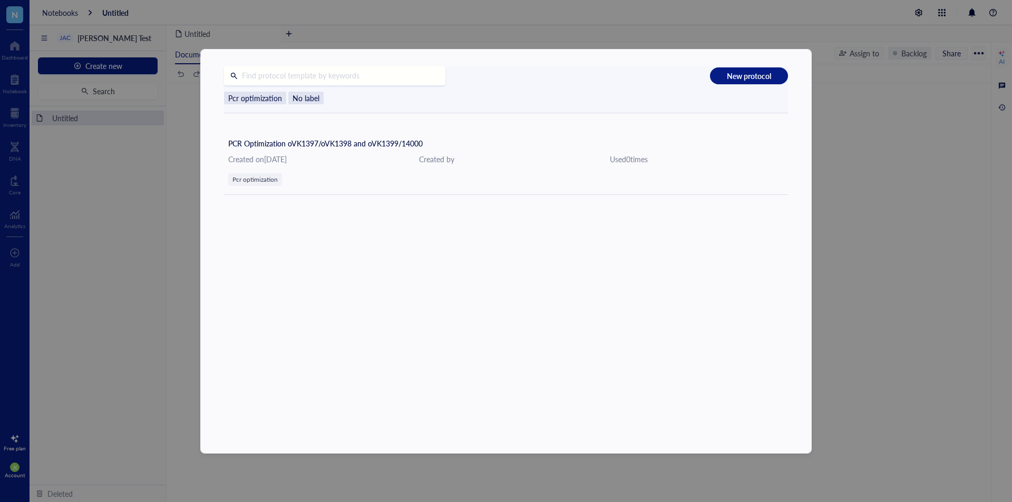
click at [897, 169] on div "New protocol Pcr optimization No label PCR Optimization oVK1397/oVK1398 and oVK…" at bounding box center [506, 251] width 1012 height 502
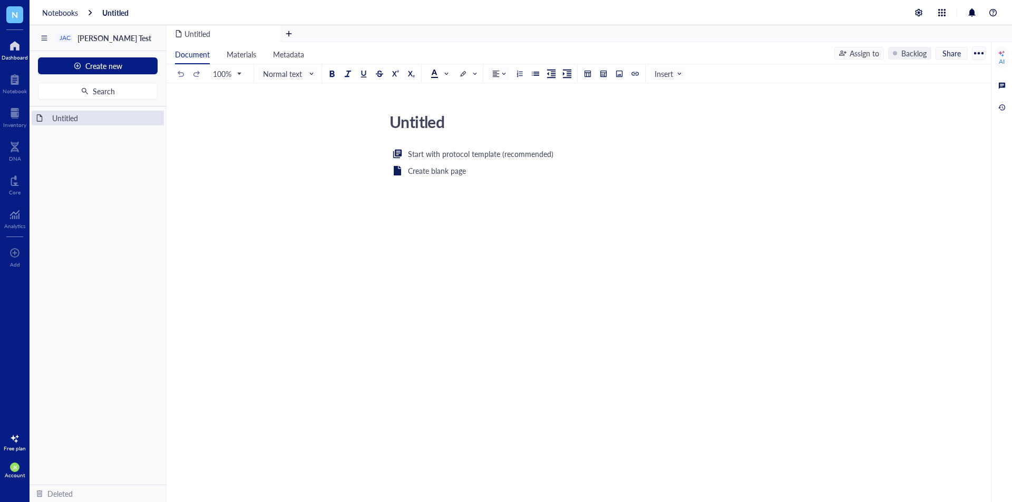
click at [2, 50] on div "Dashboard" at bounding box center [15, 49] width 30 height 30
click at [12, 46] on div at bounding box center [15, 45] width 26 height 17
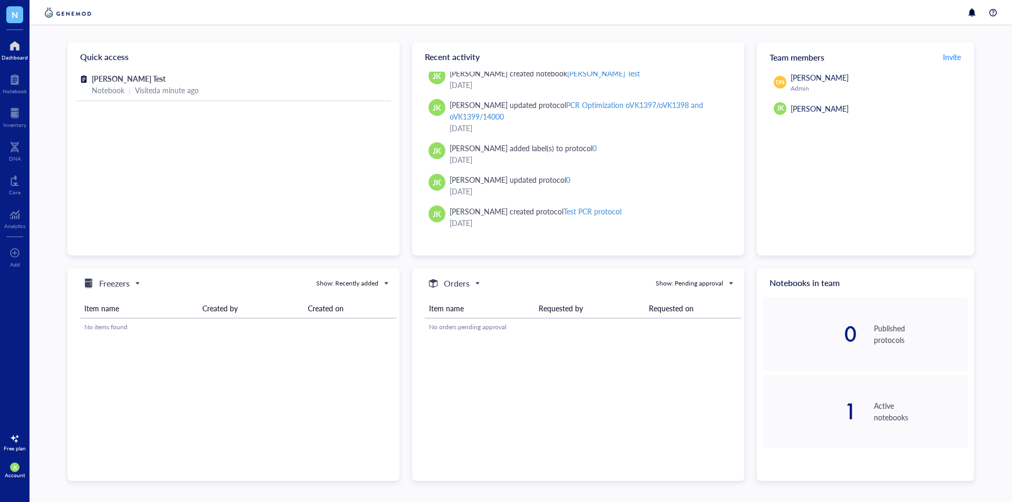
scroll to position [188, 0]
click at [489, 326] on div "No orders pending approval" at bounding box center [583, 327] width 308 height 9
click at [20, 125] on div "Inventory" at bounding box center [14, 125] width 23 height 6
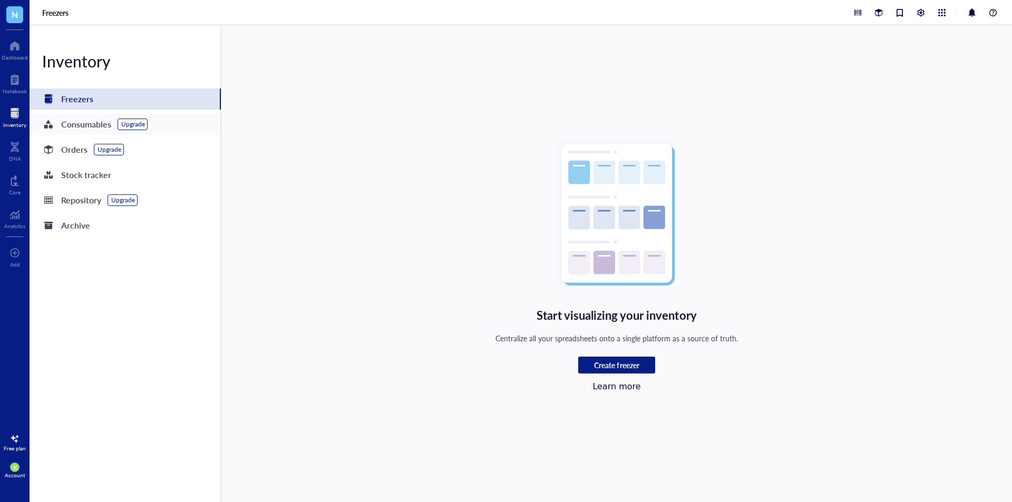
click at [92, 128] on div "Consumables" at bounding box center [86, 124] width 50 height 15
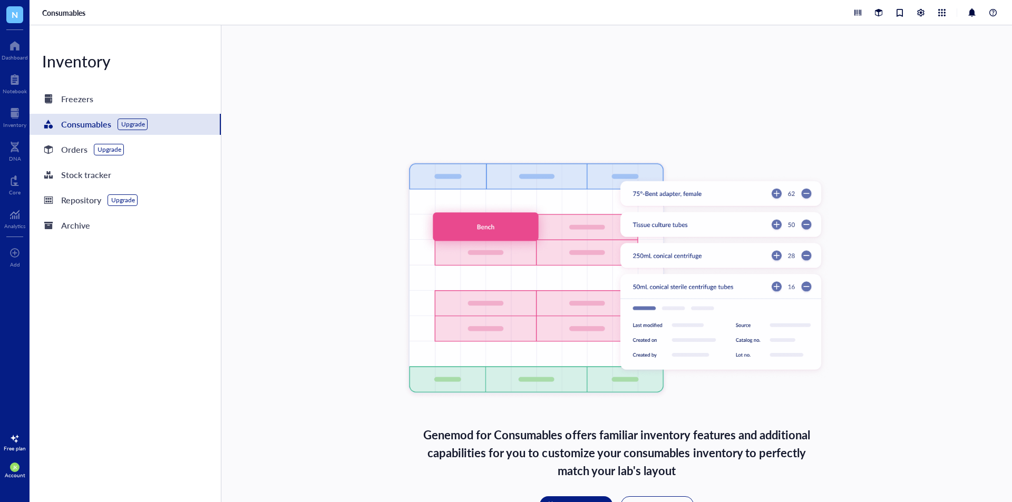
scroll to position [84, 0]
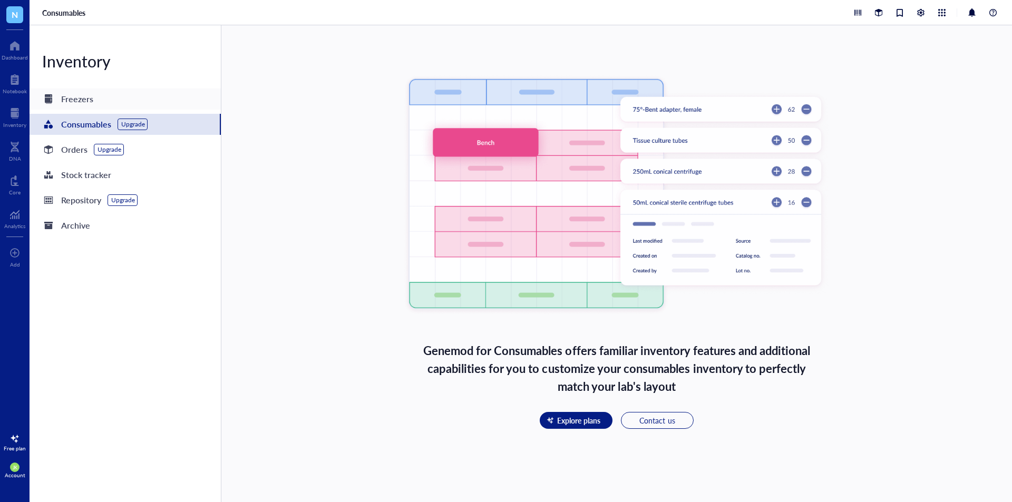
click at [114, 108] on div "Freezers" at bounding box center [125, 99] width 191 height 21
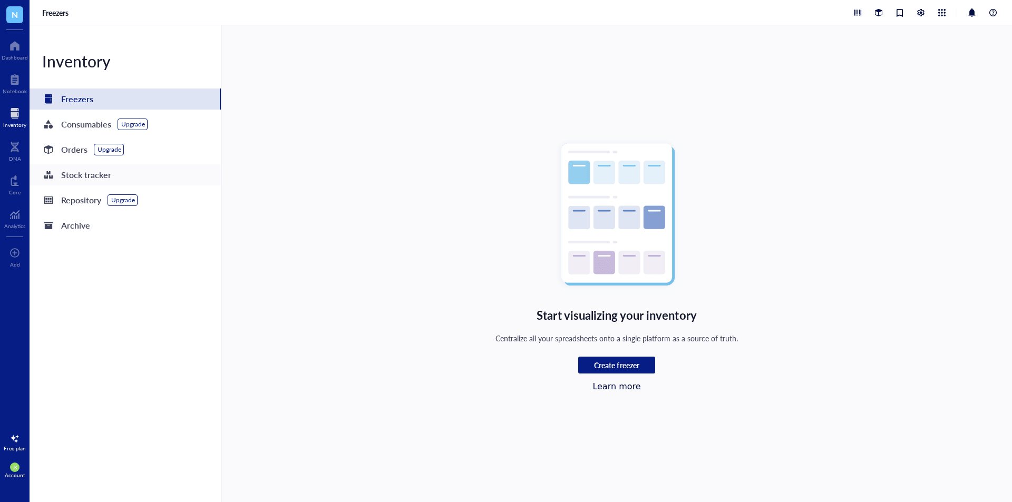
click at [113, 173] on div "Stock tracker" at bounding box center [125, 174] width 191 height 21
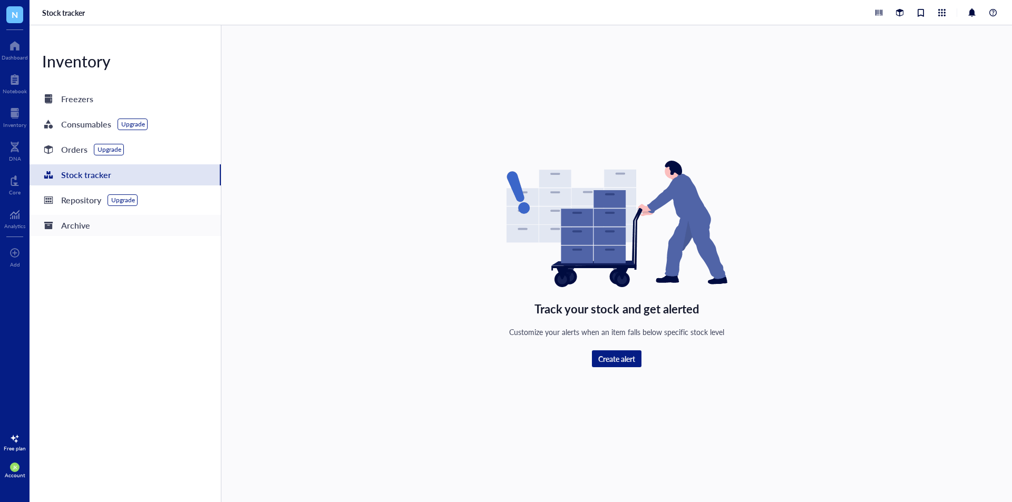
click at [71, 228] on div "Archive" at bounding box center [75, 225] width 29 height 15
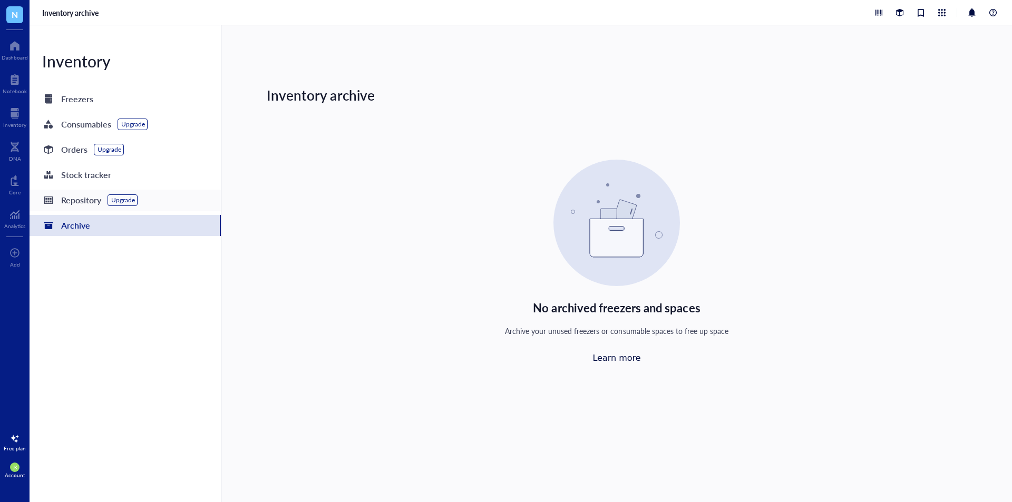
click at [73, 203] on div "Repository" at bounding box center [81, 200] width 40 height 15
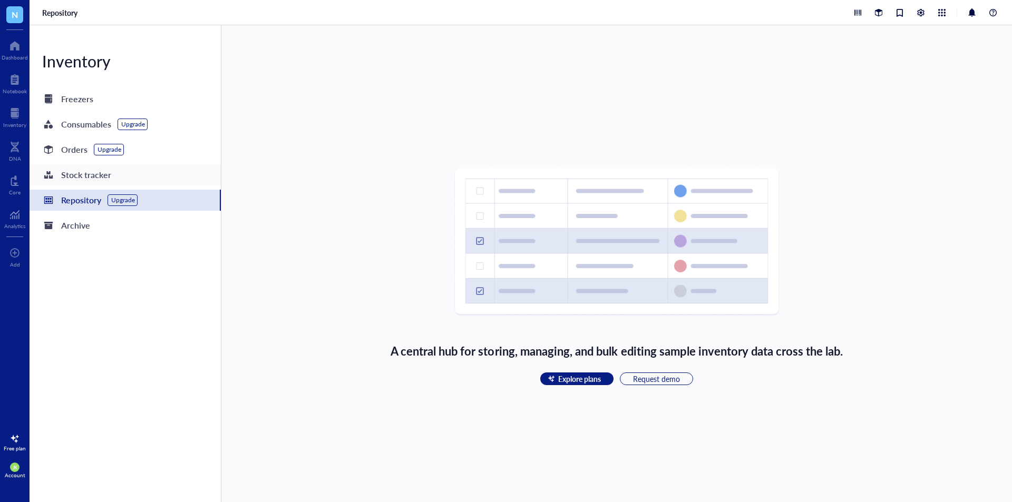
click at [120, 178] on div "Stock tracker" at bounding box center [125, 174] width 191 height 21
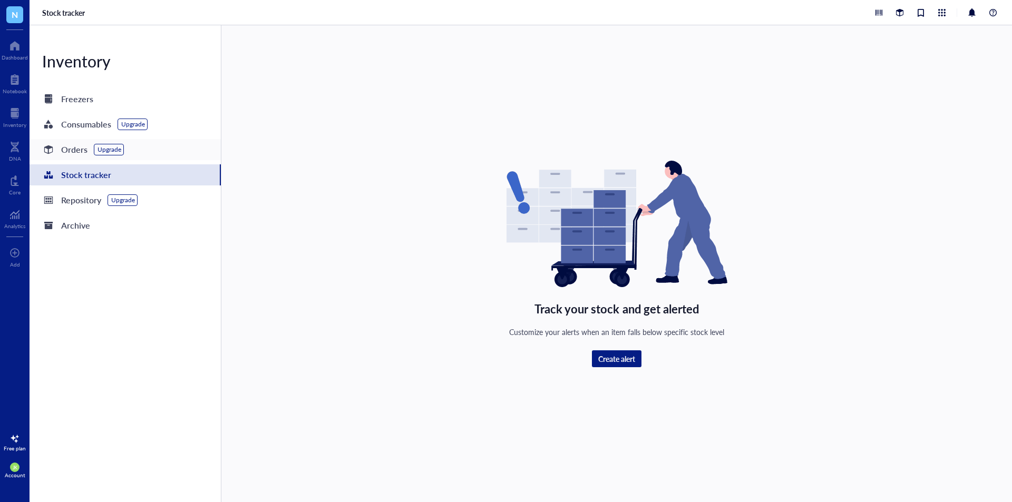
click at [89, 150] on div "Orders Upgrade" at bounding box center [83, 149] width 82 height 15
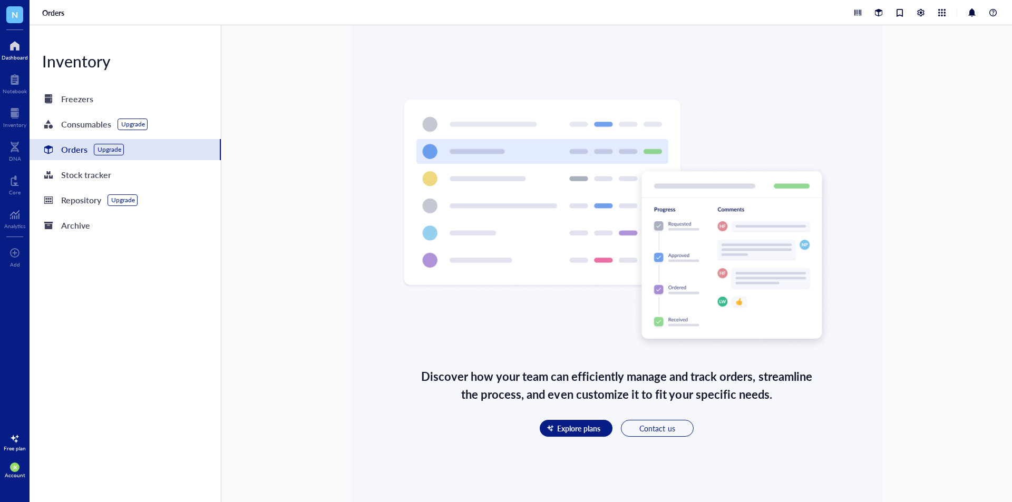
click at [21, 60] on div "Dashboard" at bounding box center [15, 57] width 26 height 6
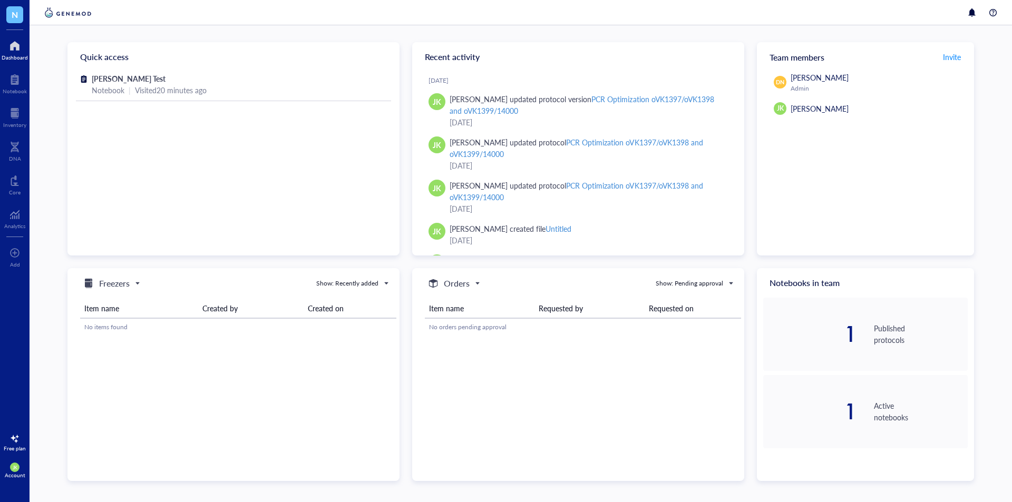
click at [12, 101] on div "N Dashboard Notebook Inventory DNA Core Analytics To pick up a draggable item, …" at bounding box center [15, 251] width 30 height 502
click at [12, 106] on div at bounding box center [14, 113] width 23 height 17
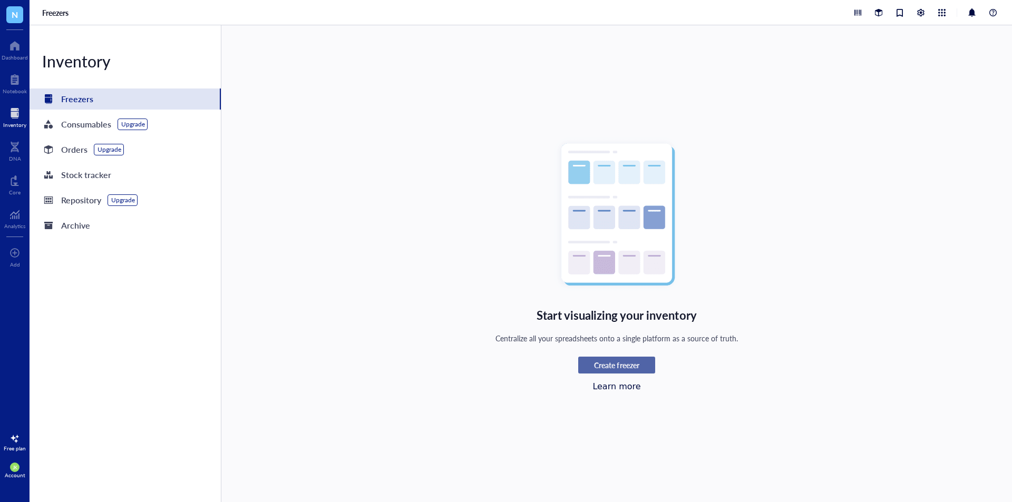
click at [620, 364] on span "Create freezer" at bounding box center [616, 364] width 45 height 9
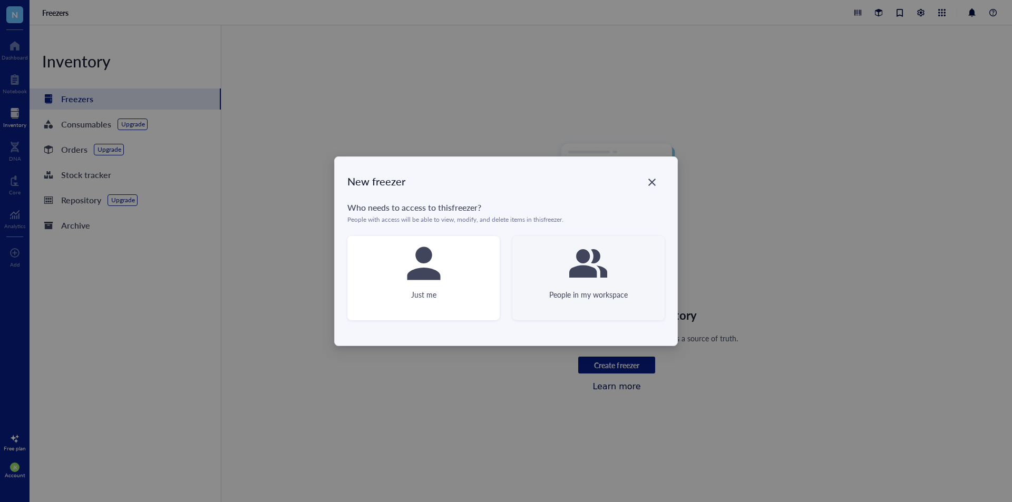
click at [541, 266] on div "People in my workspace" at bounding box center [588, 278] width 152 height 84
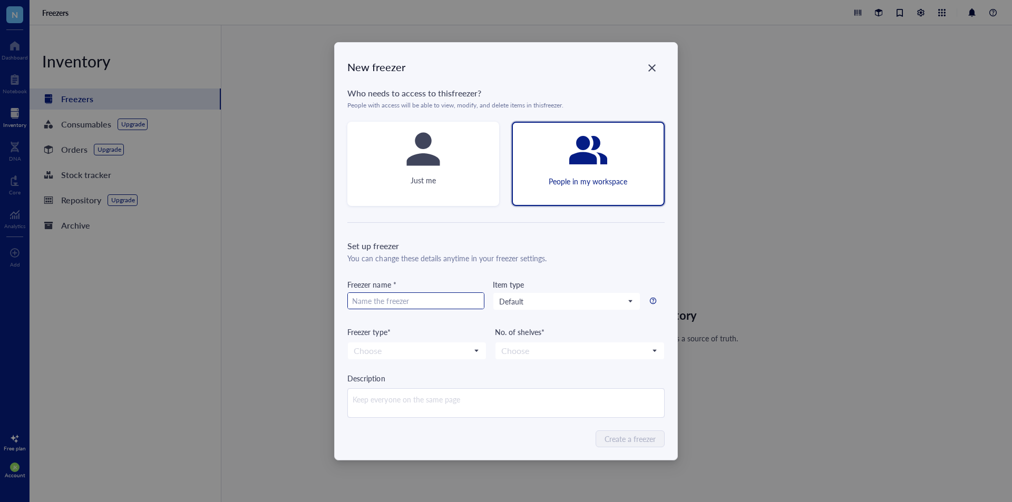
click at [442, 297] on input "text" at bounding box center [416, 301] width 136 height 17
type input "/"
type input "Freezer 2"
click at [420, 347] on input "search" at bounding box center [412, 351] width 117 height 16
click at [401, 386] on div "-20 °C" at bounding box center [416, 387] width 125 height 12
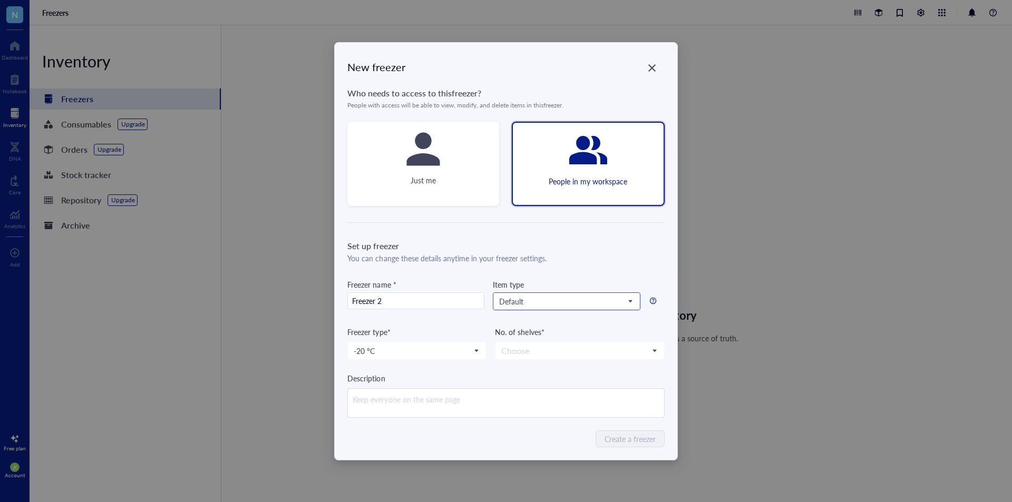
click at [538, 300] on span "Default" at bounding box center [565, 301] width 133 height 9
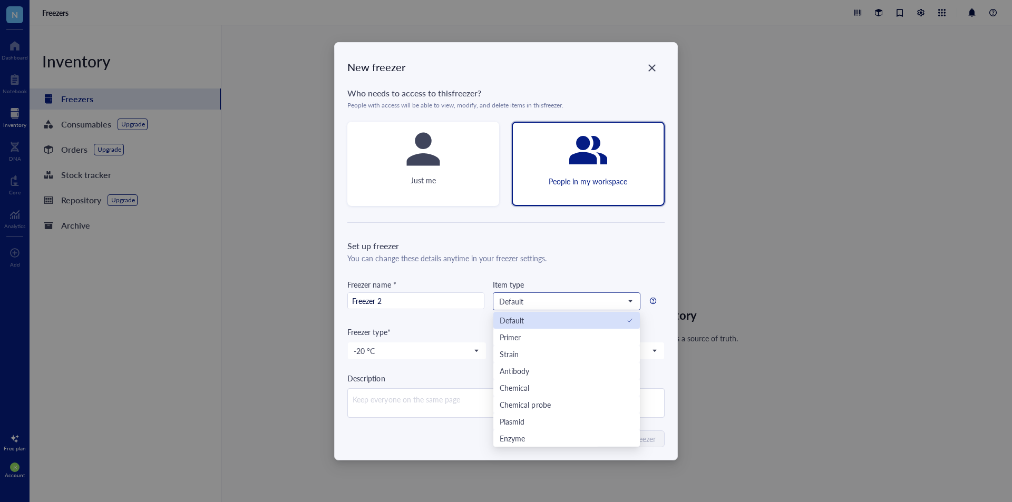
click at [539, 318] on div "Default" at bounding box center [567, 321] width 134 height 12
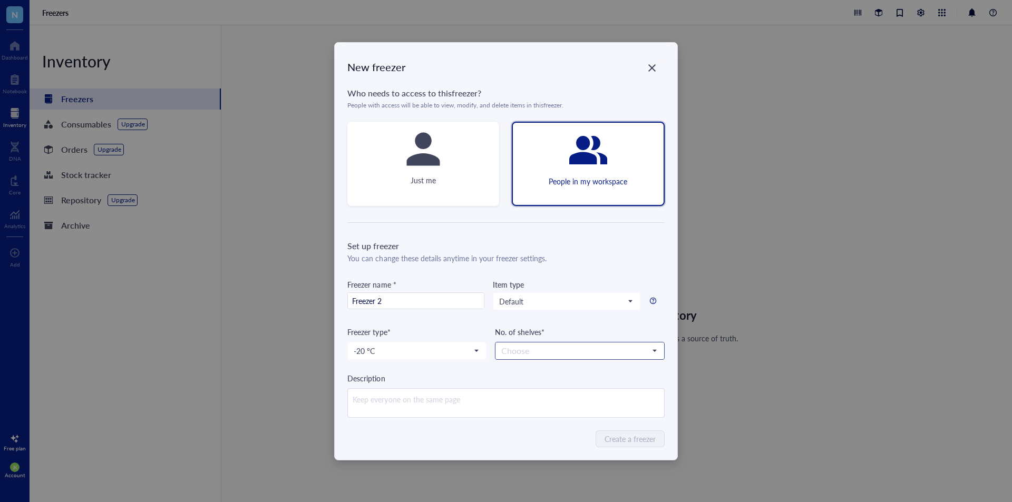
click at [552, 353] on input "search" at bounding box center [574, 351] width 147 height 16
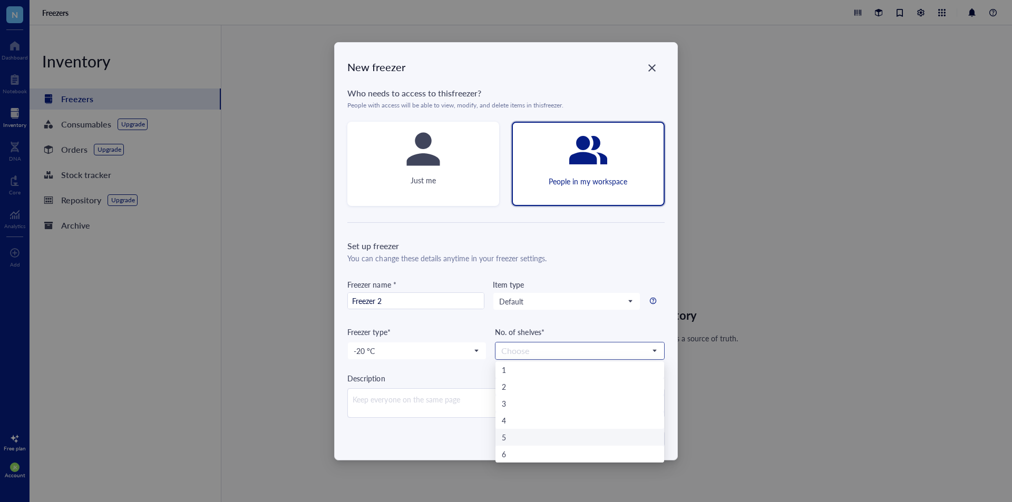
click at [515, 429] on div "5" at bounding box center [579, 437] width 168 height 17
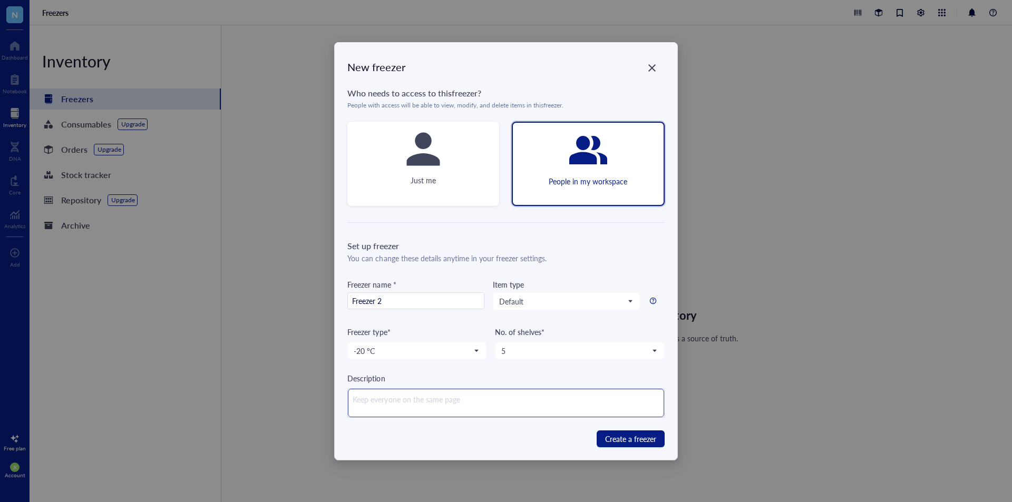
click at [474, 406] on textarea at bounding box center [506, 403] width 316 height 28
type textarea "Common Reagent Freezer"
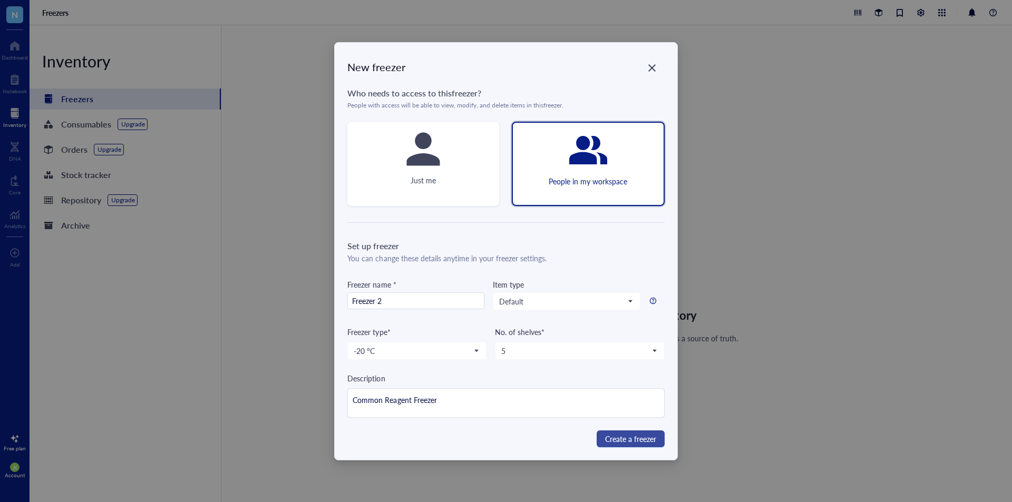
click at [609, 435] on span "Create a freezer" at bounding box center [630, 439] width 51 height 12
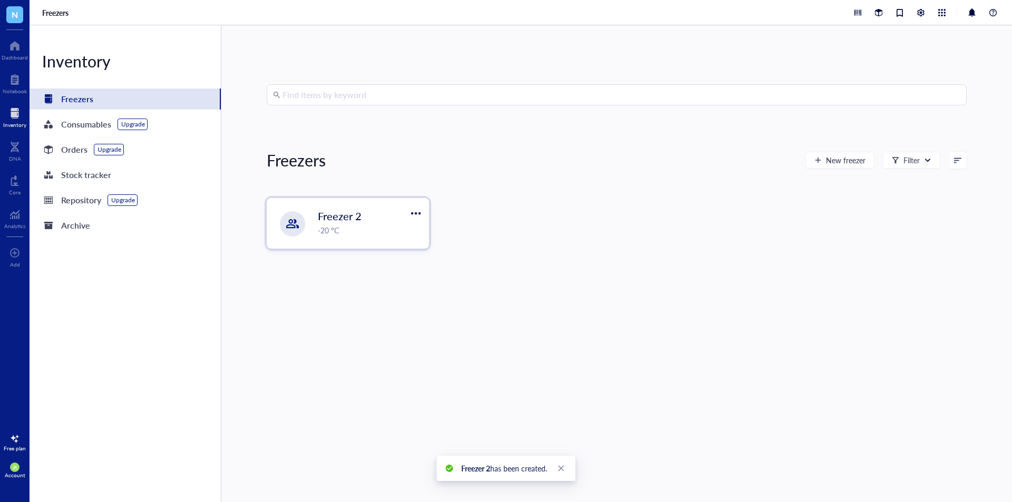
click at [356, 230] on div "-20 °C" at bounding box center [370, 231] width 104 height 12
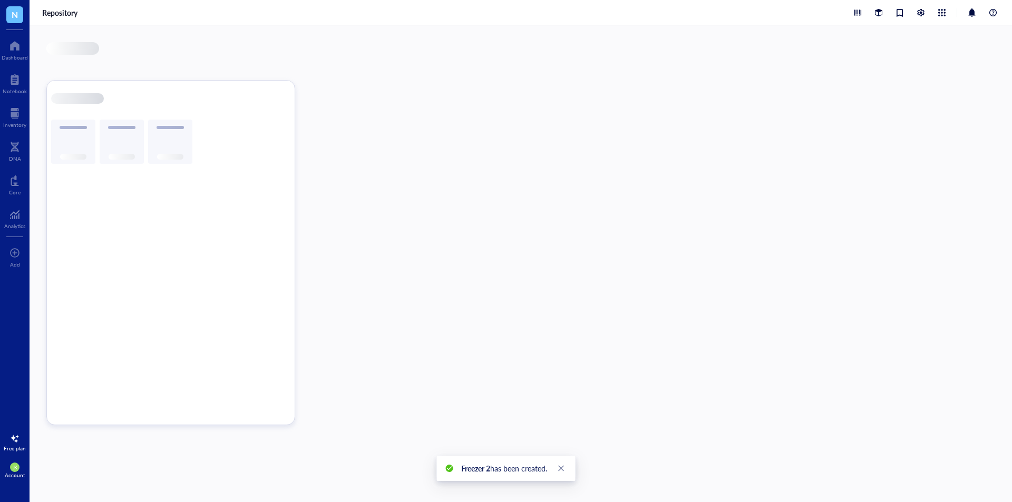
click at [356, 230] on div at bounding box center [331, 263] width 55 height 443
click at [339, 151] on div "Click to add shelf name" at bounding box center [279, 135] width 280 height 80
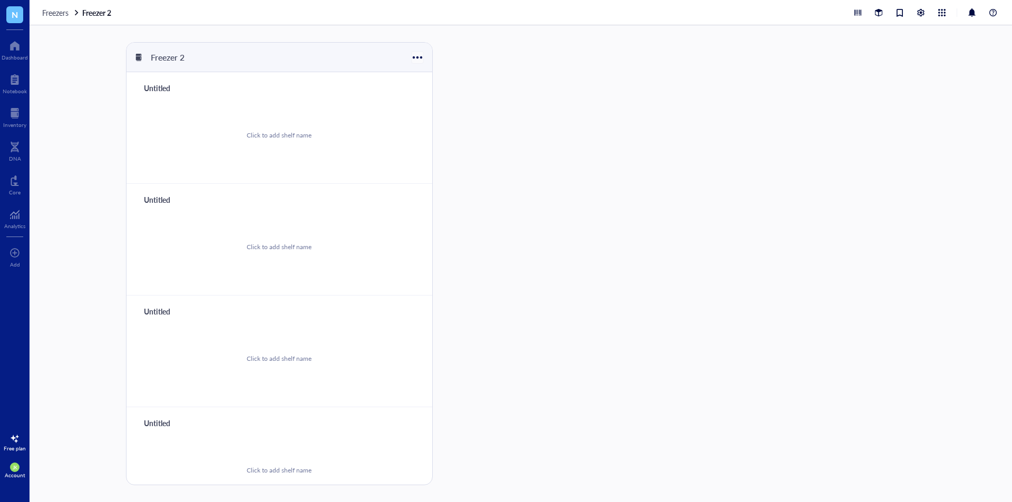
click at [416, 54] on div at bounding box center [417, 57] width 15 height 15
click at [429, 99] on li "Settings" at bounding box center [449, 92] width 74 height 17
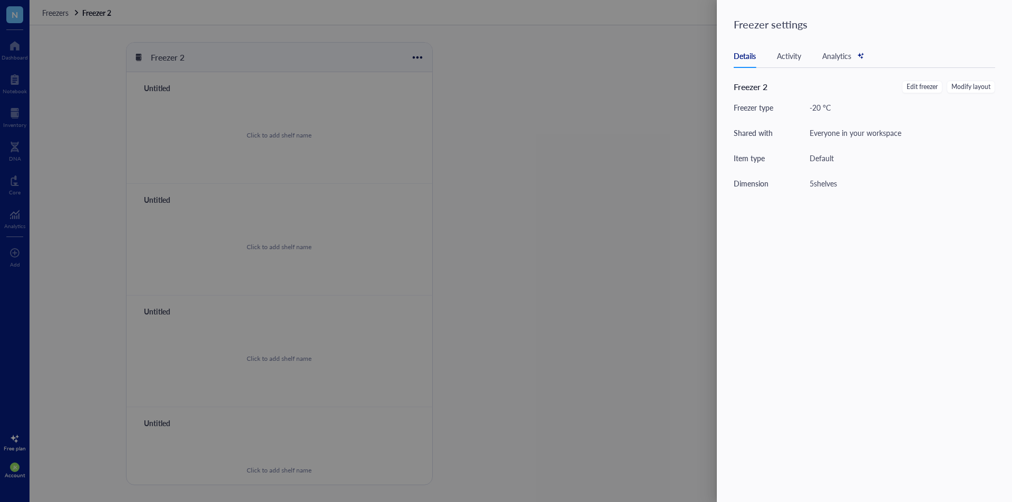
click at [527, 137] on div at bounding box center [506, 251] width 1012 height 502
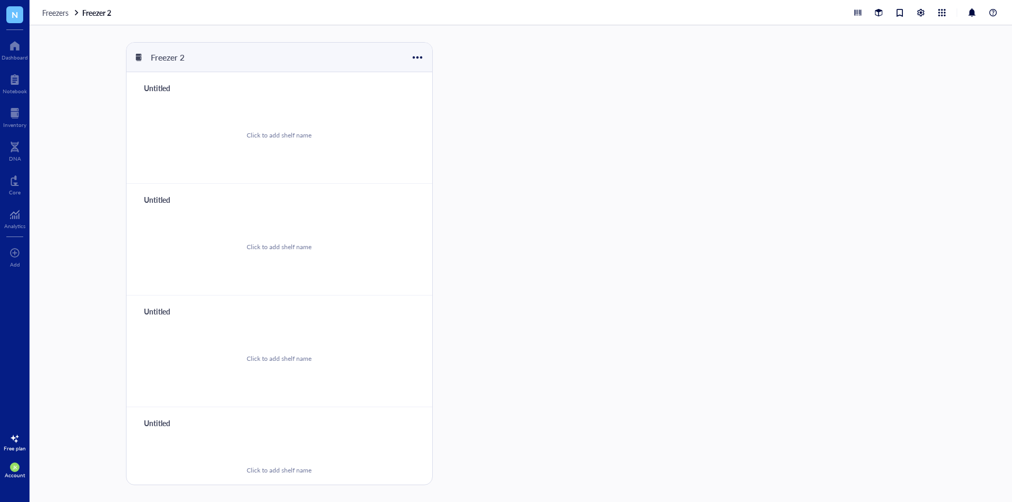
click at [241, 145] on div "Click to add shelf name" at bounding box center [279, 135] width 280 height 80
type input "Shelf 1"
click at [165, 199] on div "Untitled" at bounding box center [170, 199] width 63 height 15
type input "Shelf 2"
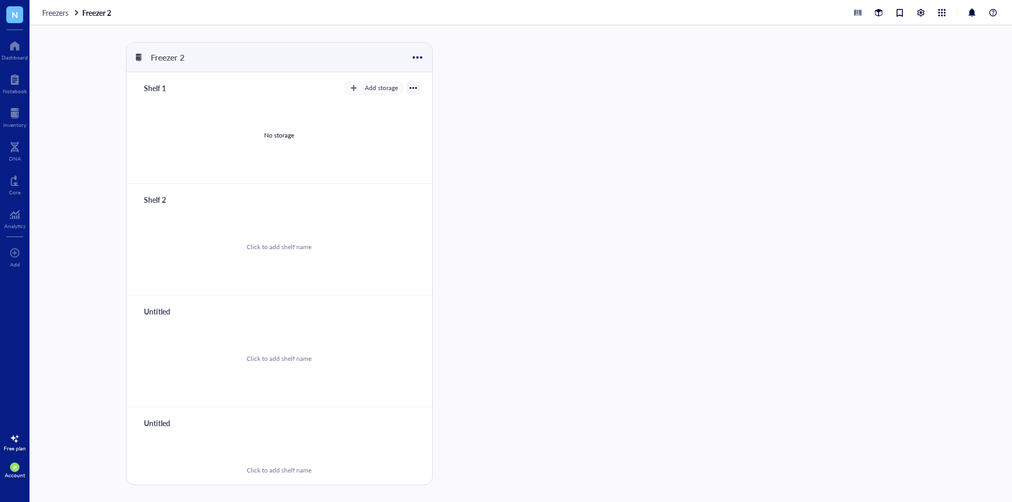
click at [164, 310] on div "Untitled" at bounding box center [170, 311] width 63 height 15
type input "Shelf 3"
click at [371, 117] on div "No storage" at bounding box center [279, 135] width 280 height 80
click at [365, 91] on div "Add storage" at bounding box center [381, 87] width 33 height 9
click at [363, 103] on span "Rack" at bounding box center [378, 106] width 60 height 12
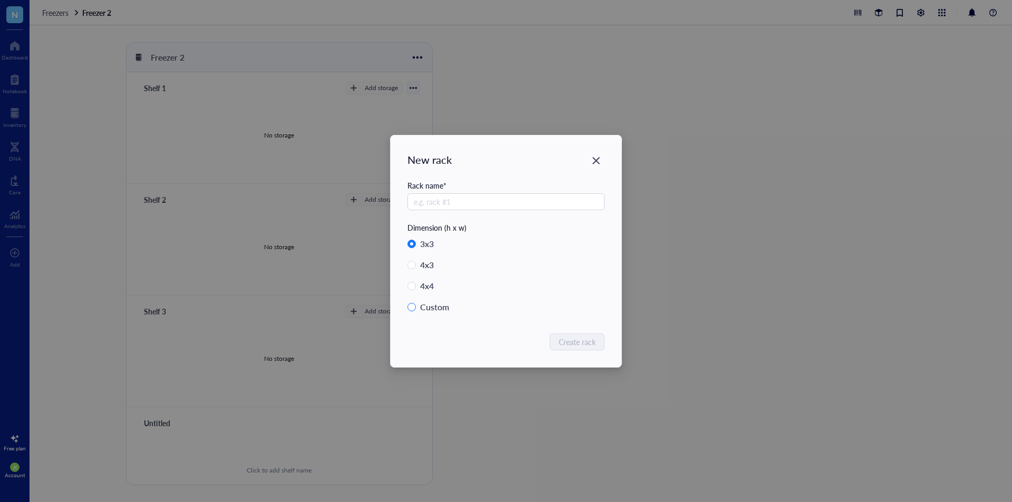
click at [416, 314] on span "Custom" at bounding box center [439, 307] width 46 height 15
click at [416, 311] on input "Custom" at bounding box center [411, 307] width 8 height 8
radio input "true"
radio input "false"
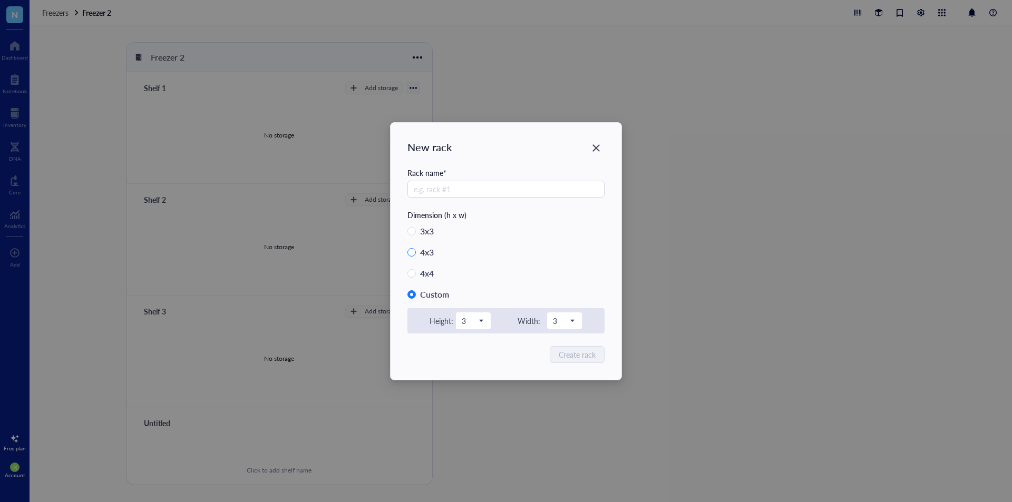
click at [434, 257] on div "4 x 3" at bounding box center [427, 252] width 14 height 15
click at [416, 257] on input "4 x 3" at bounding box center [411, 252] width 8 height 8
radio input "true"
radio input "false"
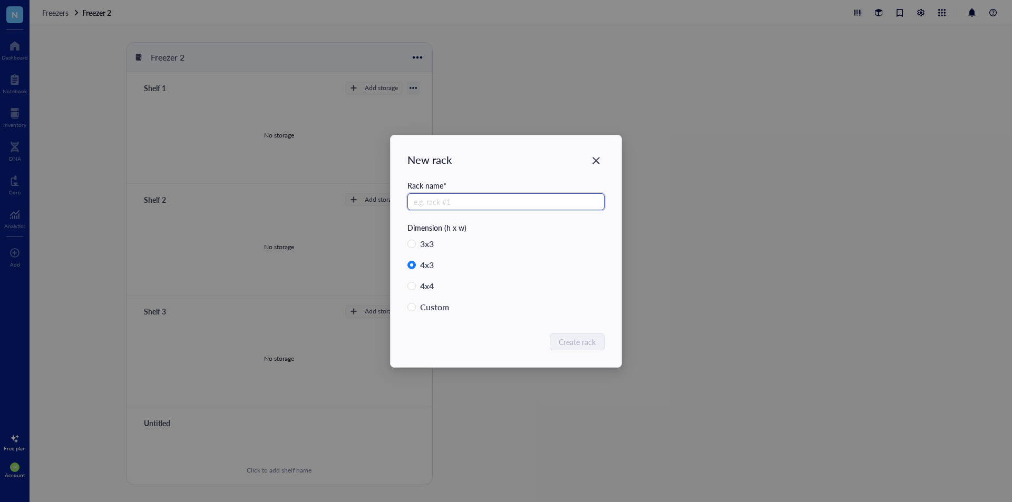
click at [511, 197] on input "text" at bounding box center [505, 201] width 197 height 17
type input "Rack 1: Restriction Enzymes"
click at [583, 346] on span "Create rack" at bounding box center [577, 342] width 37 height 12
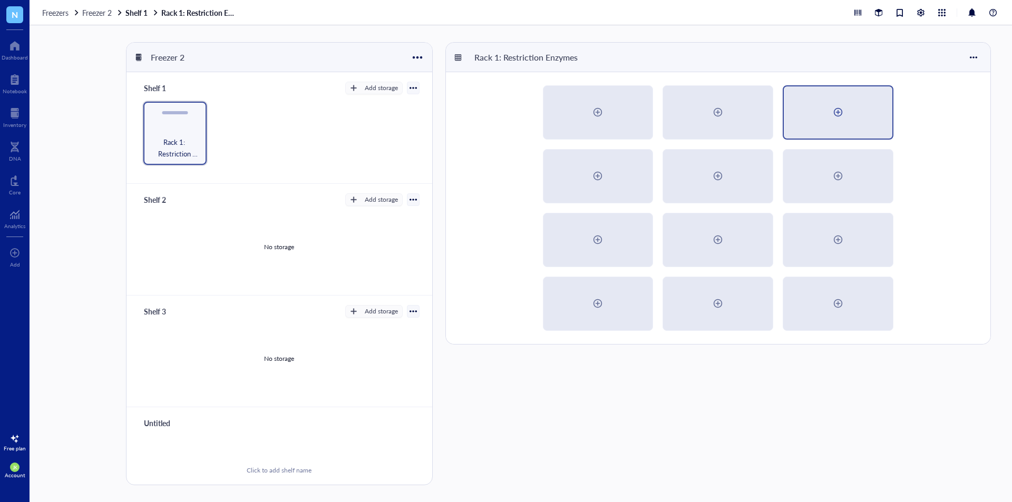
click at [866, 114] on div at bounding box center [838, 112] width 109 height 52
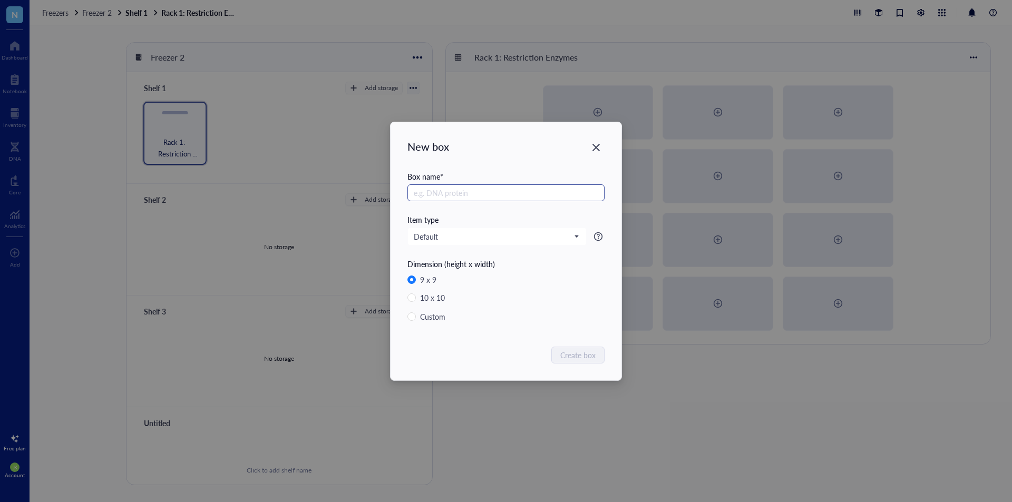
click at [480, 193] on input "text" at bounding box center [505, 192] width 197 height 17
click at [481, 230] on input "search" at bounding box center [492, 237] width 157 height 16
click at [481, 199] on input "text" at bounding box center [505, 192] width 197 height 17
type input "Restriction Enzymes A-S"
click at [581, 360] on span "Create box" at bounding box center [578, 355] width 35 height 12
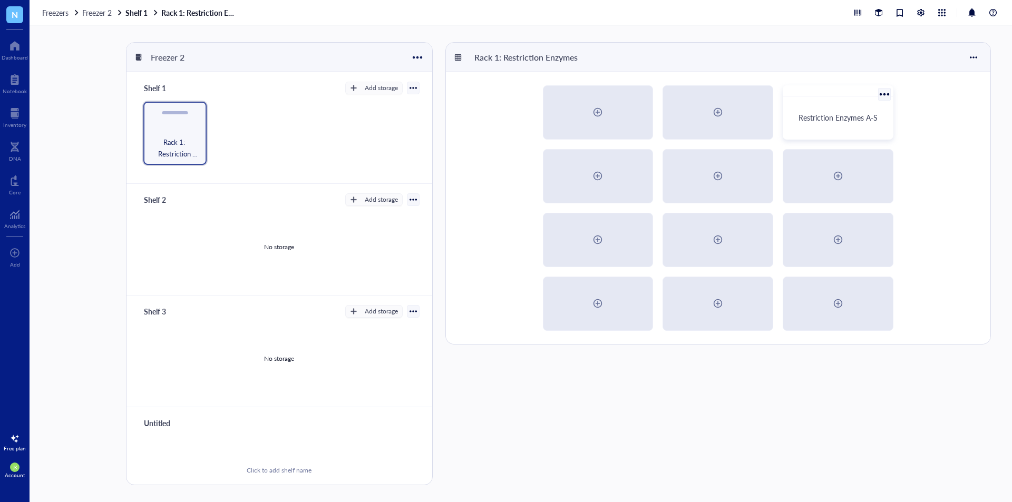
click at [830, 129] on div "Restriction Enzymes A-S" at bounding box center [837, 118] width 101 height 34
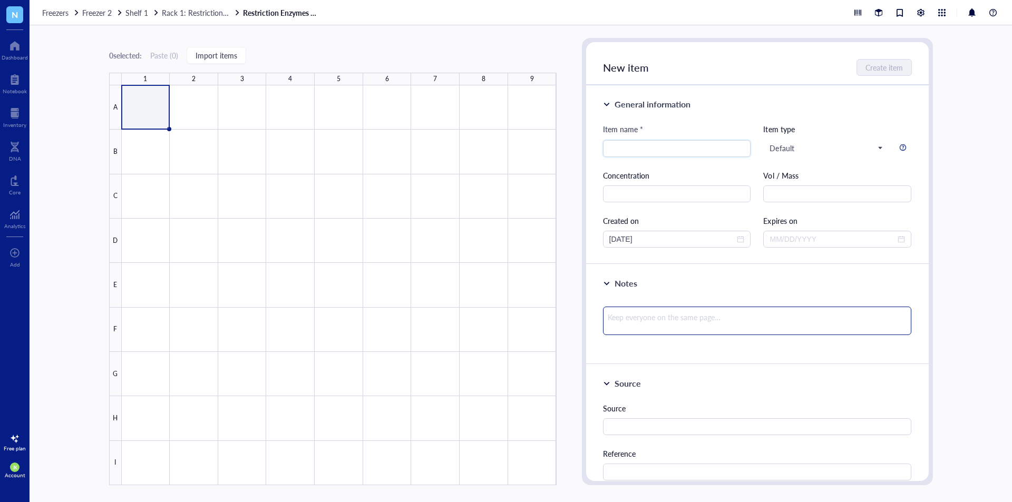
click at [704, 326] on textarea at bounding box center [757, 321] width 309 height 28
click at [682, 145] on input "search" at bounding box center [676, 149] width 135 height 16
click at [660, 195] on input "text" at bounding box center [677, 194] width 148 height 17
click at [690, 318] on textarea at bounding box center [757, 321] width 309 height 28
click at [667, 153] on input "Test" at bounding box center [676, 149] width 135 height 16
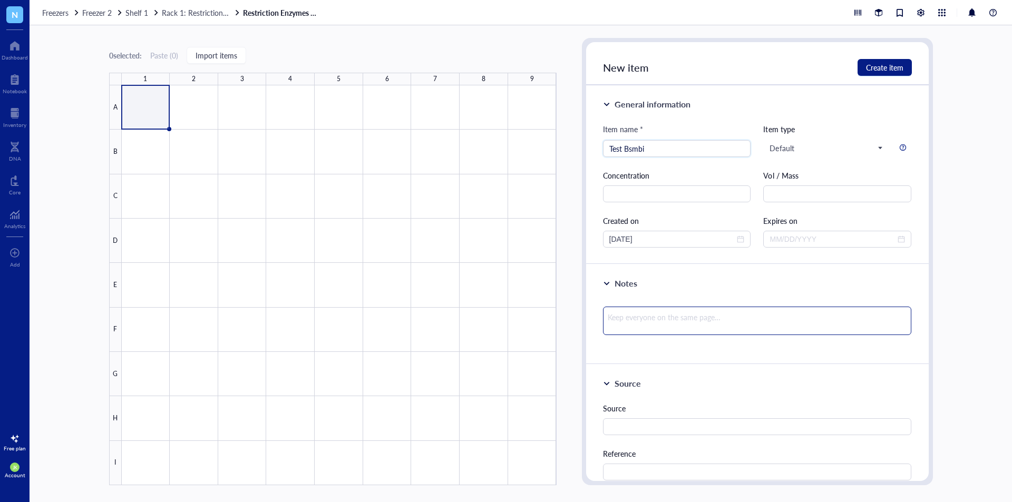
type input "Test Bsmbi"
click at [781, 328] on textarea at bounding box center [757, 321] width 309 height 28
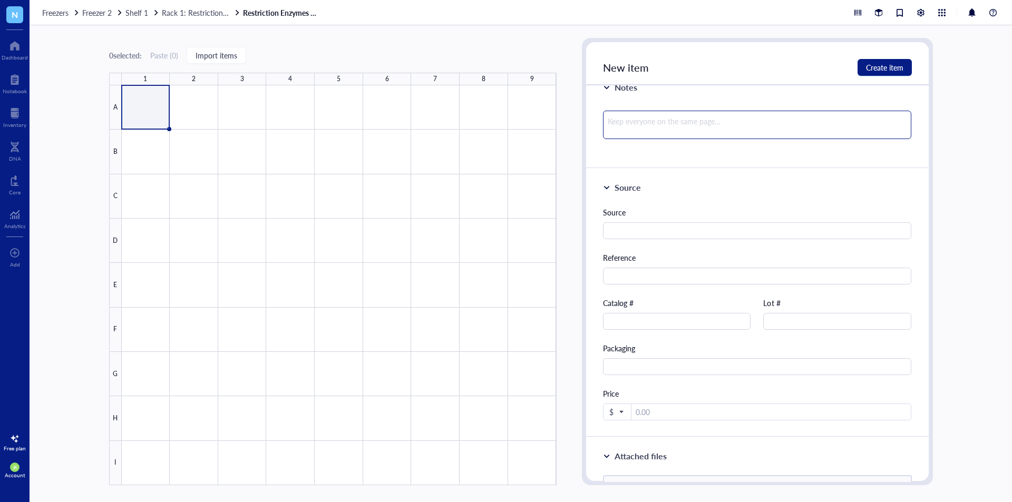
scroll to position [211, 0]
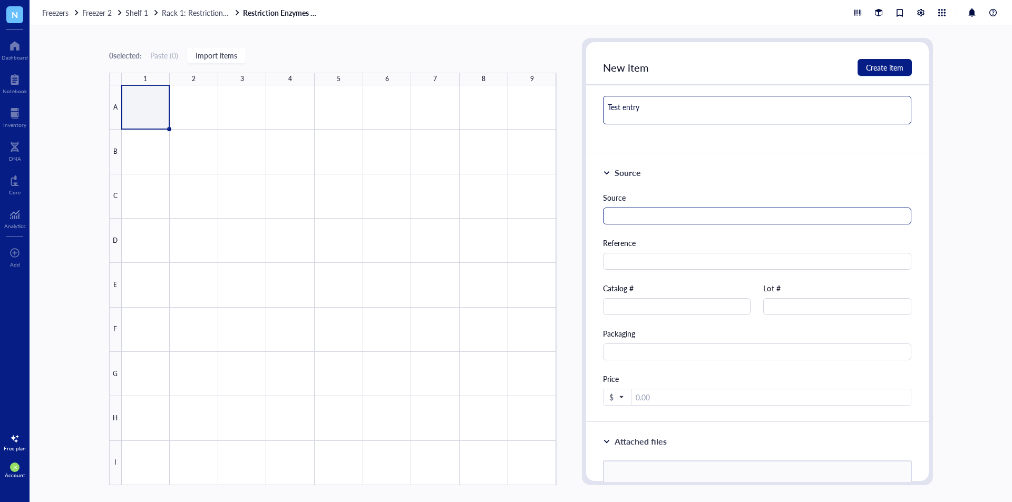
type textarea "Test entry"
click at [713, 222] on input "text" at bounding box center [757, 216] width 309 height 17
type input "NEB"
click at [664, 309] on input "text" at bounding box center [677, 306] width 148 height 17
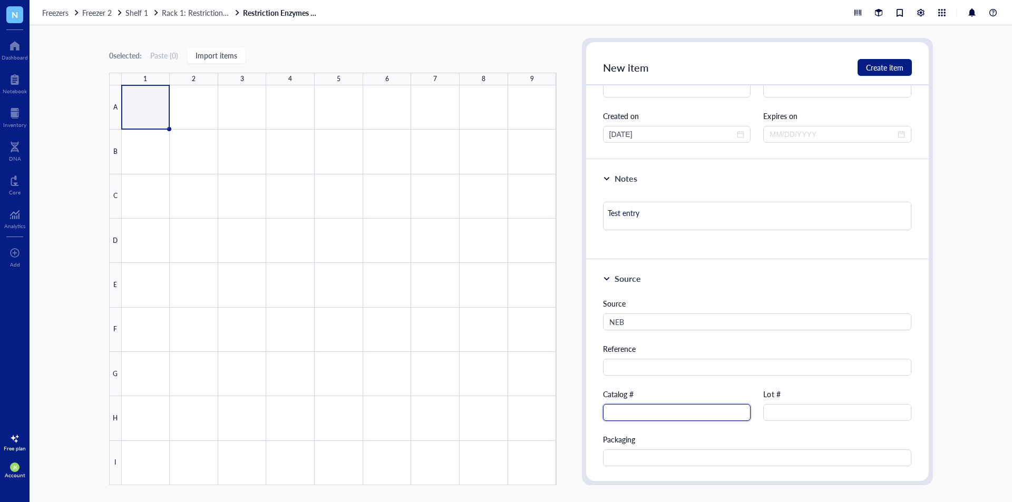
scroll to position [0, 0]
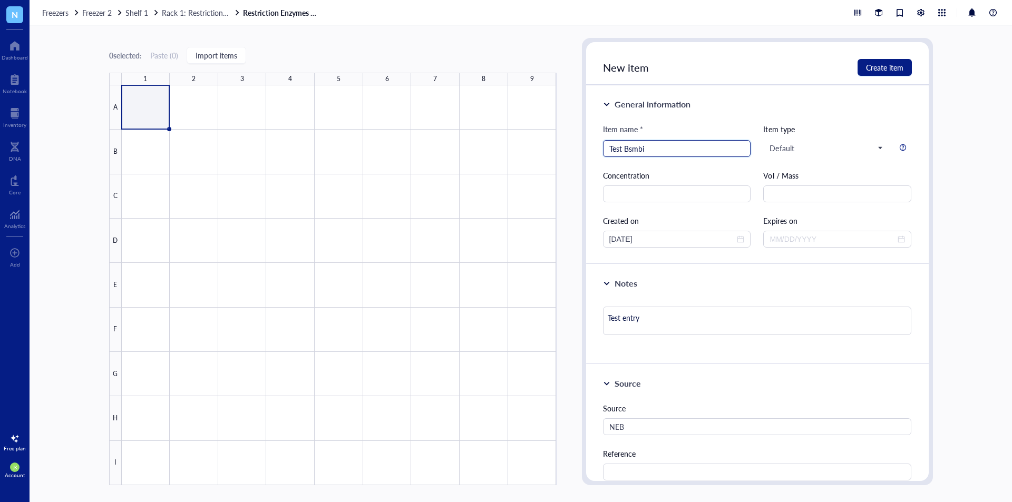
click at [686, 152] on input "Test Bsmbi" at bounding box center [676, 149] width 135 height 16
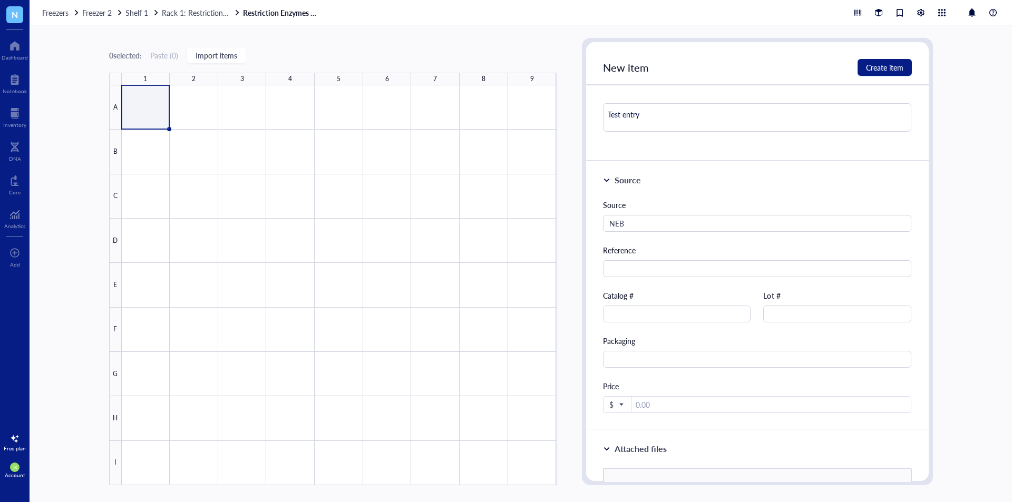
scroll to position [264, 0]
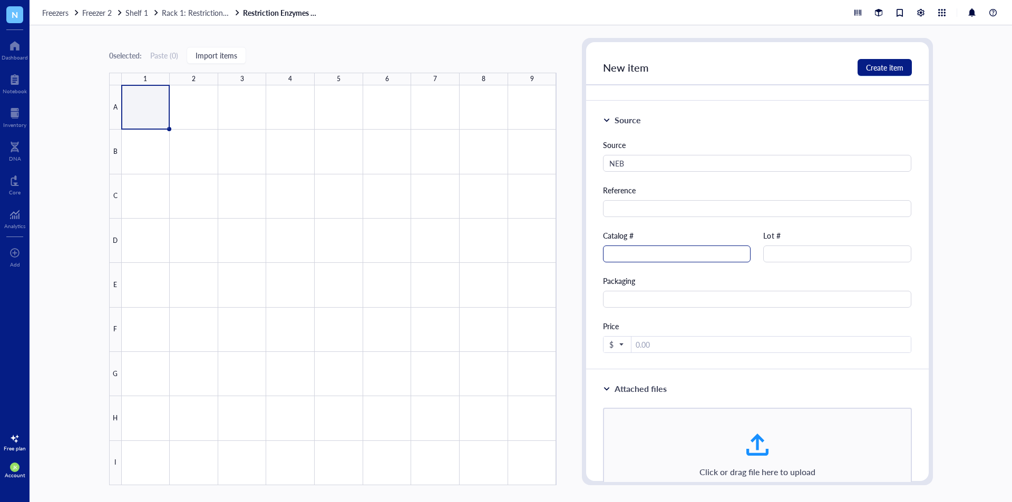
type input "Test Bsmbi-V2"
click at [670, 251] on input "text" at bounding box center [677, 254] width 148 height 17
paste input "R0739S"
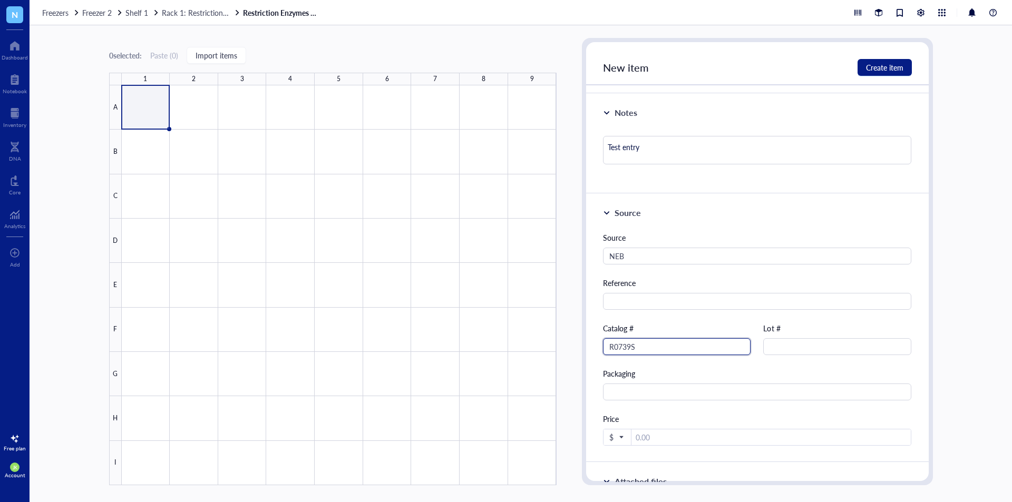
scroll to position [0, 0]
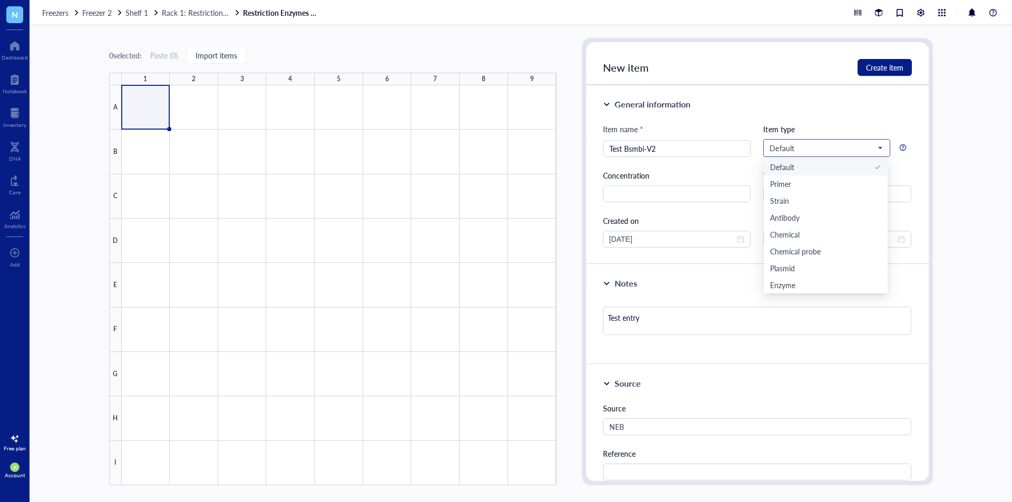
click at [820, 151] on span "Default" at bounding box center [825, 147] width 112 height 9
type input "R0739S"
click at [812, 269] on div "Enzyme" at bounding box center [825, 268] width 111 height 12
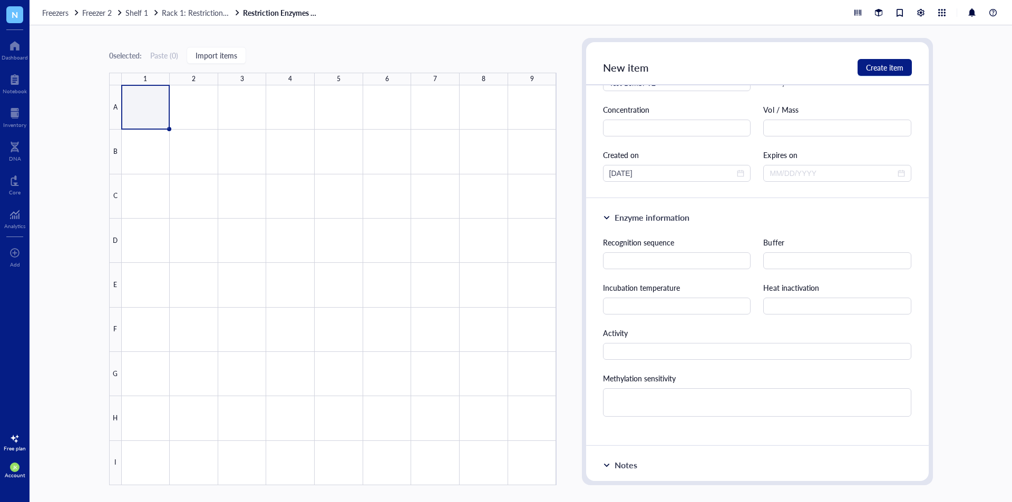
scroll to position [53, 0]
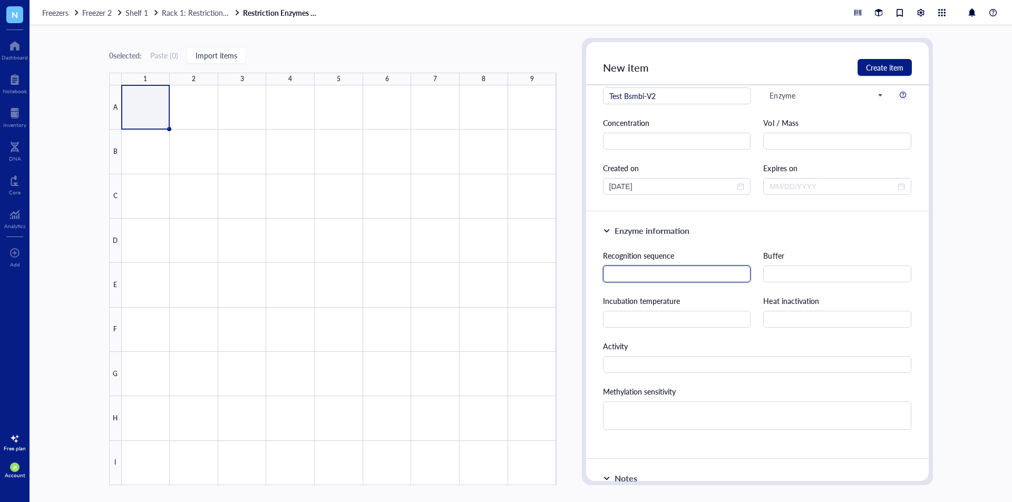
click at [688, 271] on input "text" at bounding box center [677, 274] width 148 height 17
paste input "CGTCTC"
type input "CGTCTC"
click at [801, 277] on input "text" at bounding box center [837, 274] width 148 height 17
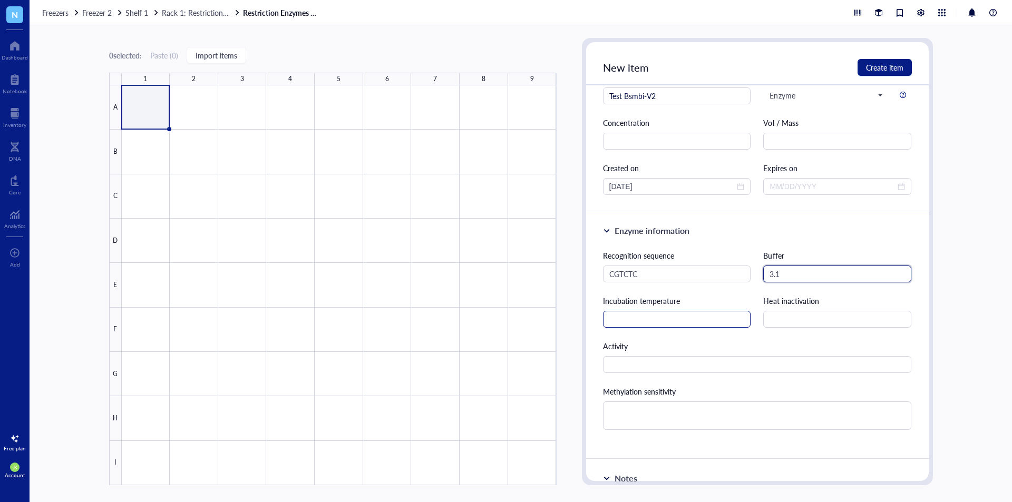
type input "3.1"
click at [736, 316] on input "text" at bounding box center [677, 319] width 148 height 17
type input "37"
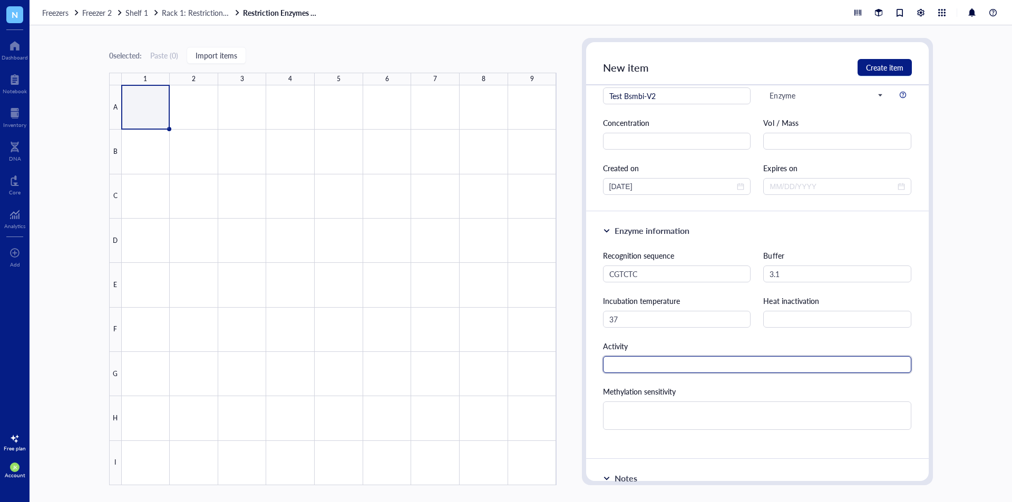
click at [731, 366] on input "text" at bounding box center [757, 364] width 309 height 17
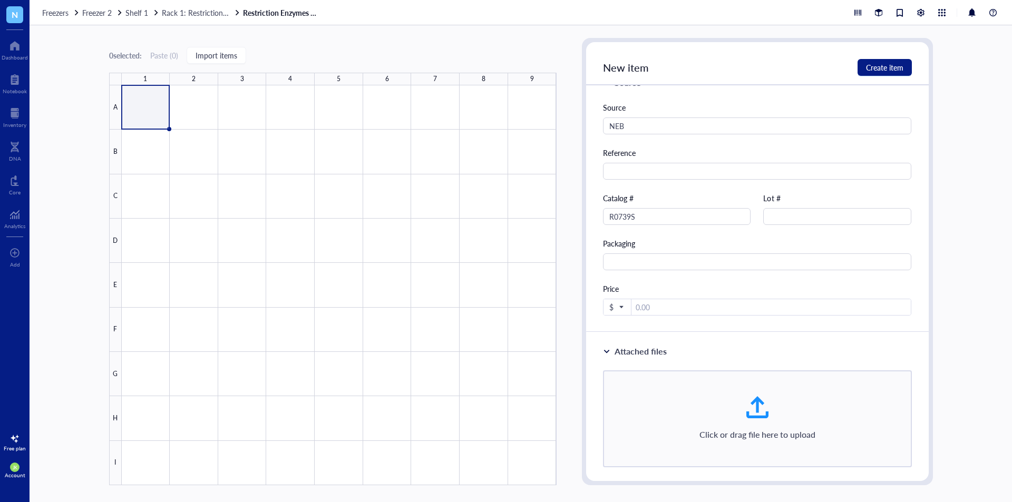
scroll to position [563, 0]
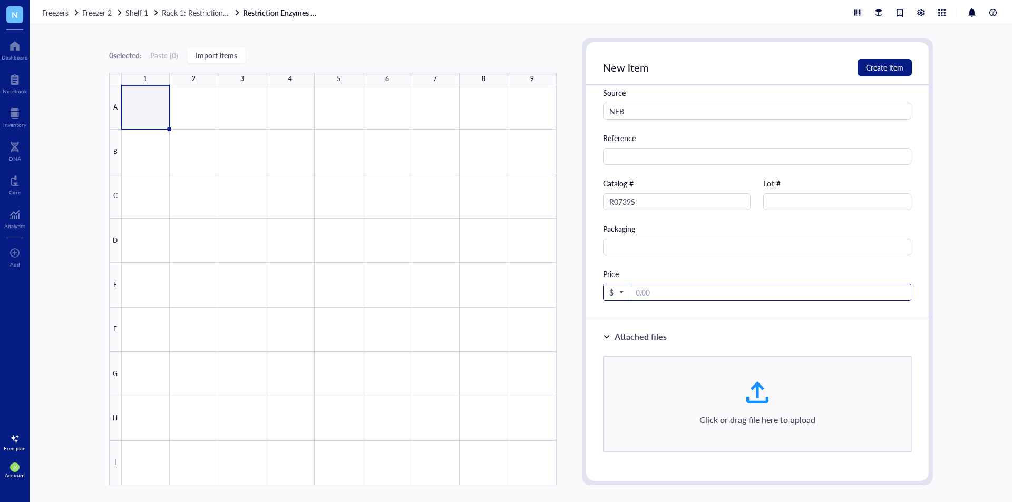
click at [738, 299] on input "number" at bounding box center [771, 293] width 280 height 17
type input "84"
click at [749, 329] on div "Attached files Click or drag file here to upload" at bounding box center [757, 400] width 343 height 164
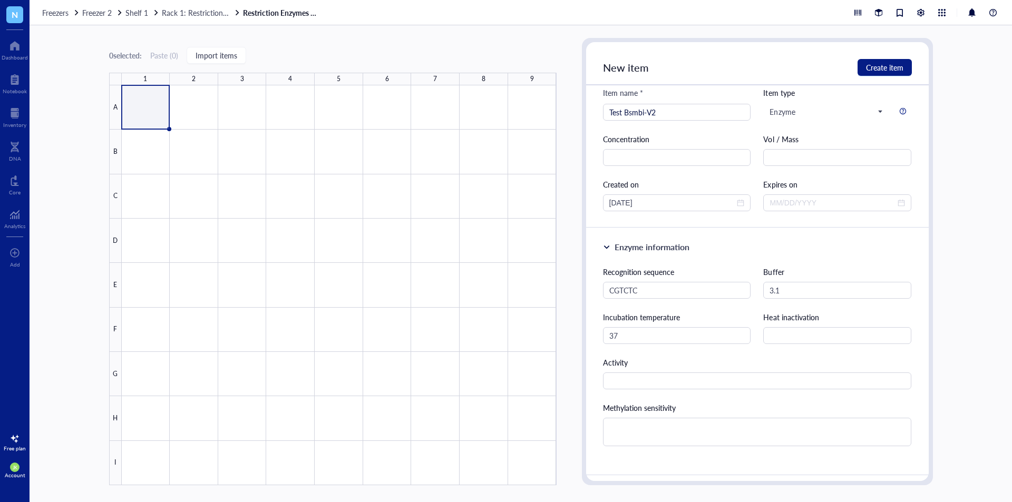
scroll to position [0, 0]
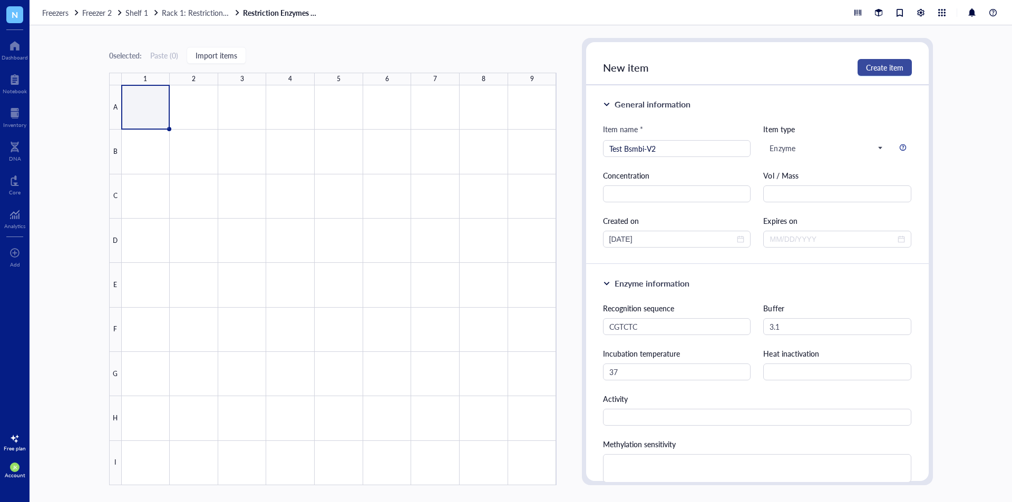
click at [861, 69] on button "Create item" at bounding box center [884, 67] width 54 height 17
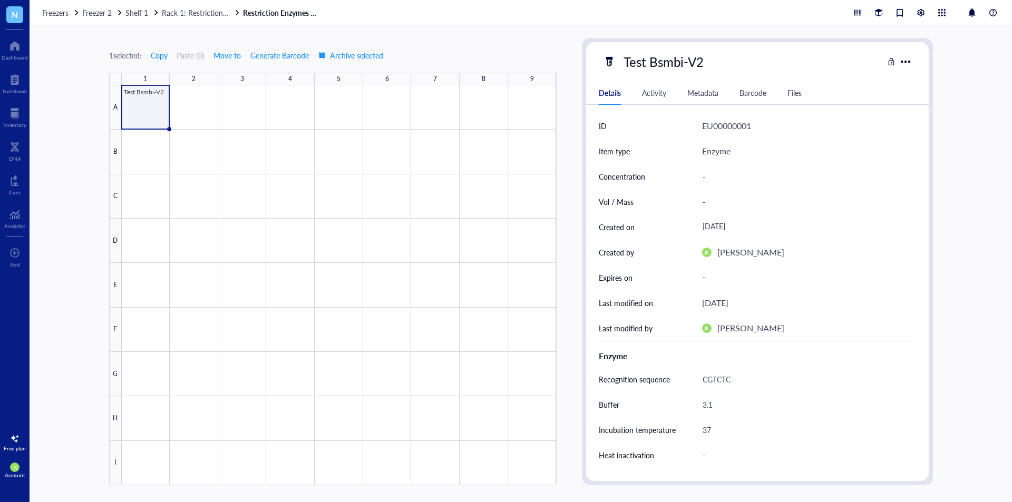
scroll to position [264, 0]
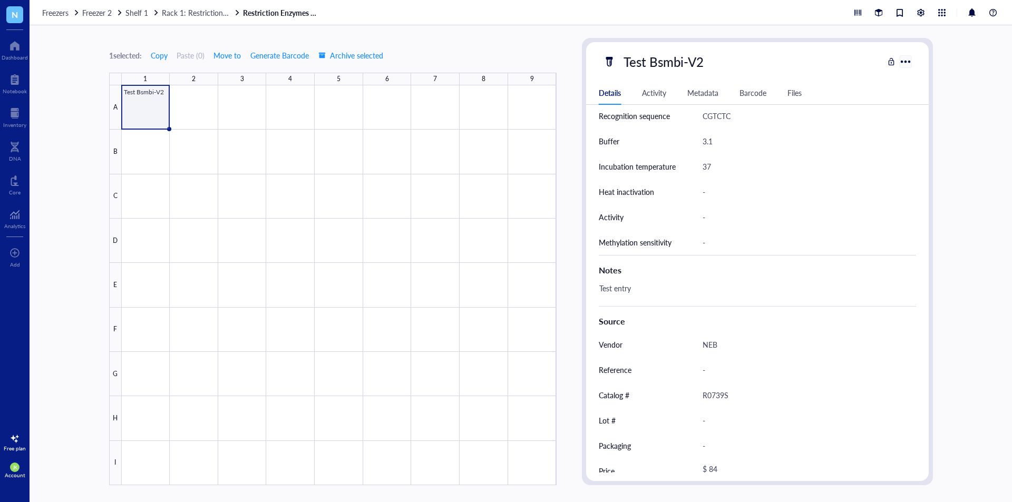
click at [908, 63] on div at bounding box center [905, 61] width 15 height 15
click at [41, 56] on div "1 selected: Copy Paste ( 0 ) Move to Generate Barcode Archive selected 1 2 3 4 …" at bounding box center [521, 263] width 982 height 477
click at [12, 50] on div at bounding box center [15, 45] width 26 height 17
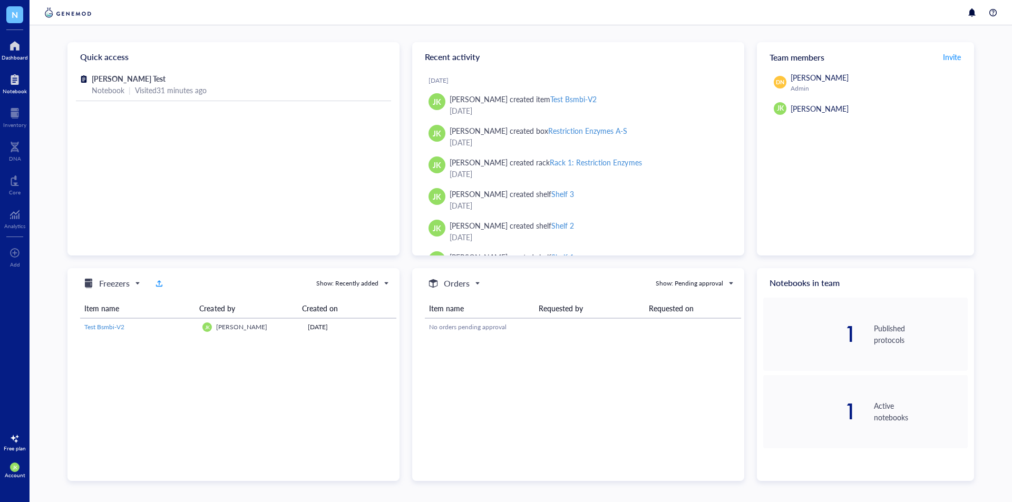
click at [16, 78] on div at bounding box center [15, 79] width 24 height 17
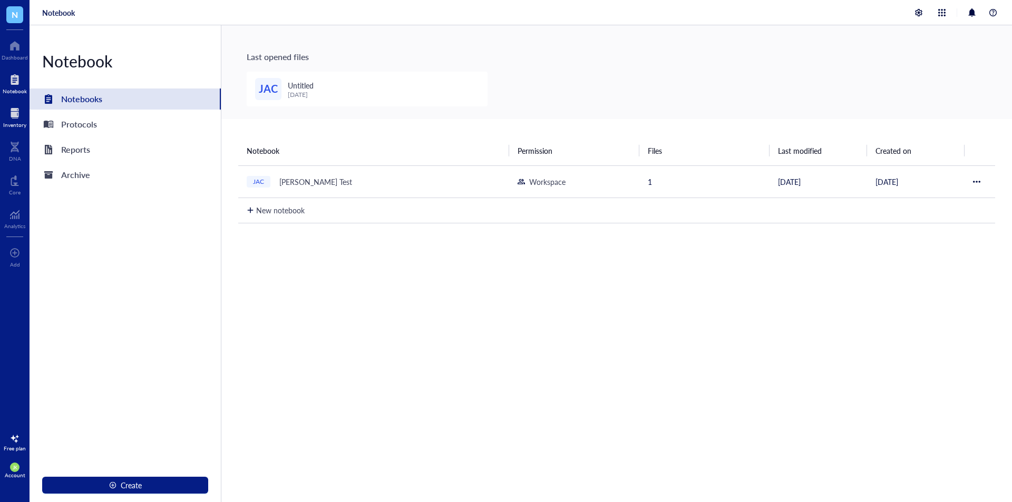
click at [16, 113] on div at bounding box center [14, 113] width 23 height 17
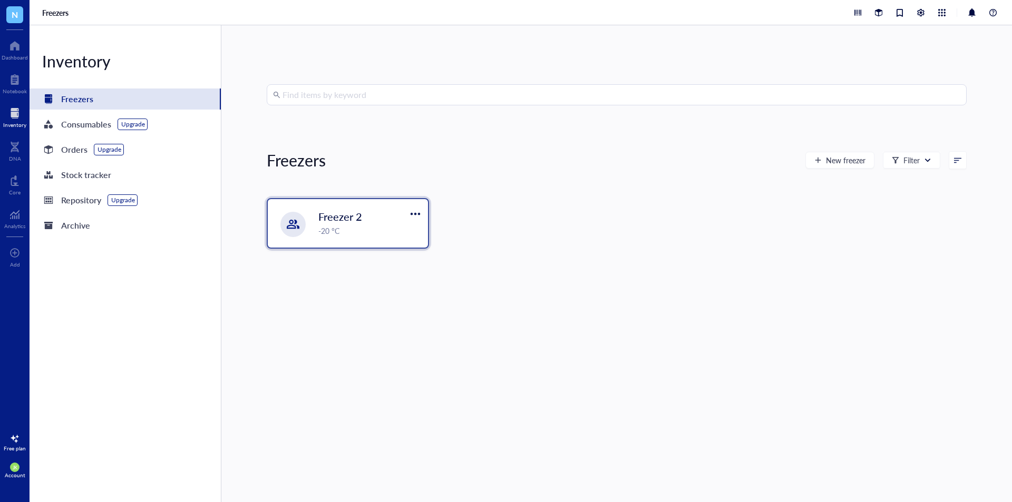
click at [362, 238] on div "Freezer 2 -20 °C" at bounding box center [348, 223] width 160 height 48
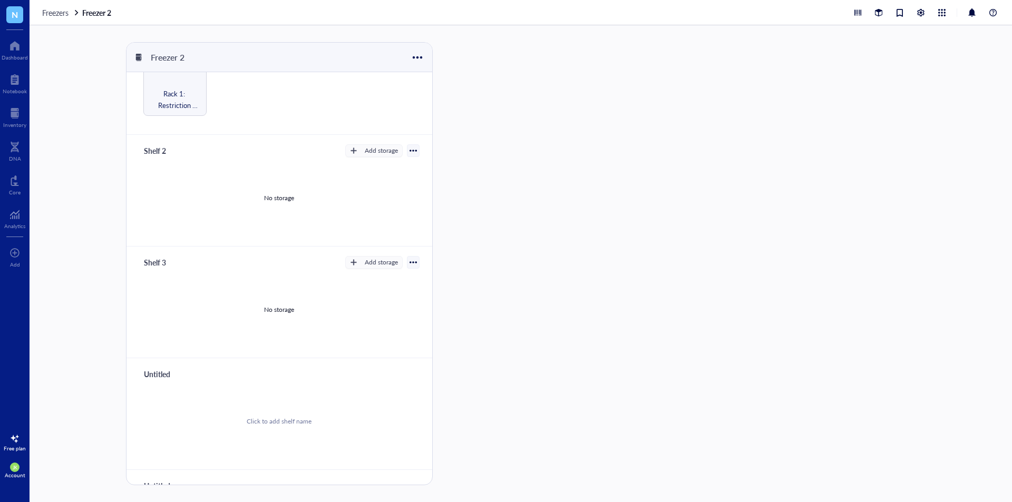
scroll to position [138, 0]
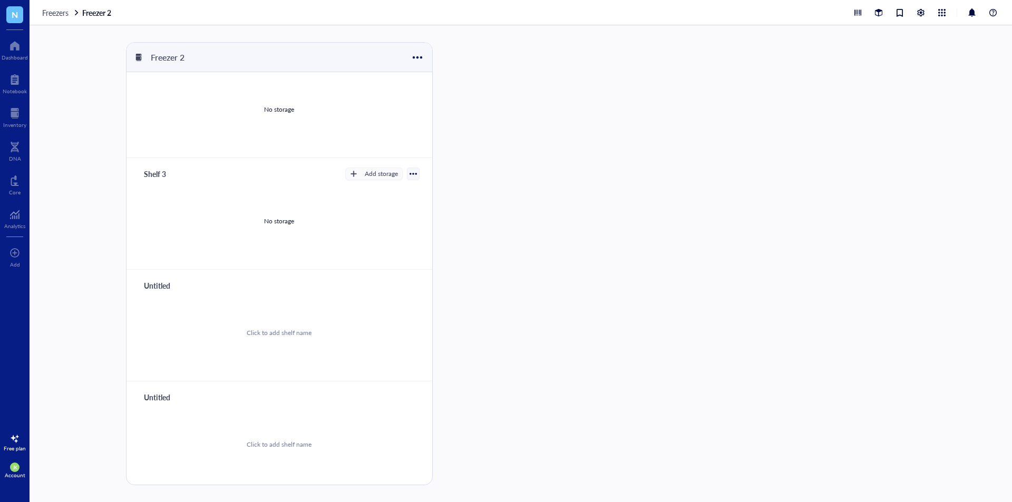
click at [166, 290] on div "Untitled" at bounding box center [170, 285] width 63 height 15
type input "Shelf 4"
click at [163, 404] on div "Untitled" at bounding box center [170, 397] width 63 height 15
type input "Shelf 5"
click at [583, 410] on div "Freezer 2 Shelf 1 Add storage Rack 1: Restriction Enzymes Shelf 2 Add storage N…" at bounding box center [521, 263] width 982 height 477
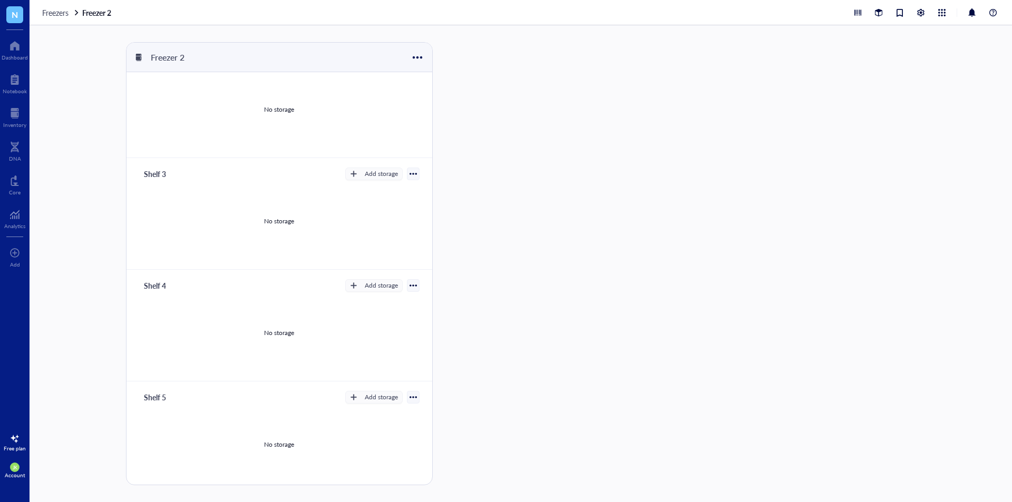
click at [410, 286] on div at bounding box center [413, 285] width 7 height 7
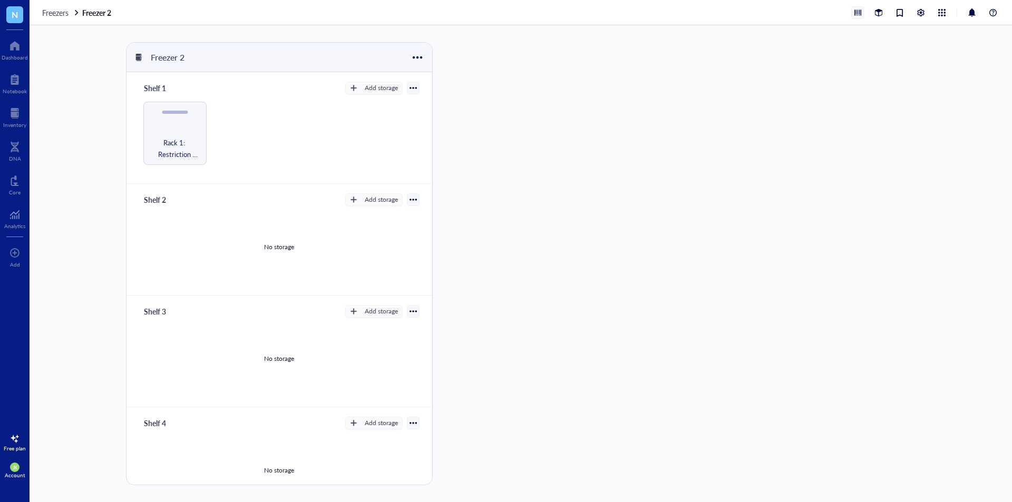
click at [858, 9] on div at bounding box center [858, 13] width 12 height 12
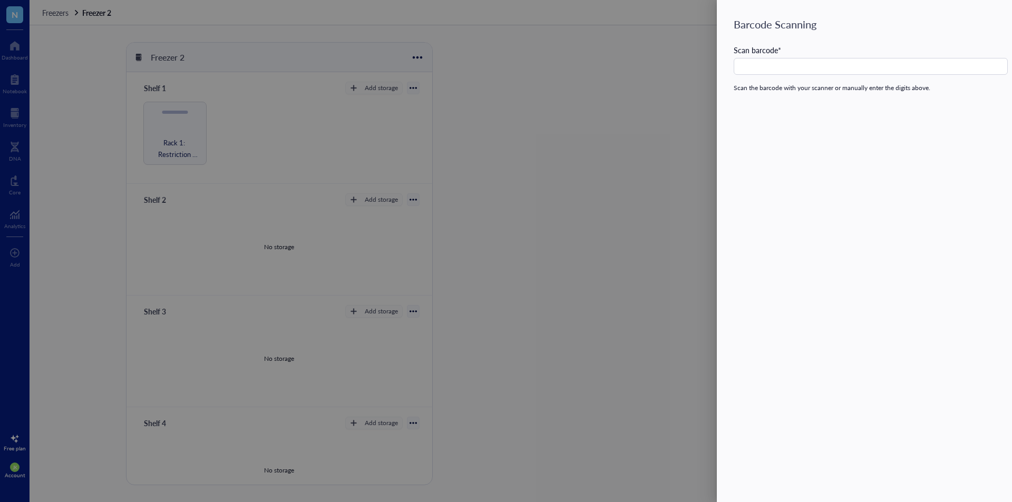
click at [636, 75] on div at bounding box center [506, 251] width 1012 height 502
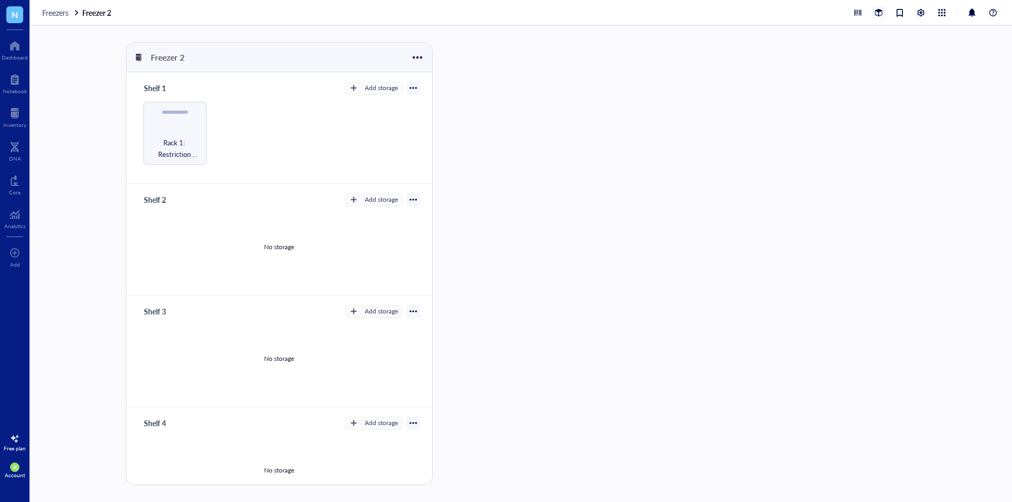
click at [882, 14] on div at bounding box center [879, 13] width 12 height 12
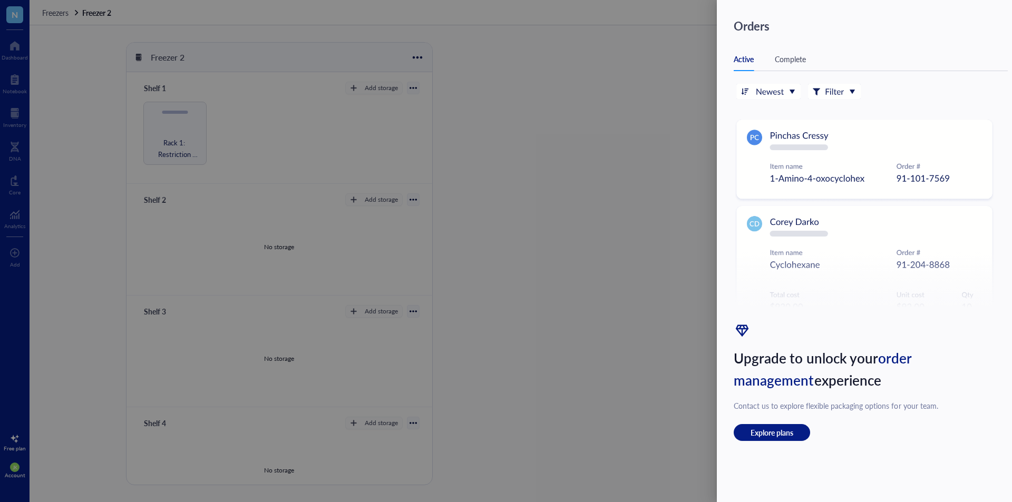
click at [617, 284] on div at bounding box center [506, 251] width 1012 height 502
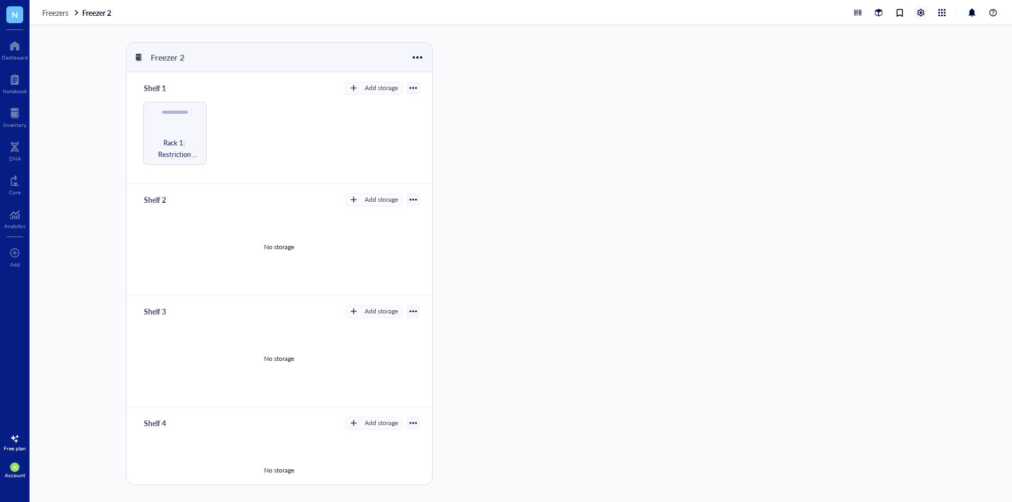
click at [919, 16] on div at bounding box center [921, 13] width 12 height 12
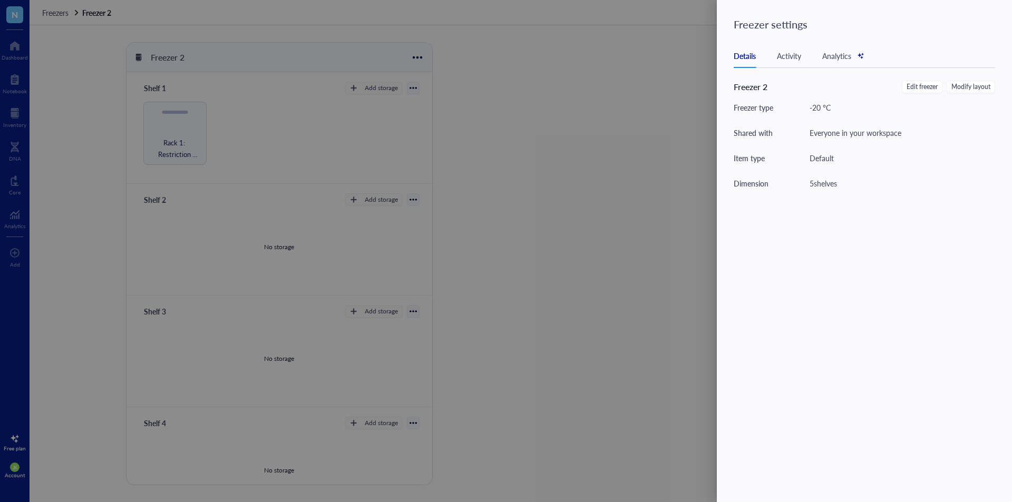
click at [784, 58] on div "Activity" at bounding box center [789, 56] width 24 height 12
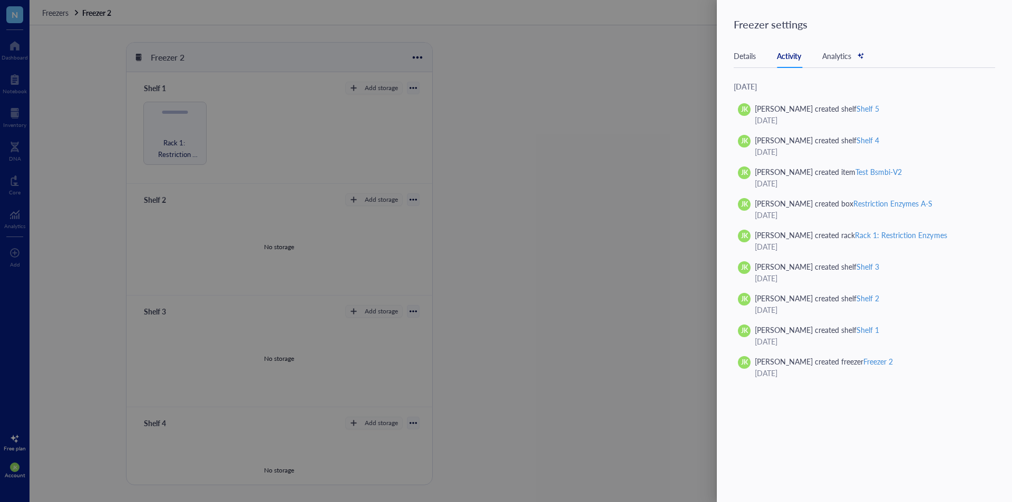
click at [841, 53] on div "Analytics" at bounding box center [843, 56] width 42 height 12
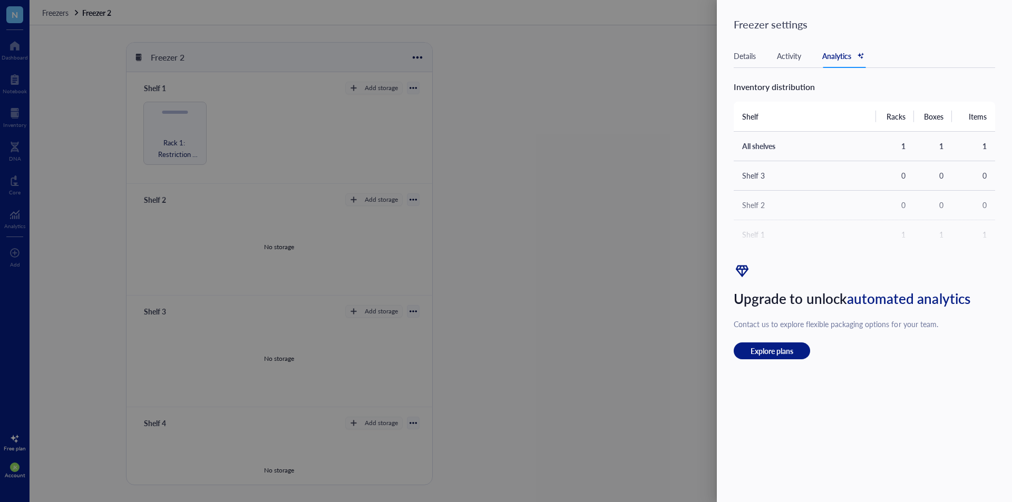
click at [672, 208] on div at bounding box center [506, 251] width 1012 height 502
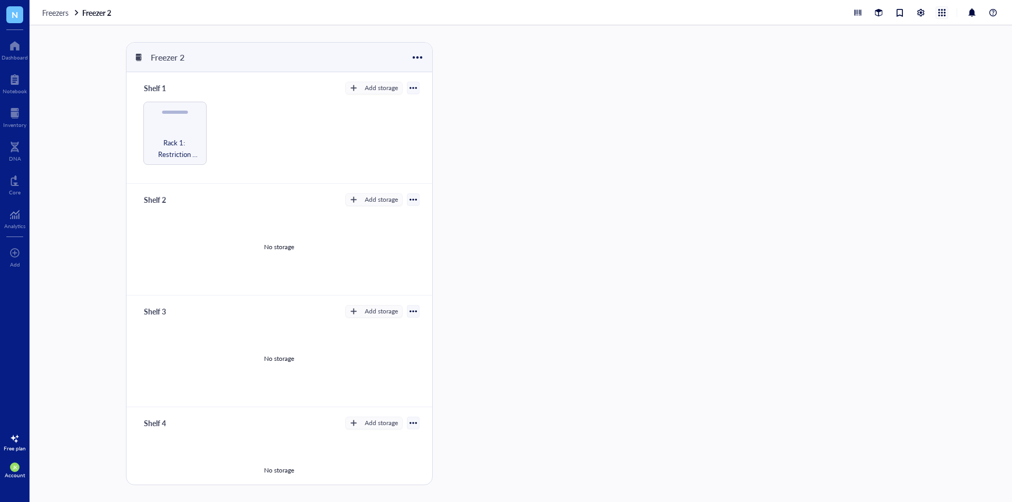
click at [943, 15] on div at bounding box center [942, 13] width 12 height 12
click at [906, 34] on link "Freezers" at bounding box center [898, 30] width 84 height 15
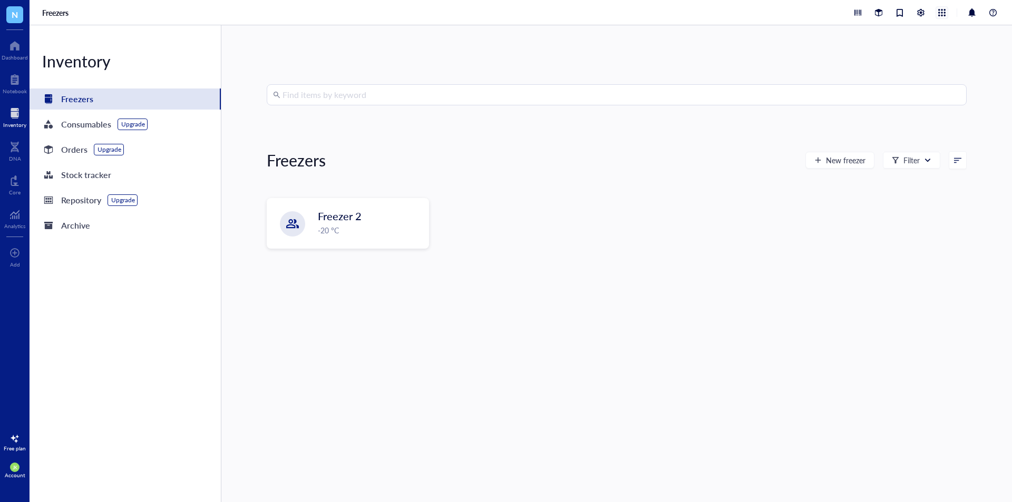
click at [937, 13] on div at bounding box center [942, 13] width 12 height 12
click at [896, 44] on link "Consumables" at bounding box center [898, 47] width 84 height 15
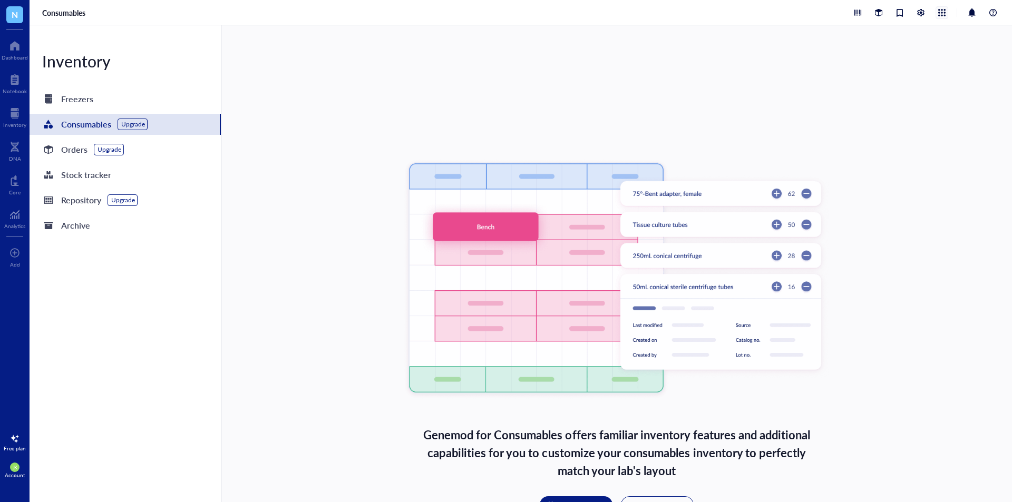
click at [946, 12] on div at bounding box center [942, 13] width 12 height 12
click at [909, 64] on link "Orders" at bounding box center [898, 64] width 84 height 15
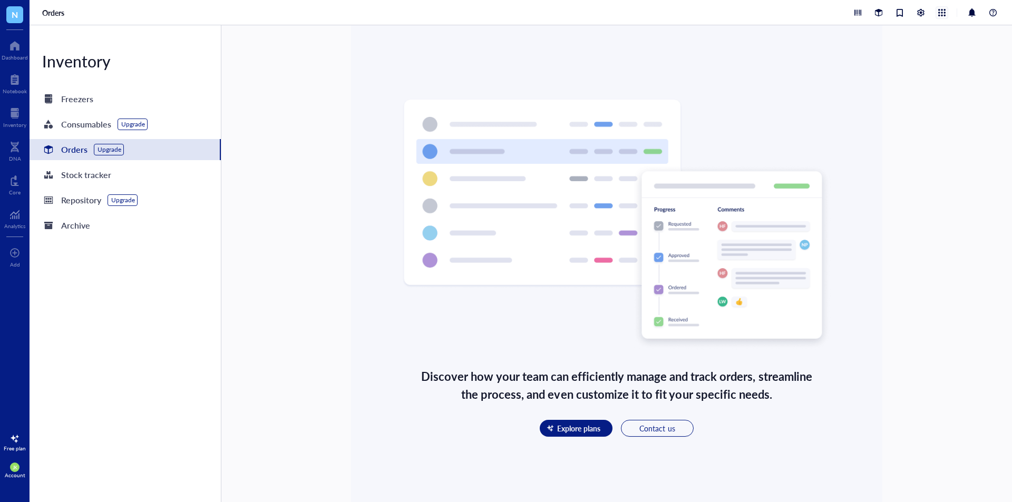
click at [944, 13] on div at bounding box center [942, 13] width 12 height 12
click at [905, 84] on link "Stock tracker" at bounding box center [898, 81] width 84 height 15
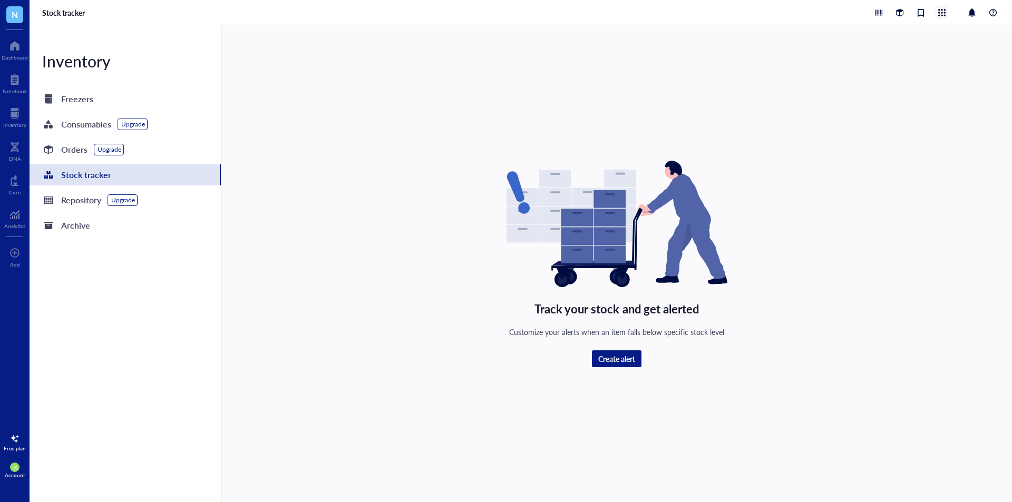
click at [942, 14] on div at bounding box center [942, 13] width 12 height 12
click at [892, 96] on link "Repository" at bounding box center [898, 98] width 84 height 15
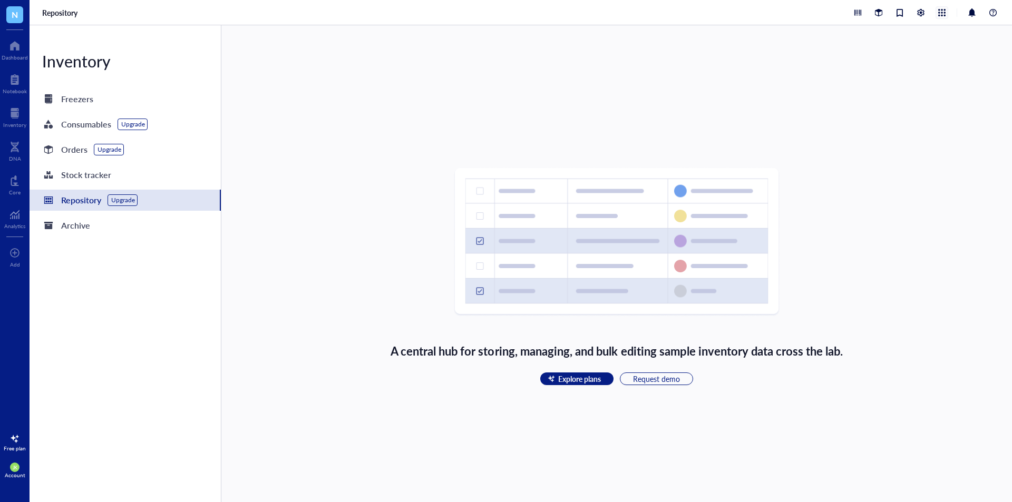
click at [936, 11] on div at bounding box center [942, 13] width 12 height 12
click at [885, 114] on link "Archive" at bounding box center [898, 115] width 84 height 15
